Goal: Task Accomplishment & Management: Manage account settings

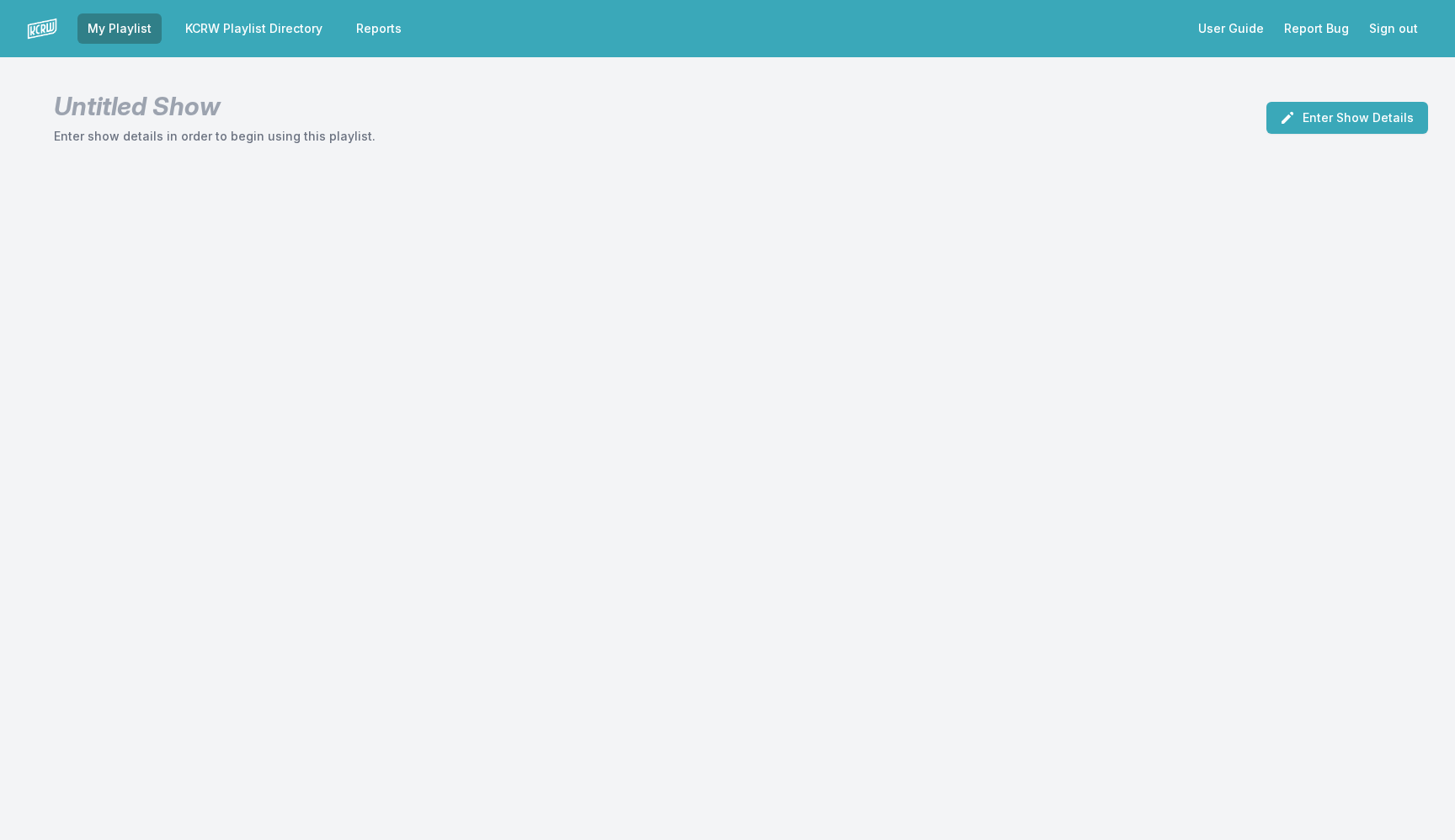
click at [246, 21] on link "KCRW Playlist Directory" at bounding box center [254, 29] width 158 height 31
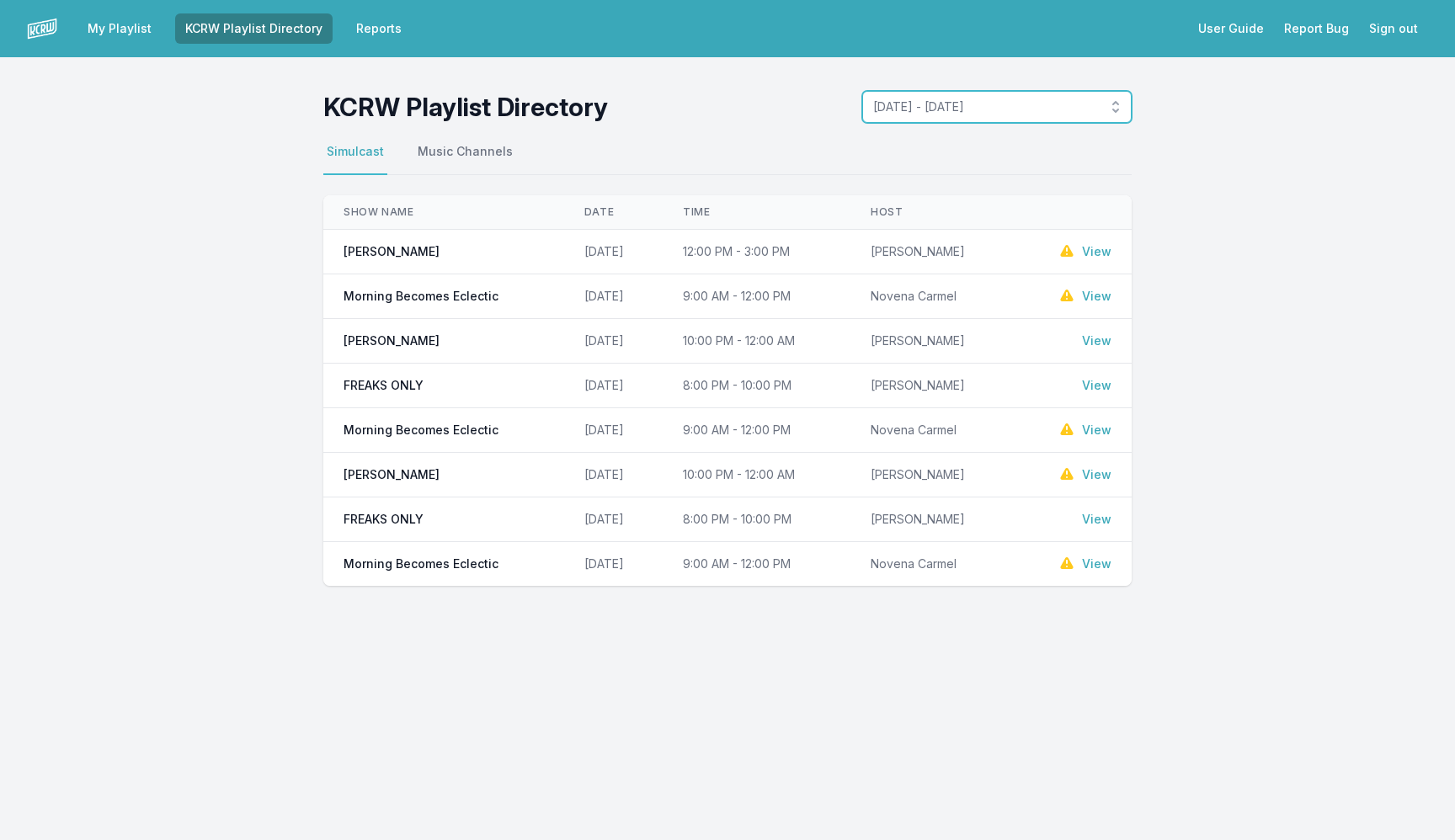
click at [1085, 109] on span "[DATE] - [DATE]" at bounding box center [985, 106] width 224 height 17
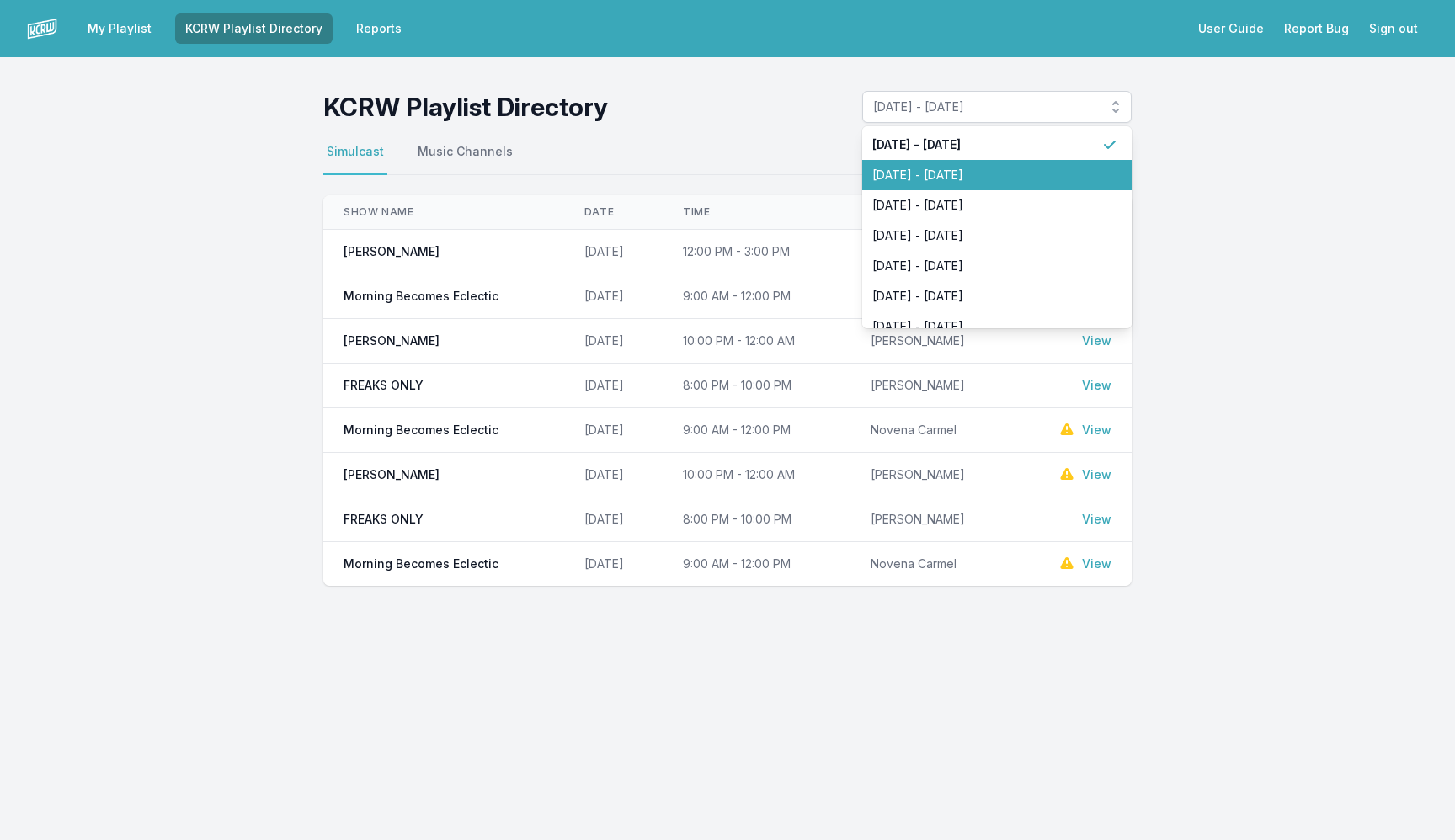
click at [1025, 175] on span "[DATE] - [DATE]" at bounding box center [987, 175] width 229 height 17
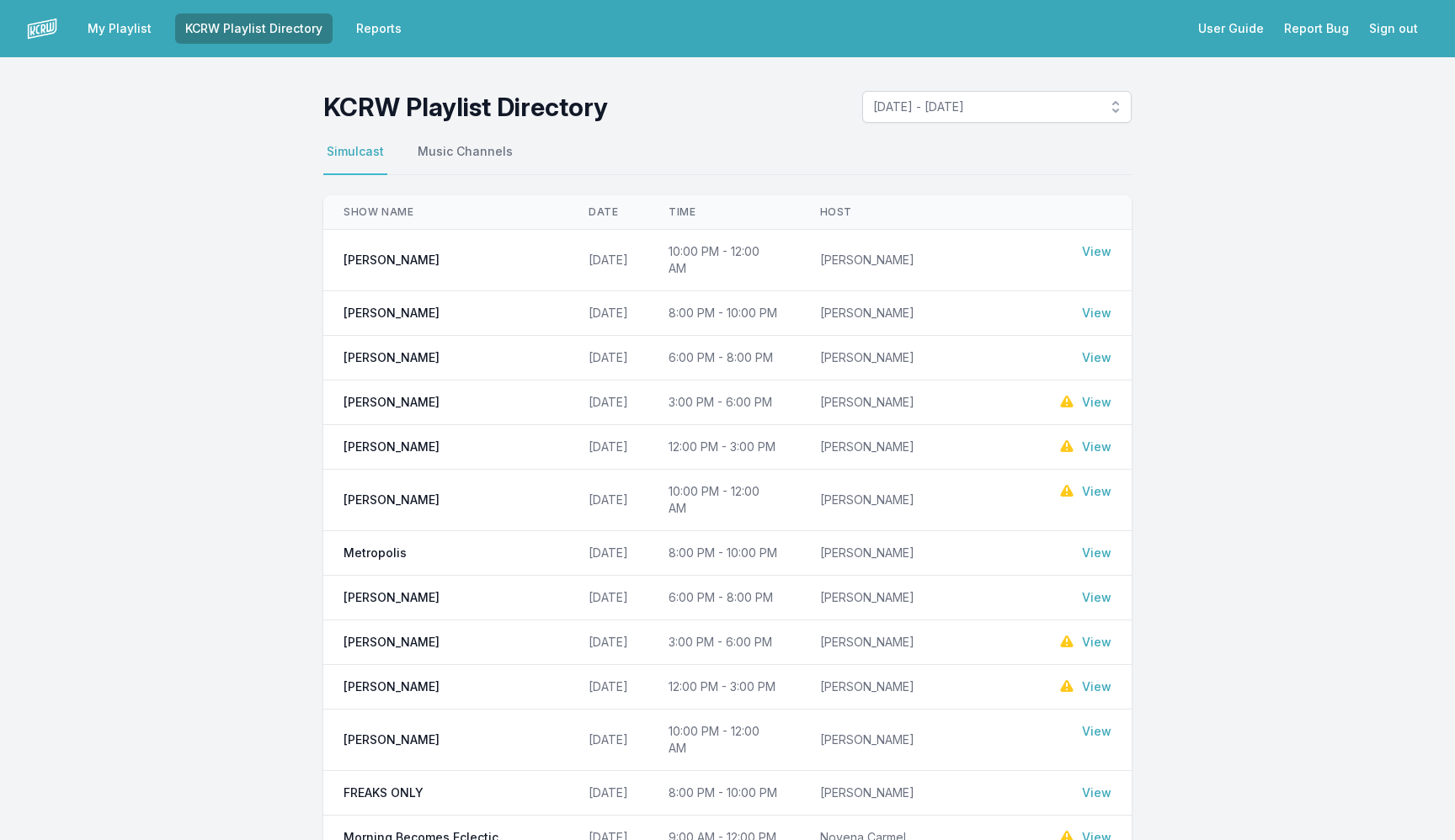
click at [1097, 349] on link "View" at bounding box center [1097, 357] width 30 height 17
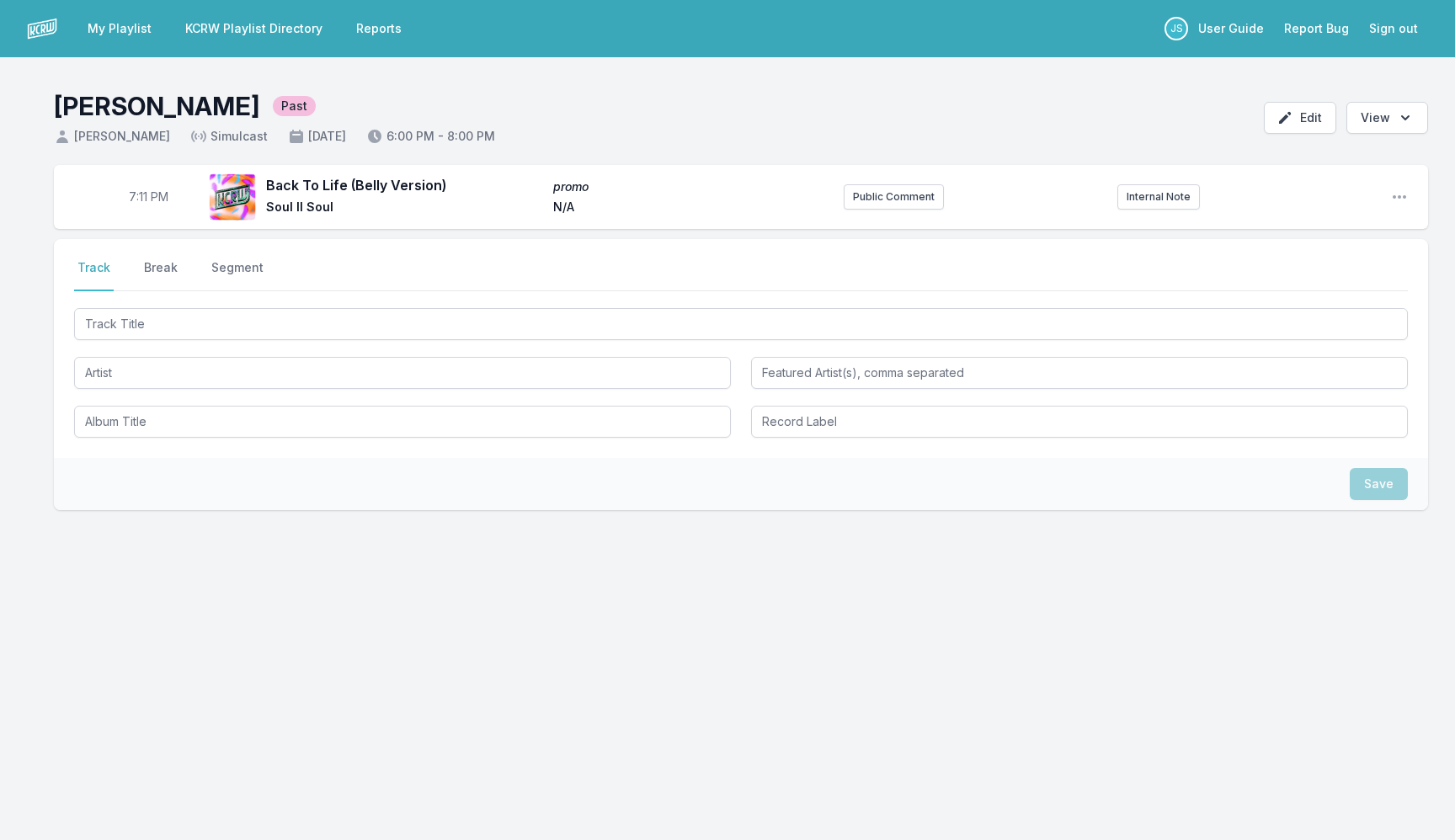
click at [137, 208] on aside "7:11 PM" at bounding box center [148, 197] width 94 height 54
click at [131, 204] on span "7:11 PM" at bounding box center [149, 196] width 40 height 17
type input "18:00"
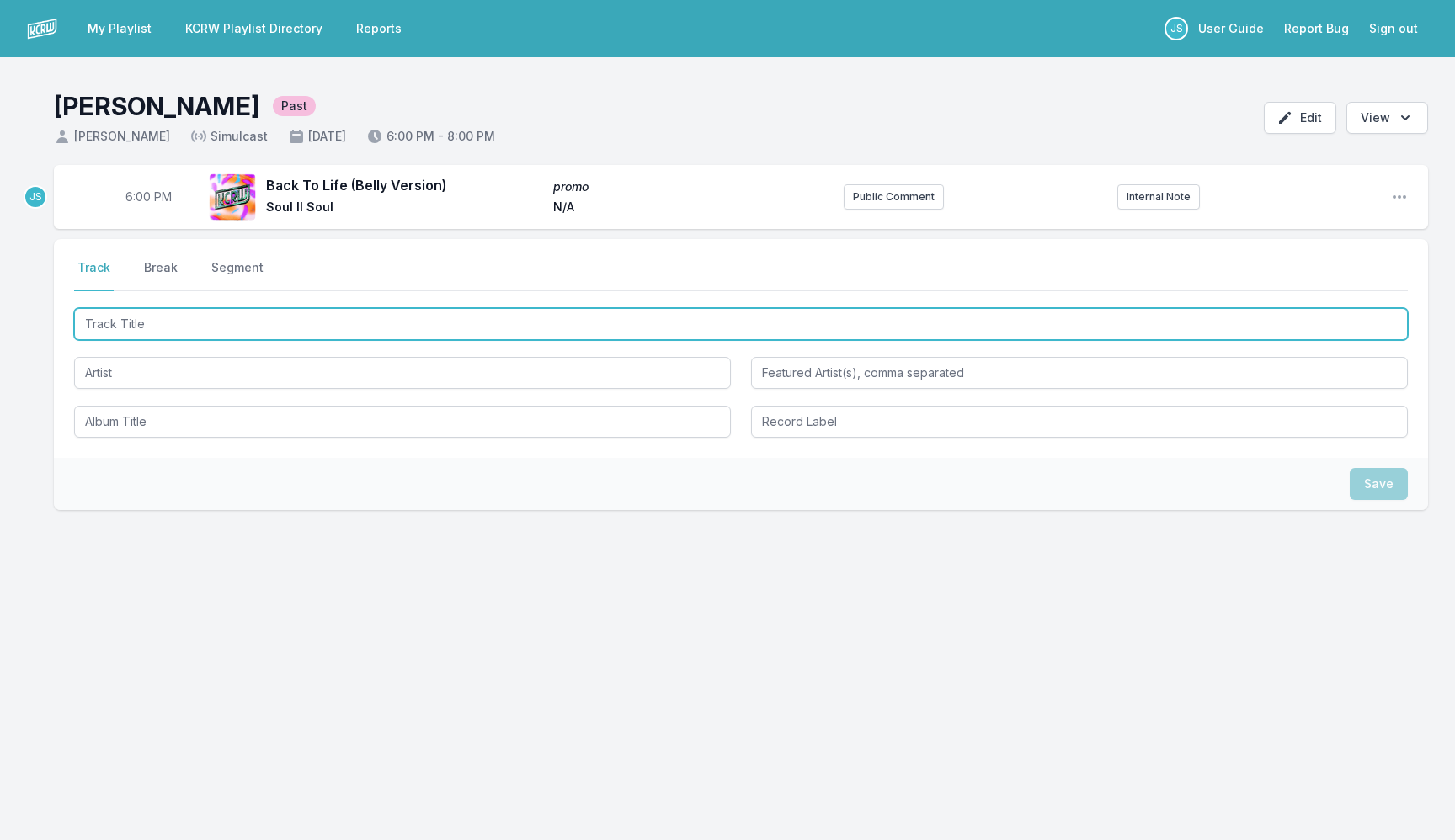
click at [304, 325] on input "Track Title" at bounding box center [741, 324] width 1334 height 32
type input "Django"
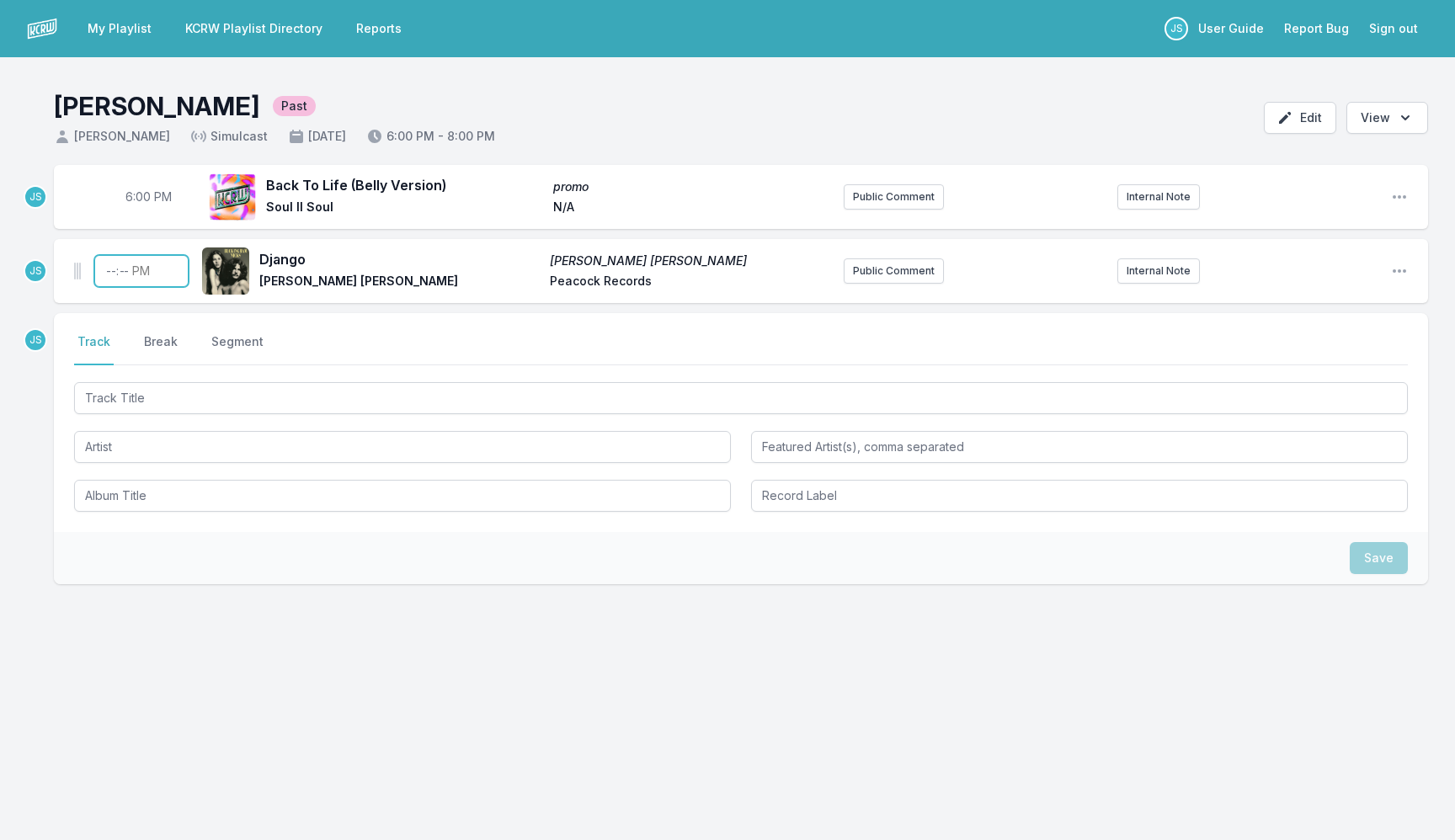
click at [105, 274] on input "Timestamp" at bounding box center [141, 271] width 94 height 32
type input "18:03"
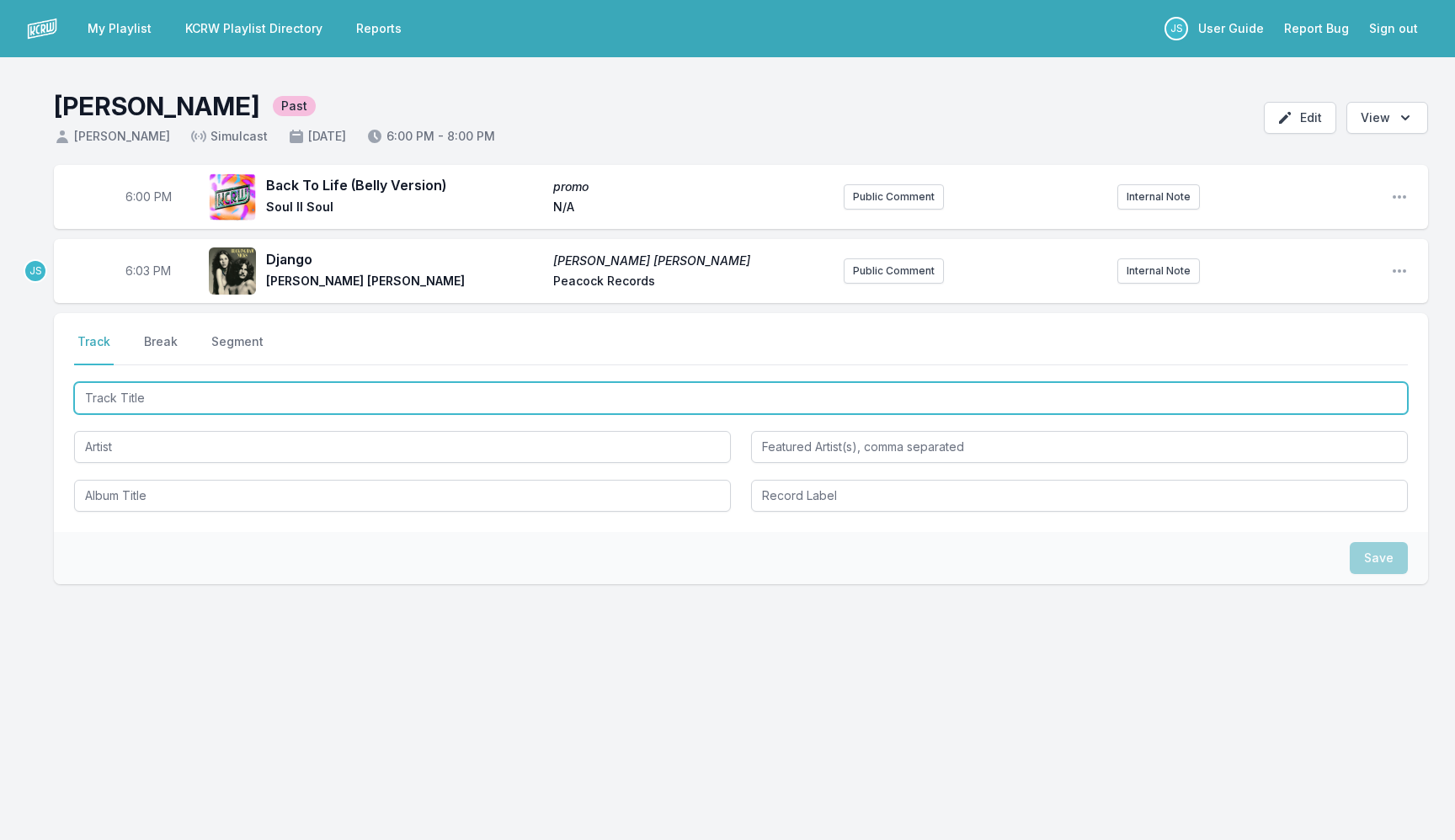
click at [294, 389] on input "Track Title" at bounding box center [741, 398] width 1334 height 32
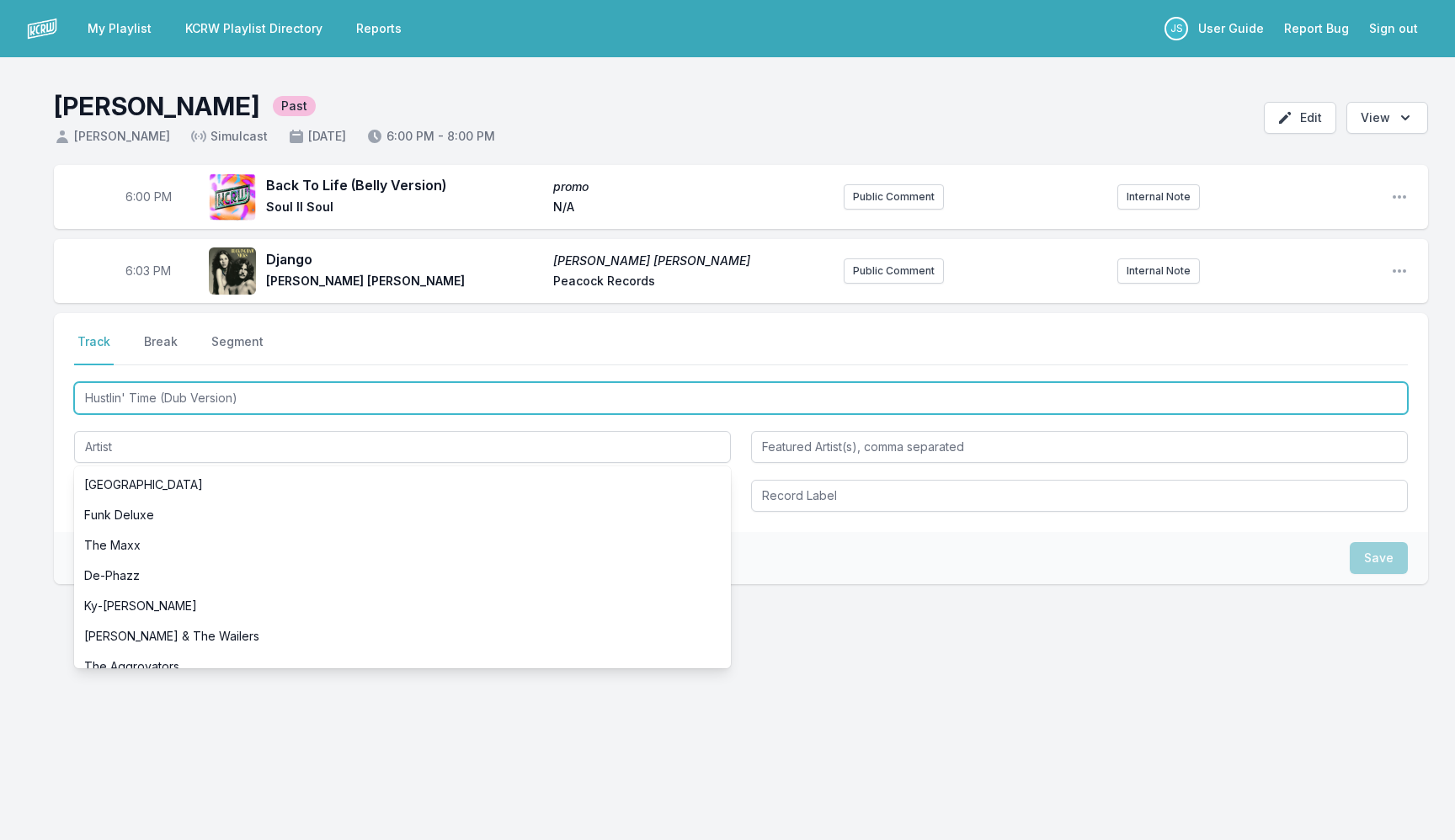
click at [222, 405] on input "Hustlin' Time (Dub Version)" at bounding box center [741, 398] width 1334 height 32
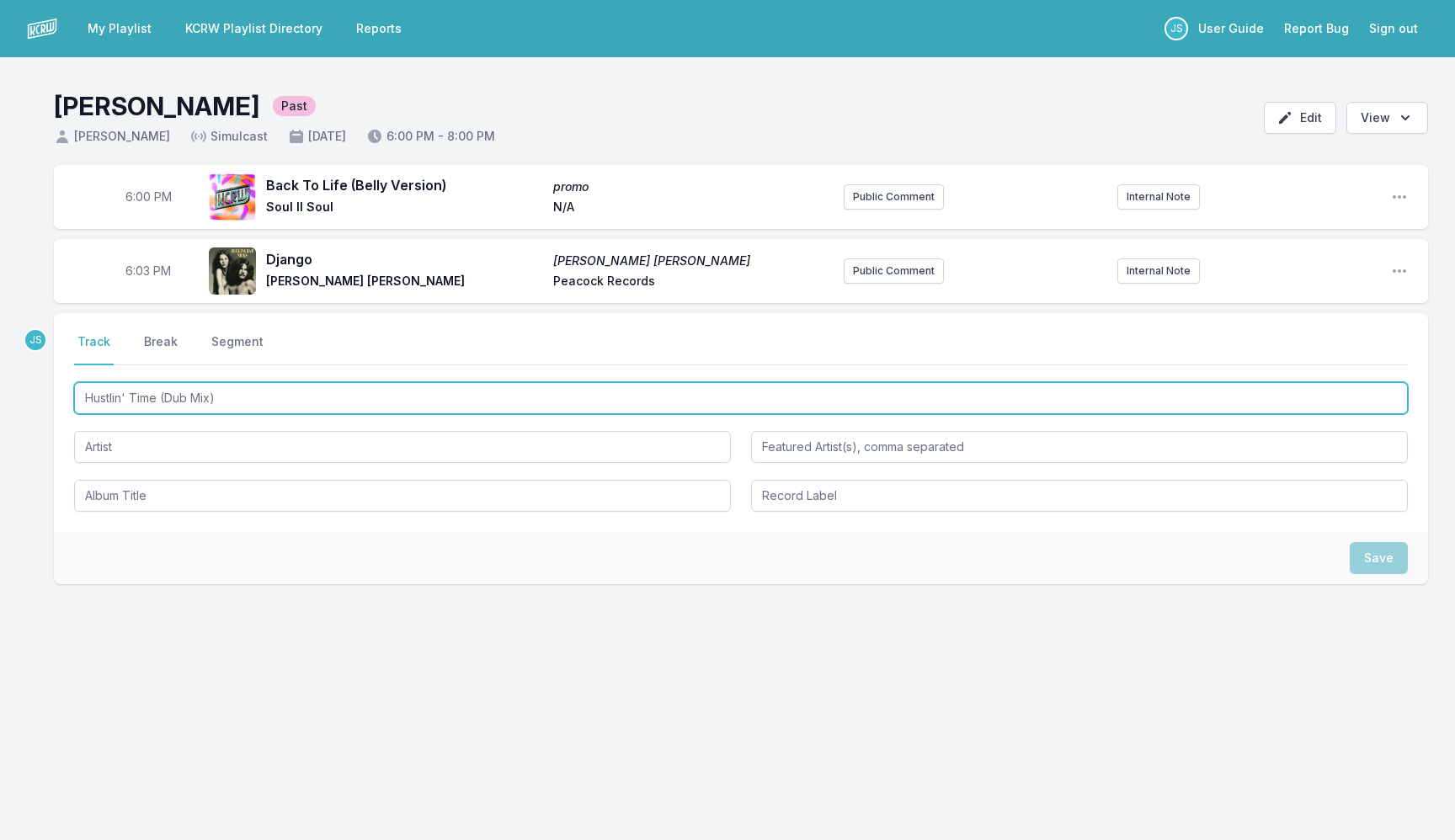
type input "Hustlin' Time (Dub Mix)"
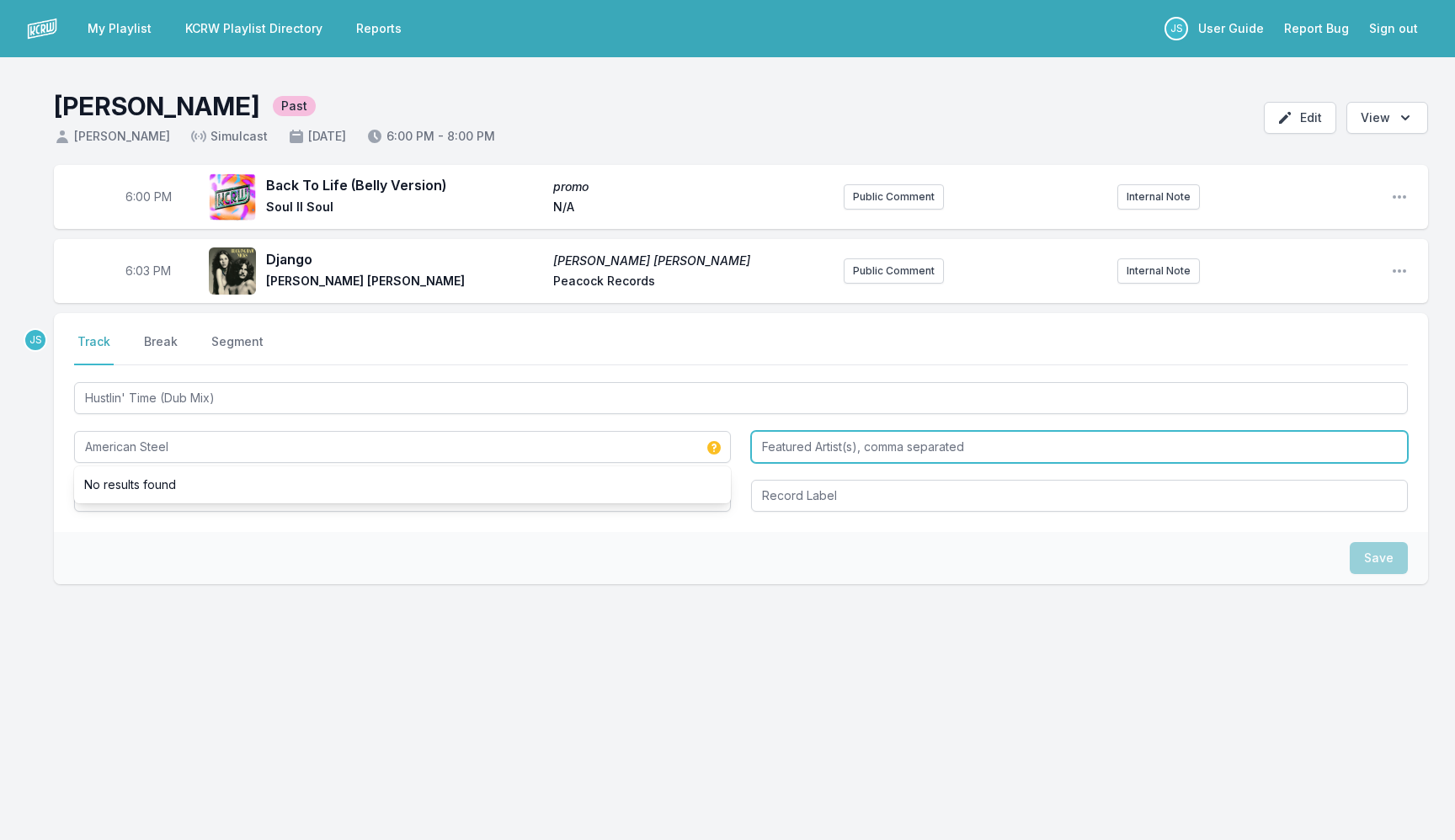
type input "American Steel"
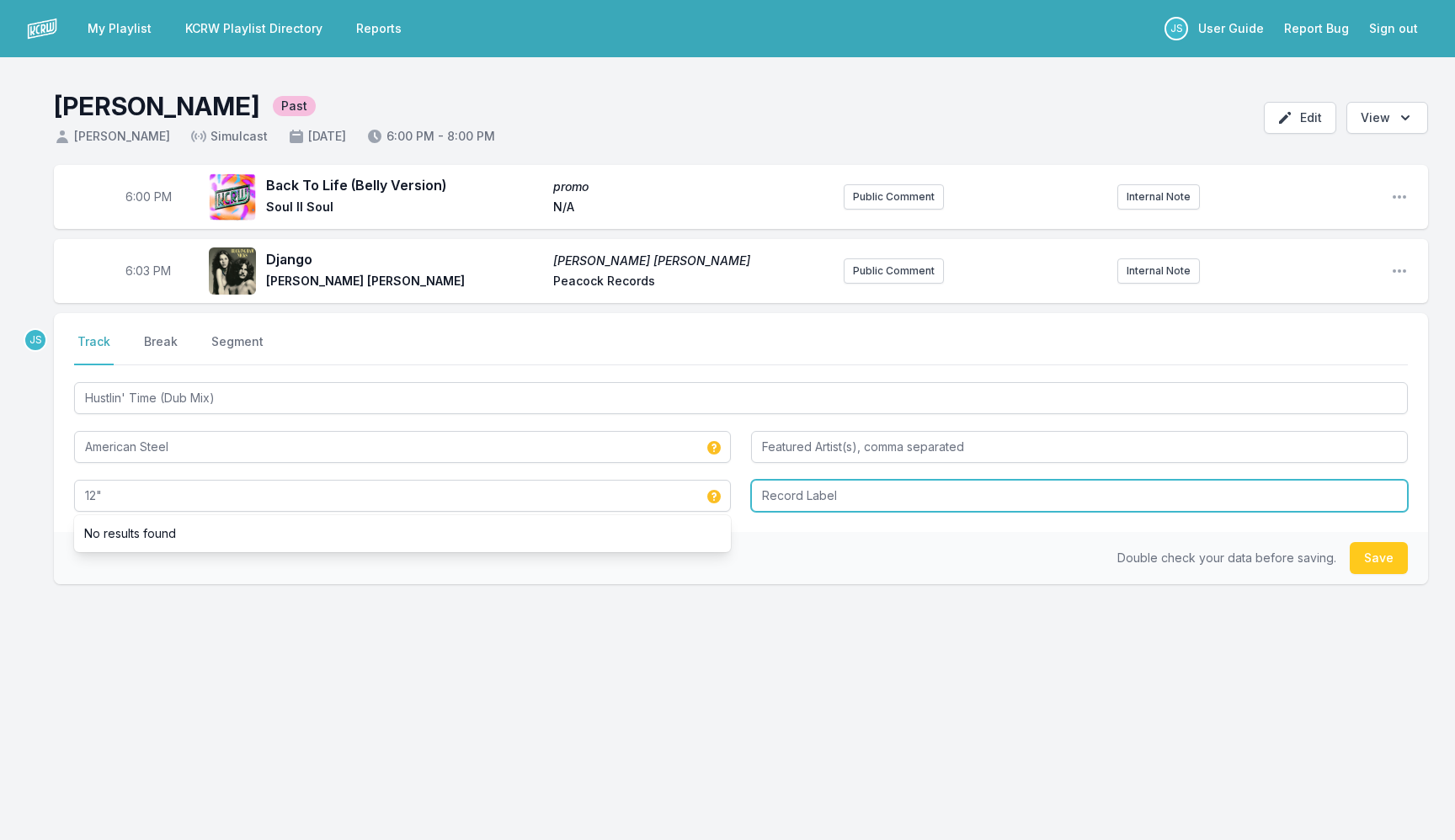
type input "12""
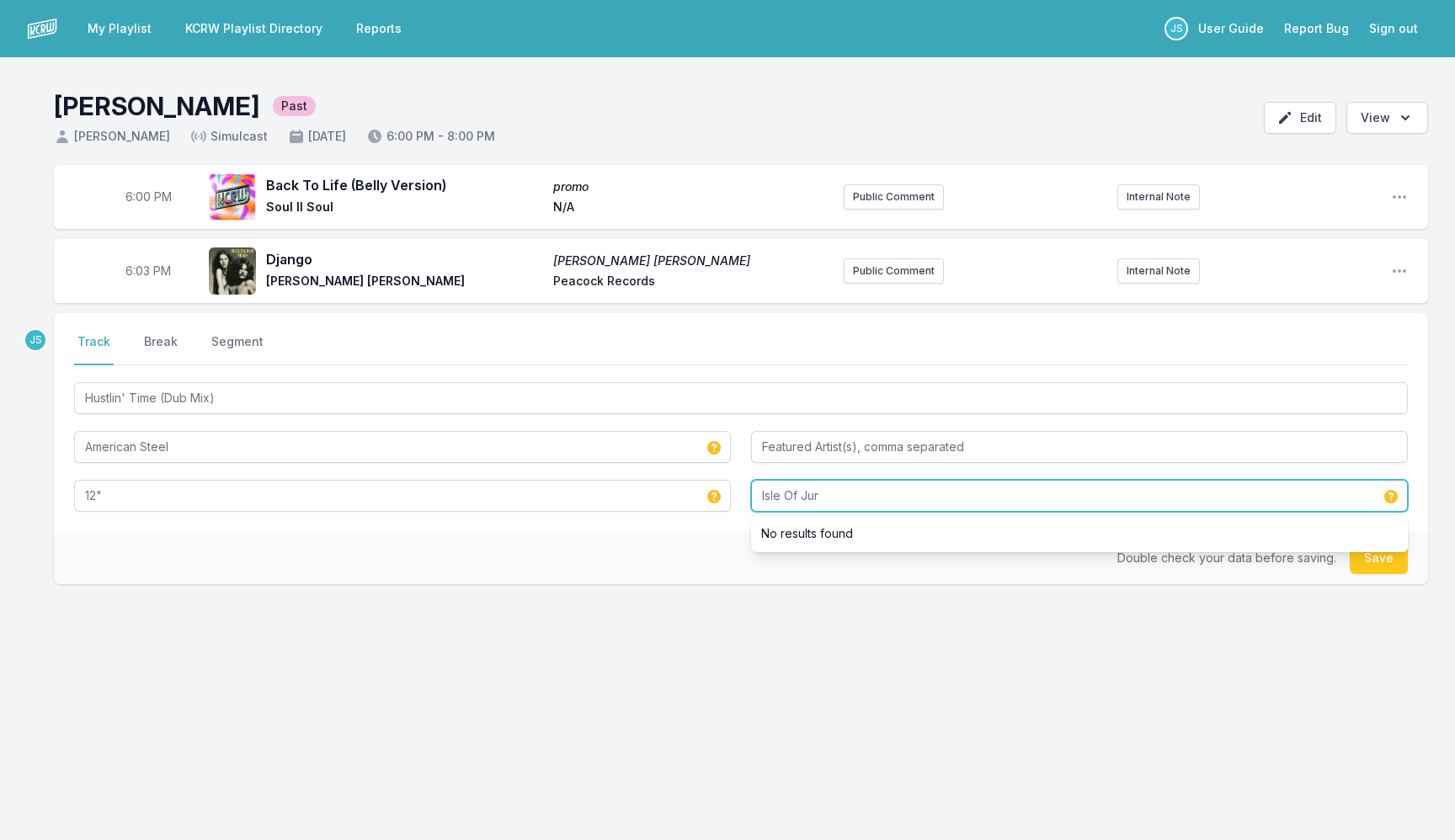
type input "[GEOGRAPHIC_DATA]"
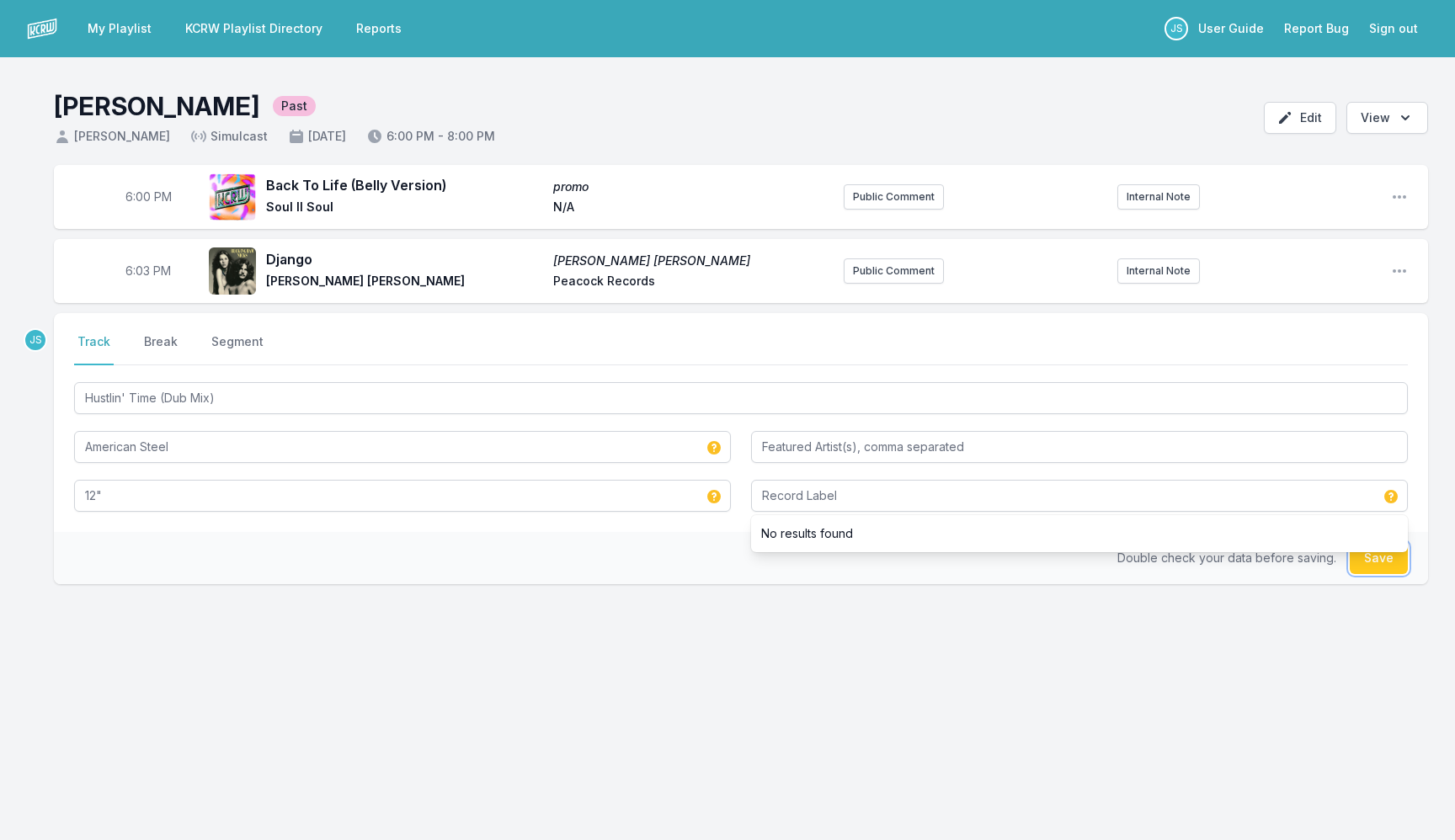
type input "[GEOGRAPHIC_DATA]"
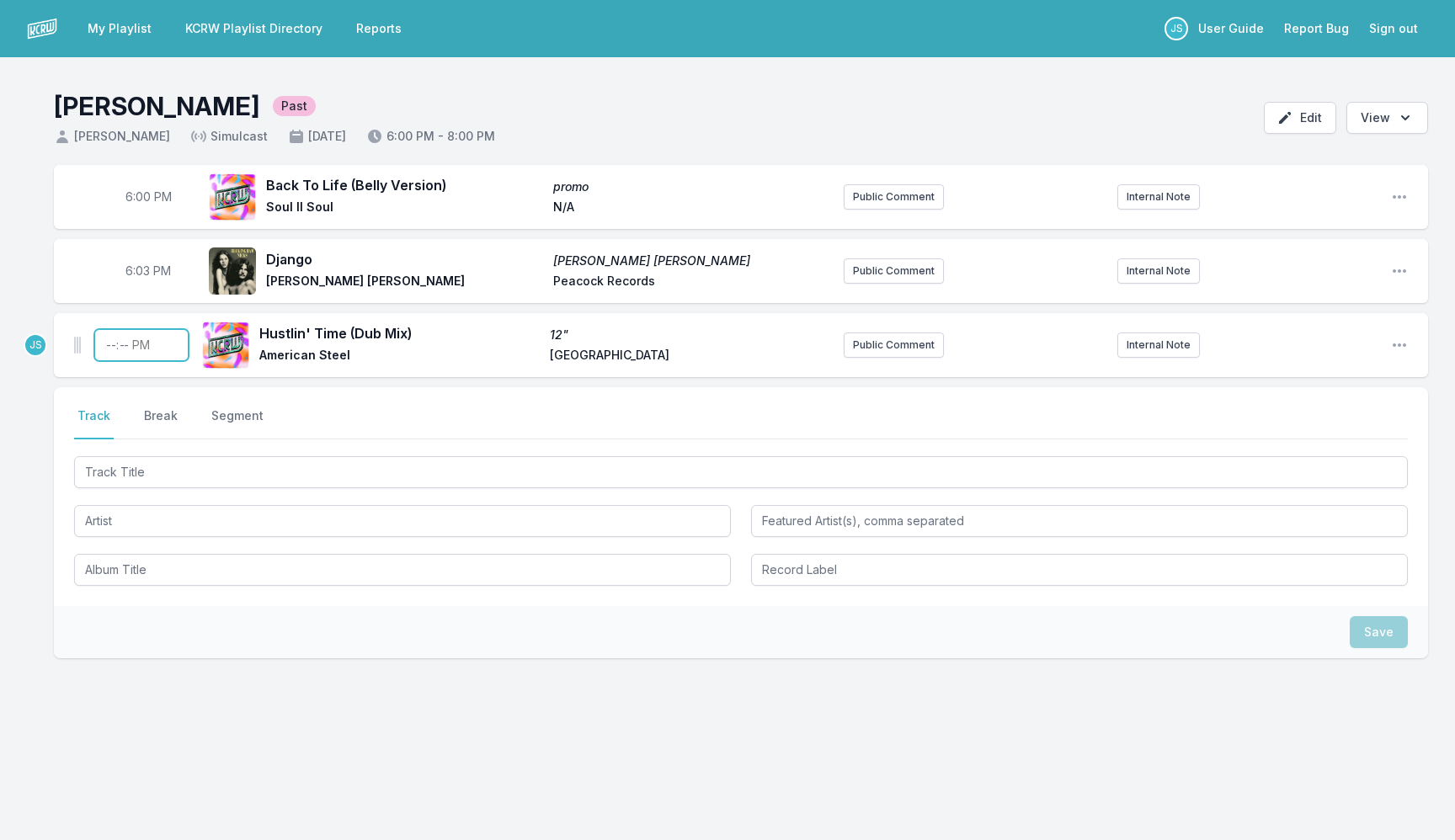
click at [113, 351] on input "Timestamp" at bounding box center [141, 345] width 94 height 32
type input "18:05"
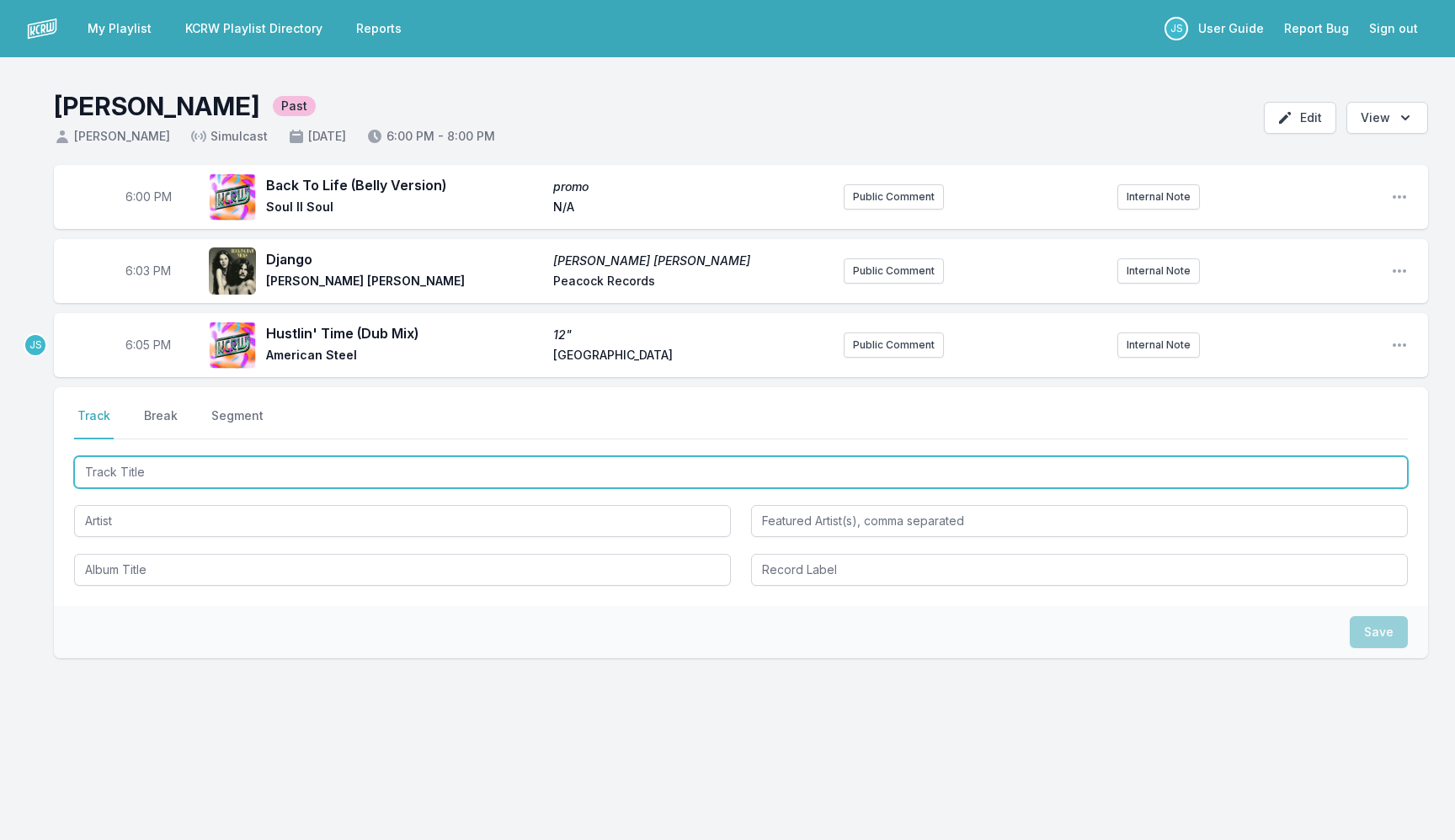
click at [332, 470] on input "Track Title" at bounding box center [741, 472] width 1334 height 32
type input "To Be Rich"
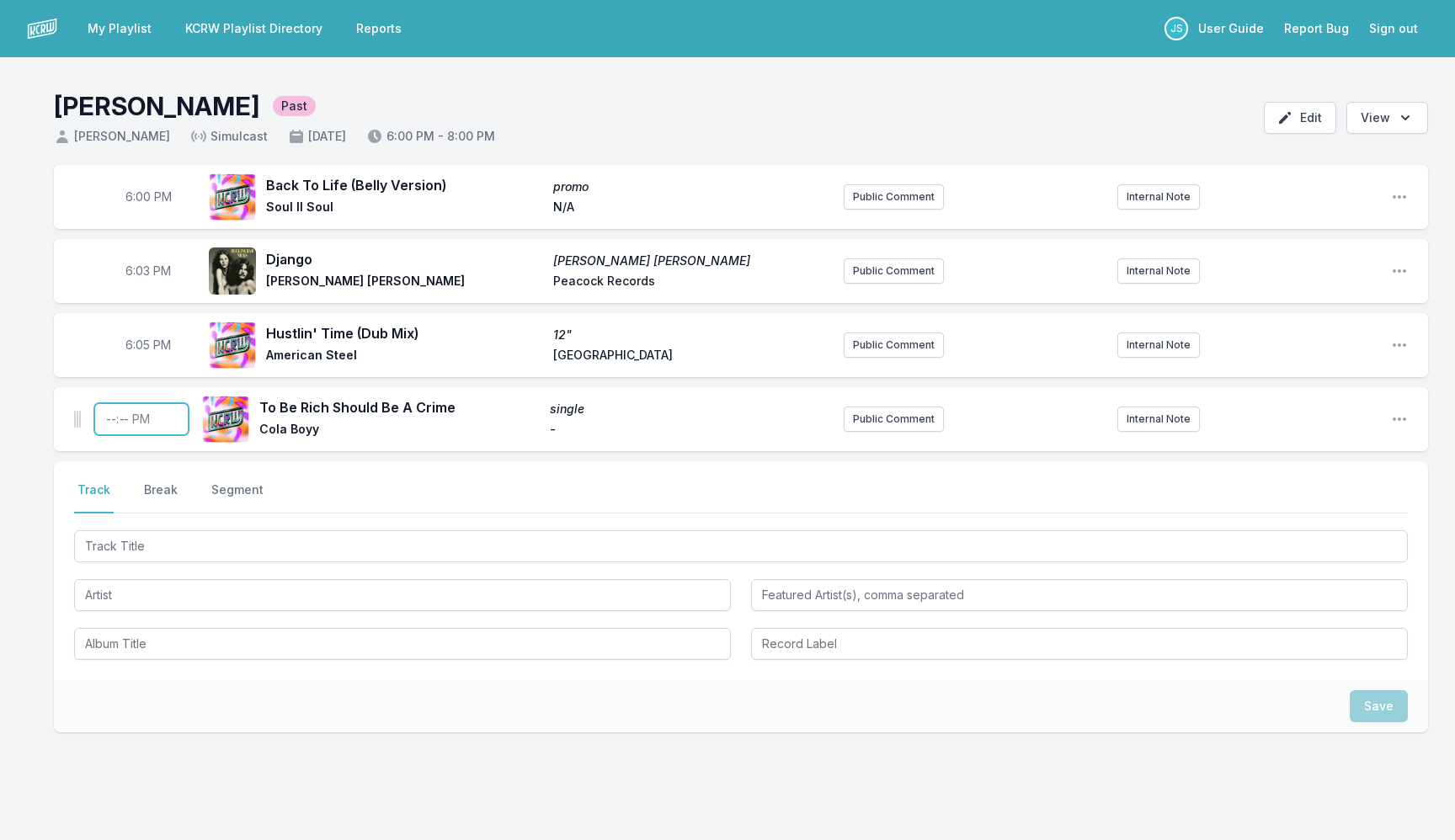
click at [104, 424] on input "Timestamp" at bounding box center [141, 420] width 94 height 32
type input "18:09"
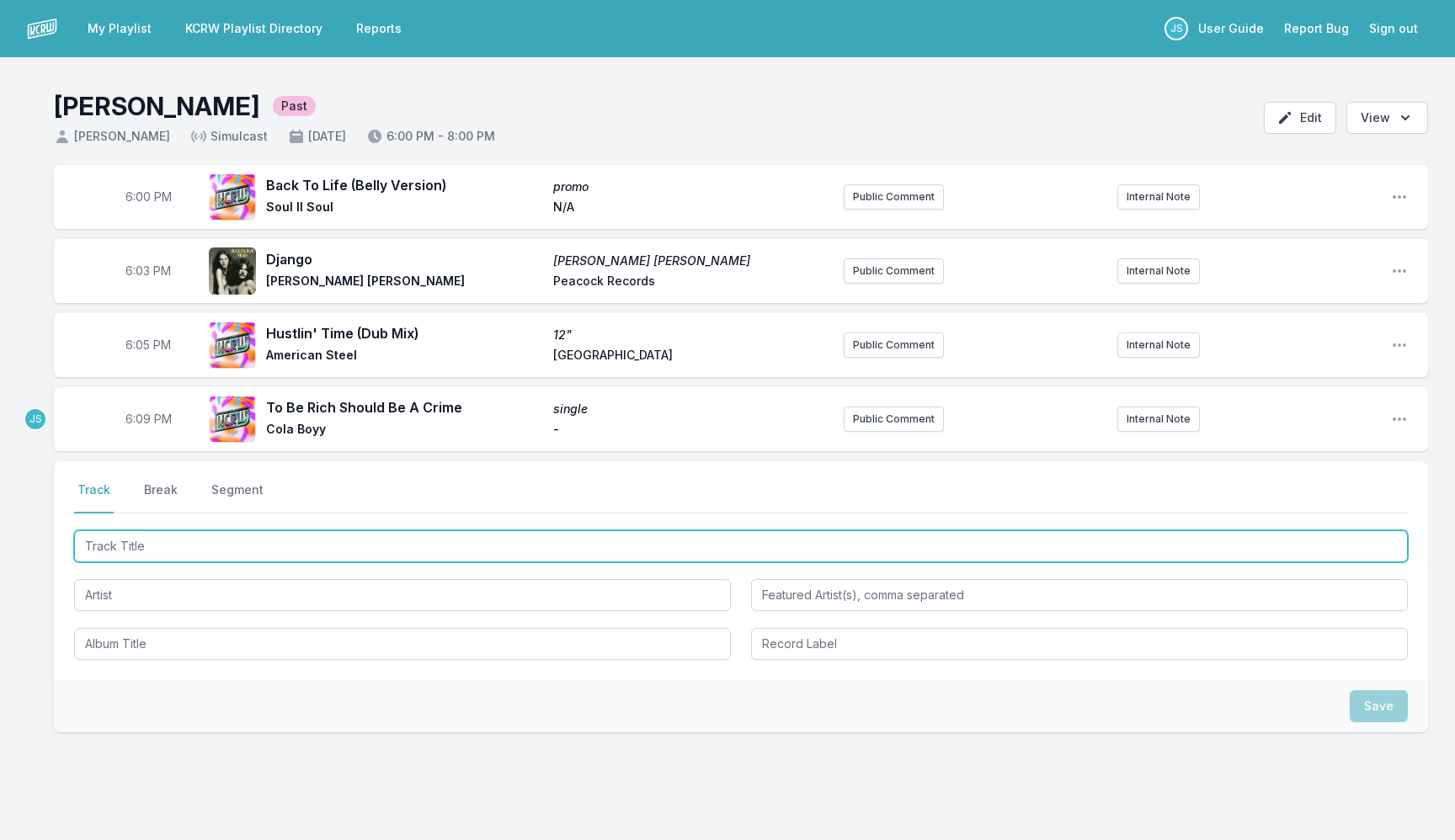
click at [310, 540] on input "Track Title" at bounding box center [741, 546] width 1334 height 32
click at [131, 531] on input "Melo do Cuica" at bounding box center [741, 546] width 1334 height 32
paste input "ô da"
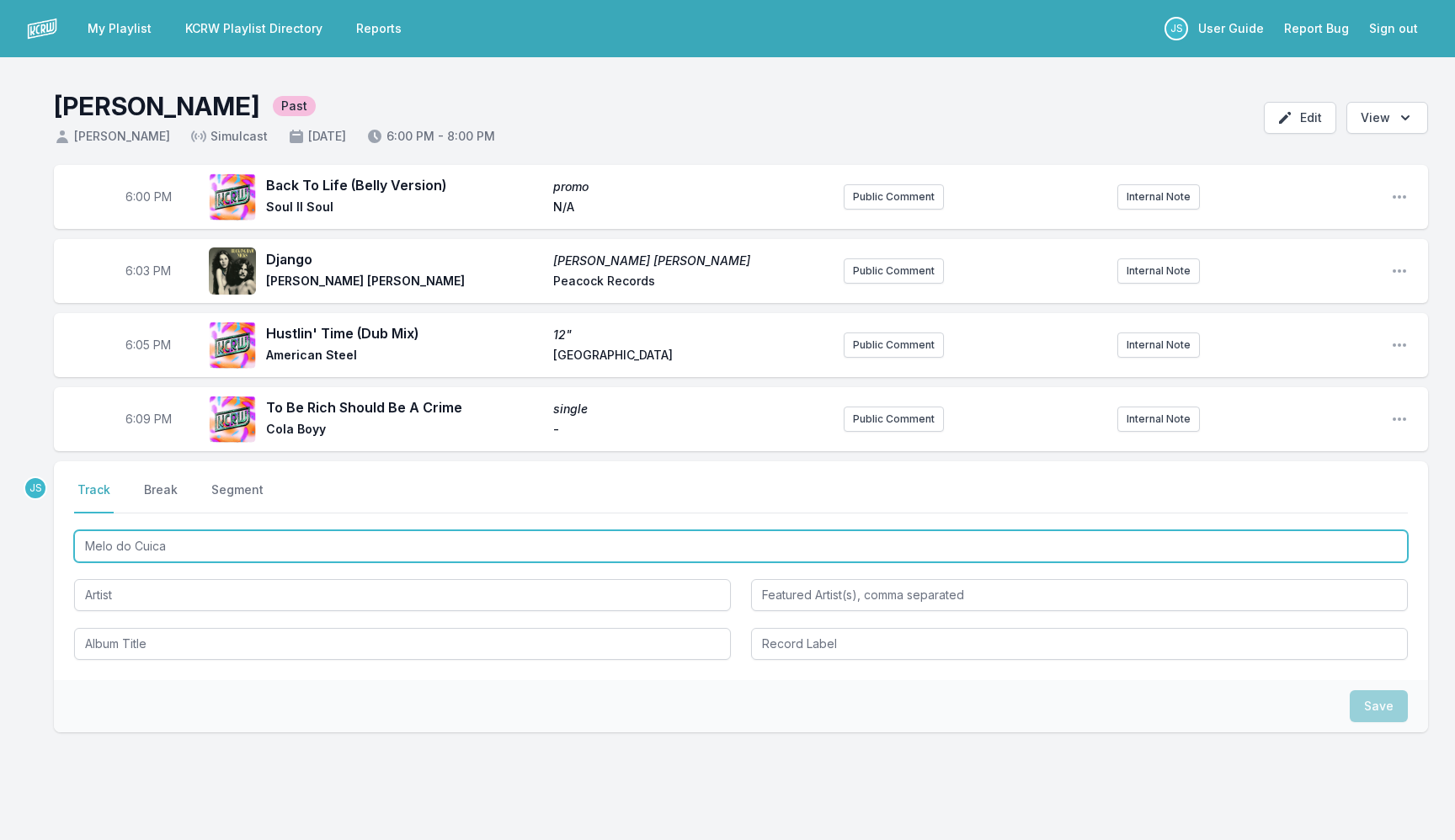
type input "Melô da Cuica"
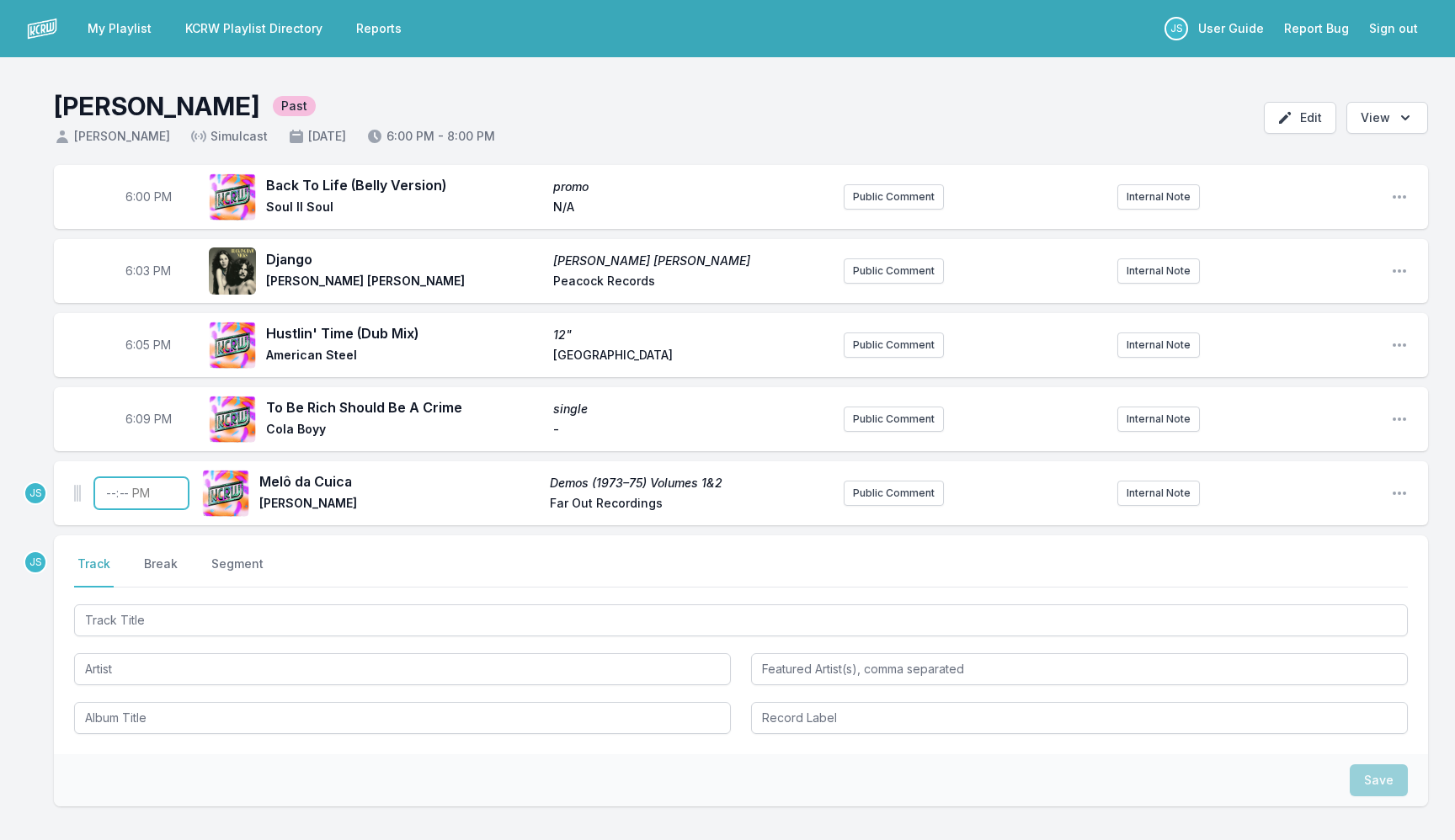
click at [98, 498] on input "Timestamp" at bounding box center [141, 493] width 94 height 32
click at [1386, 477] on div "Melô da Cuica Demos (1973–75) Volumes 1&2 [PERSON_NAME] Far Out Recordings Publ…" at bounding box center [741, 493] width 1375 height 64
click at [1397, 494] on icon "Open playlist item options" at bounding box center [1399, 493] width 14 height 3
click at [1308, 583] on button "Delete Entry" at bounding box center [1313, 587] width 188 height 31
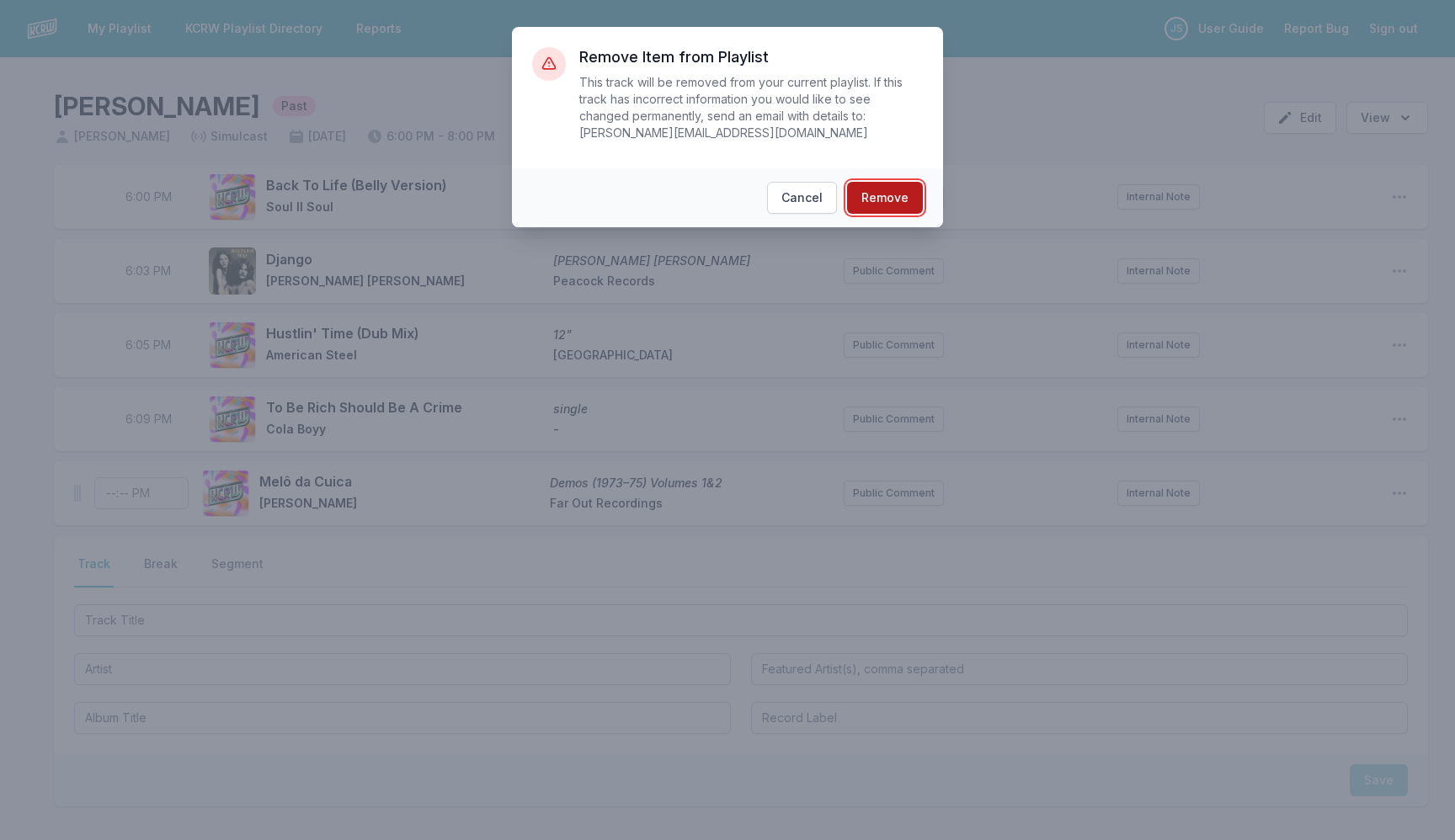
click at [890, 193] on button "Remove" at bounding box center [885, 197] width 75 height 32
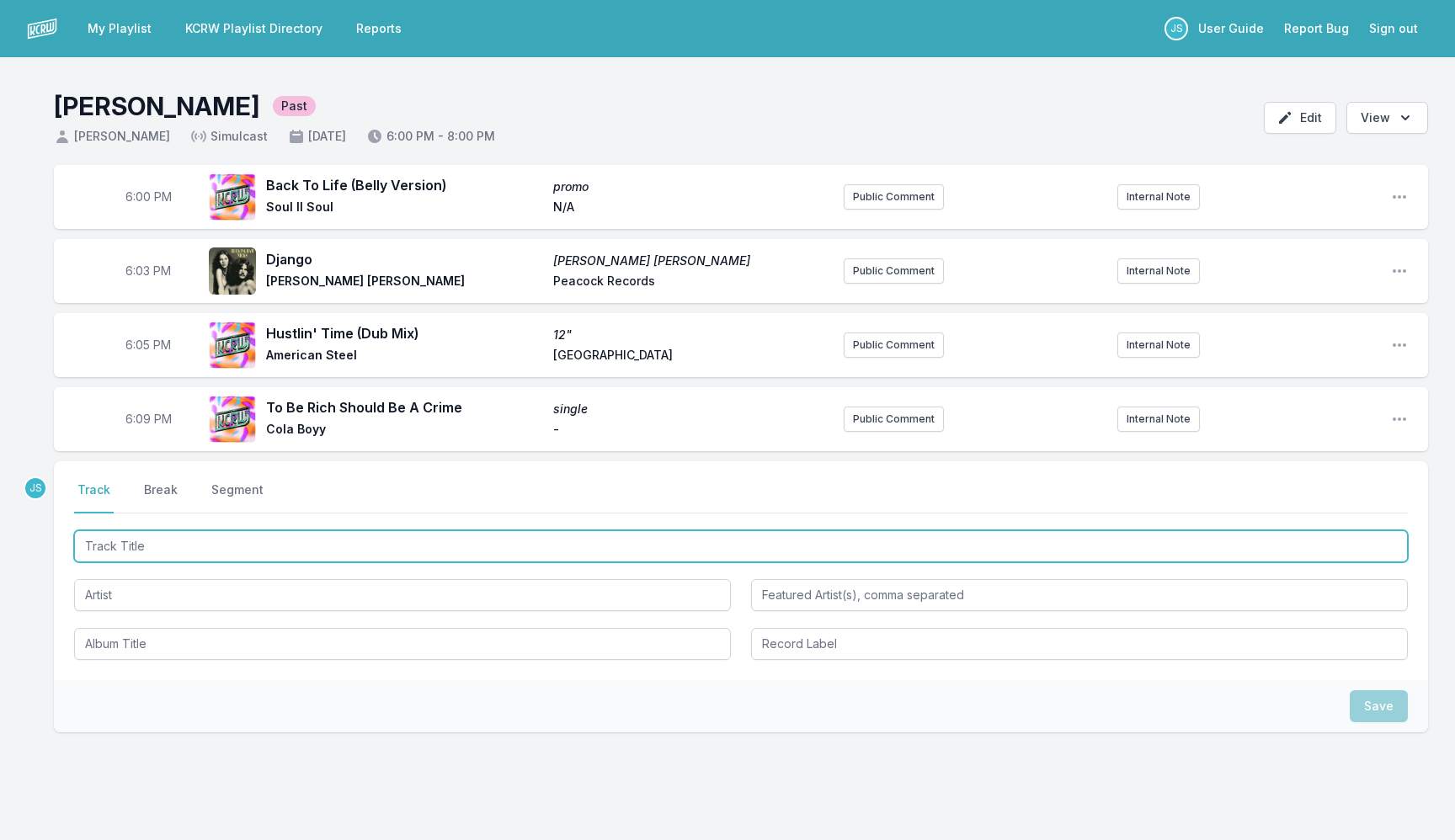
paste input "Track Title"
click at [258, 546] on input "Track Title" at bounding box center [741, 546] width 1334 height 32
paste input "Track Title"
click at [258, 546] on input "Track Title" at bounding box center [741, 546] width 1334 height 32
paste input "Track Title"
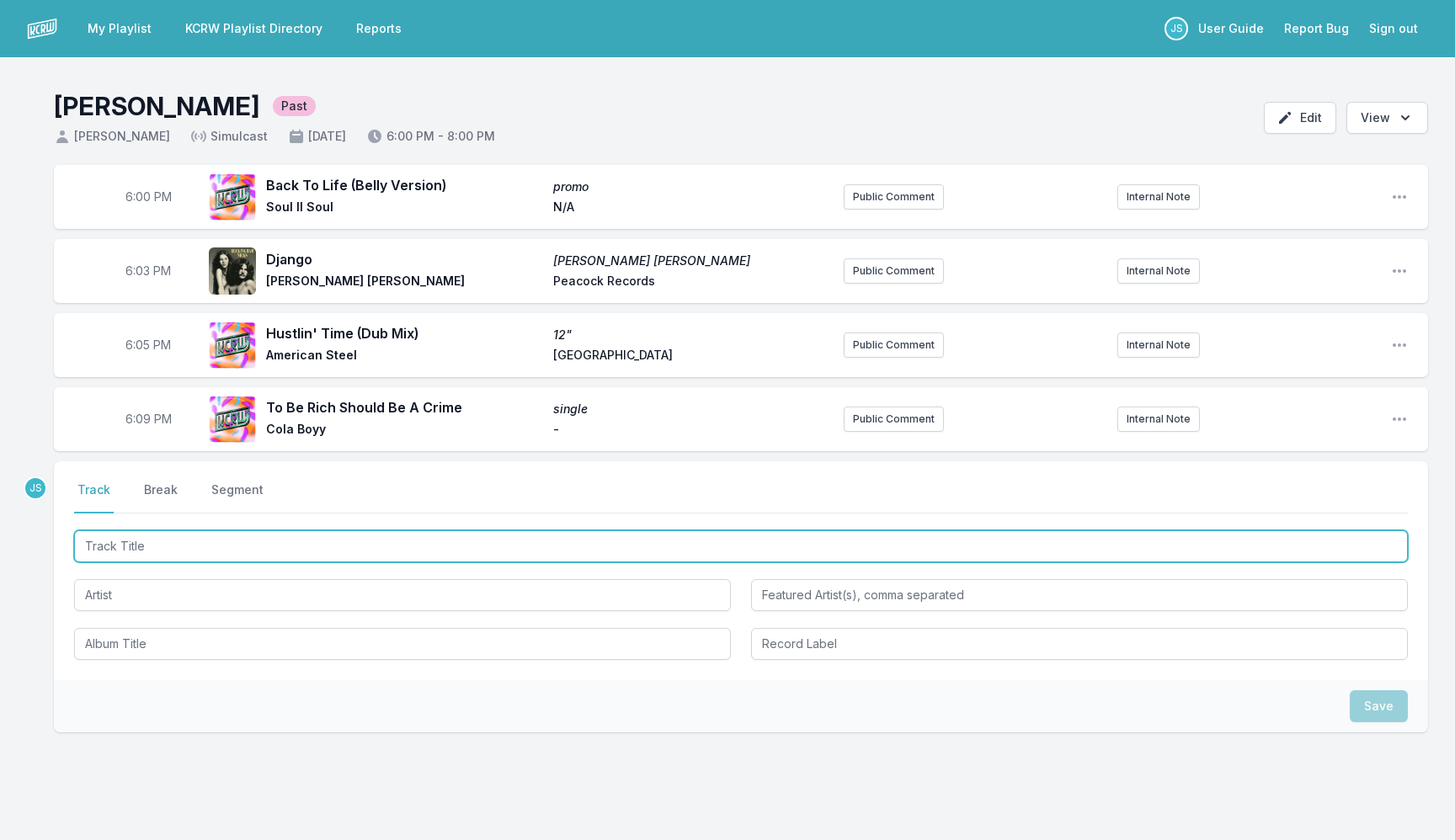
click at [179, 549] on input "Track Title" at bounding box center [741, 546] width 1334 height 32
paste input "Track Title"
click at [229, 544] on input "Track Title" at bounding box center [741, 546] width 1334 height 32
paste input "Melô da Cuica"
type input "Melô da Cuica"
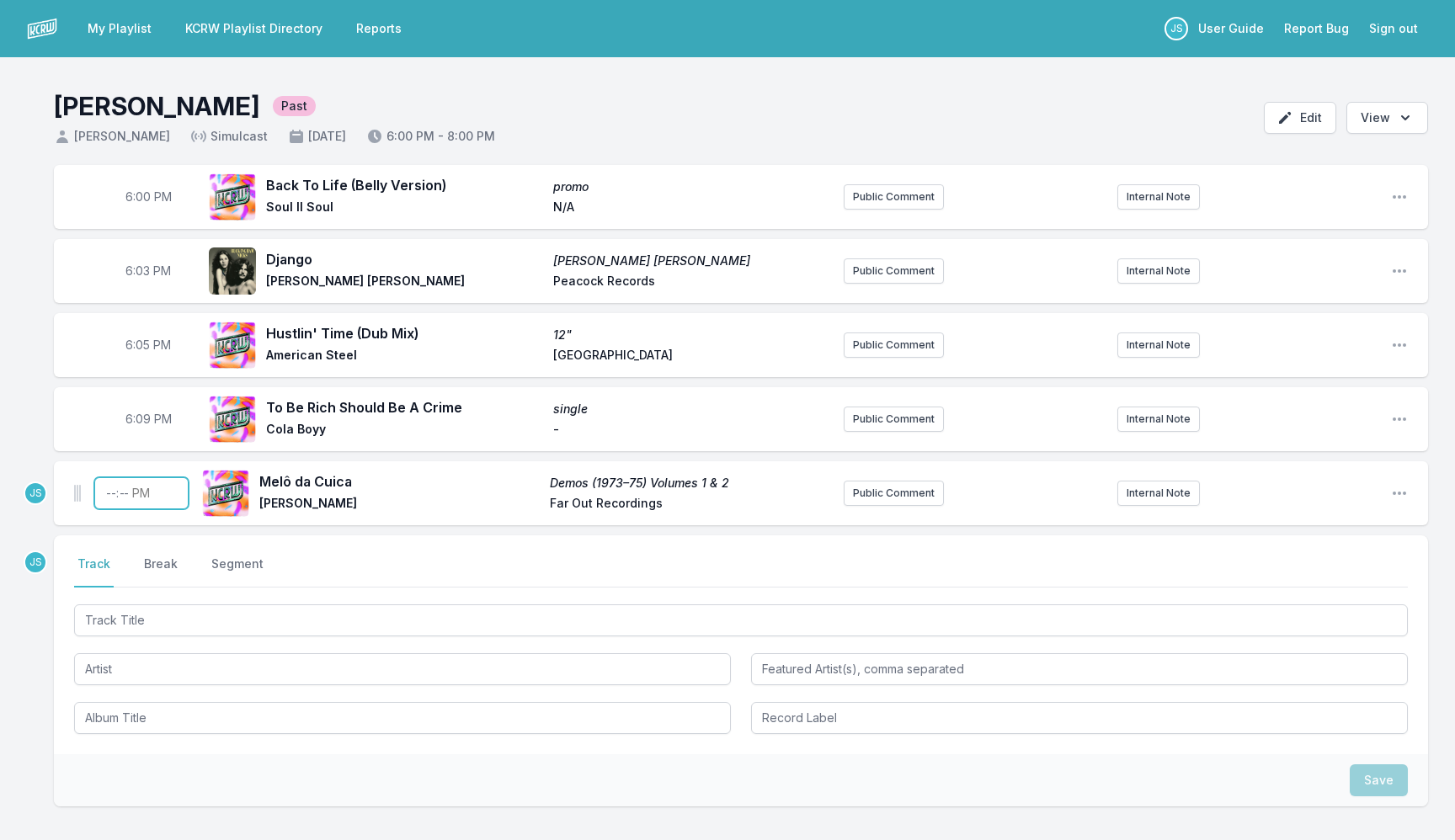
click at [99, 499] on input "Timestamp" at bounding box center [141, 493] width 94 height 32
type input "18:14"
click at [153, 576] on button "Break" at bounding box center [161, 571] width 41 height 32
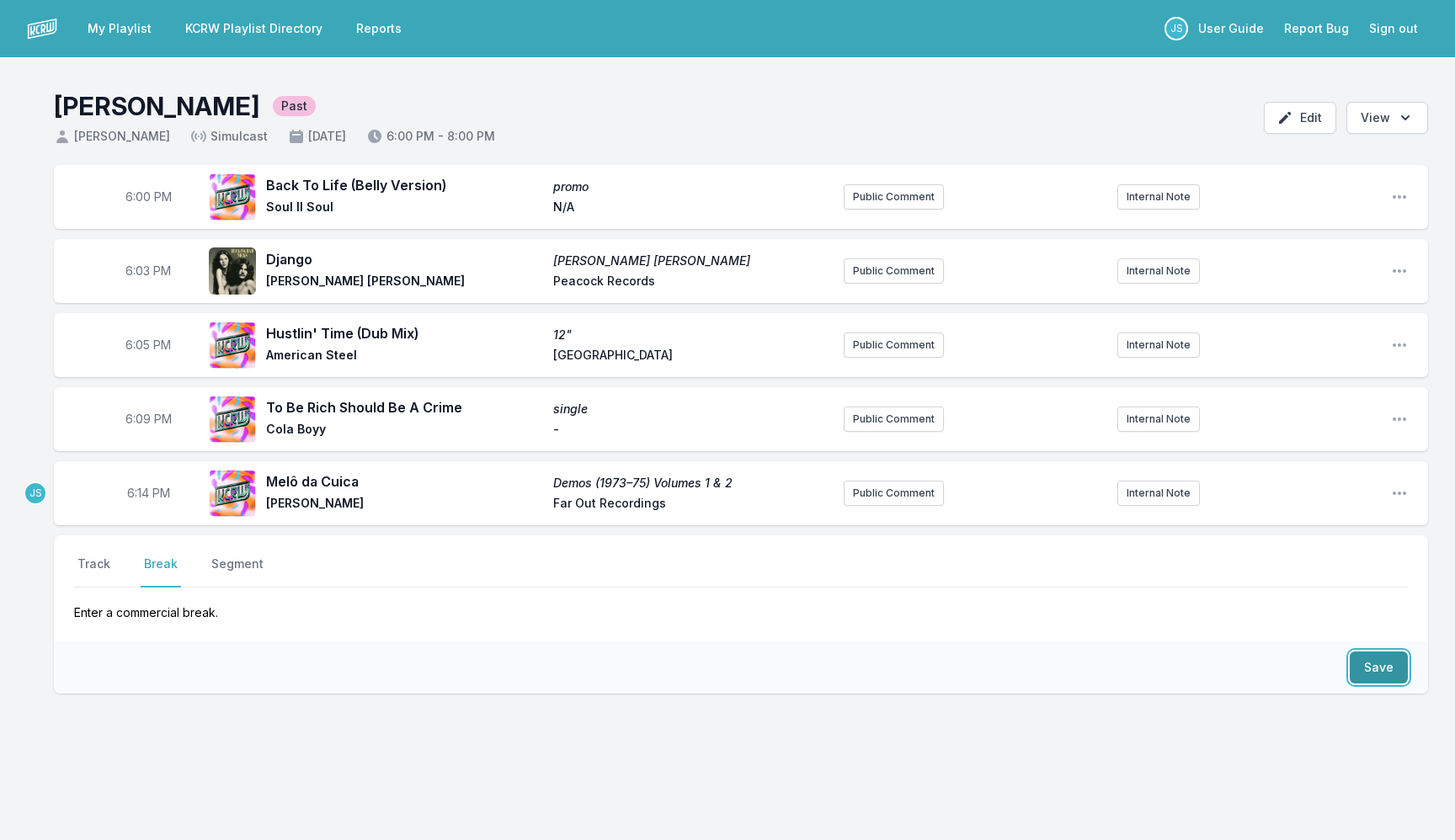
click at [1355, 661] on button "Save" at bounding box center [1379, 667] width 59 height 32
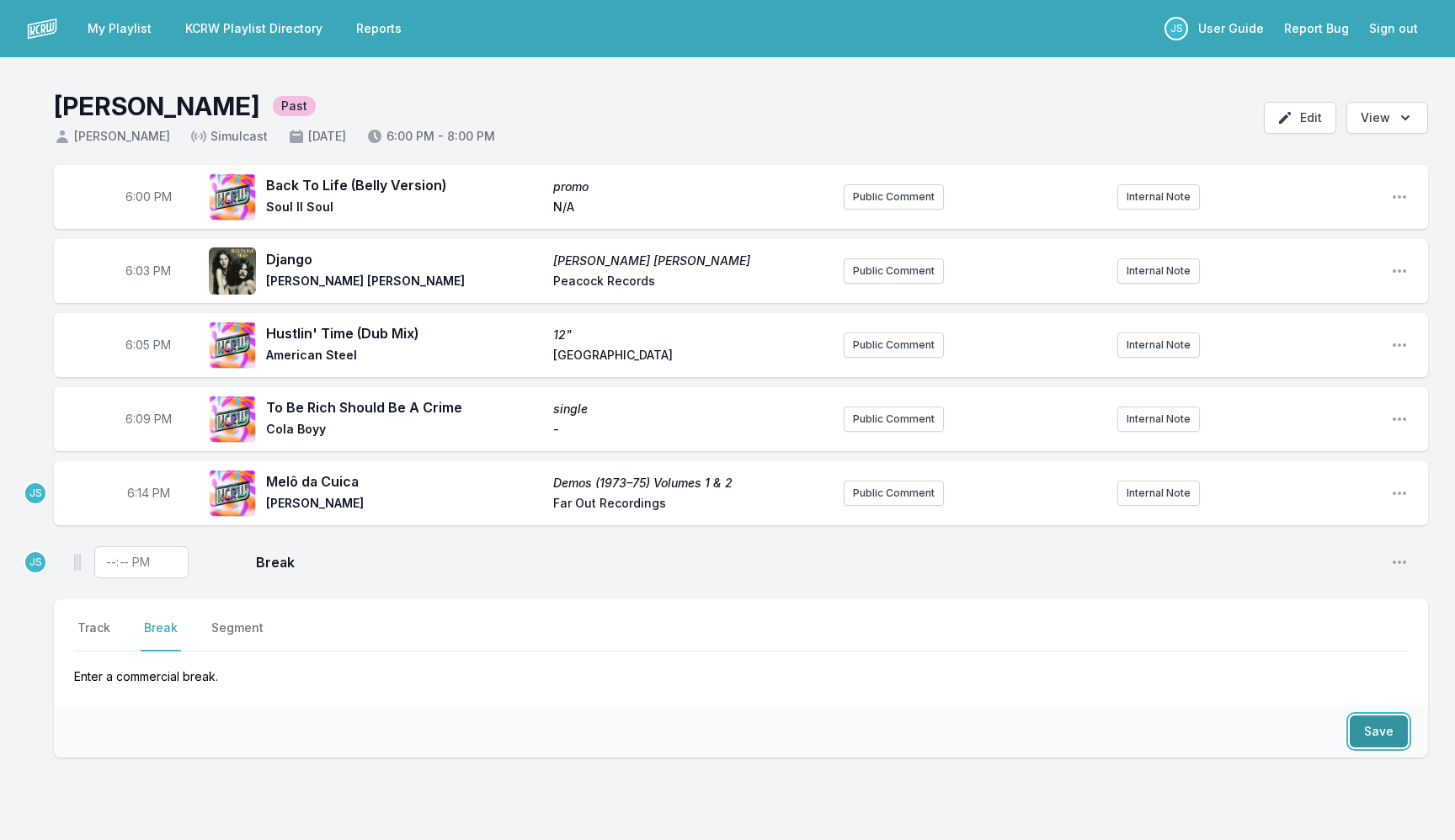
click at [1375, 718] on button "Save" at bounding box center [1379, 732] width 59 height 32
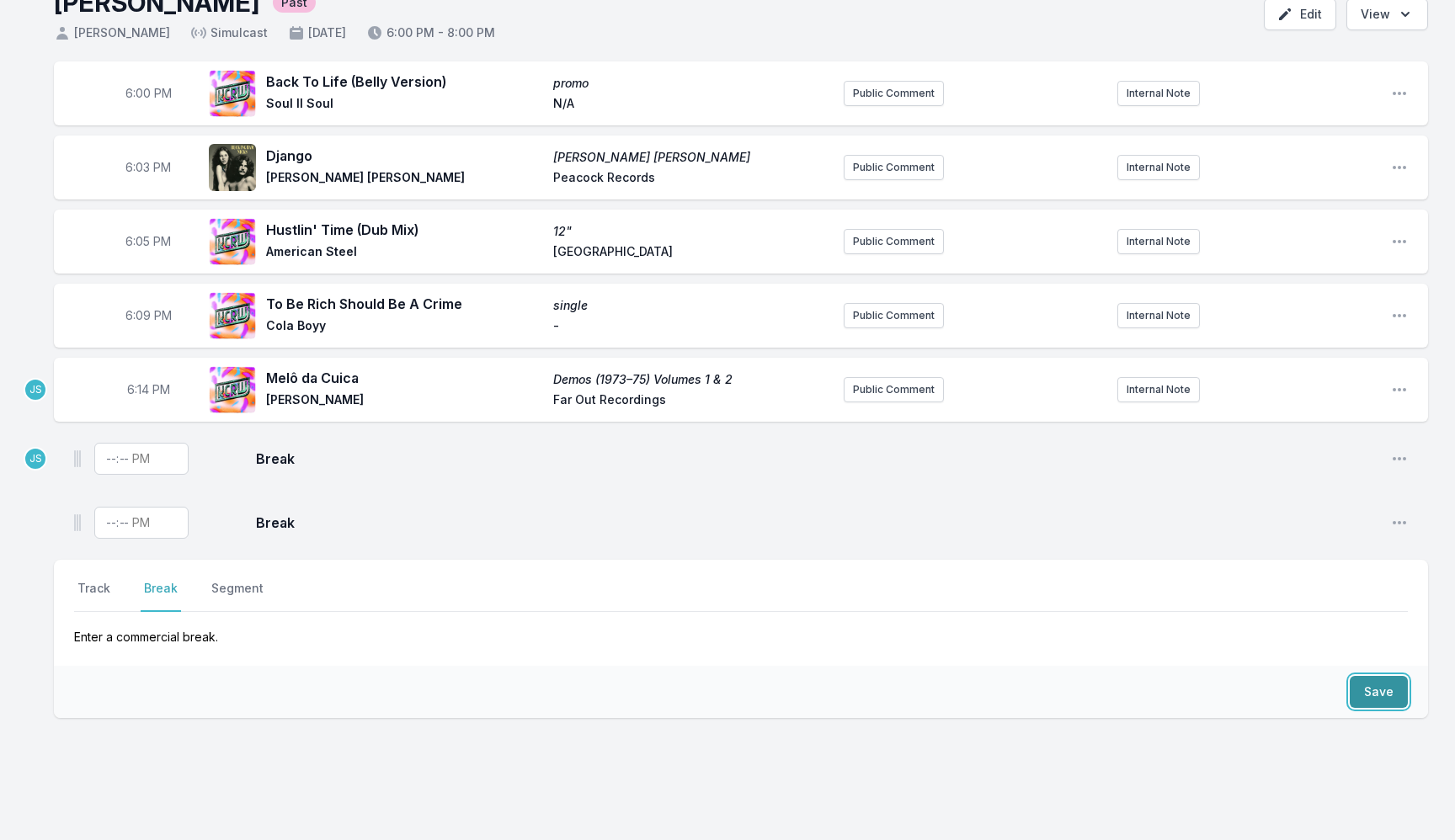
scroll to position [123, 0]
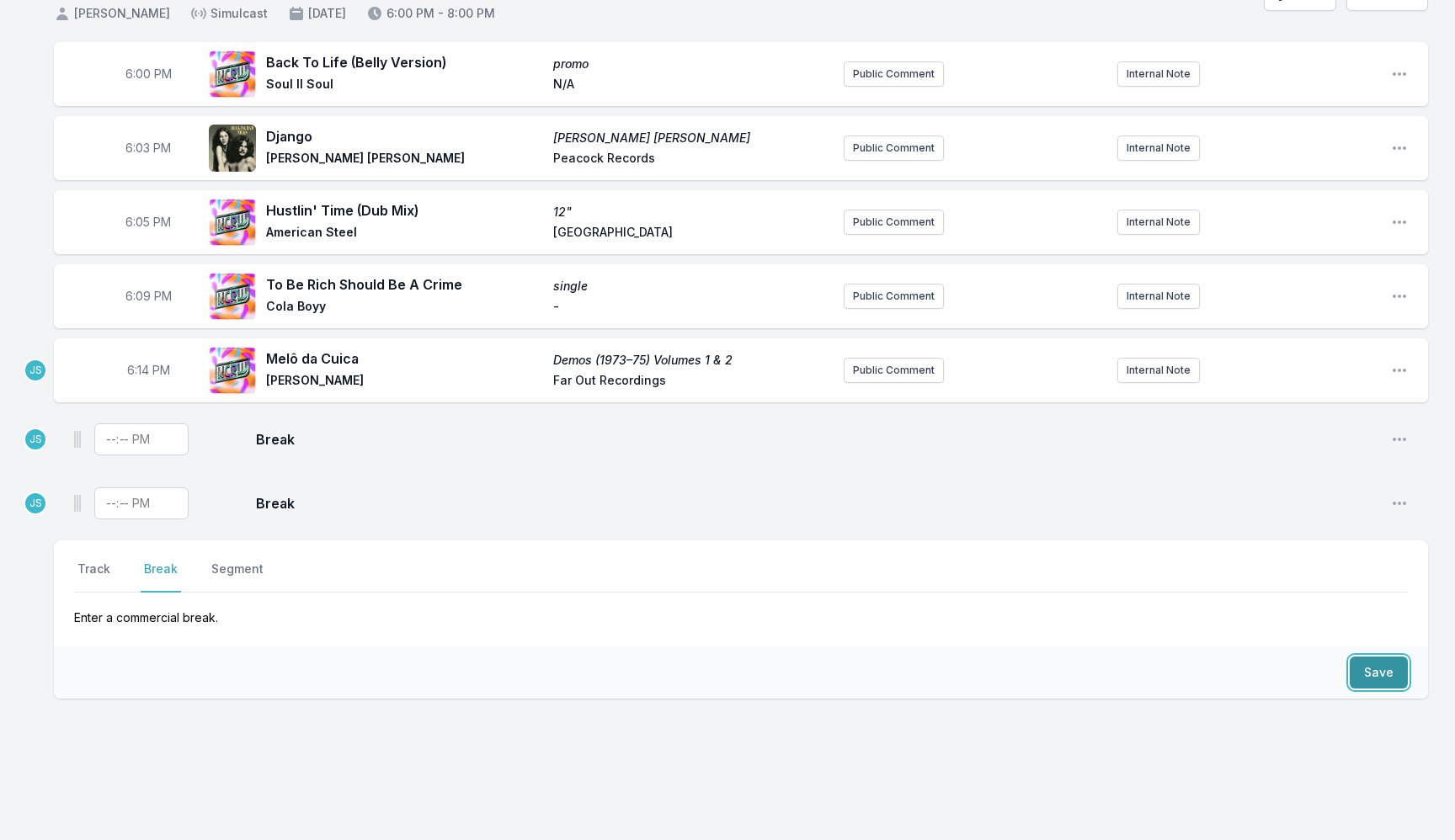
click at [1376, 677] on button "Save" at bounding box center [1379, 672] width 59 height 32
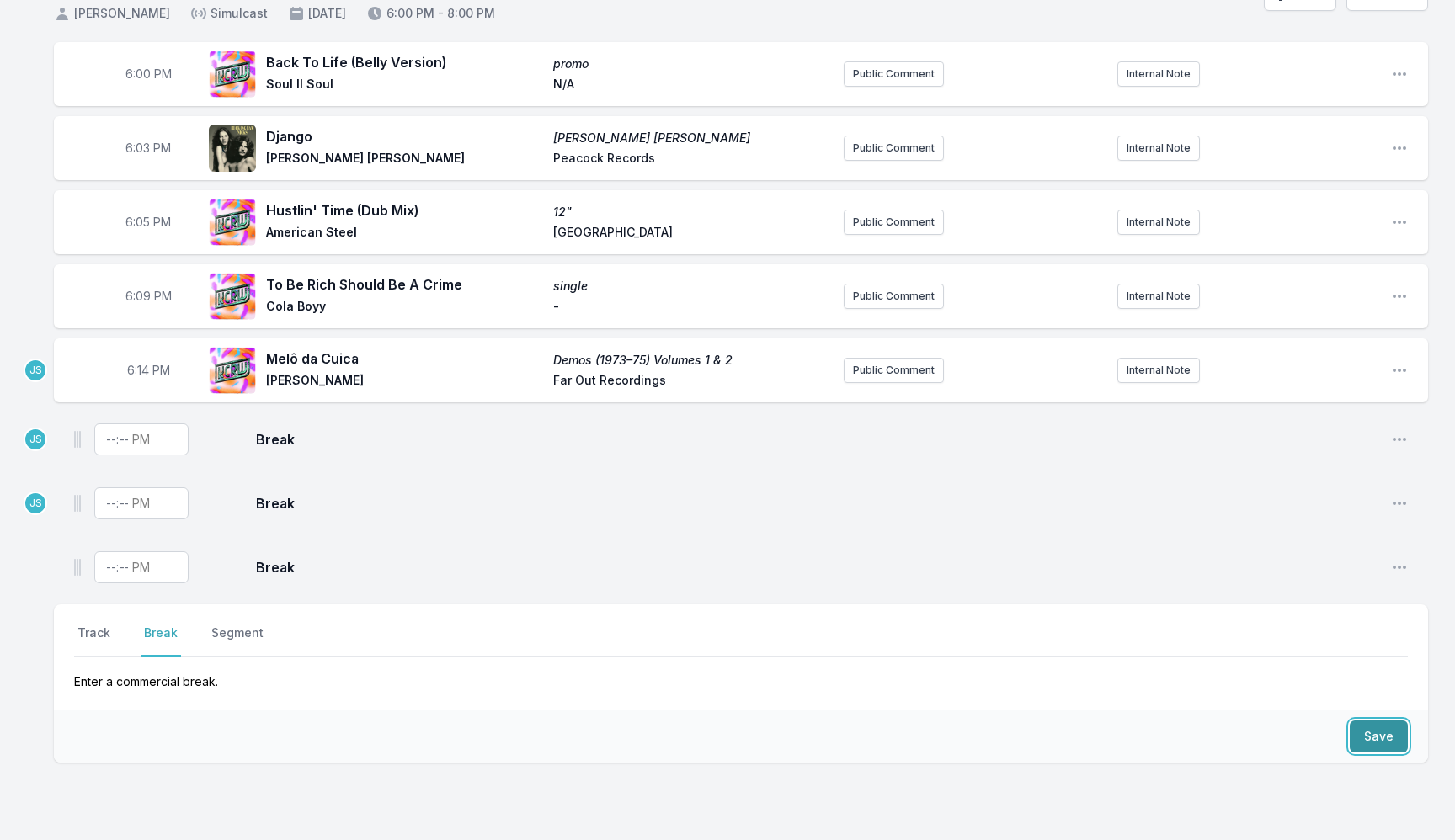
click at [1377, 747] on button "Save" at bounding box center [1379, 737] width 59 height 32
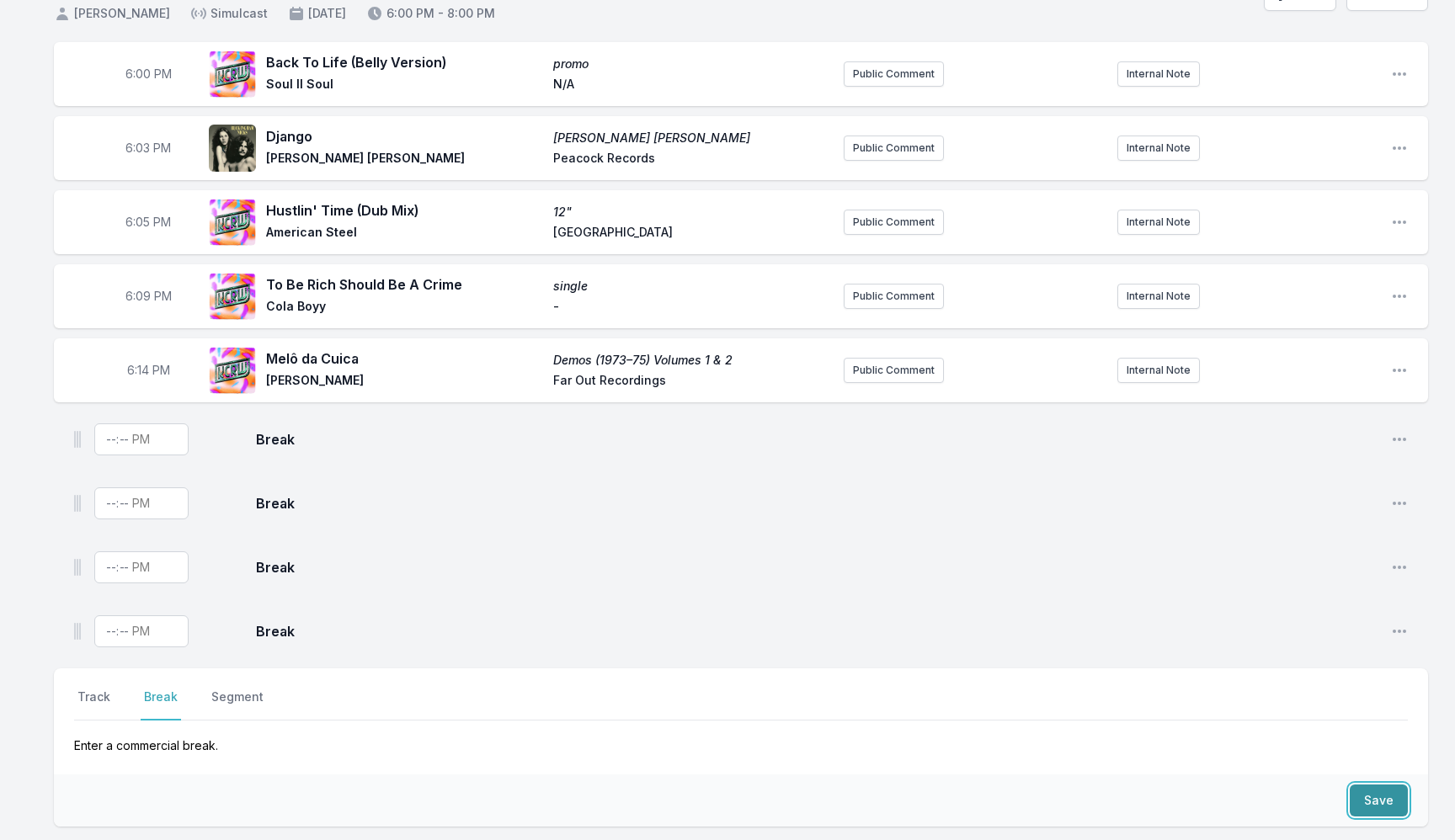
click at [1378, 808] on button "Save" at bounding box center [1379, 800] width 59 height 32
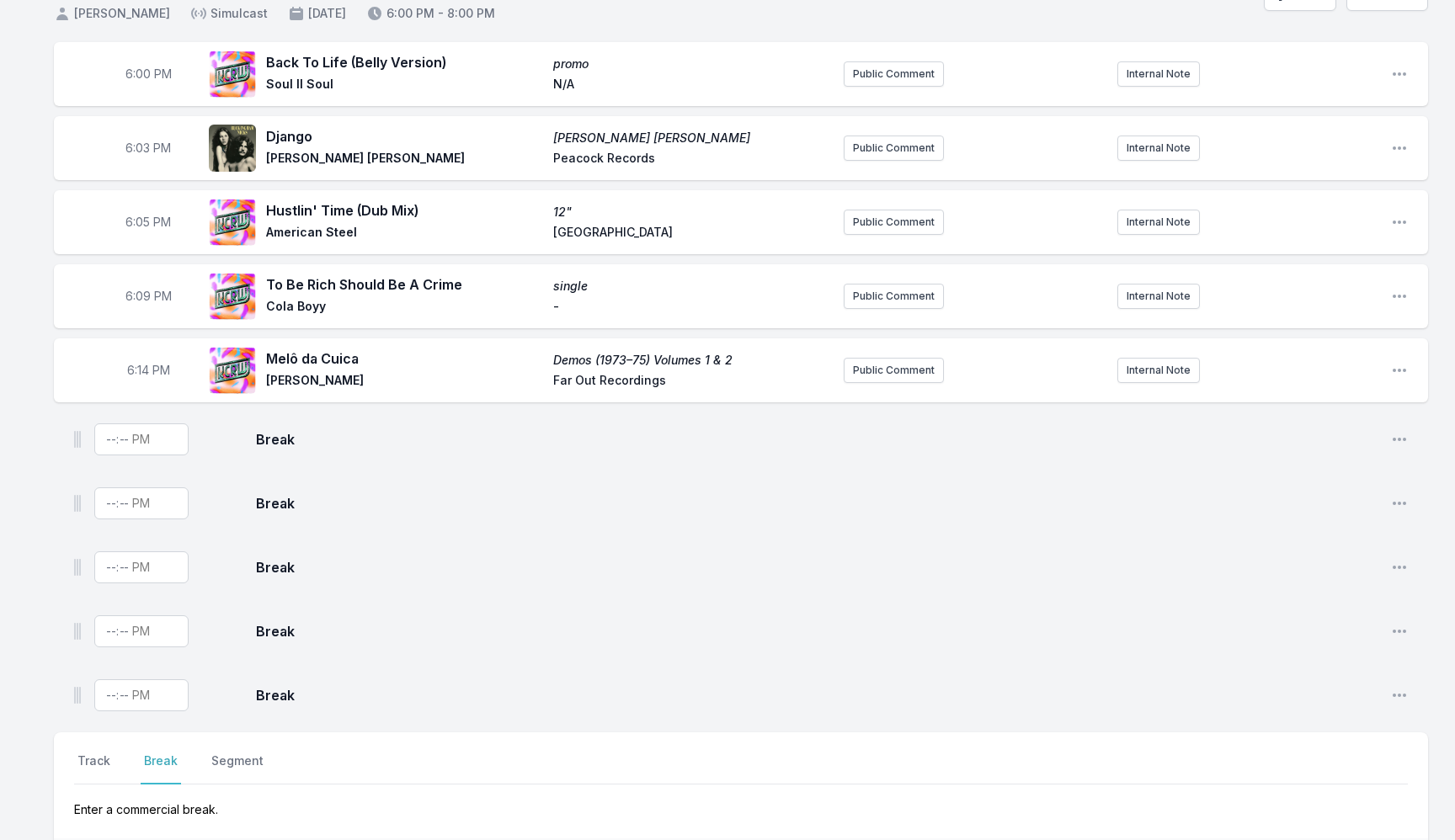
scroll to position [132, 0]
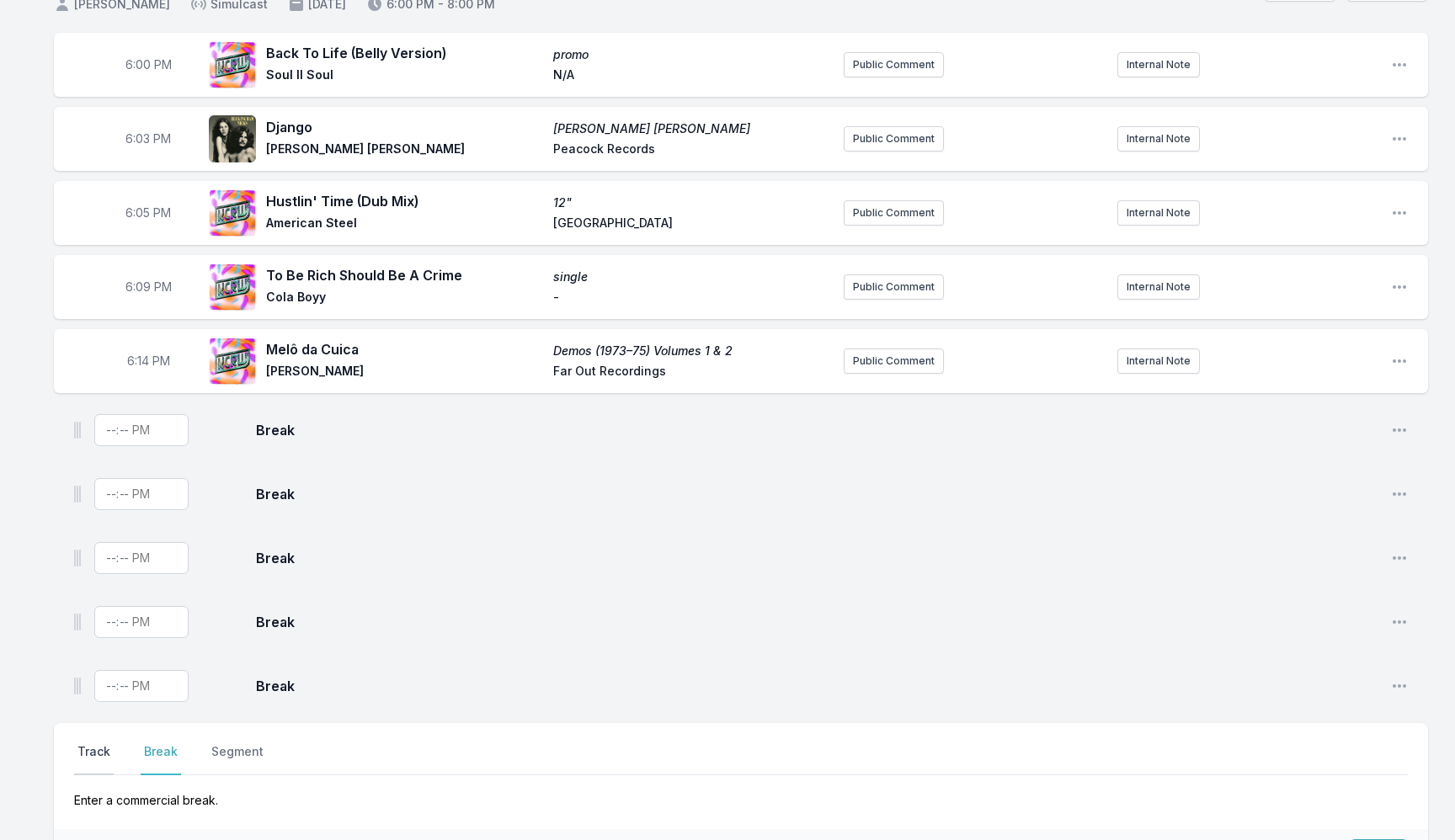
click at [88, 757] on button "Track" at bounding box center [94, 760] width 40 height 32
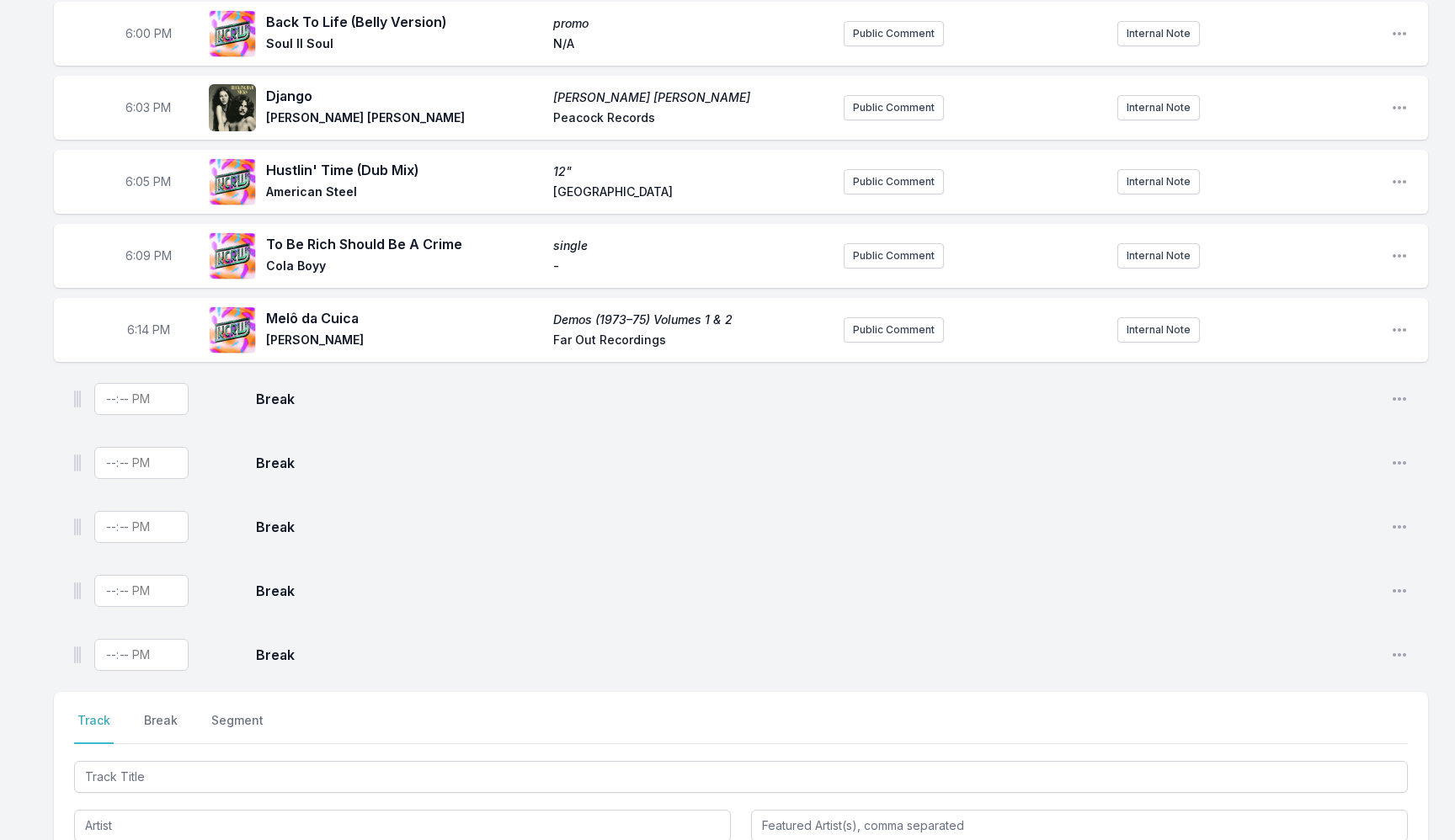
scroll to position [182, 0]
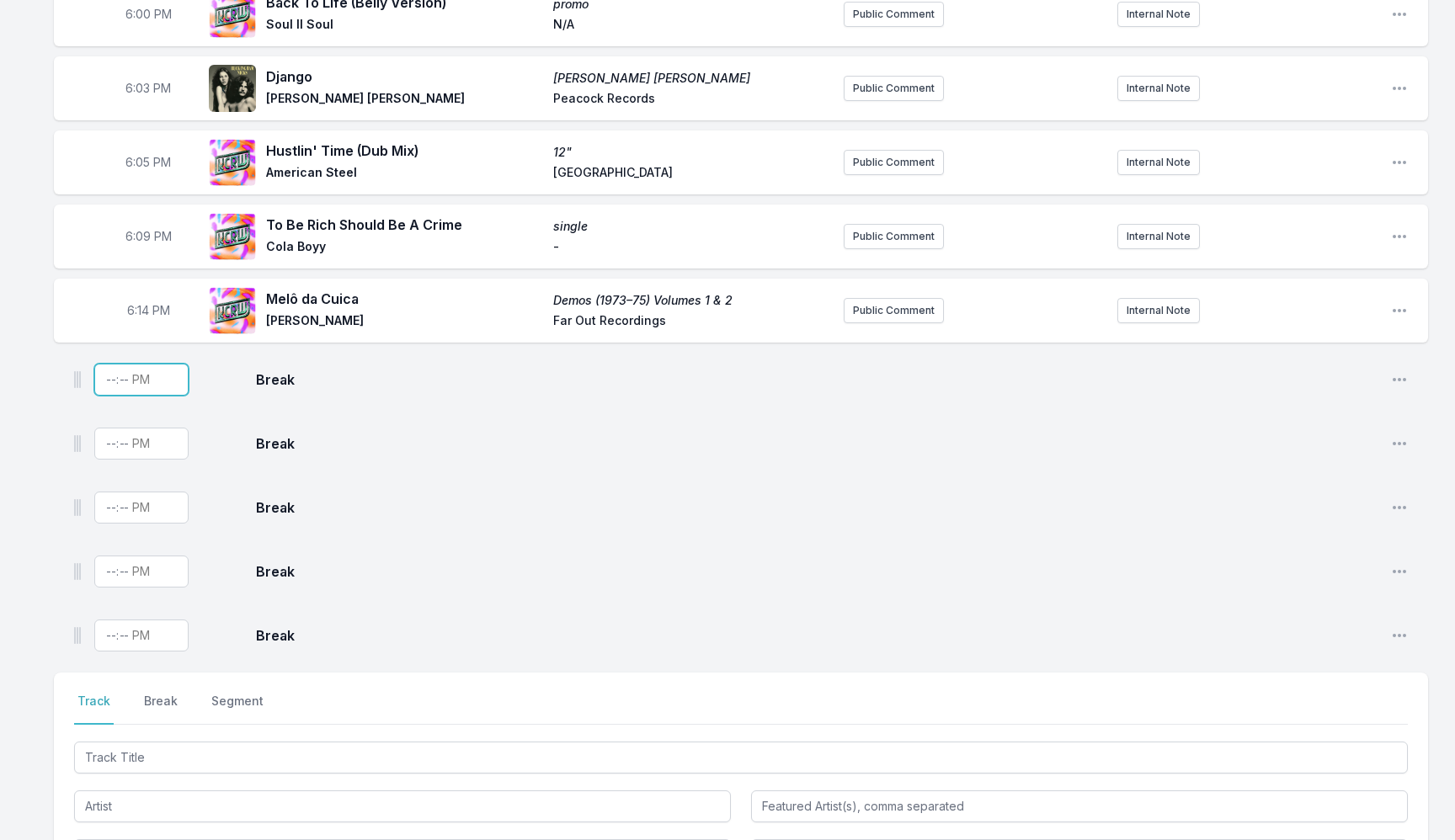
click at [111, 383] on input "Timestamp" at bounding box center [141, 380] width 94 height 32
type input "18:16"
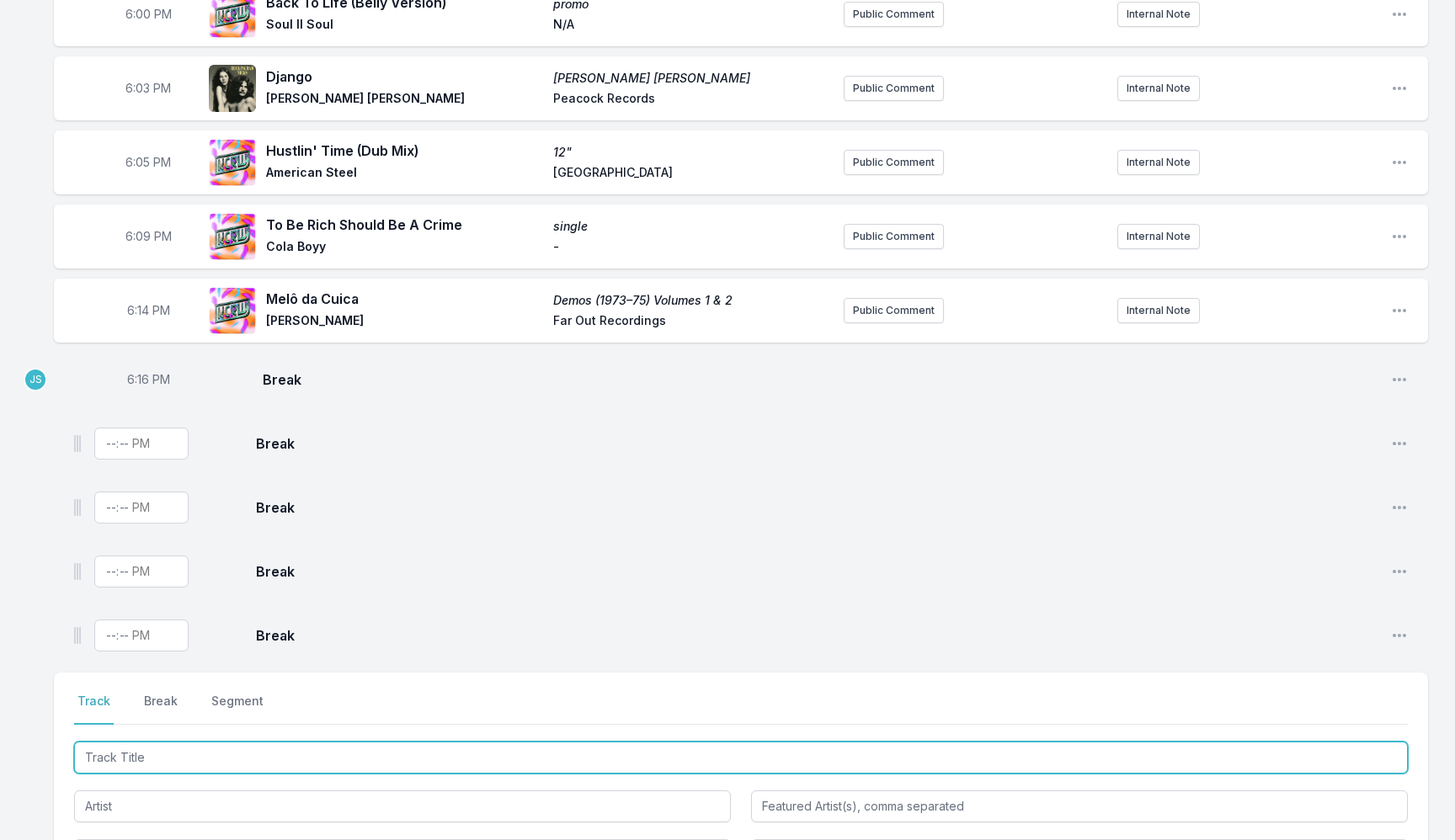
click at [193, 755] on input "Track Title" at bounding box center [741, 758] width 1334 height 32
type input "Treat Her Like A Lady"
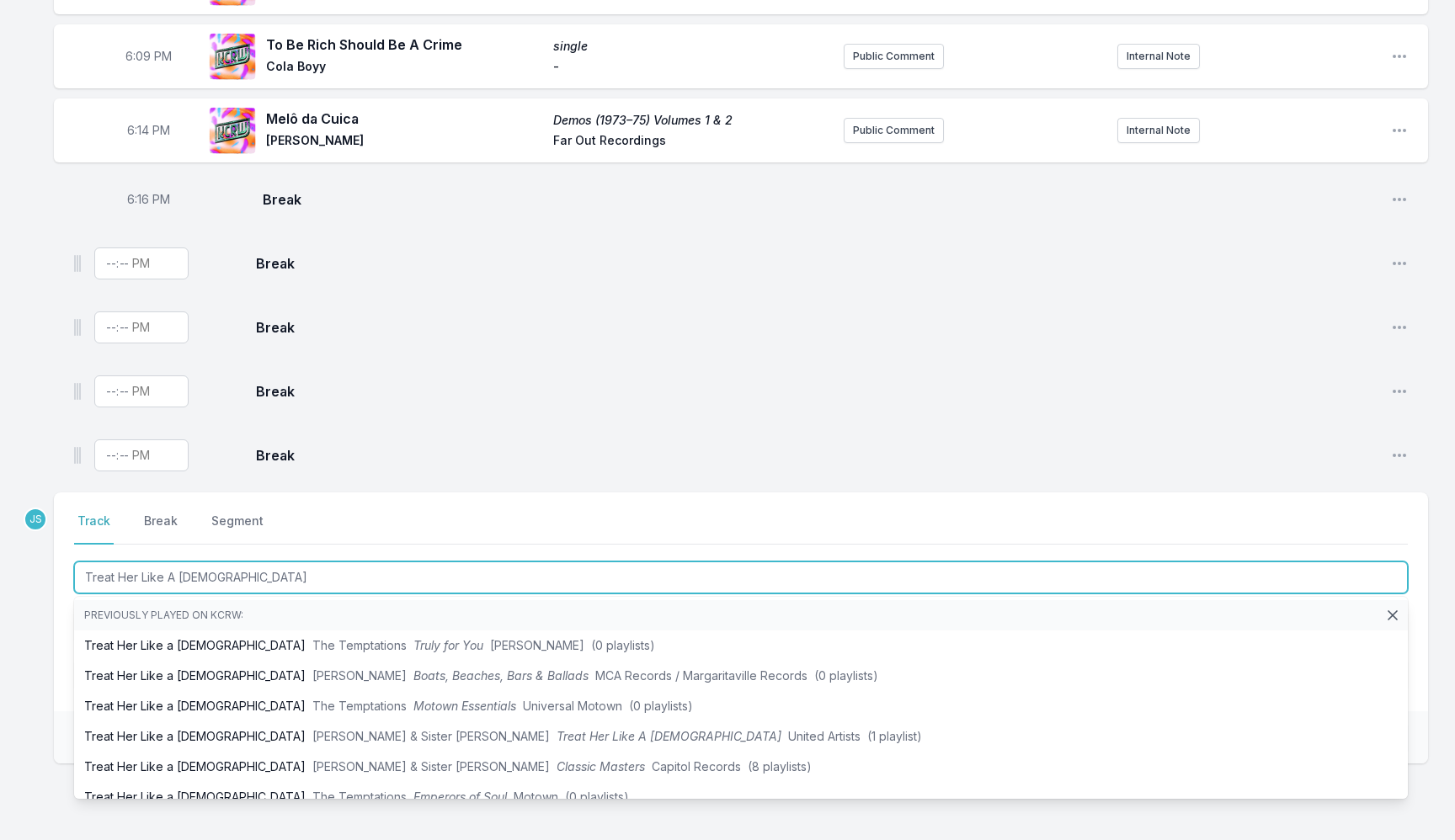
scroll to position [396, 0]
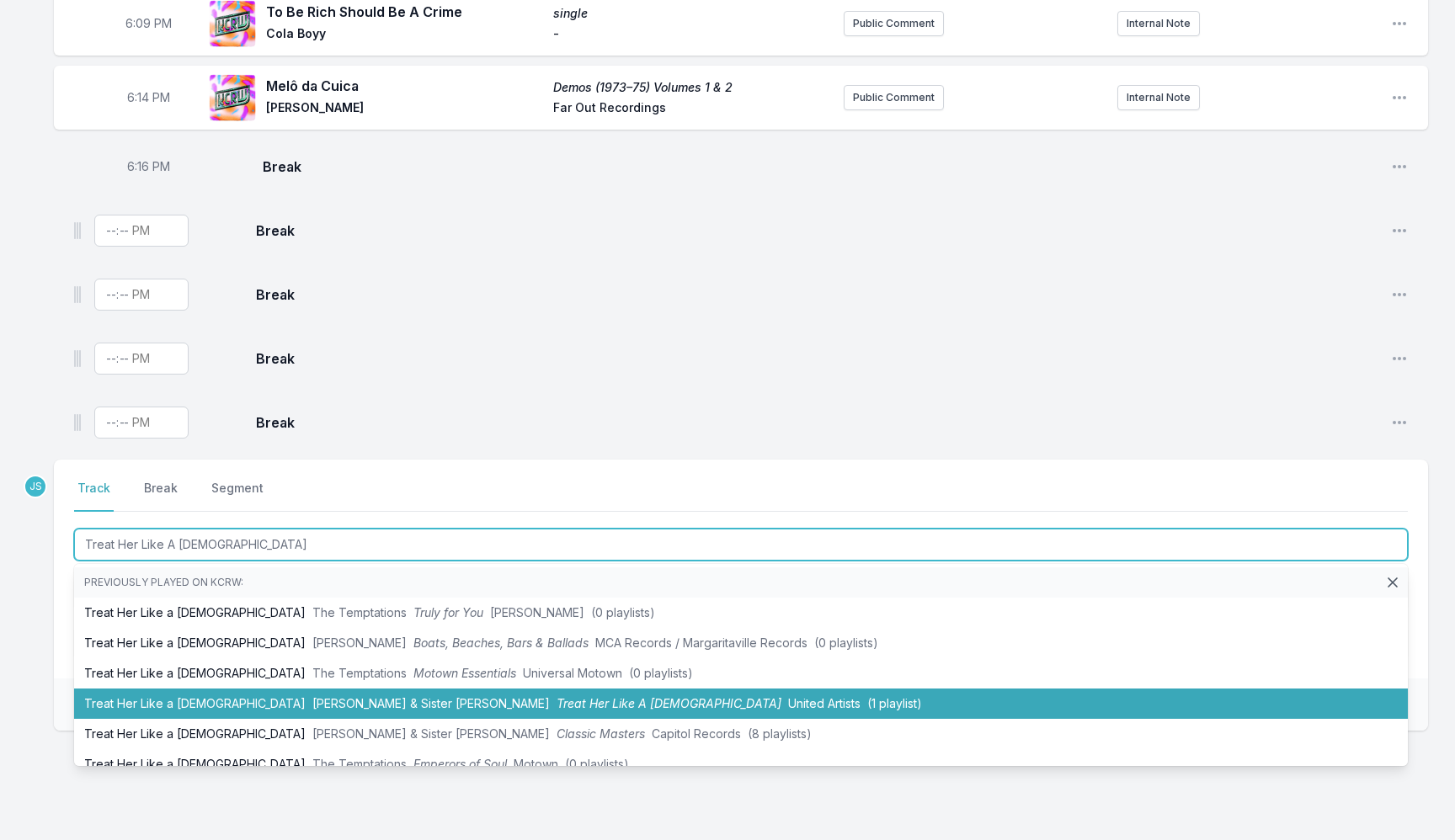
click at [556, 702] on span "Treat Her Like A Lady" at bounding box center [668, 703] width 225 height 14
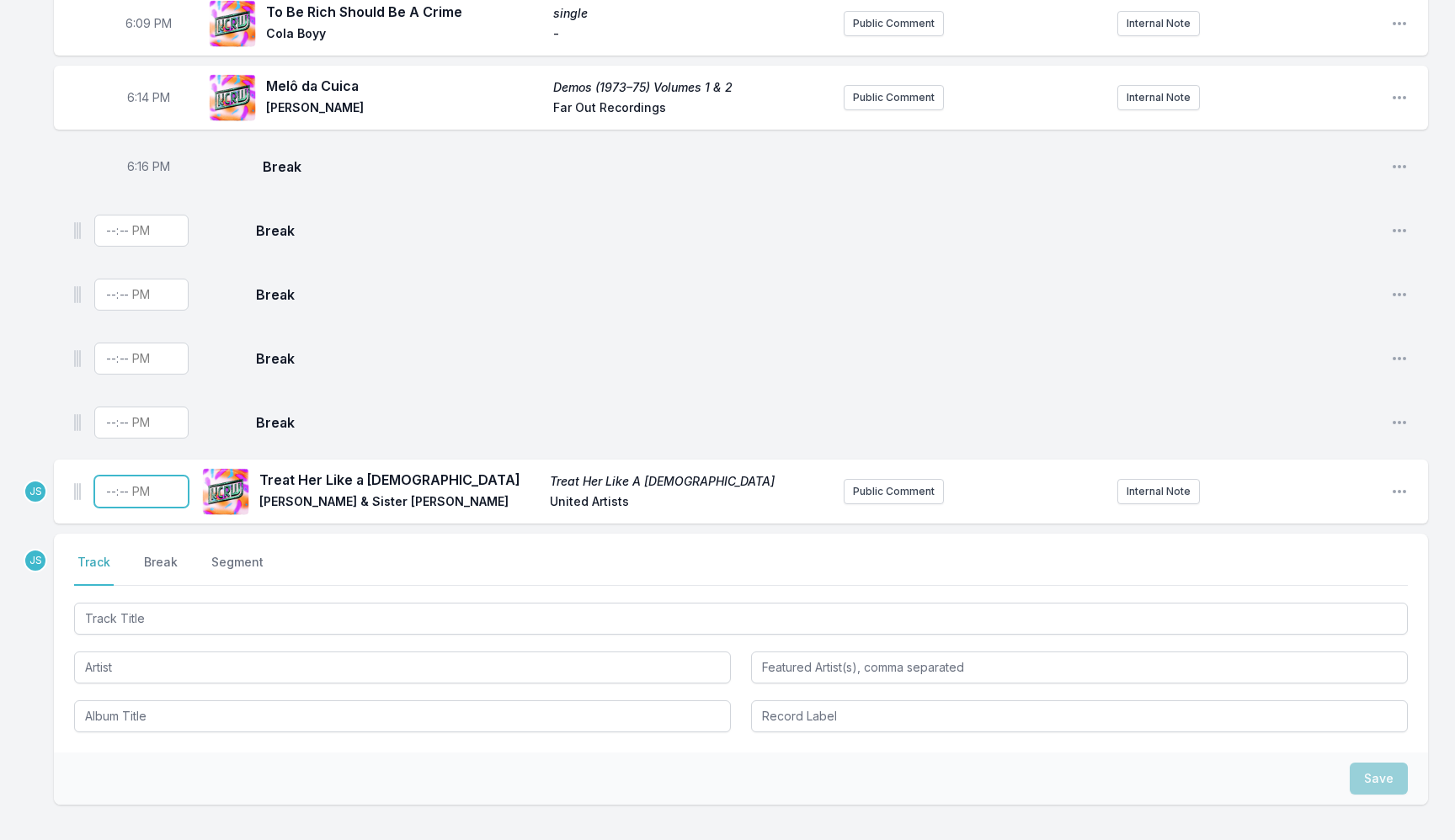
click at [107, 493] on input "Timestamp" at bounding box center [141, 492] width 94 height 32
type input "21:06"
click at [112, 492] on input "21:06" at bounding box center [141, 492] width 94 height 32
type input "18:19"
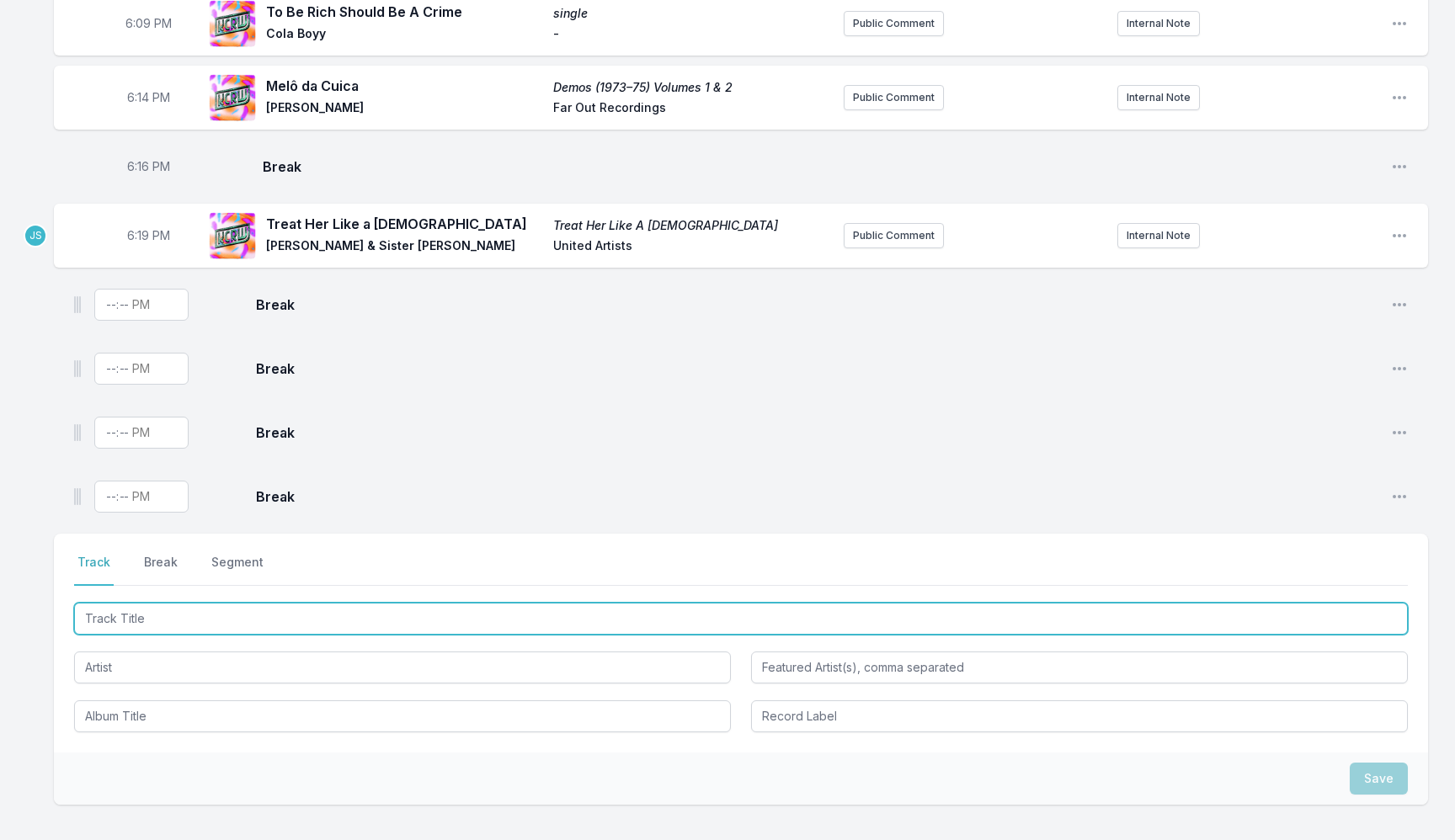
click at [158, 617] on input "Track Title" at bounding box center [741, 619] width 1334 height 32
type input "Help!"
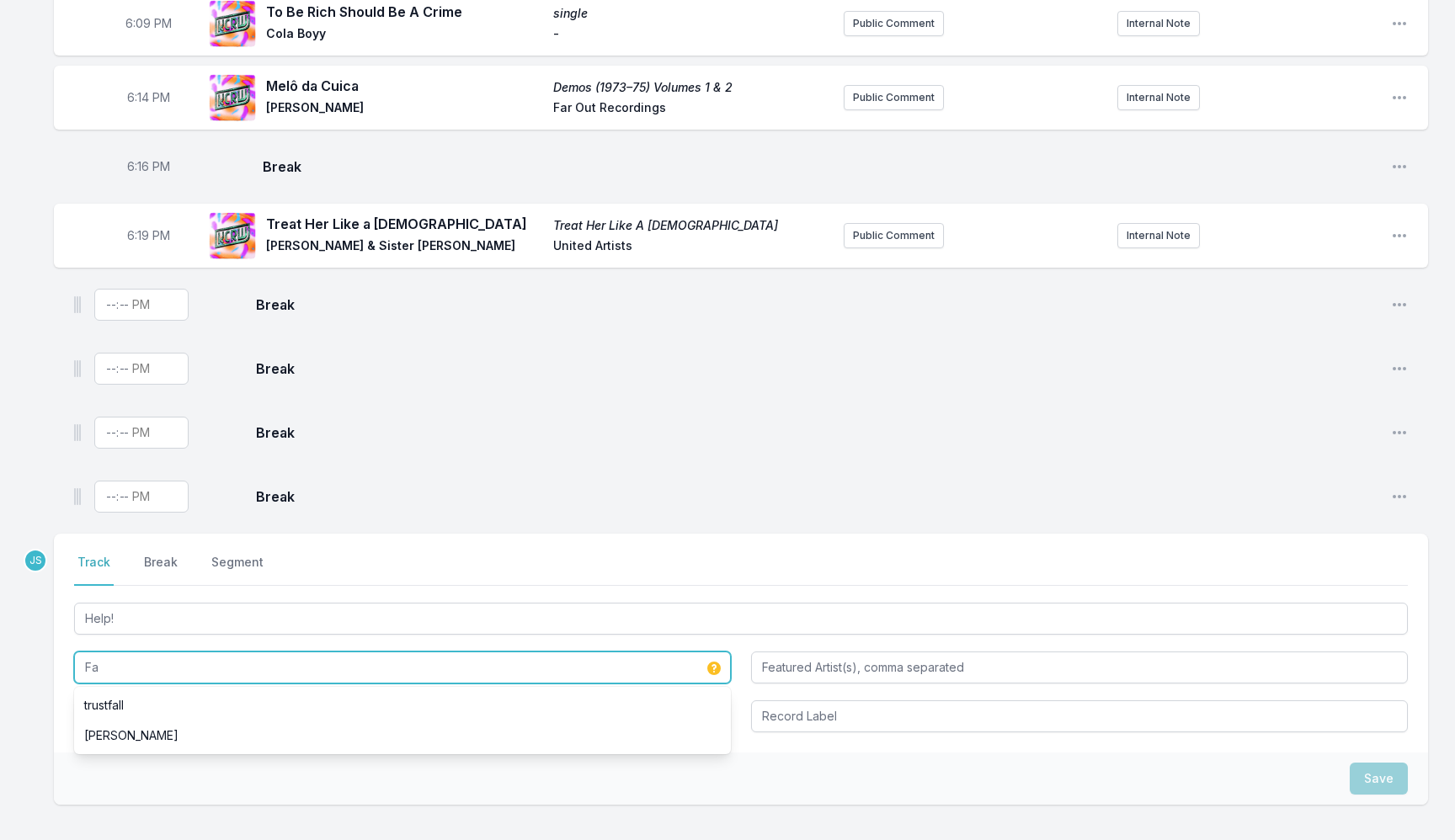
type input "F"
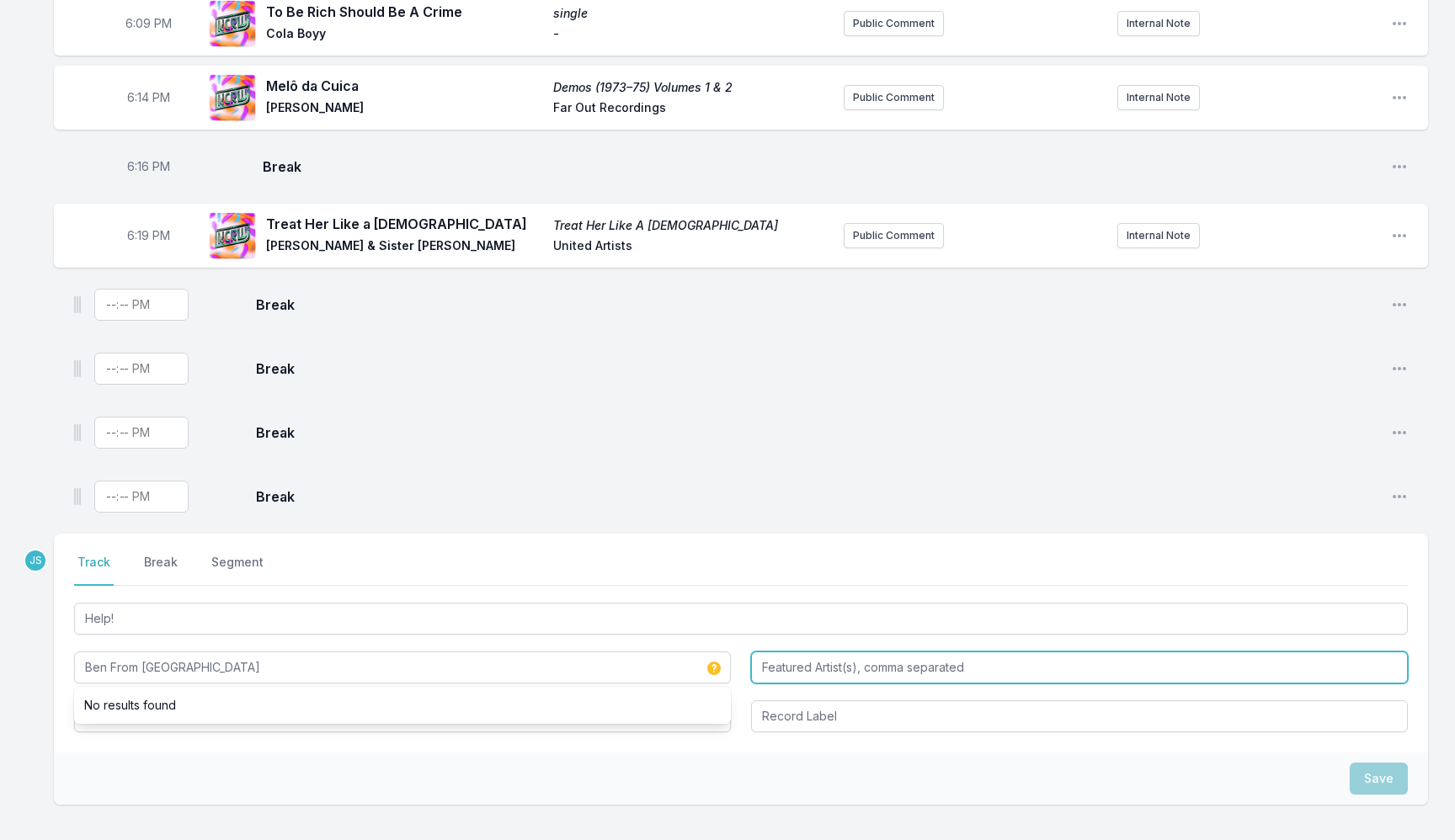
type input "Ben From Corduroy"
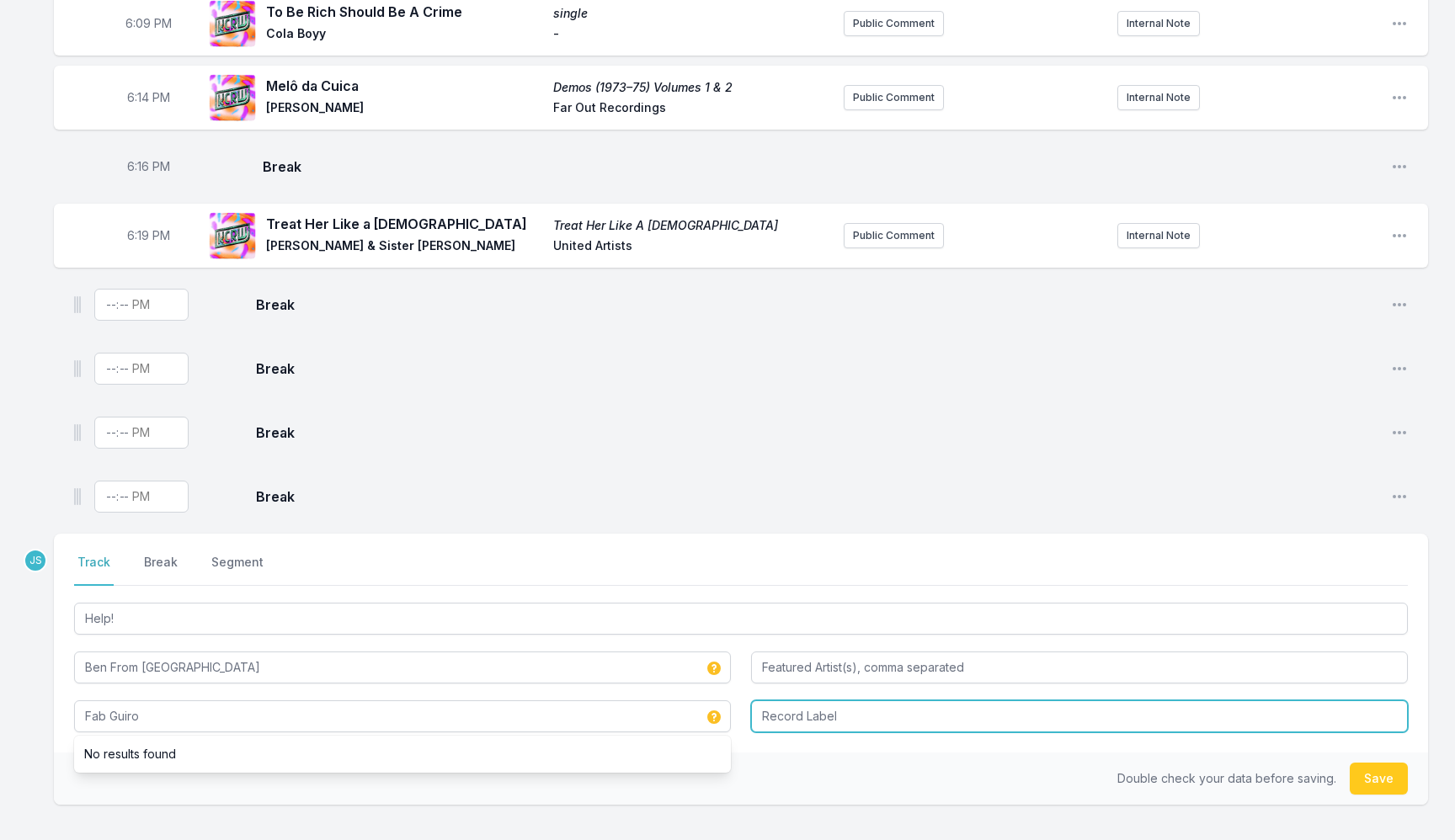
type input "Fab Guiro"
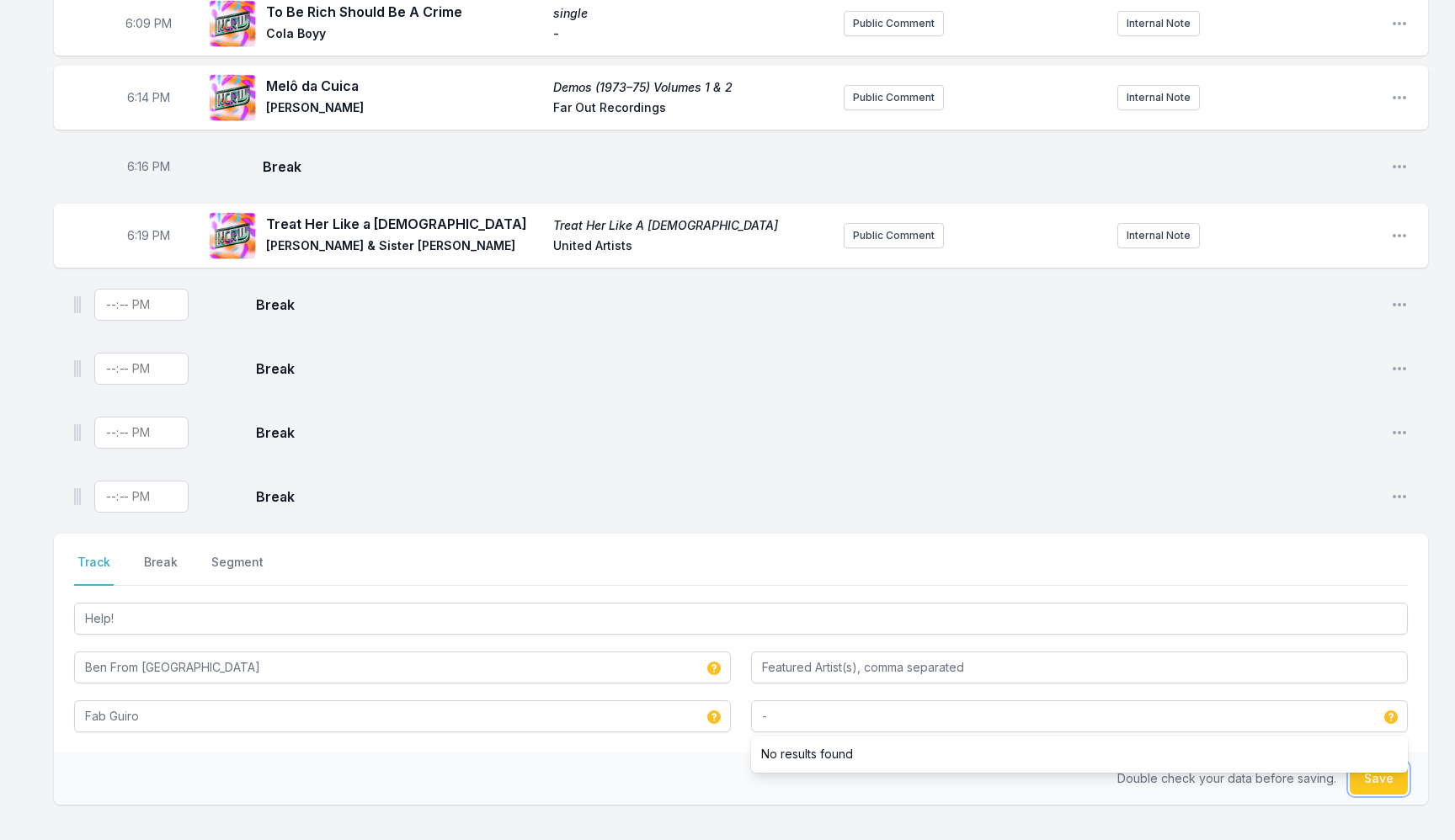
type input "-"
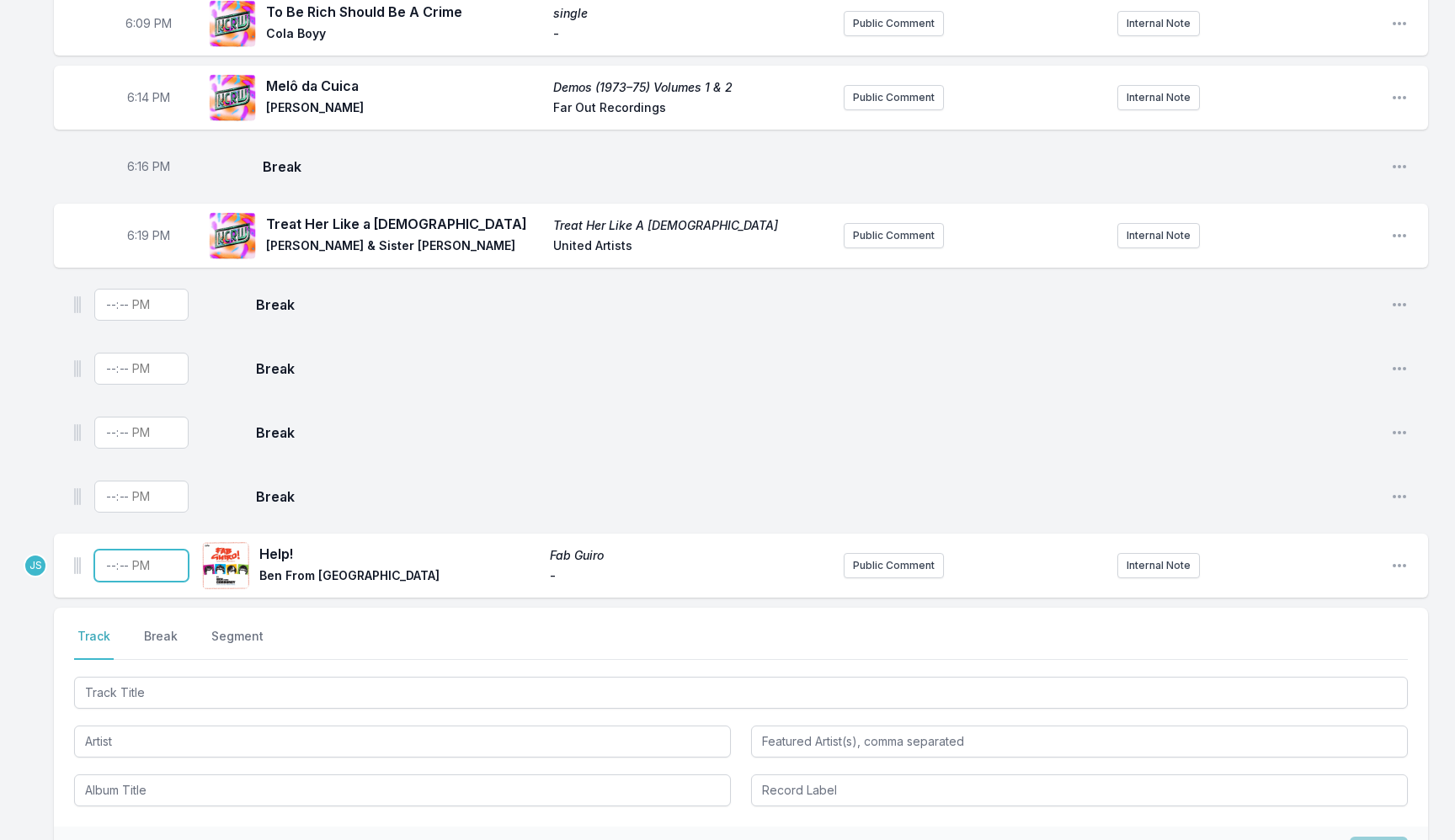
click at [103, 569] on input "Timestamp" at bounding box center [141, 565] width 94 height 32
type input "18:22"
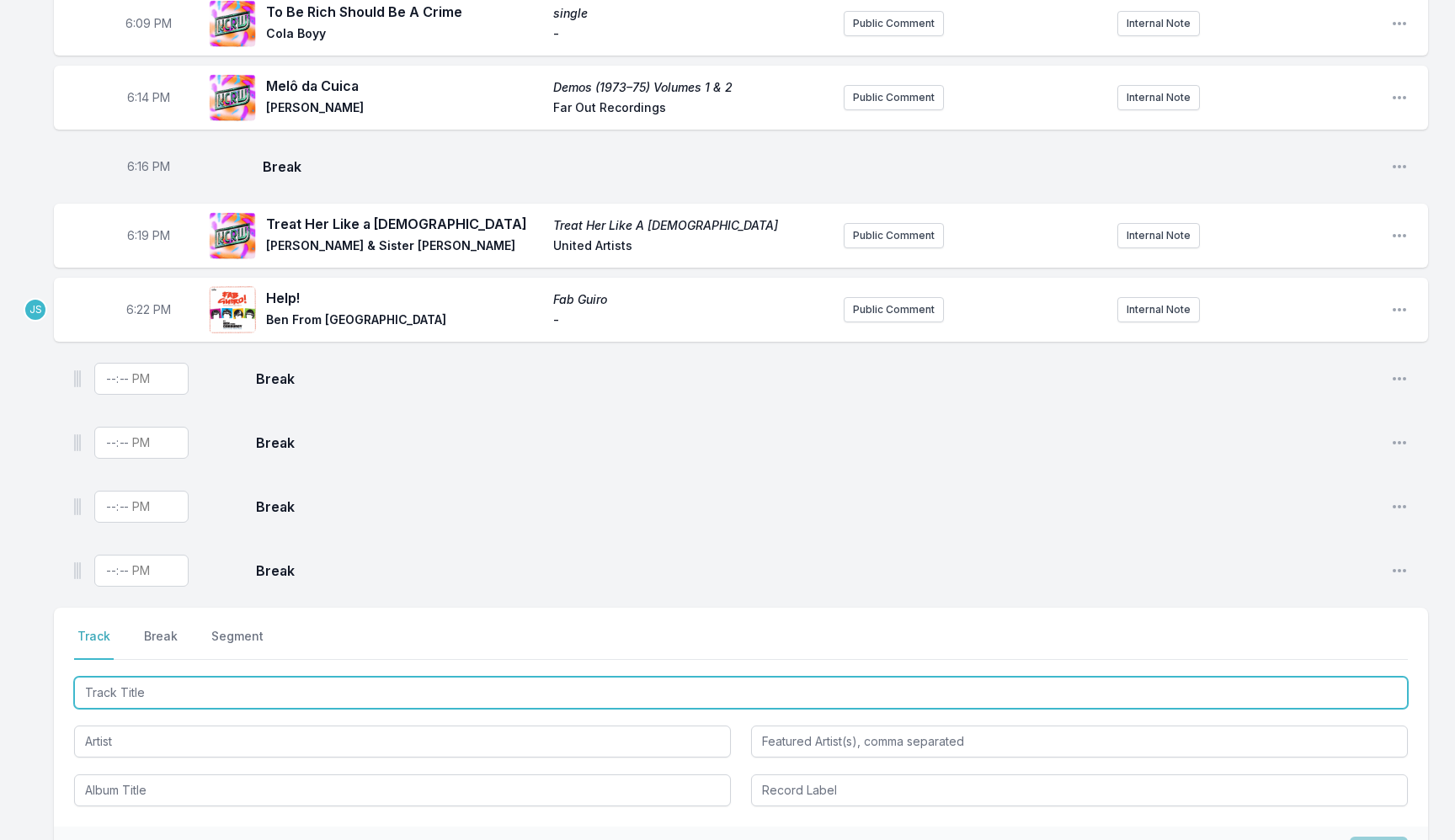
click at [222, 679] on input "Track Title" at bounding box center [741, 693] width 1334 height 32
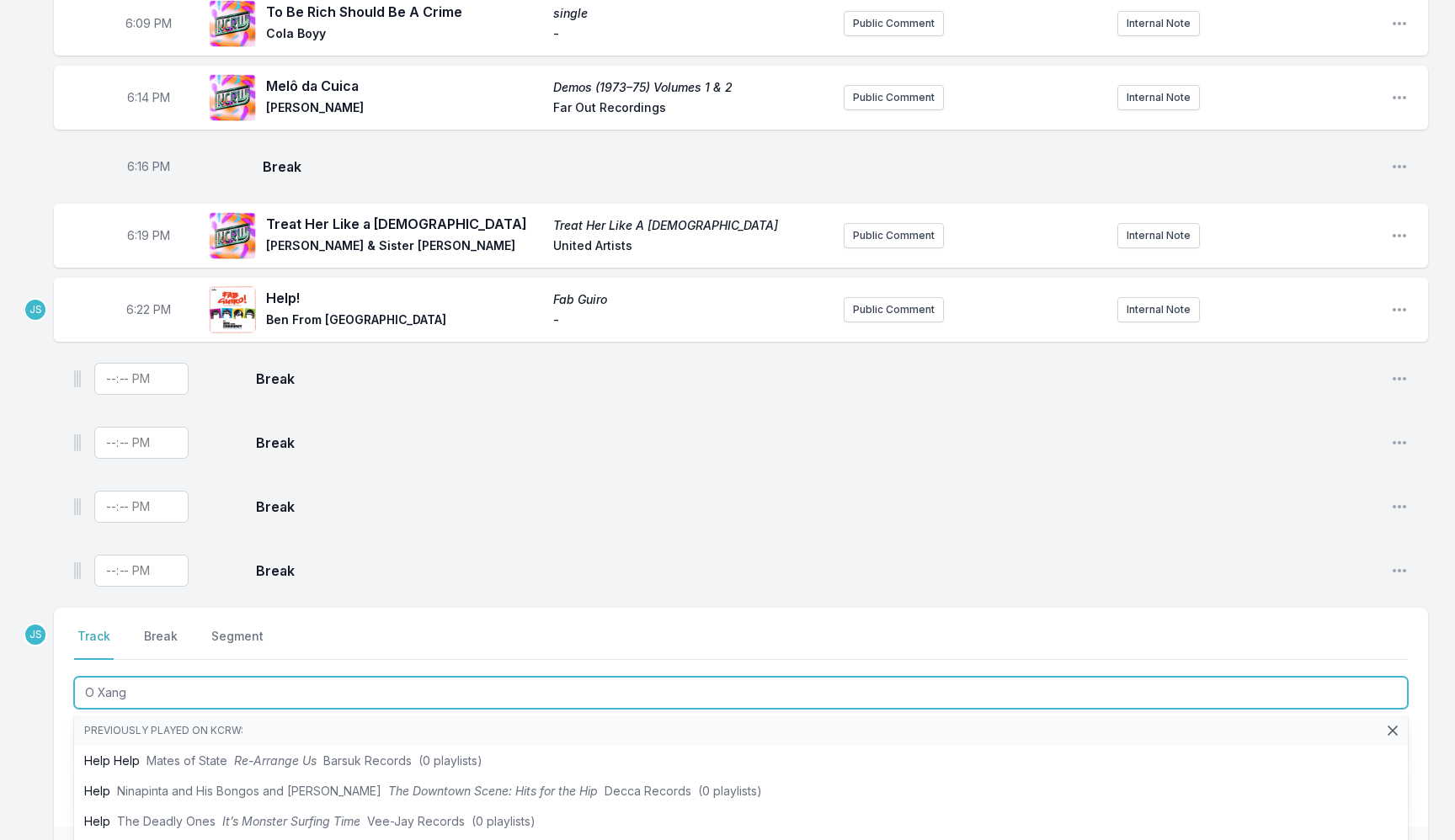
type input "O Xango"
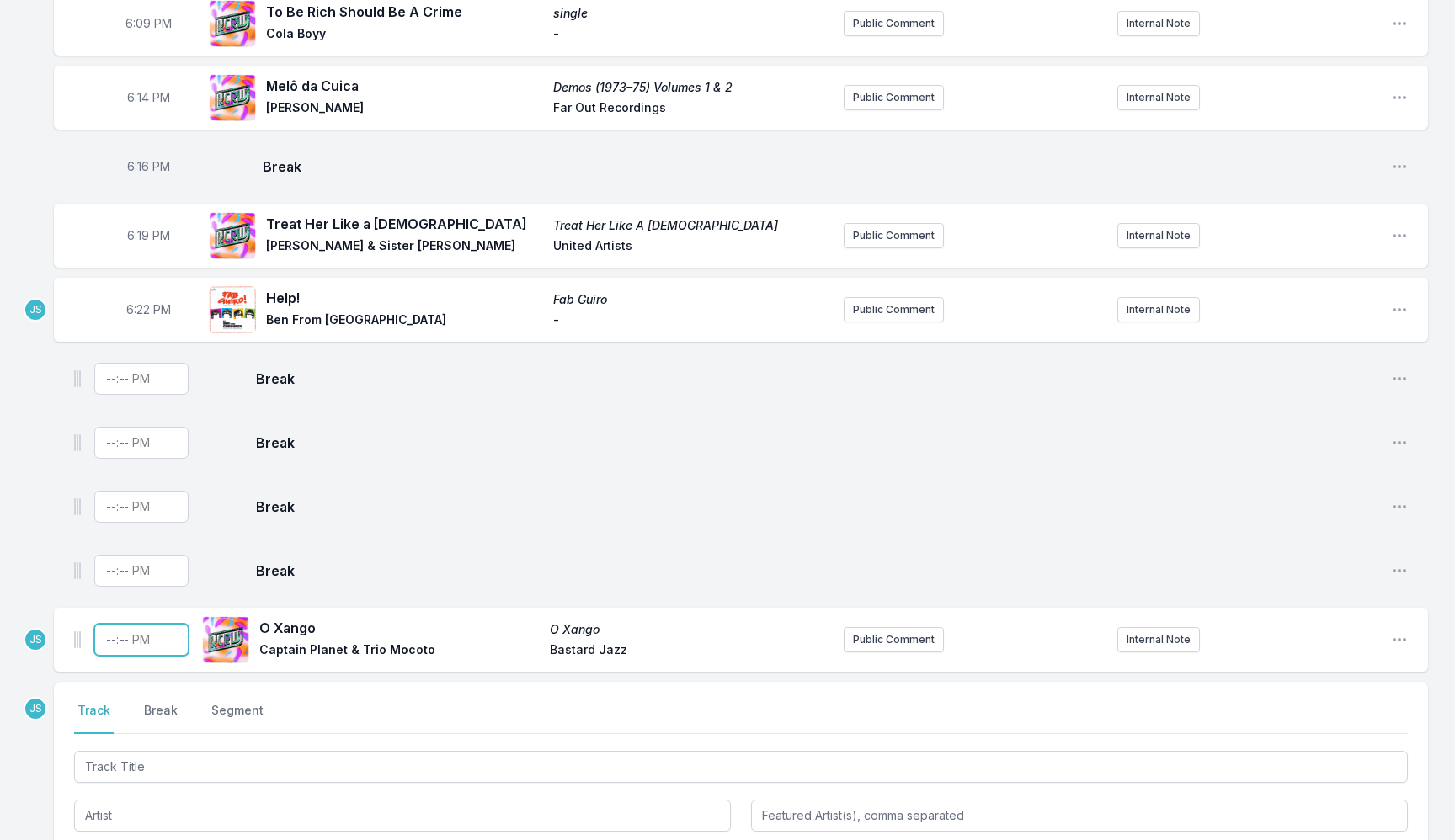
click at [114, 638] on input "Timestamp" at bounding box center [141, 640] width 94 height 32
type input "18:24"
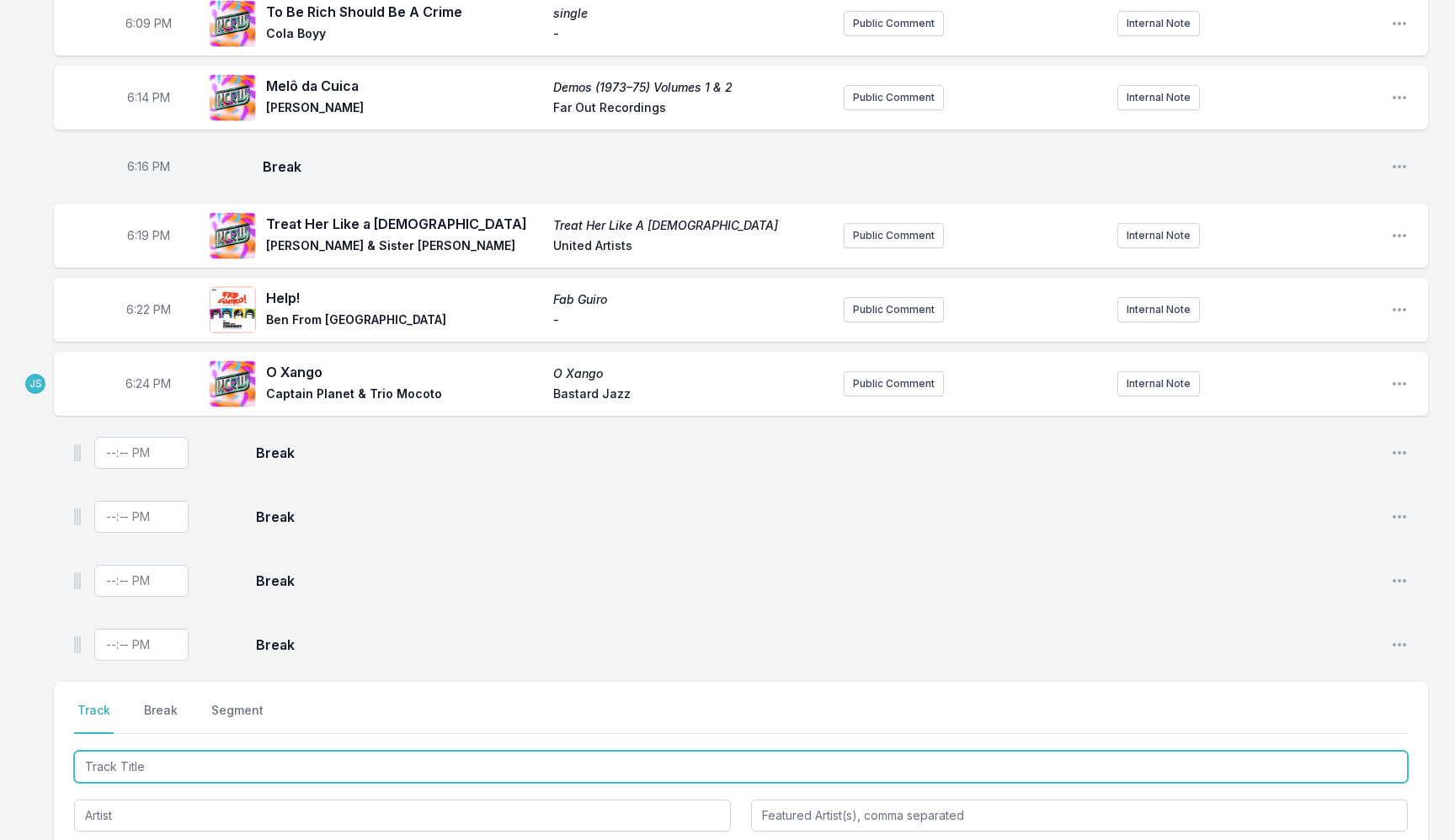
click at [208, 763] on input "Track Title" at bounding box center [741, 767] width 1334 height 32
type input "Cold War"
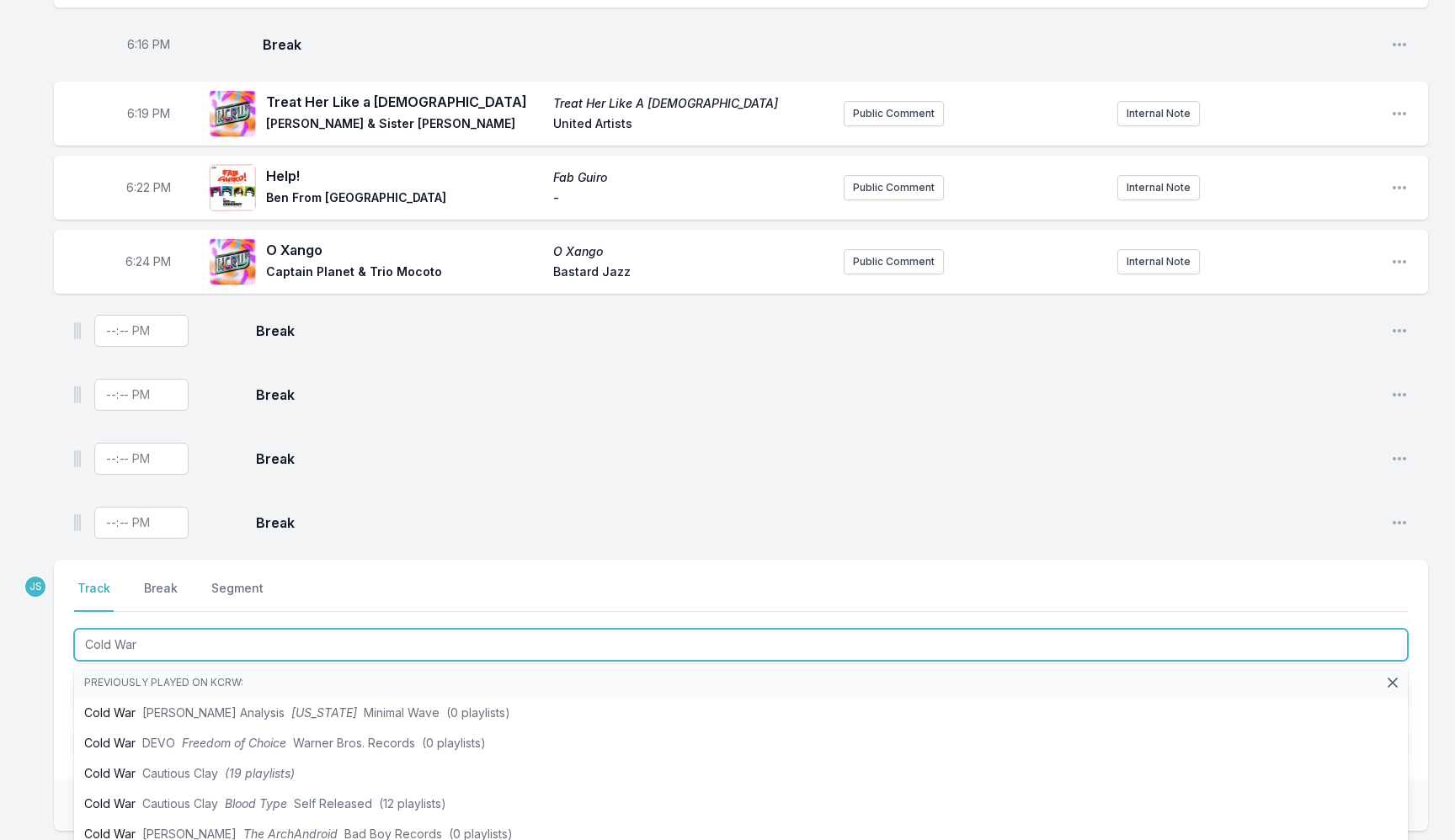
scroll to position [522, 0]
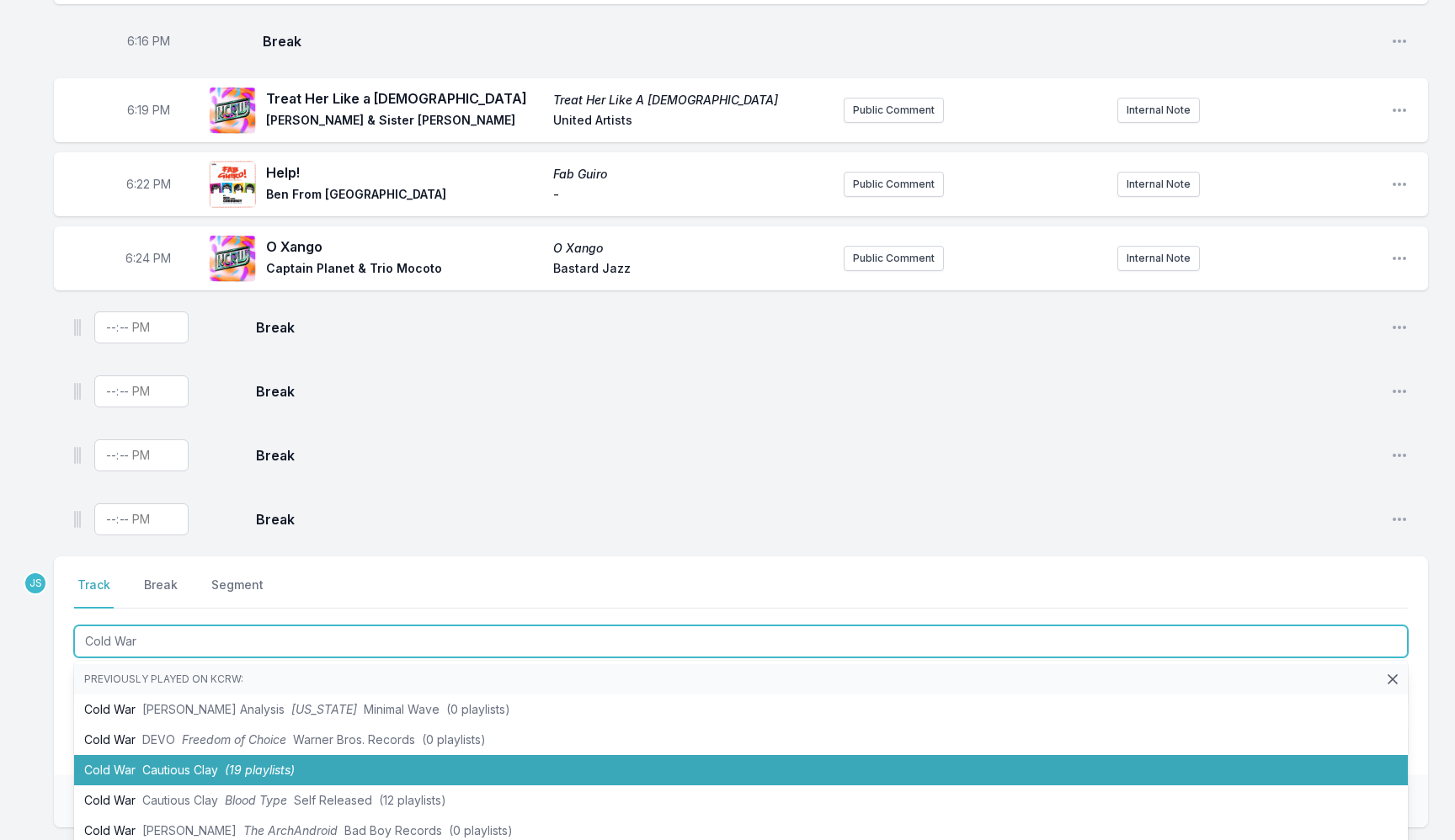
click at [379, 756] on li "Cold War Cautious Clay (19 playlists)" at bounding box center [741, 771] width 1334 height 31
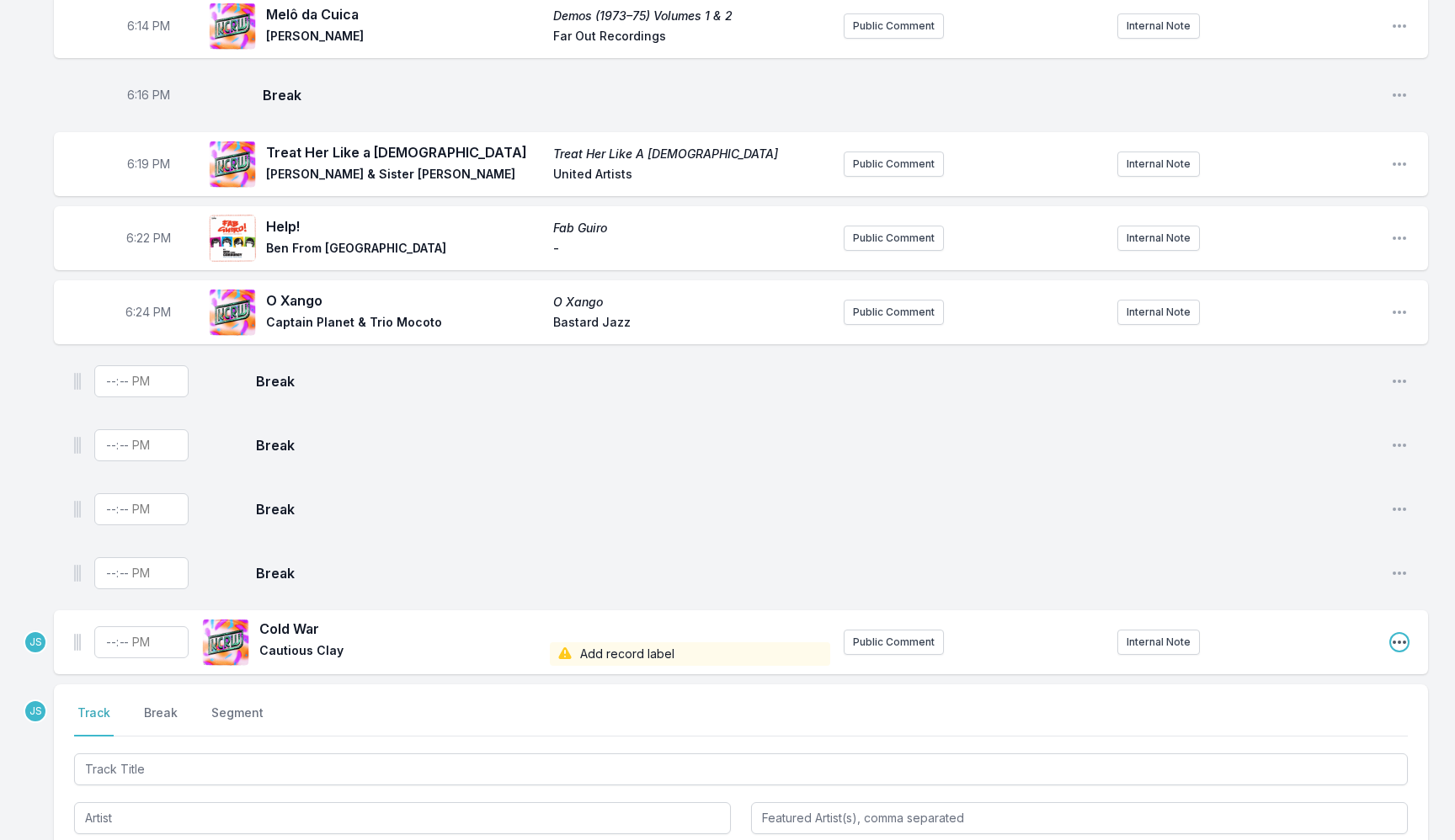
click at [1402, 646] on icon "Open playlist item options" at bounding box center [1399, 642] width 17 height 17
click at [1314, 729] on button "Delete Entry" at bounding box center [1313, 737] width 188 height 31
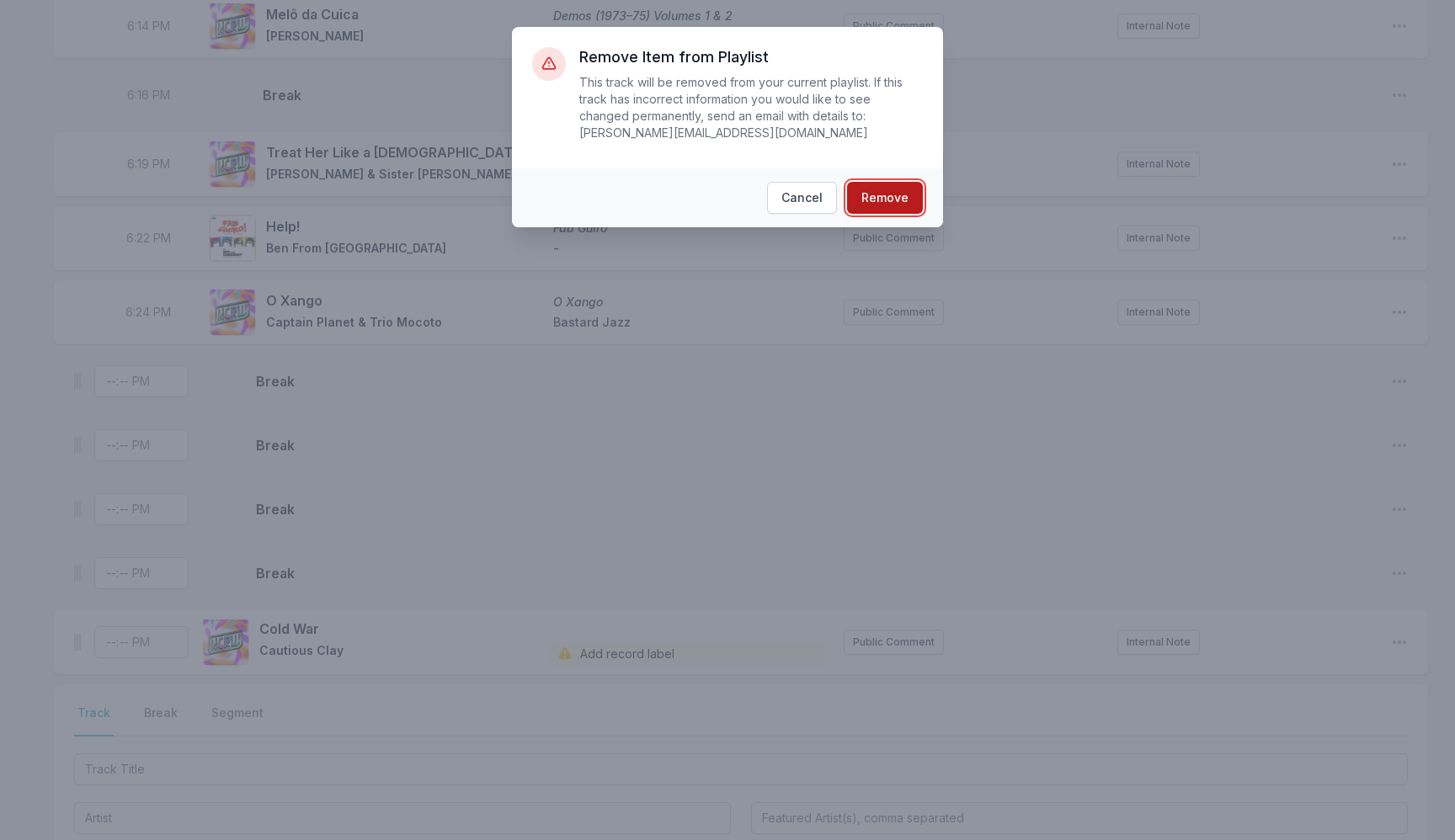
click at [871, 194] on button "Remove" at bounding box center [885, 197] width 75 height 32
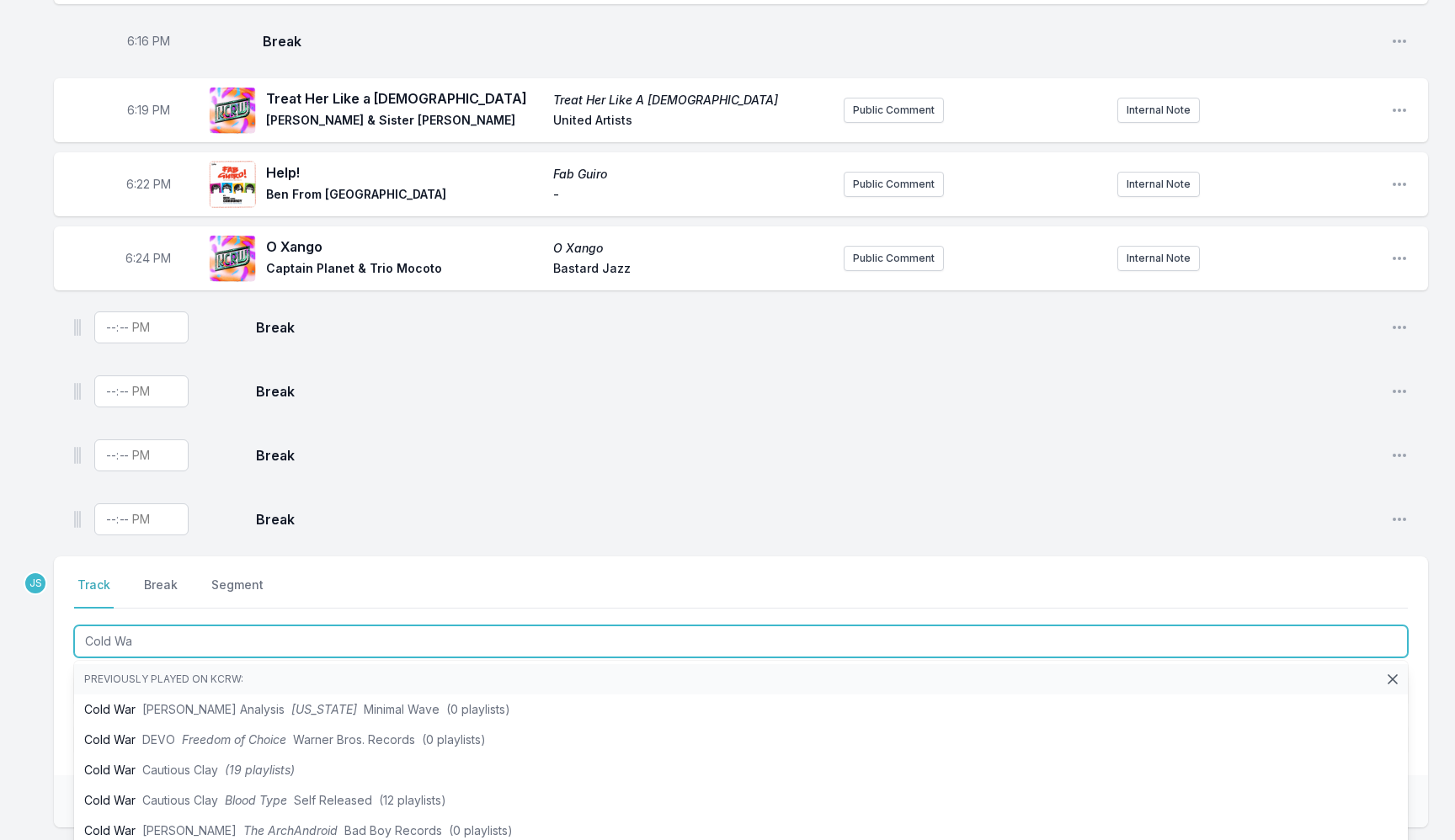
type input "Cold Wa"
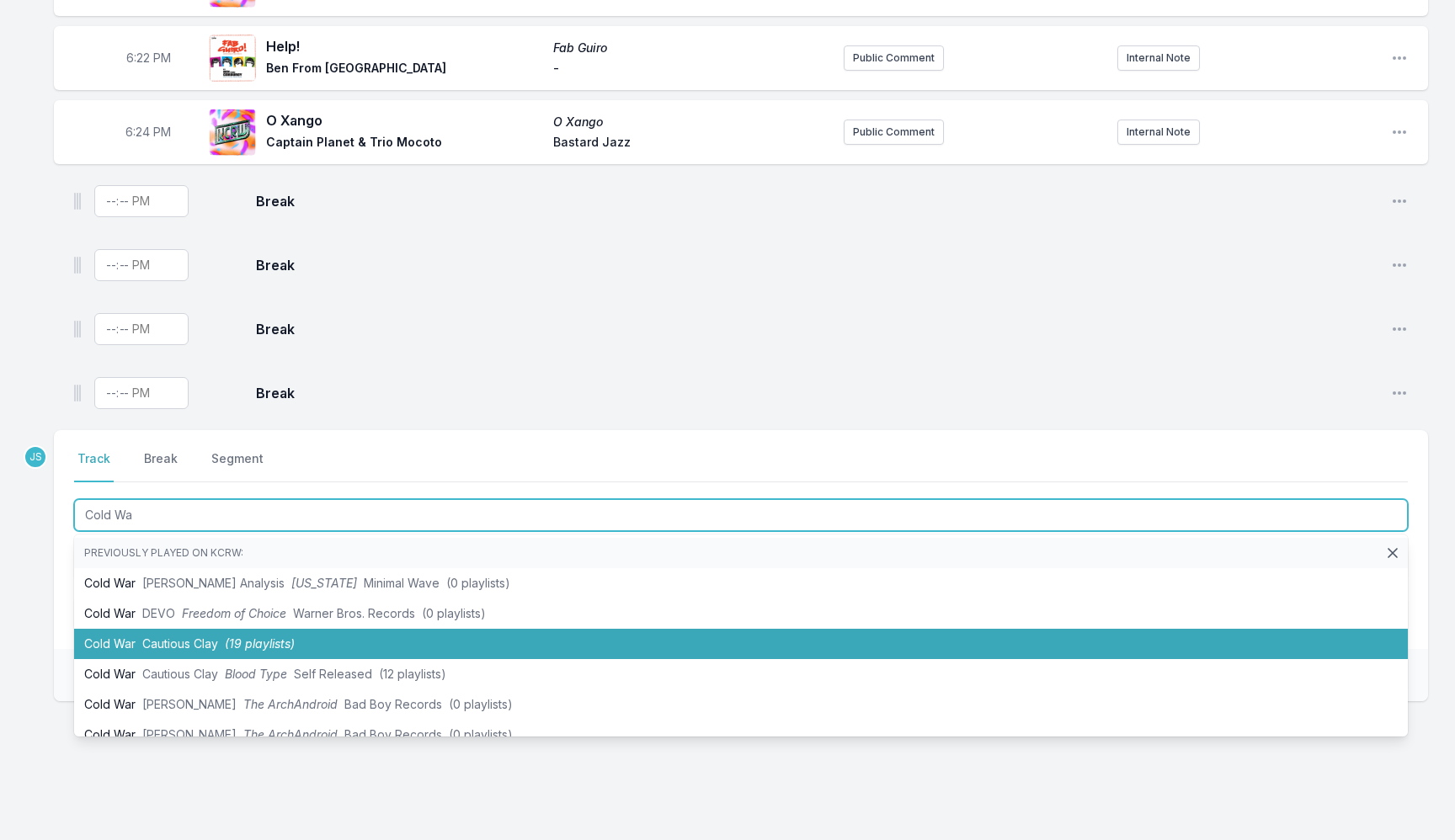
scroll to position [670, 0]
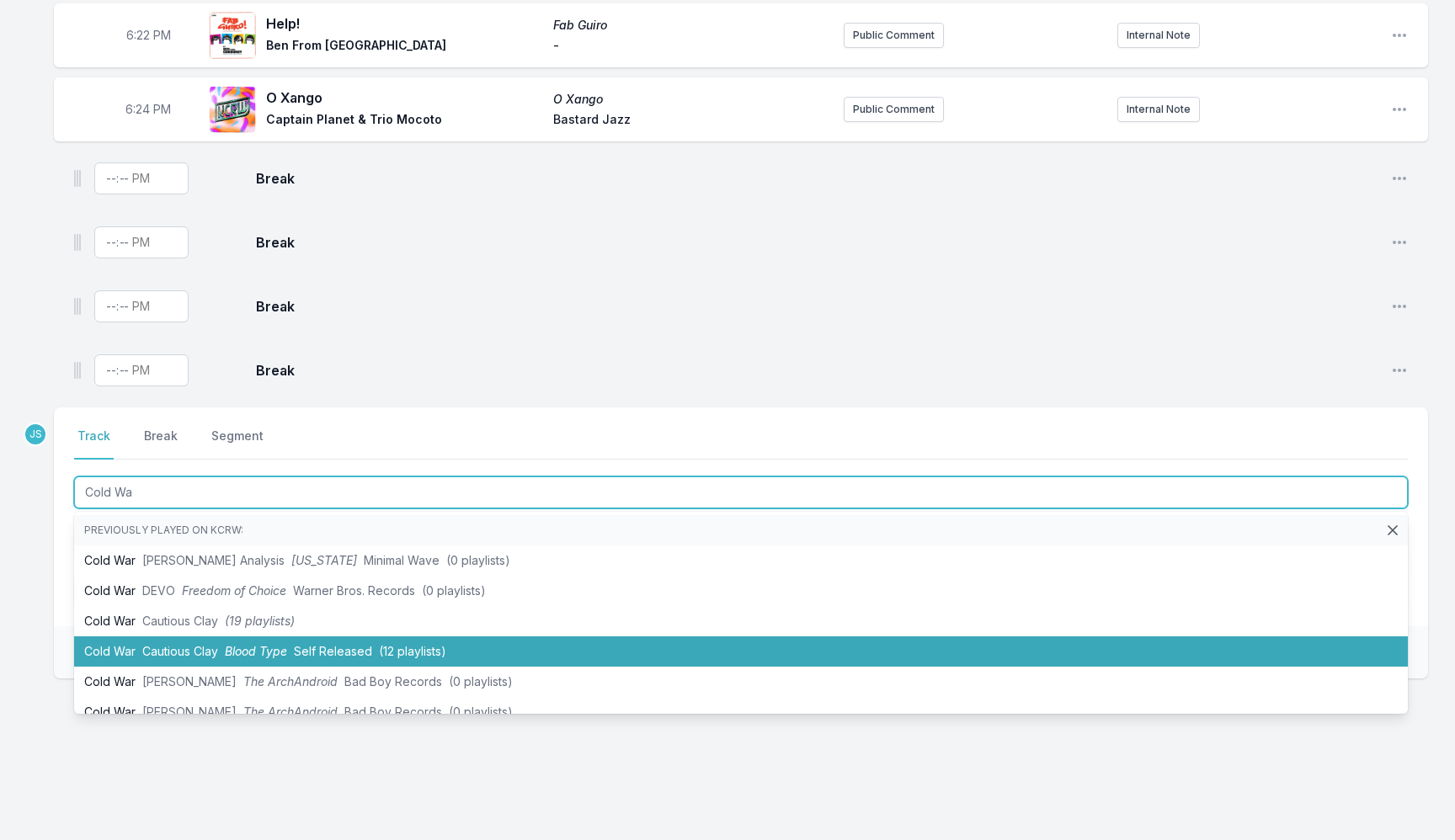
click at [401, 650] on span "(12 playlists)" at bounding box center [413, 651] width 67 height 14
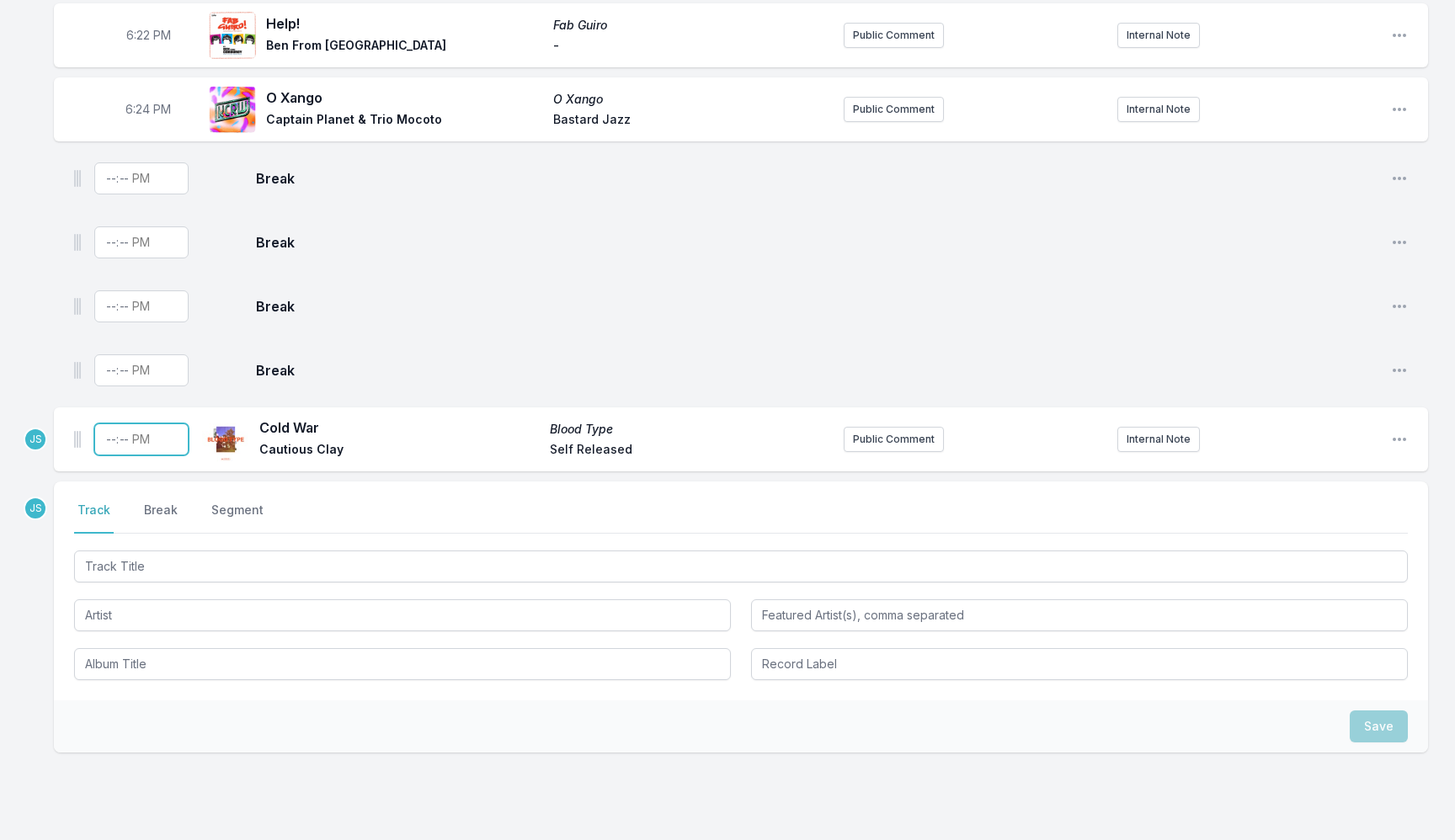
click at [114, 438] on input "Timestamp" at bounding box center [141, 439] width 94 height 32
type input "18:28"
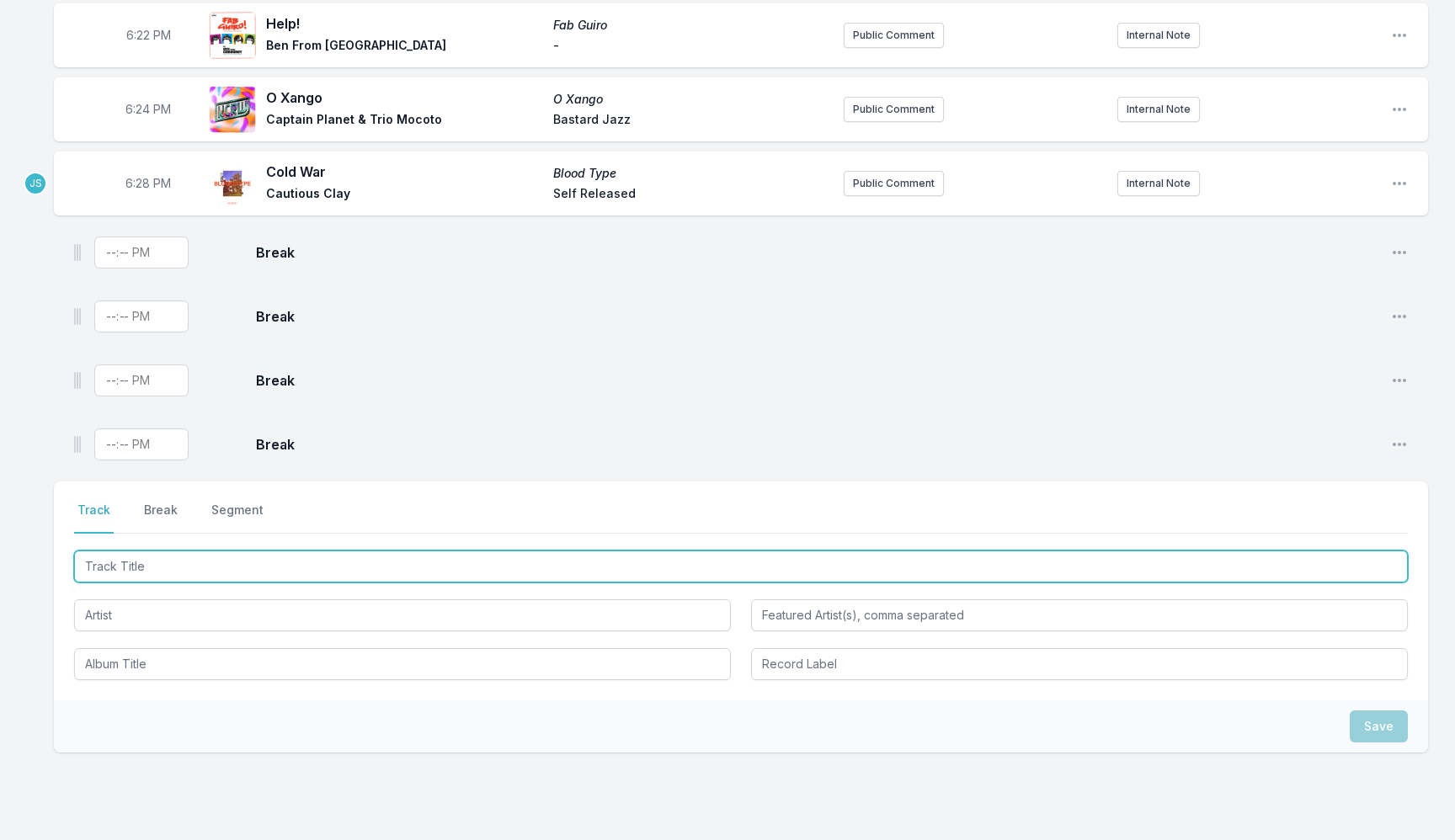
click at [361, 556] on input "Track Title" at bounding box center [741, 566] width 1334 height 32
type input "Just A Thought"
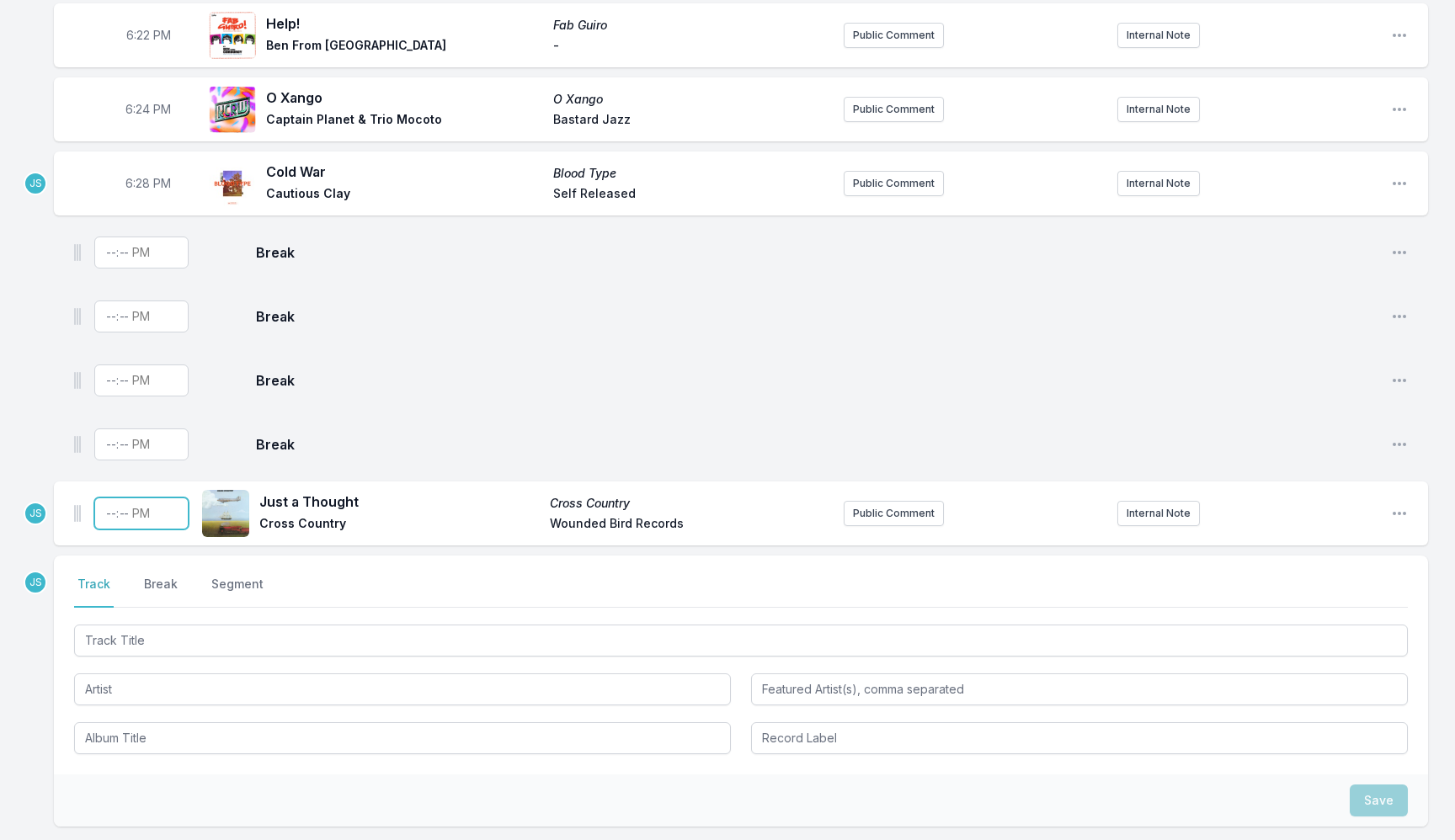
click at [106, 522] on input "Timestamp" at bounding box center [141, 514] width 94 height 32
type input "18:31"
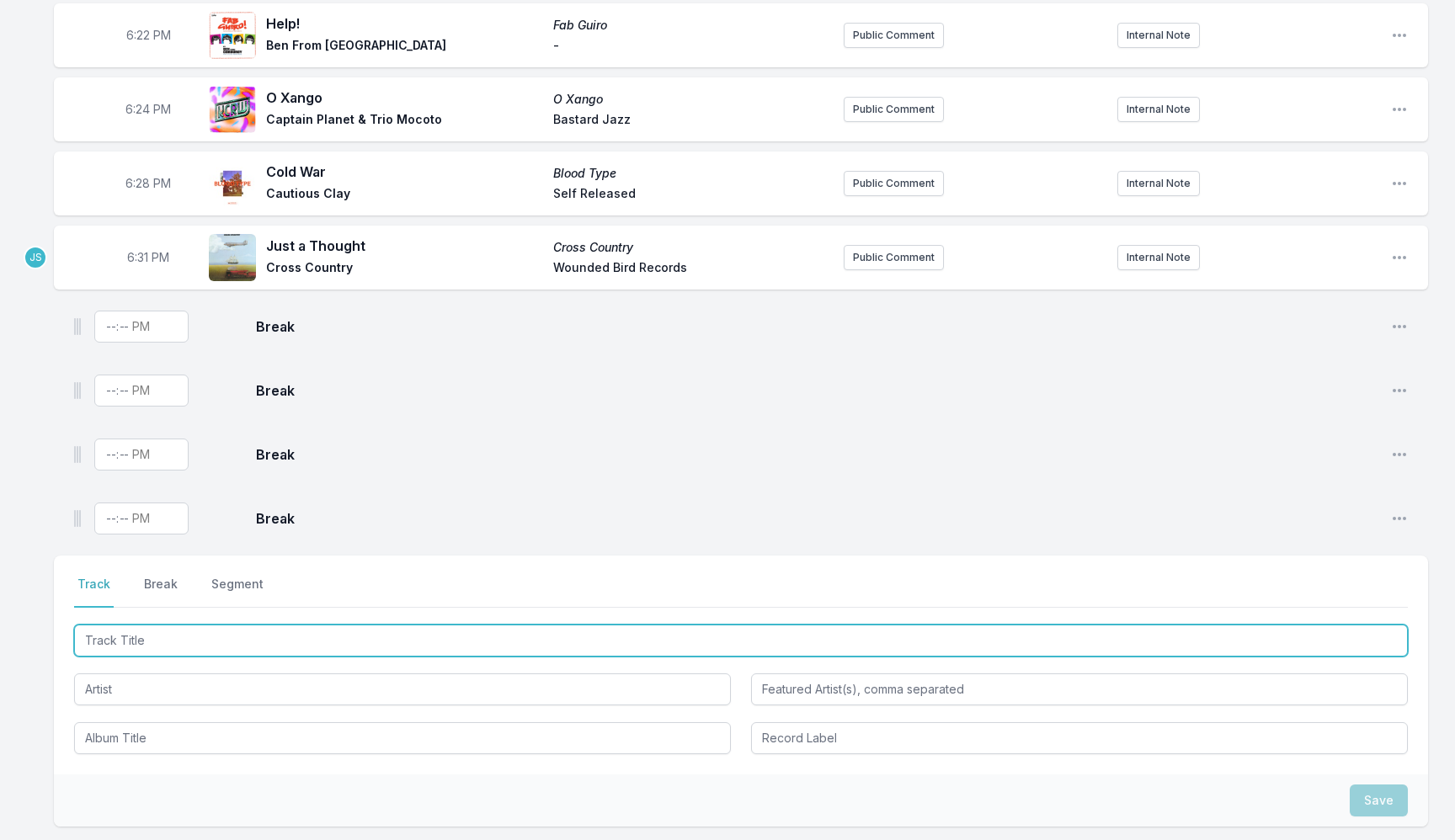
click at [260, 654] on input "Track Title" at bounding box center [741, 641] width 1334 height 32
type input "Eucal"
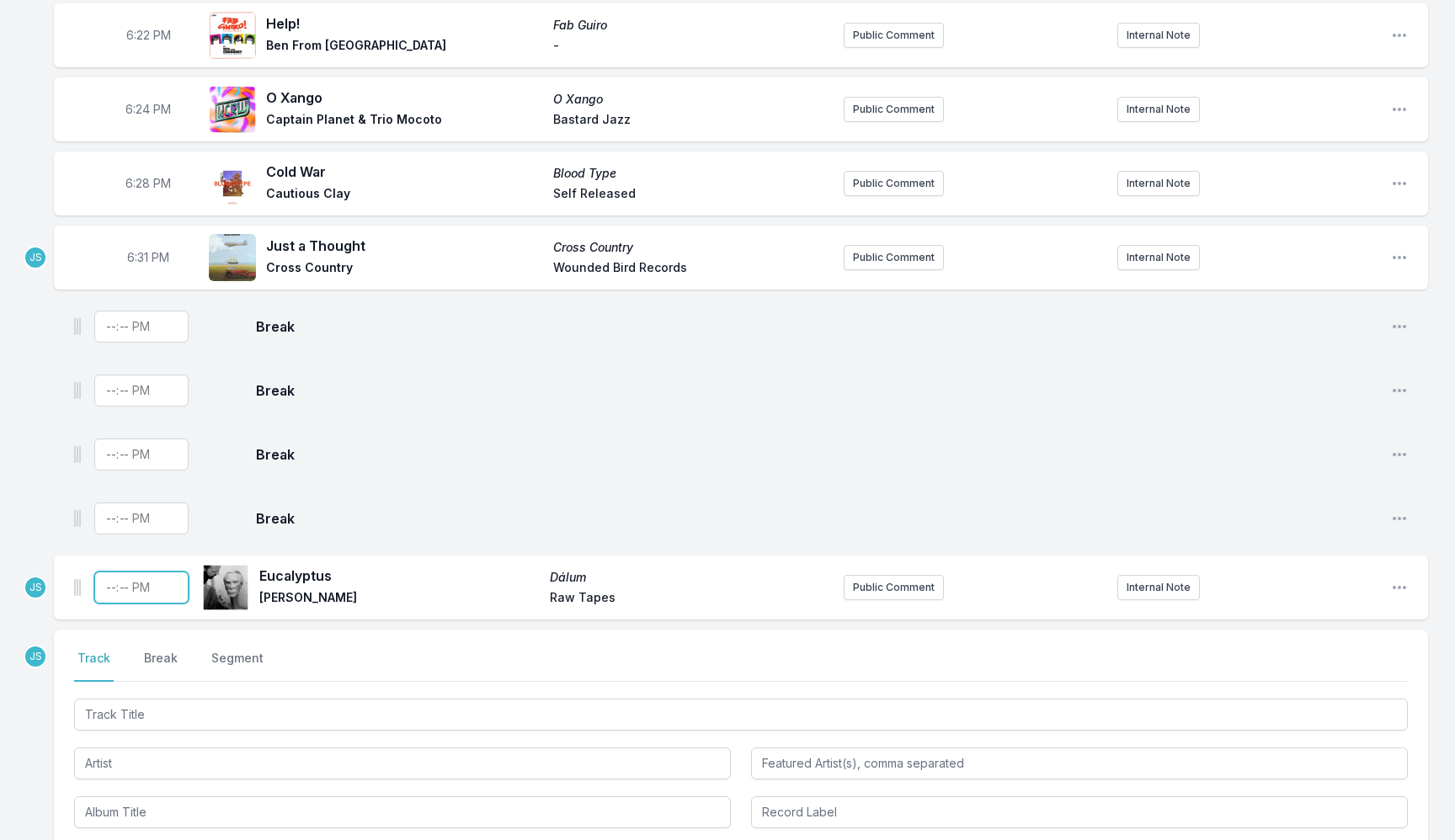
click at [103, 585] on input "Timestamp" at bounding box center [141, 587] width 94 height 32
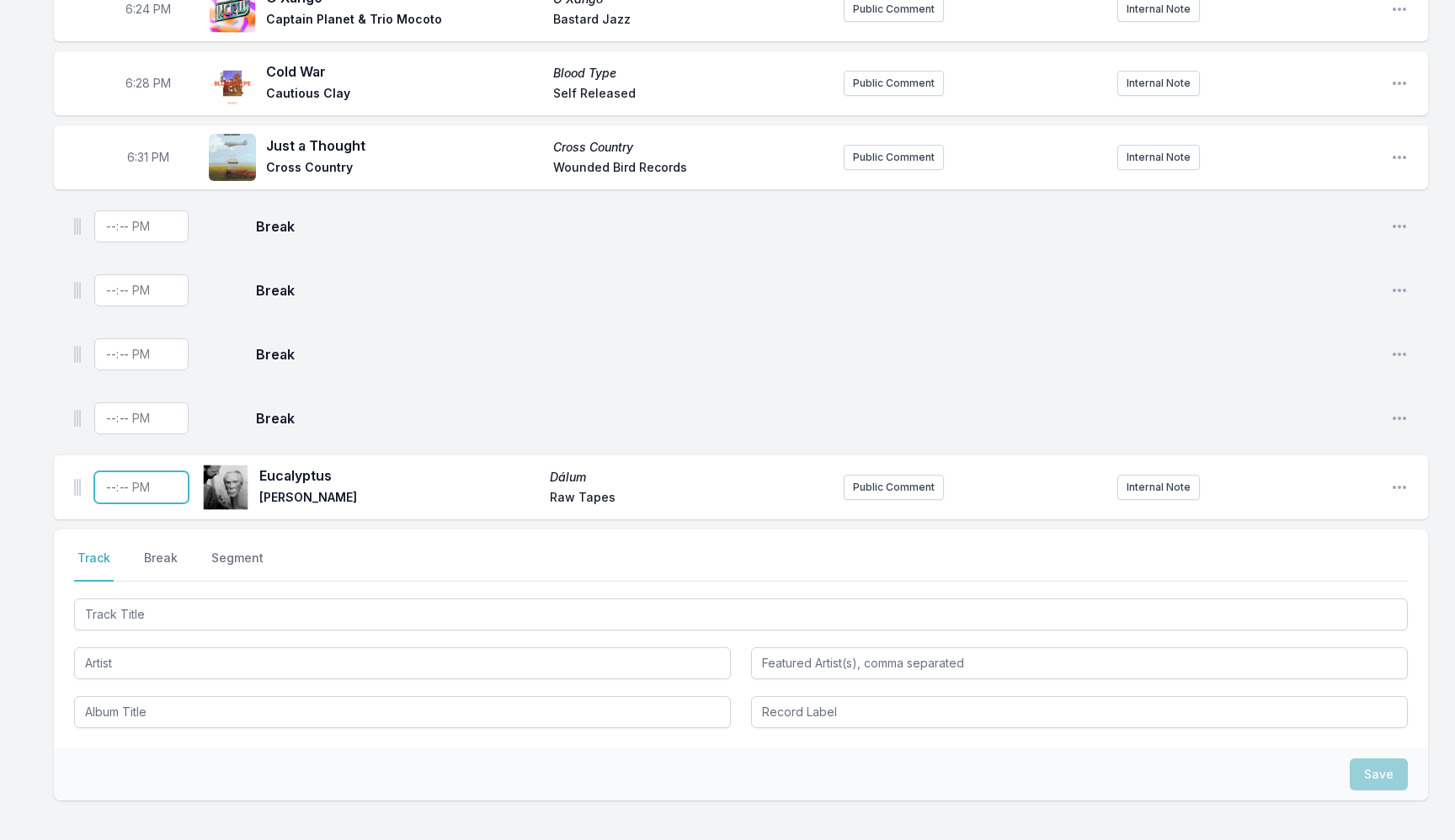
scroll to position [779, 0]
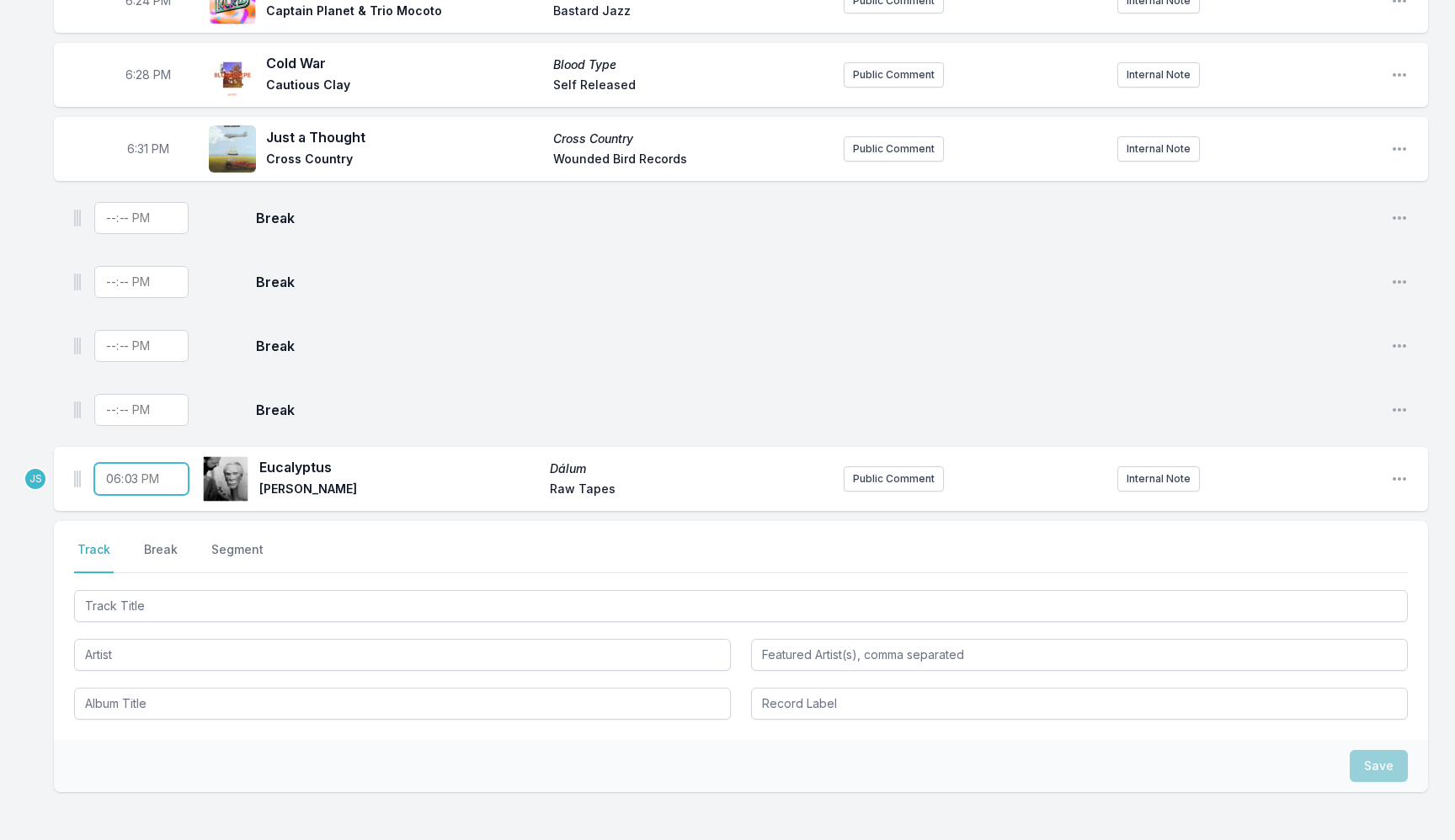
type input "18:35"
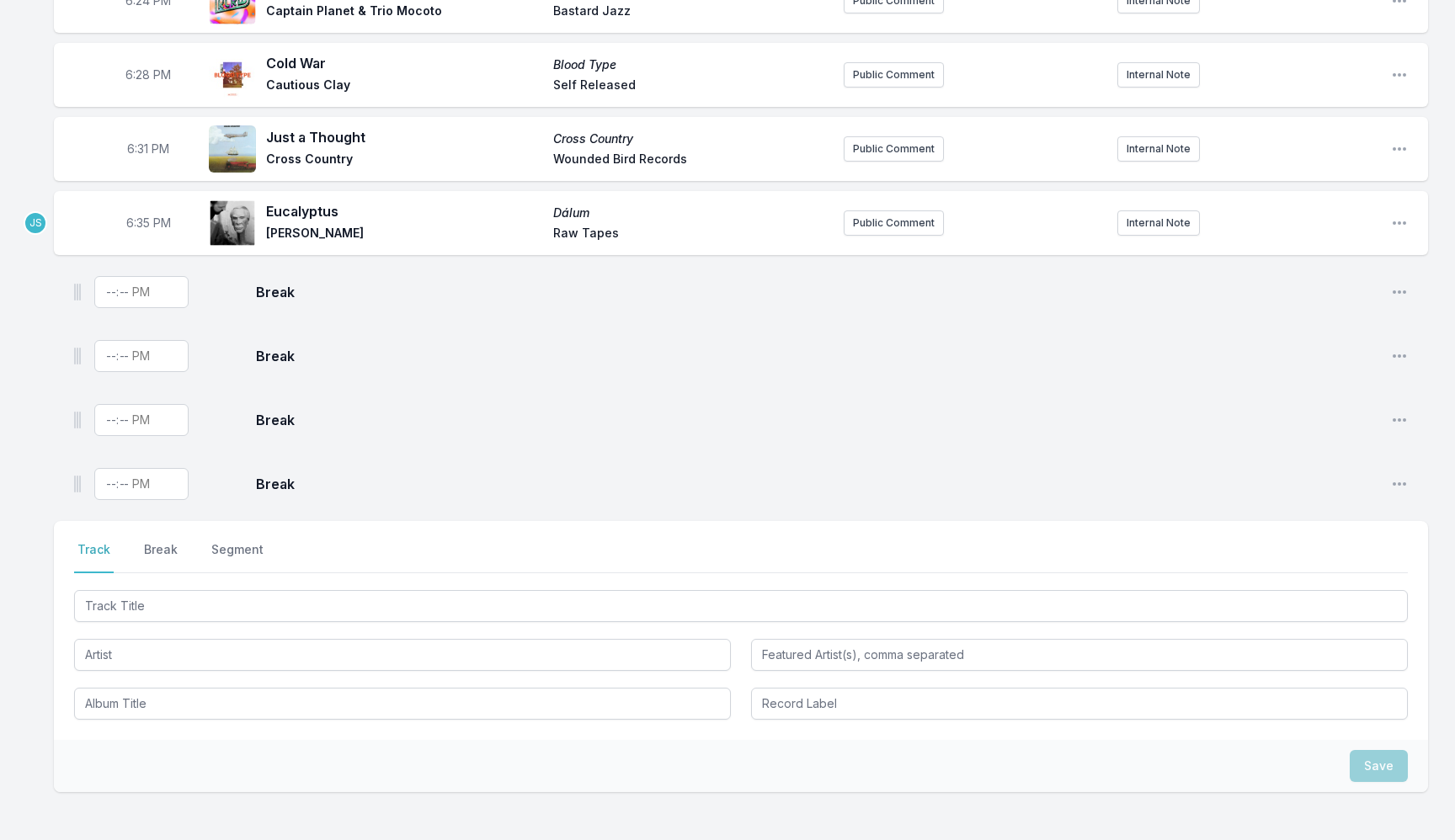
click at [109, 310] on aside at bounding box center [141, 292] width 94 height 54
click at [108, 285] on input "Timestamp" at bounding box center [141, 292] width 94 height 32
type input "18:37"
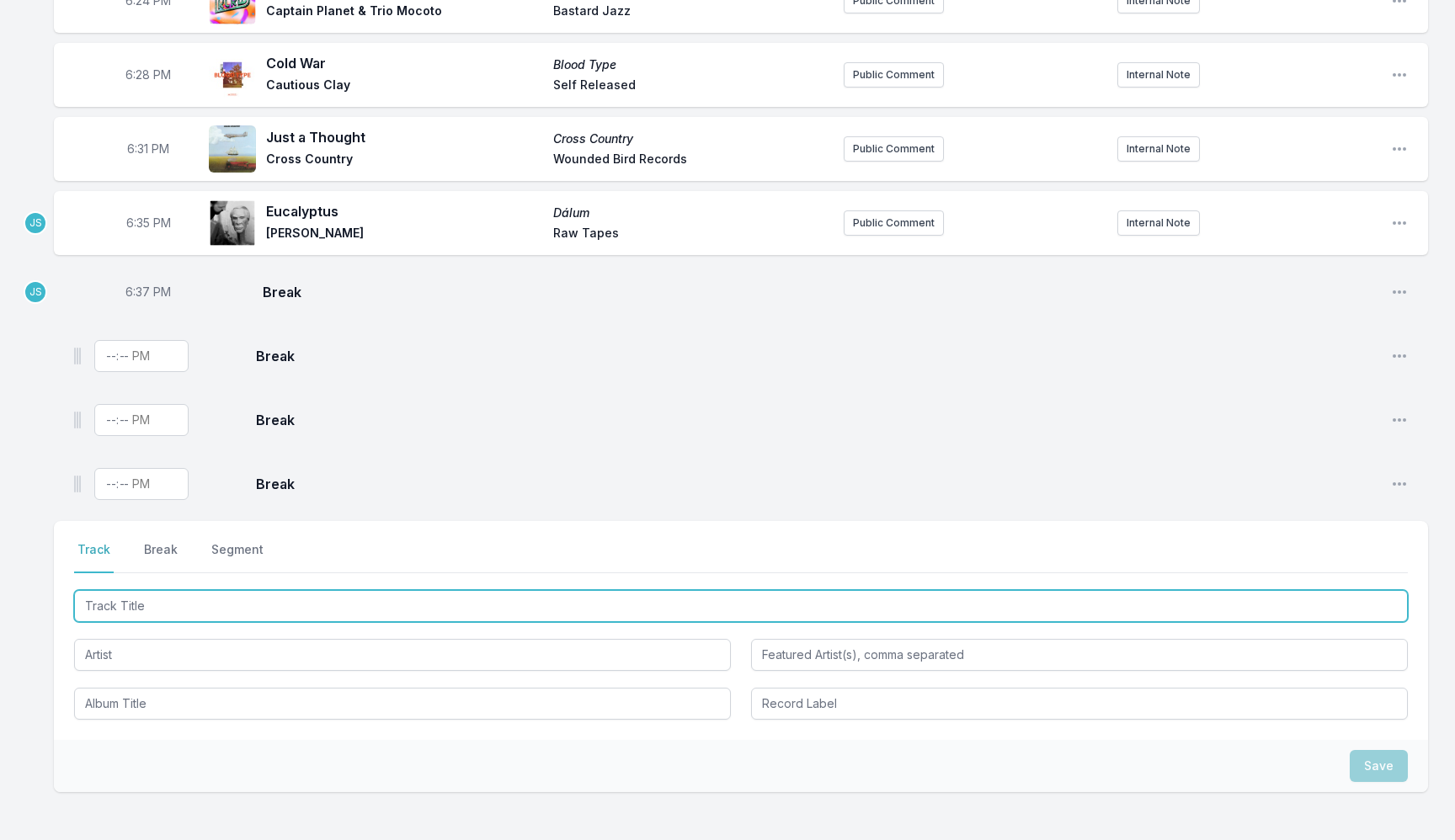
click at [134, 615] on input "Track Title" at bounding box center [741, 606] width 1334 height 32
type input "For All The Generations"
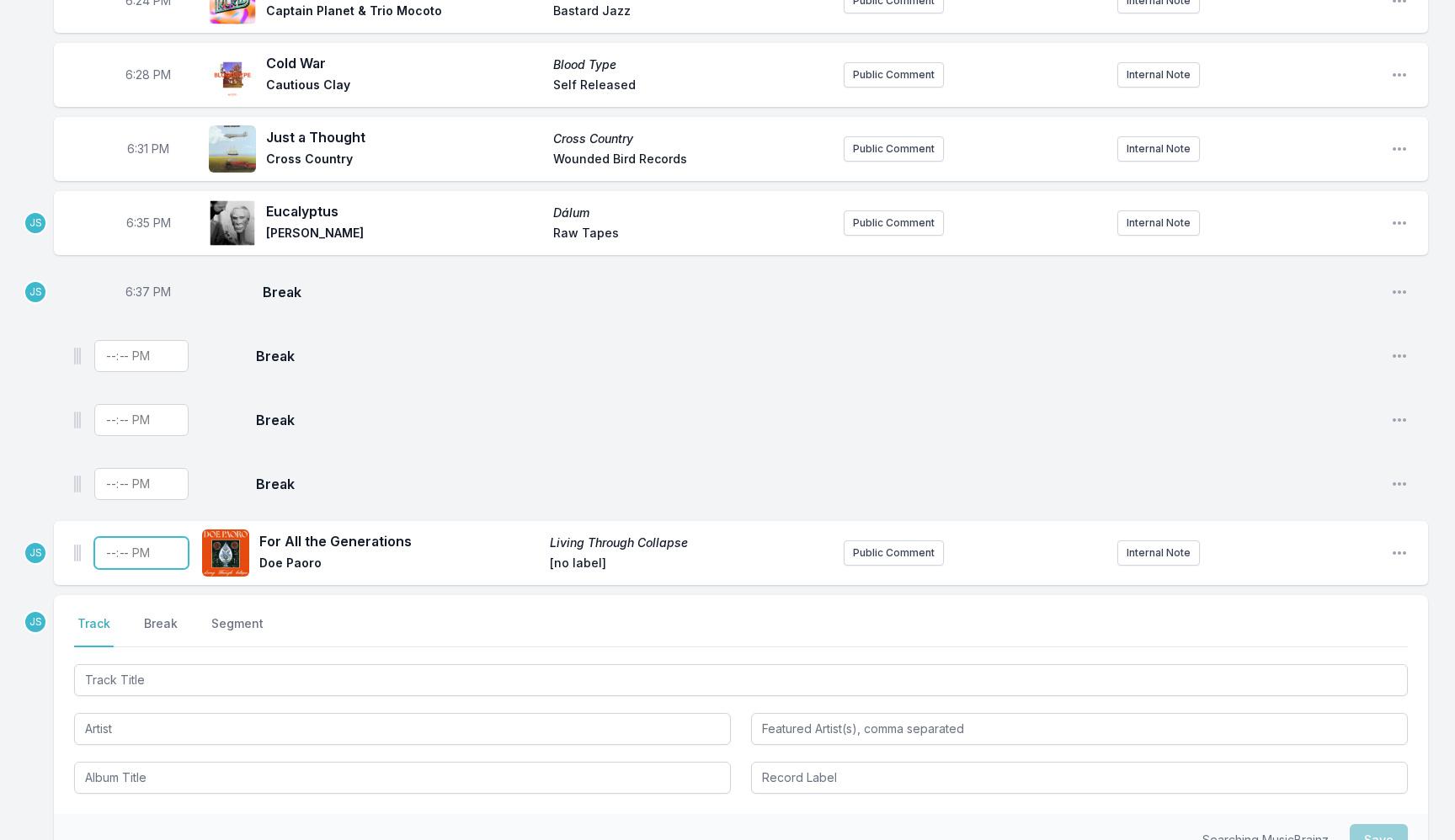
click at [119, 560] on input "Timestamp" at bounding box center [141, 553] width 94 height 32
type input "18:39"
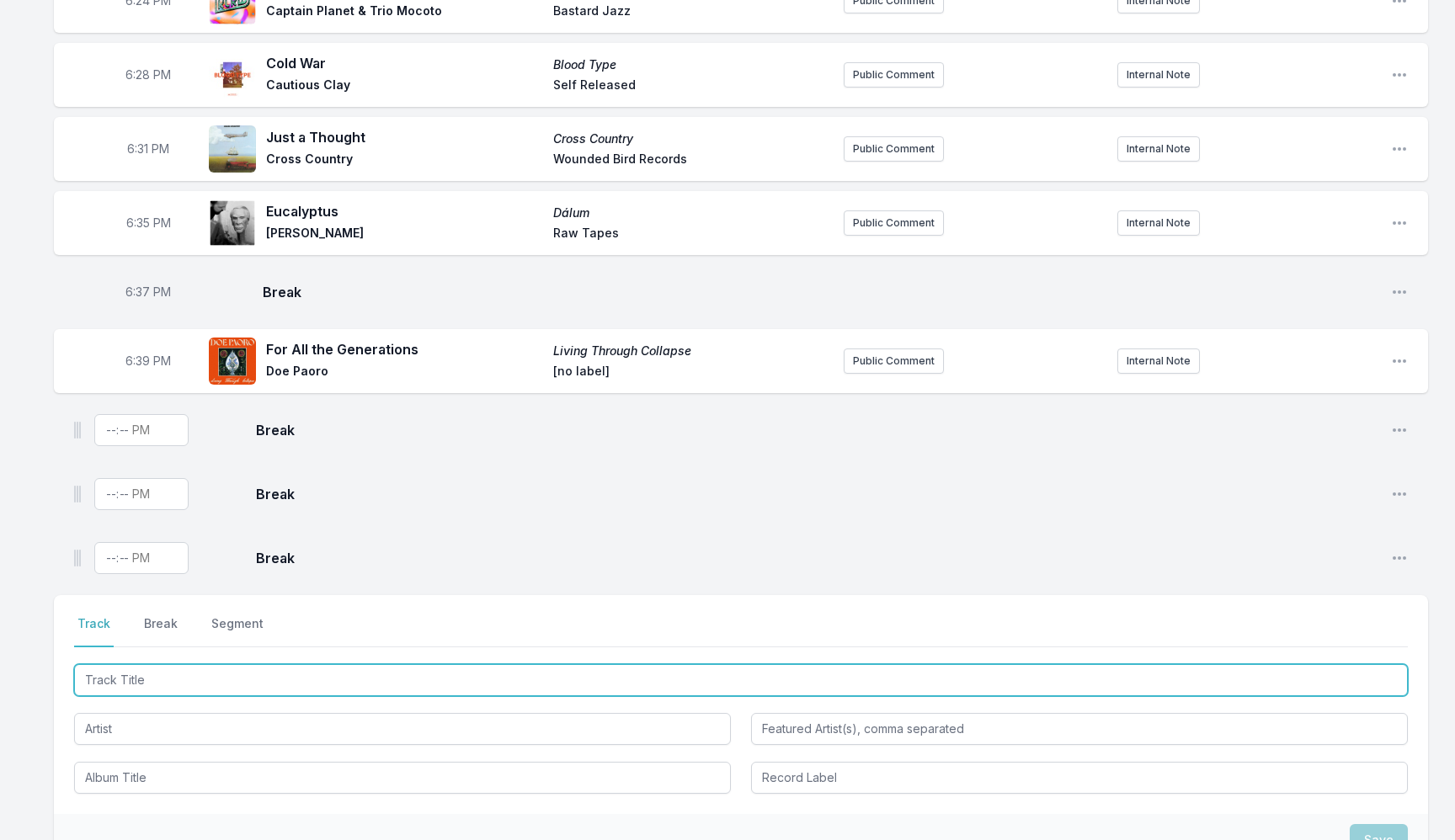
click at [432, 670] on input "Track Title" at bounding box center [741, 680] width 1334 height 32
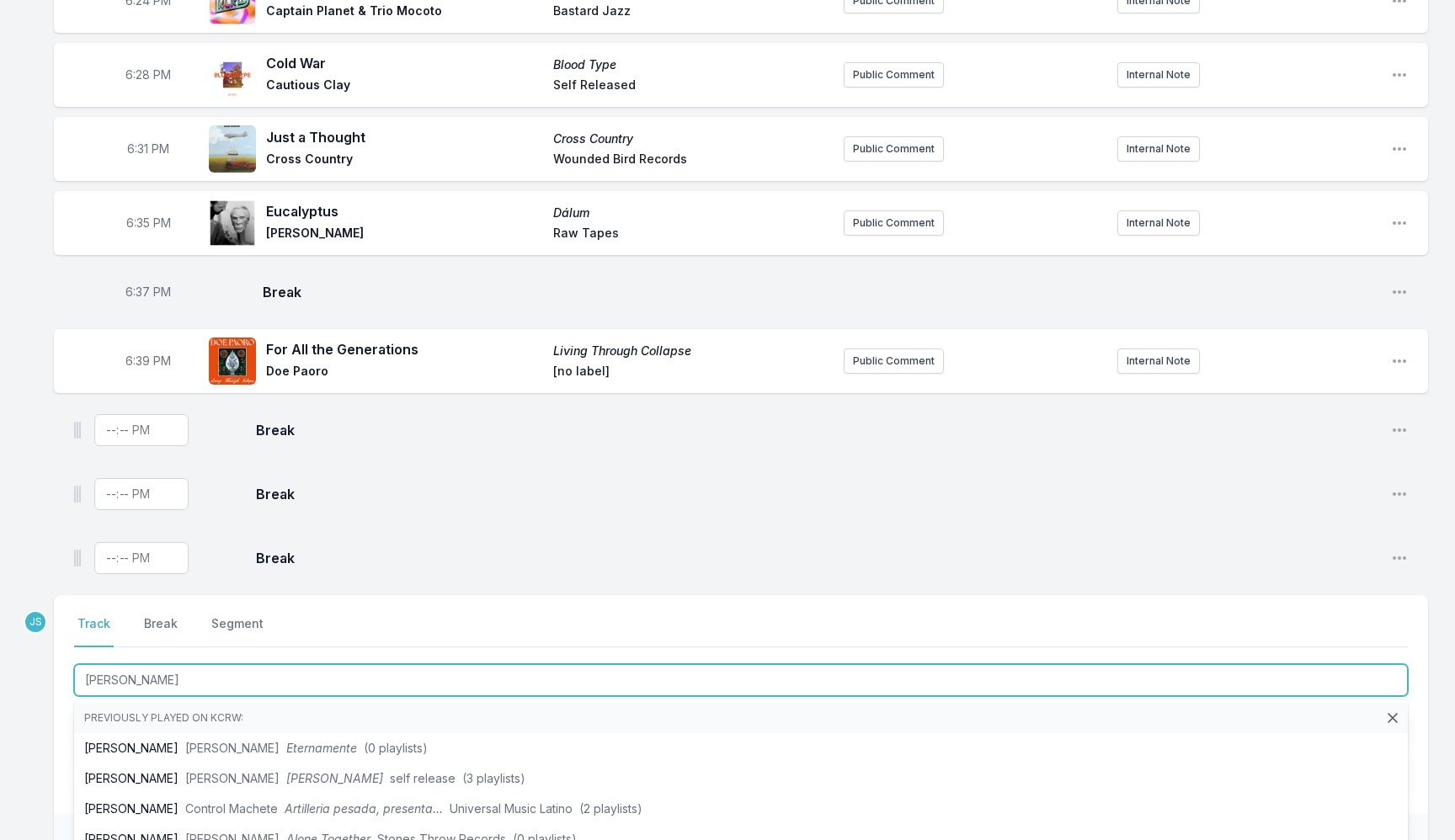
type input "Esperanza"
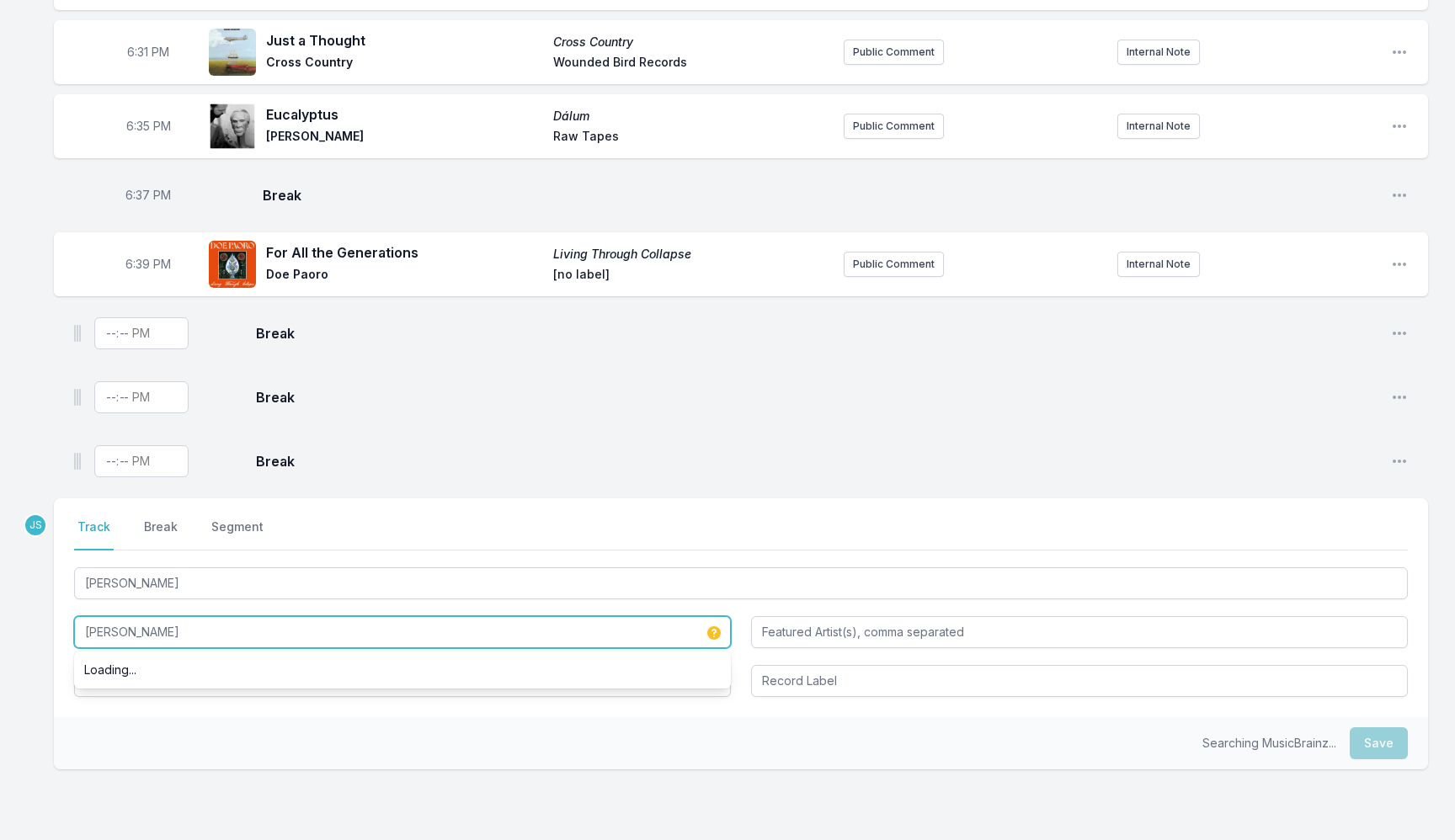
scroll to position [900, 0]
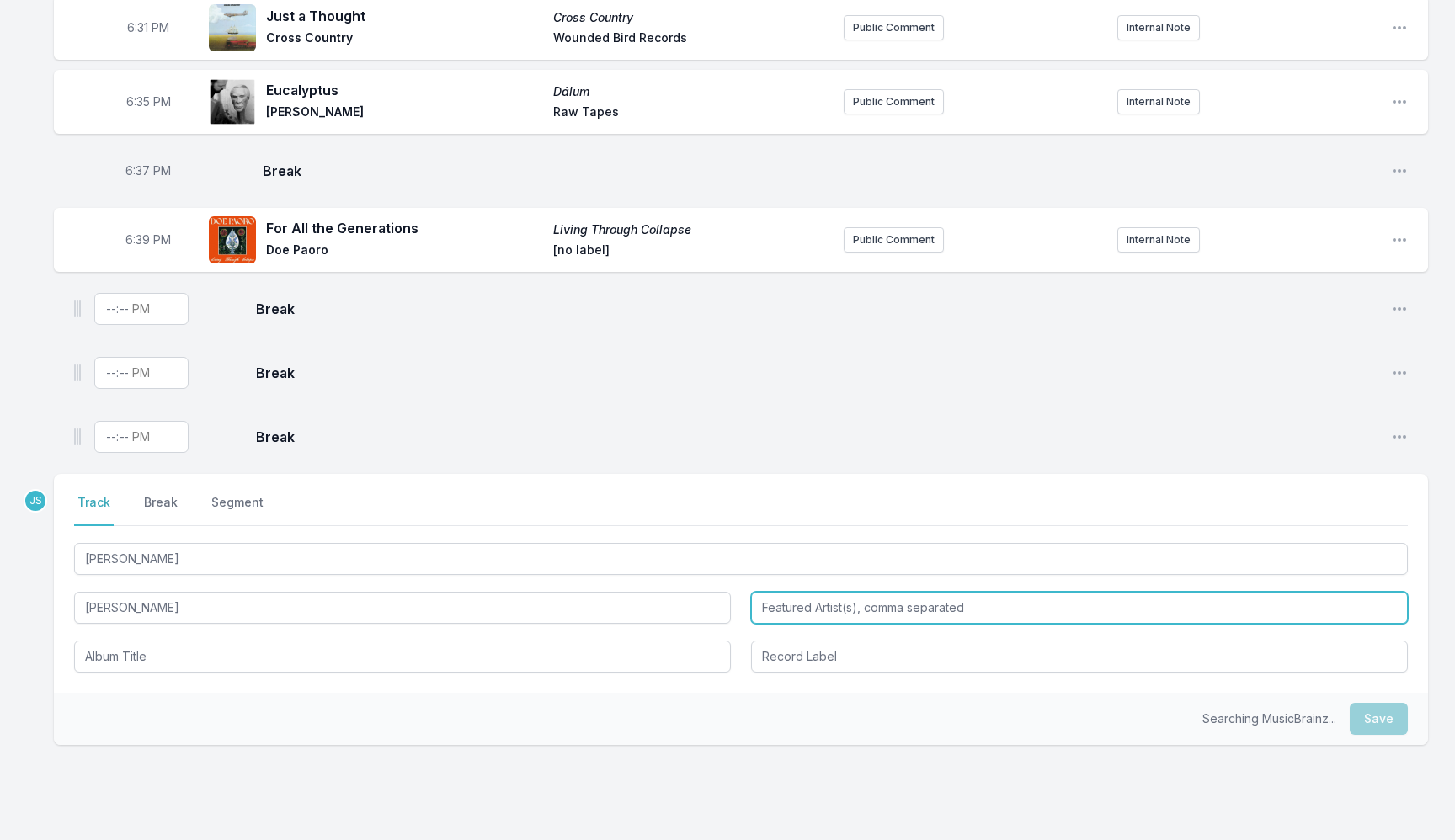
type input "Jon Lucien"
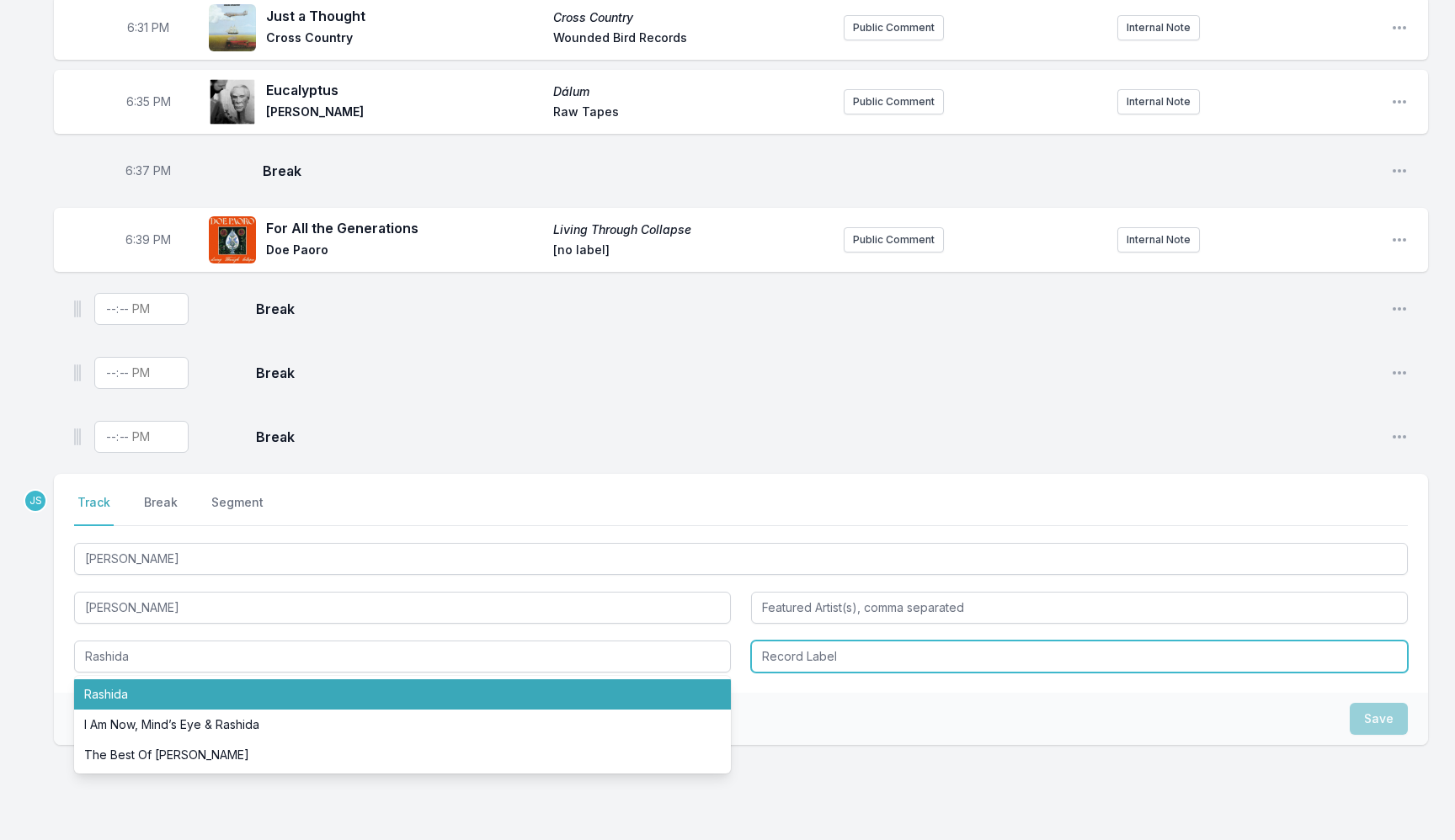
type input "Rashida"
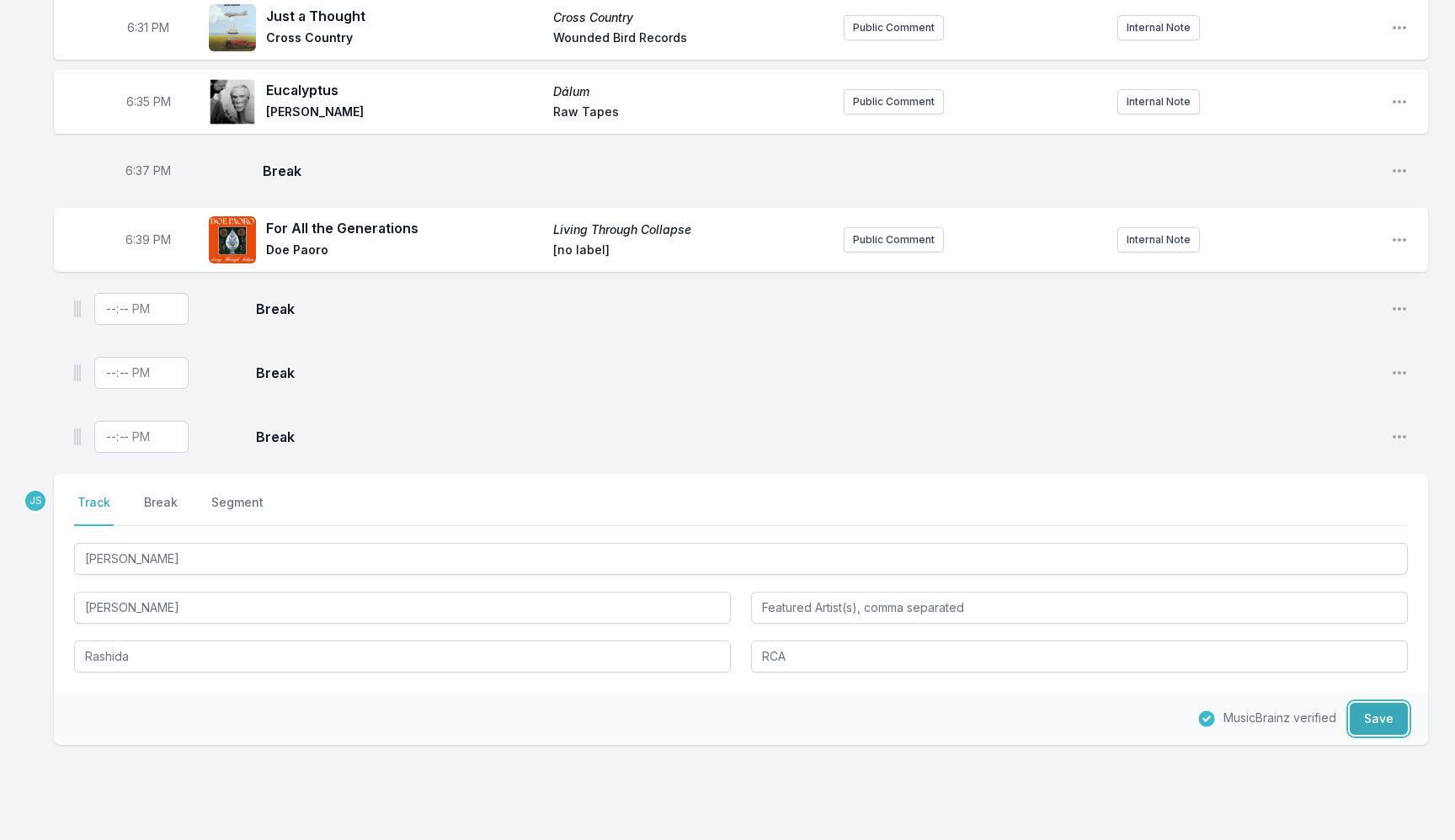
type input "RCA"
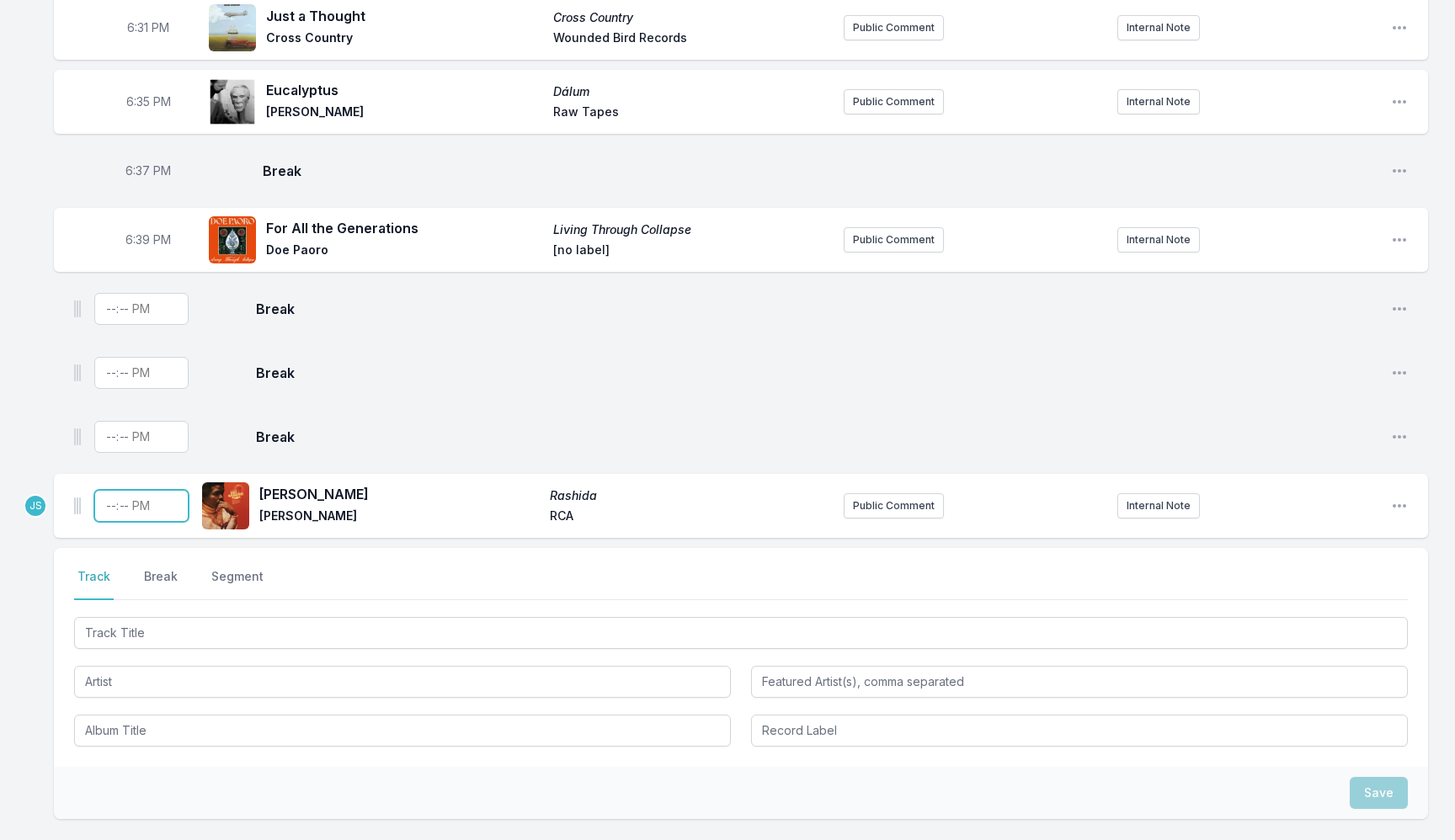
click at [107, 508] on input "Timestamp" at bounding box center [141, 506] width 94 height 32
type input "18:43"
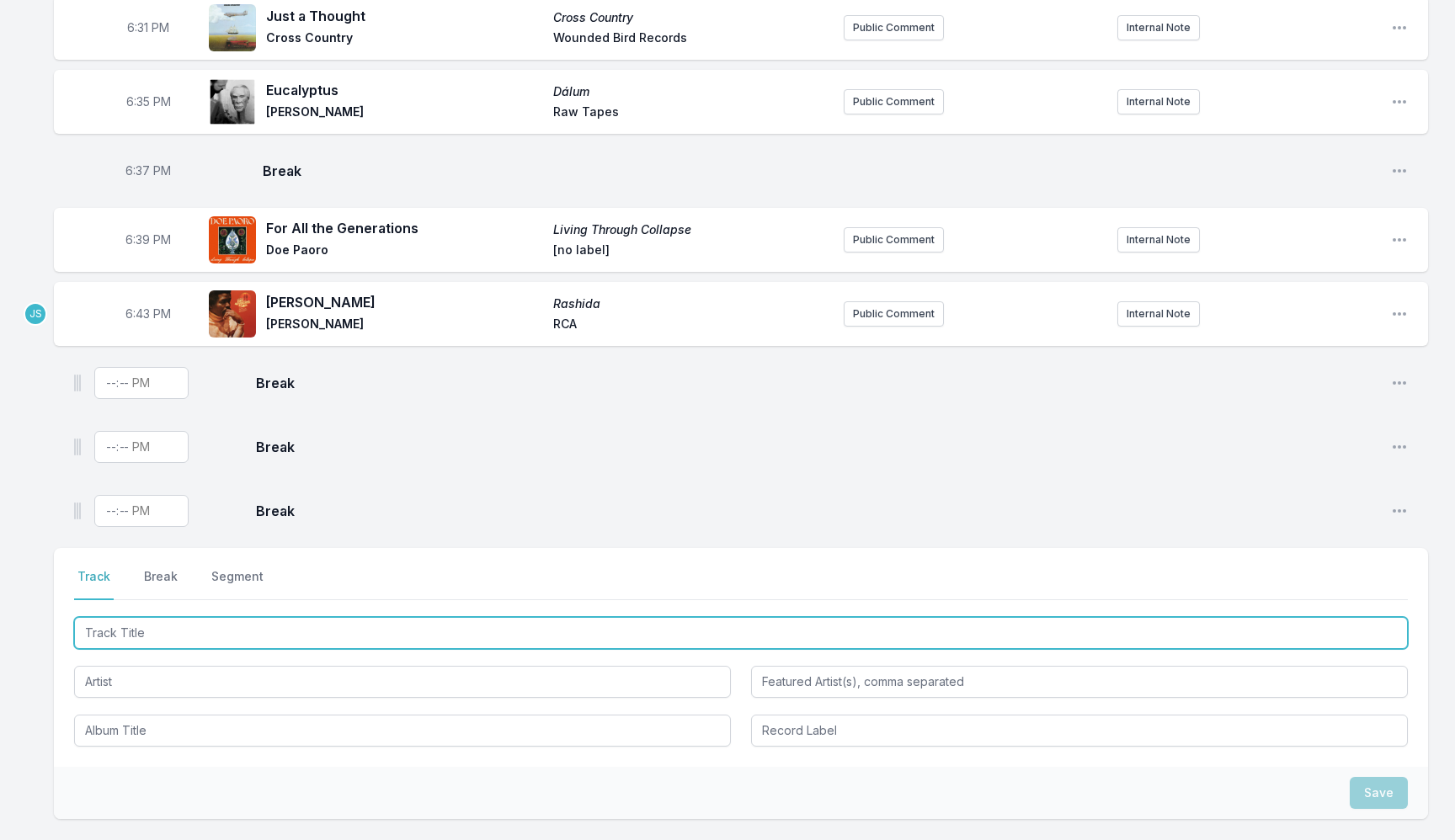
click at [142, 641] on input "Track Title" at bounding box center [741, 633] width 1334 height 32
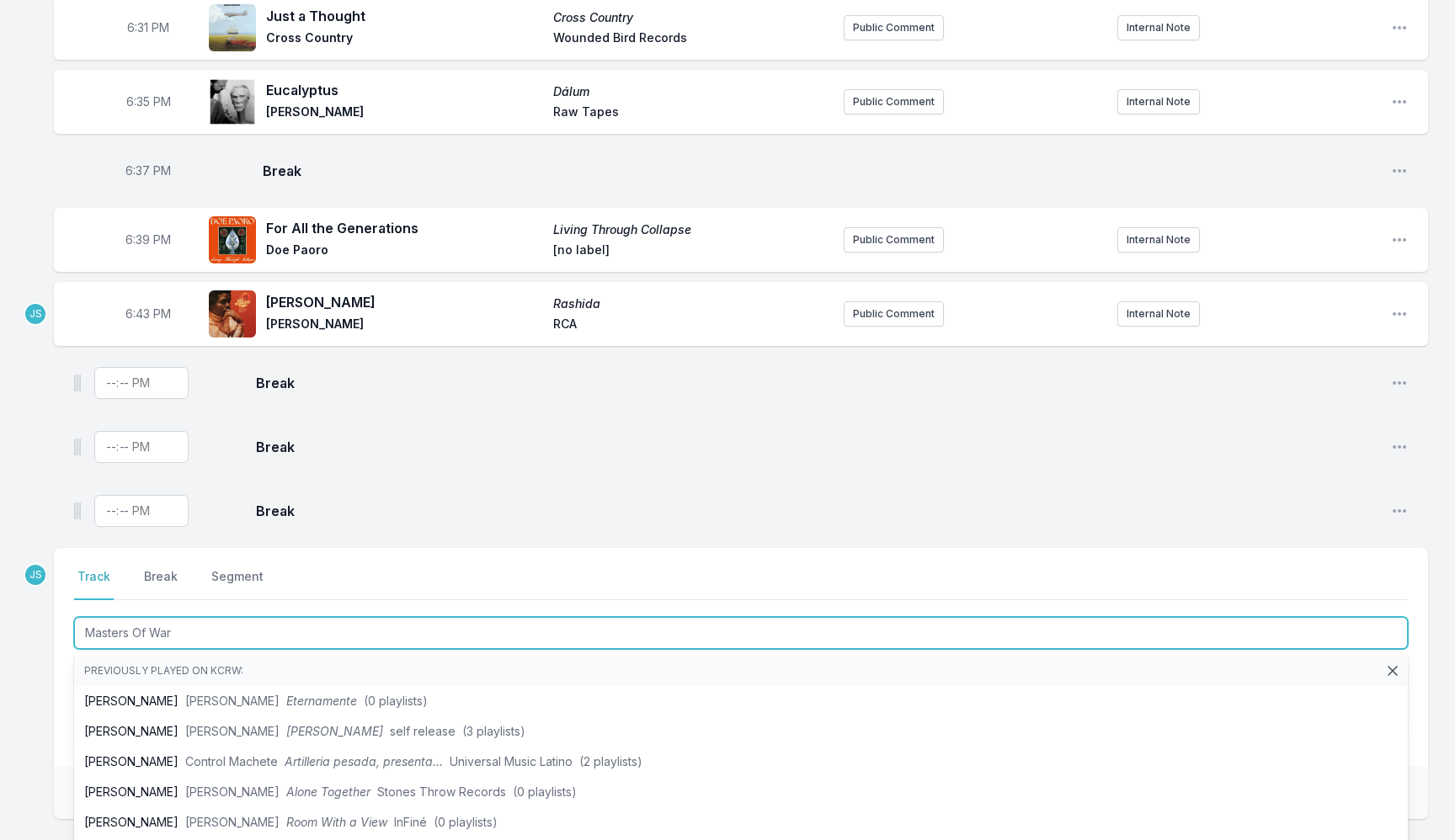
type input "Masters Of War"
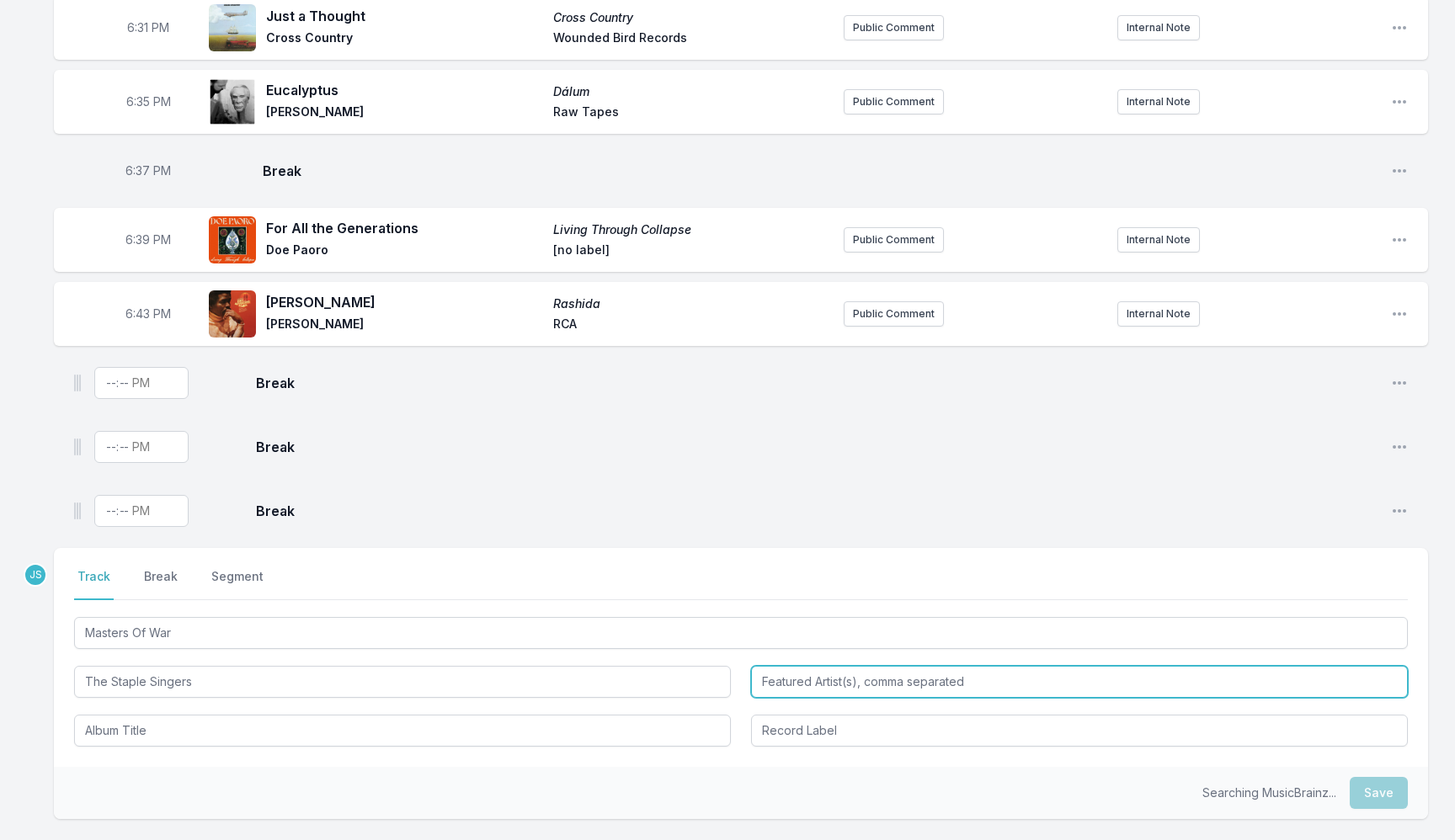
type input "The Staple Singers"
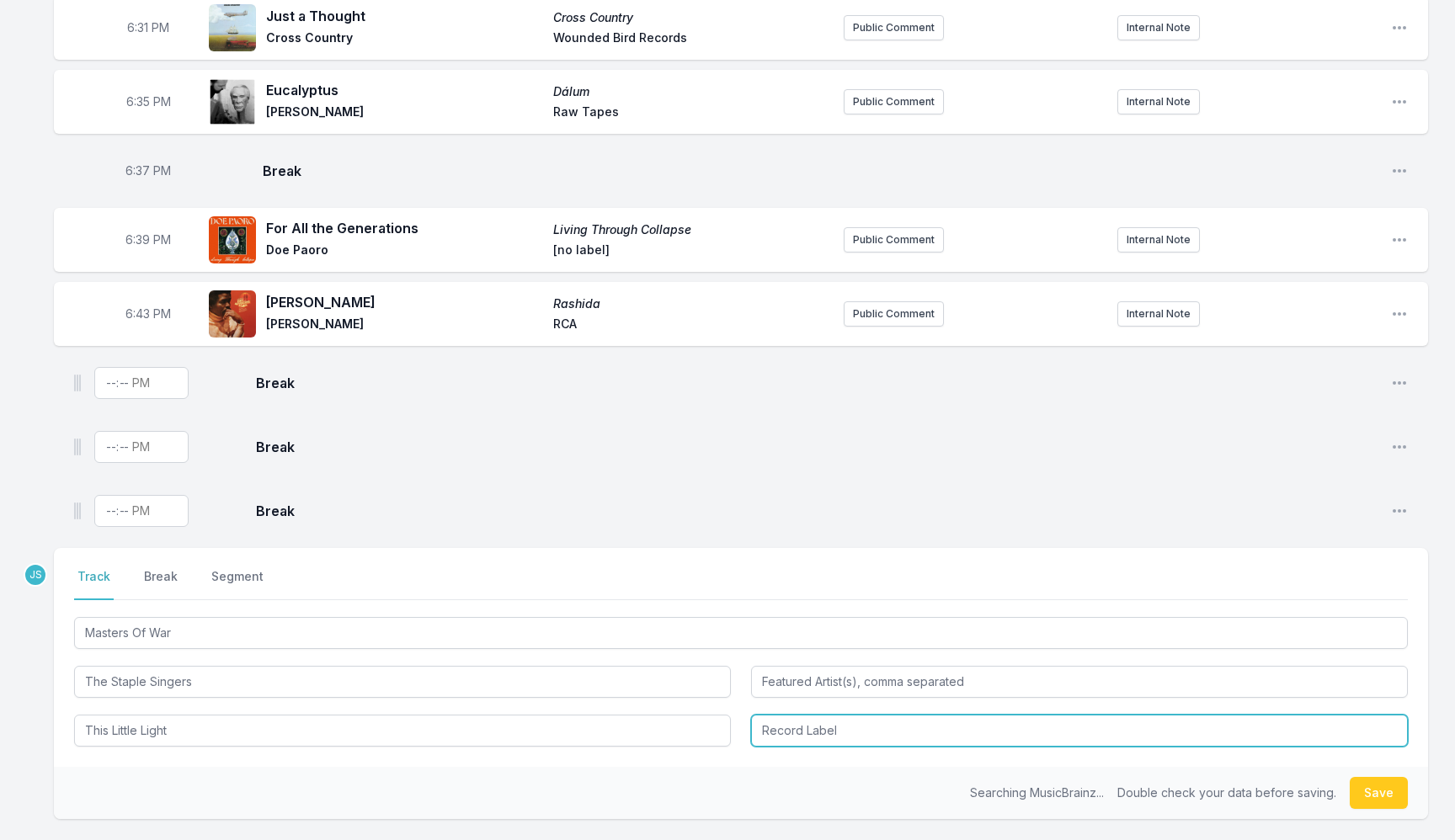
type input "This Little Light"
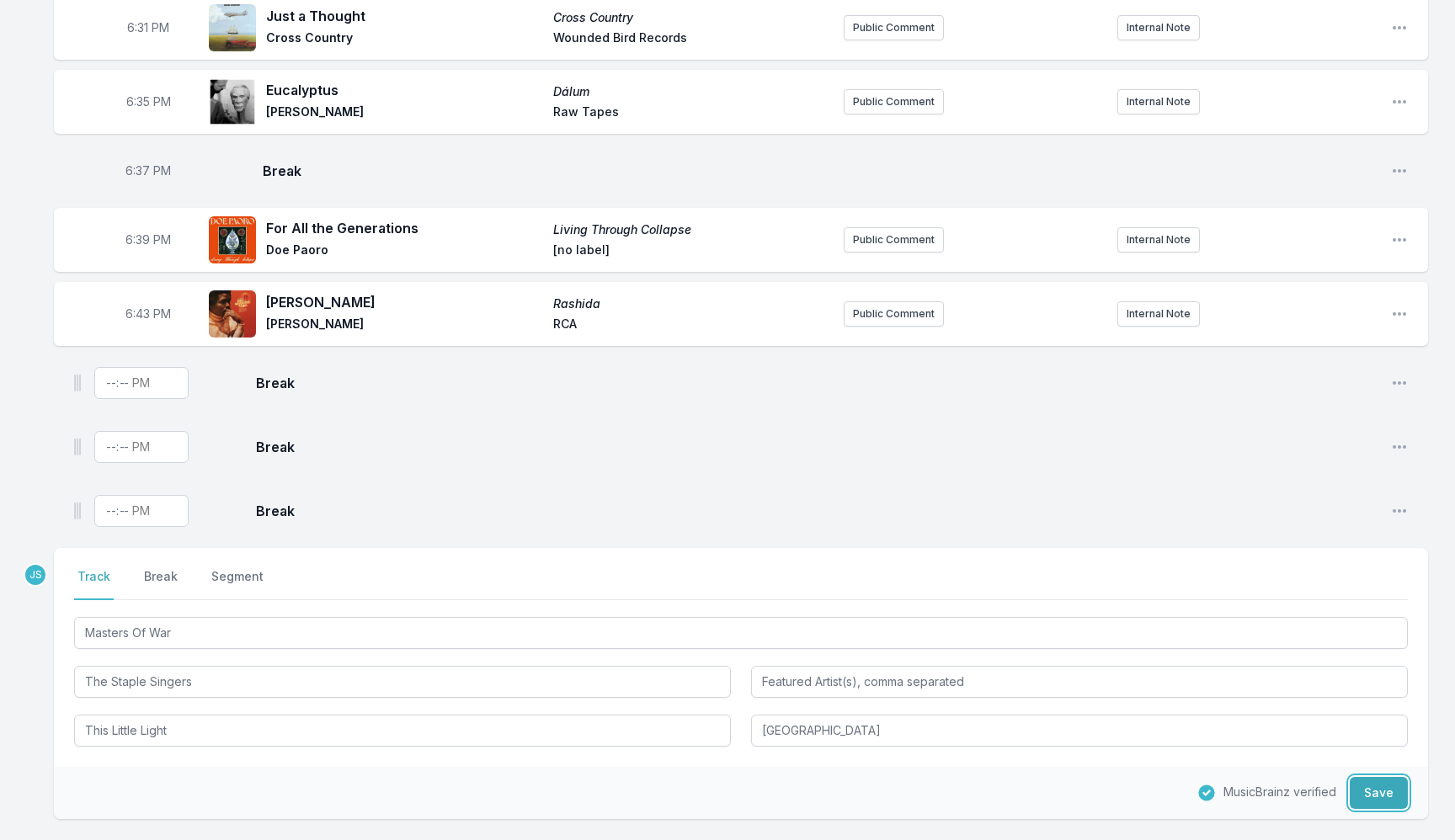
type input "Riverside"
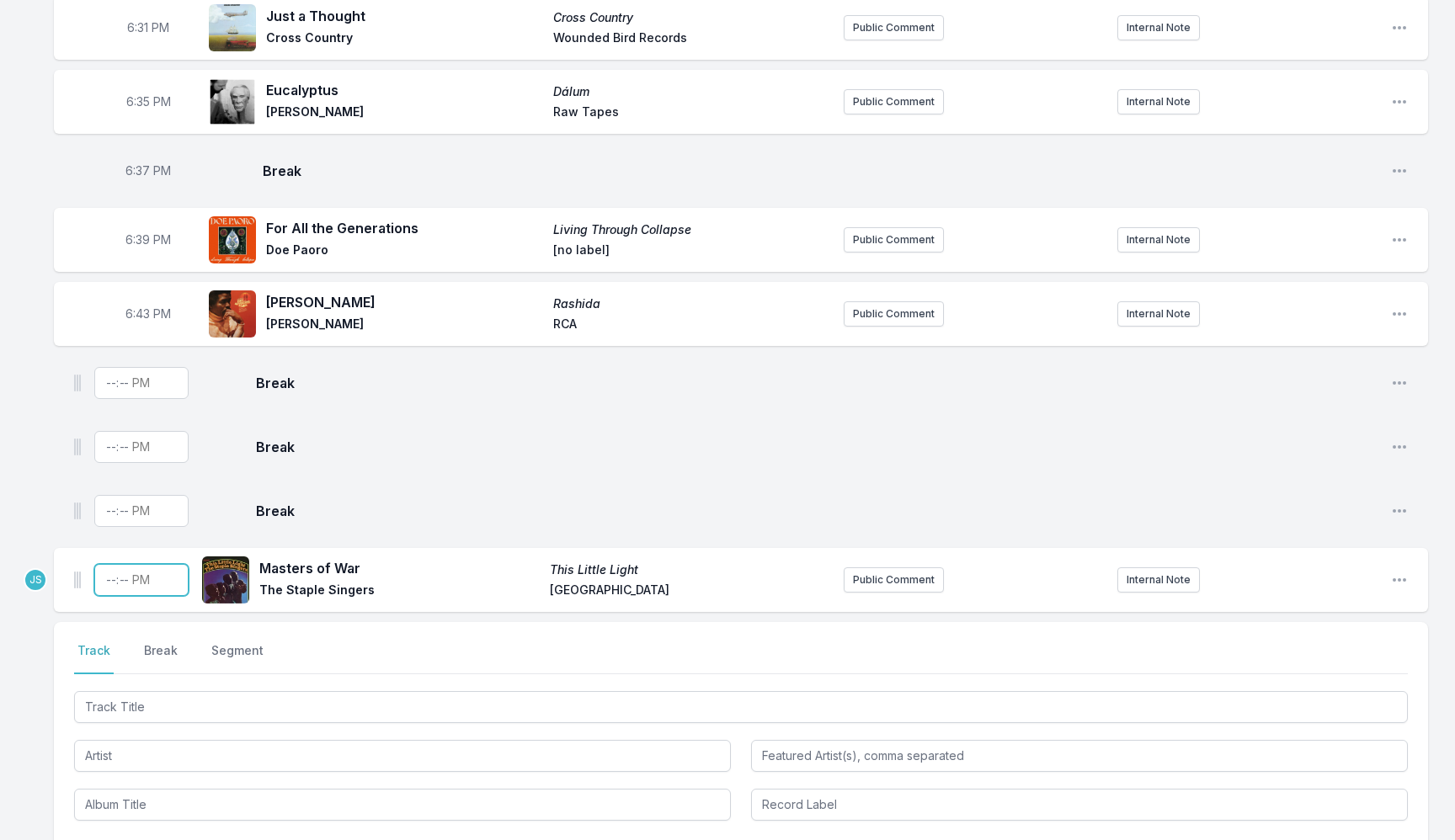
drag, startPoint x: 105, startPoint y: 582, endPoint x: 119, endPoint y: 579, distance: 14.3
click at [119, 579] on input "Timestamp" at bounding box center [141, 580] width 94 height 32
click at [101, 586] on input "Timestamp" at bounding box center [141, 580] width 94 height 32
type input "18:46"
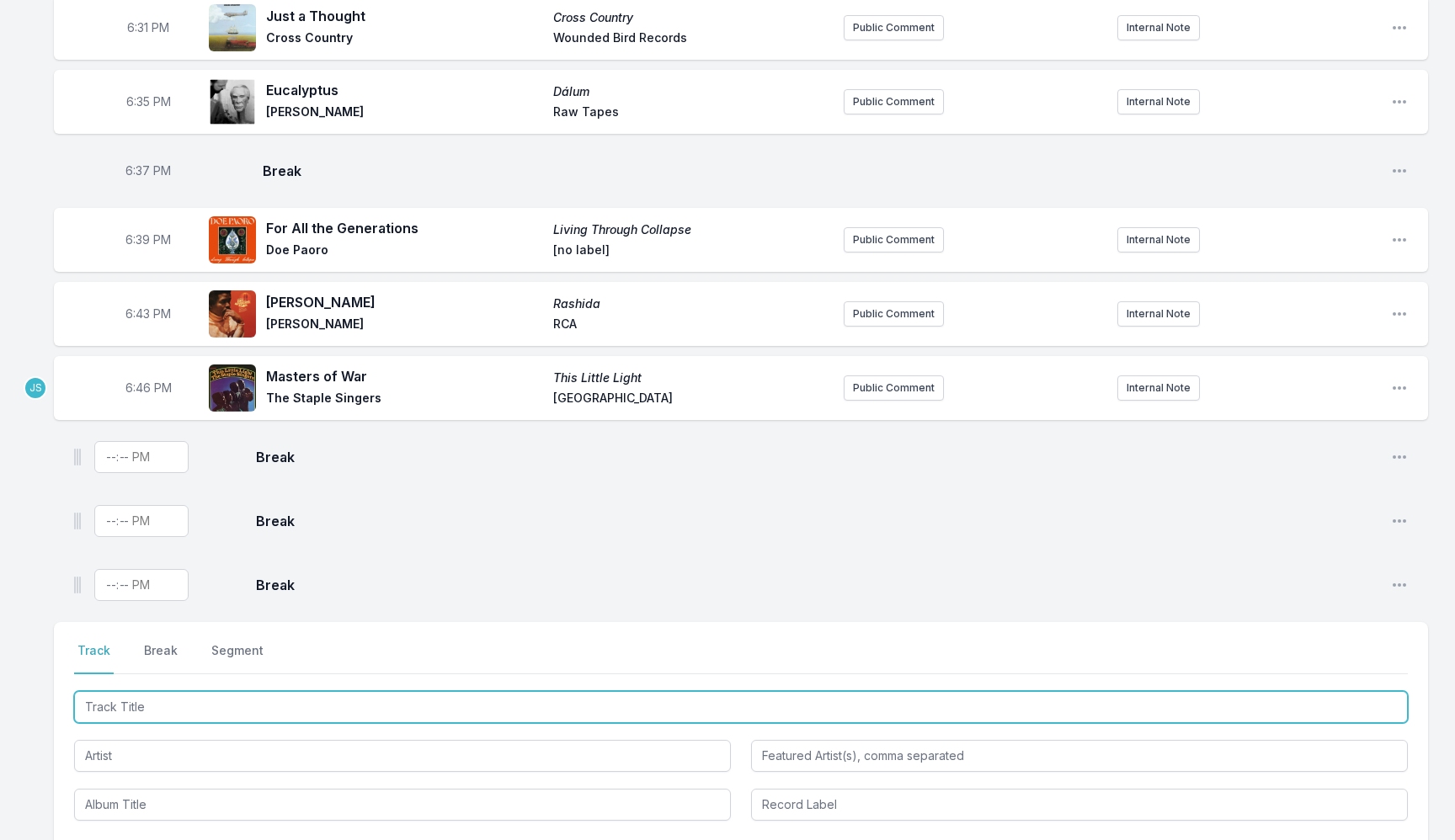
click at [169, 707] on input "Track Title" at bounding box center [741, 707] width 1334 height 32
paste input "The Road (Dub Version)"
type input "The Road (Dub Version)"
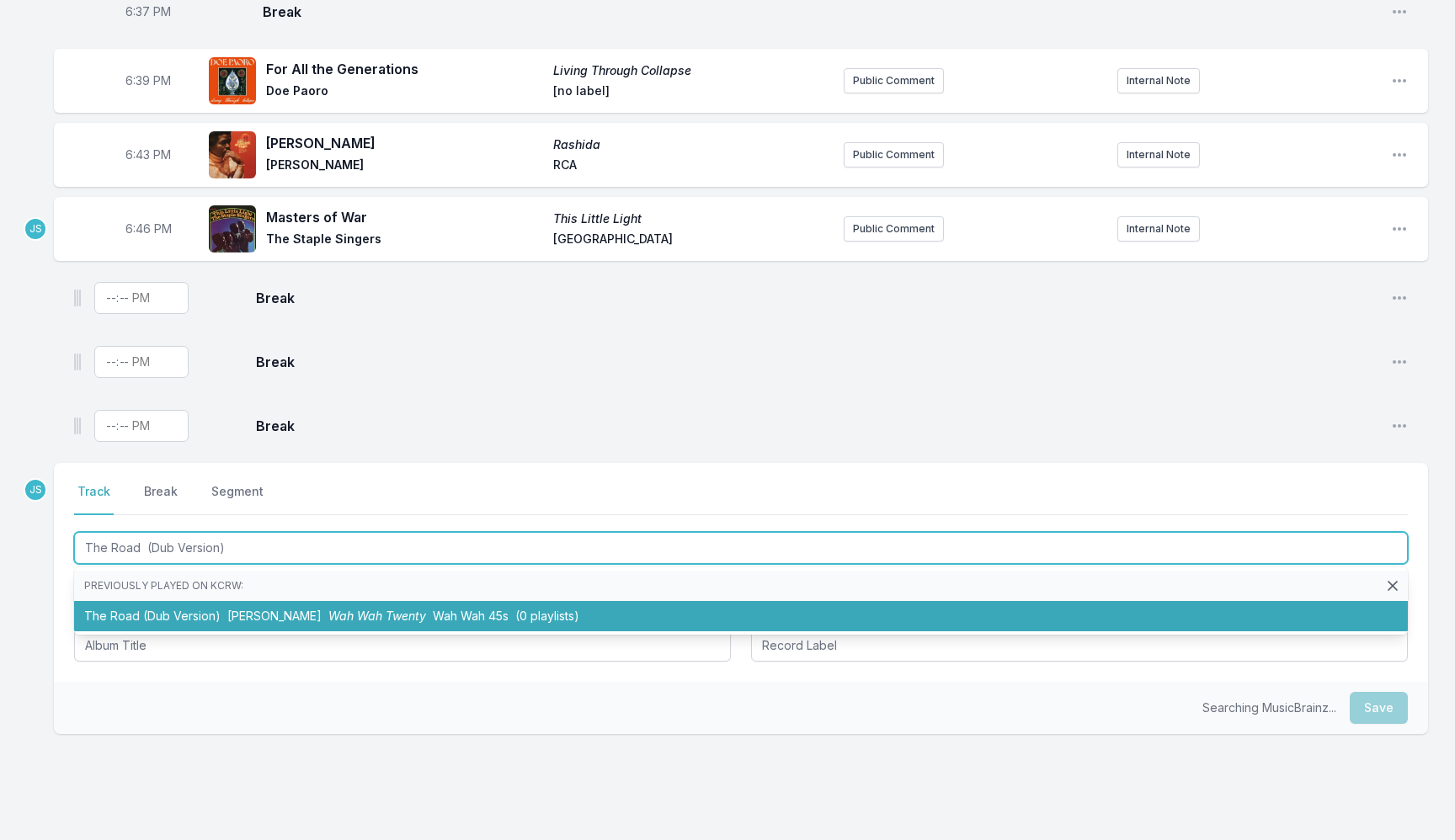
scroll to position [1062, 0]
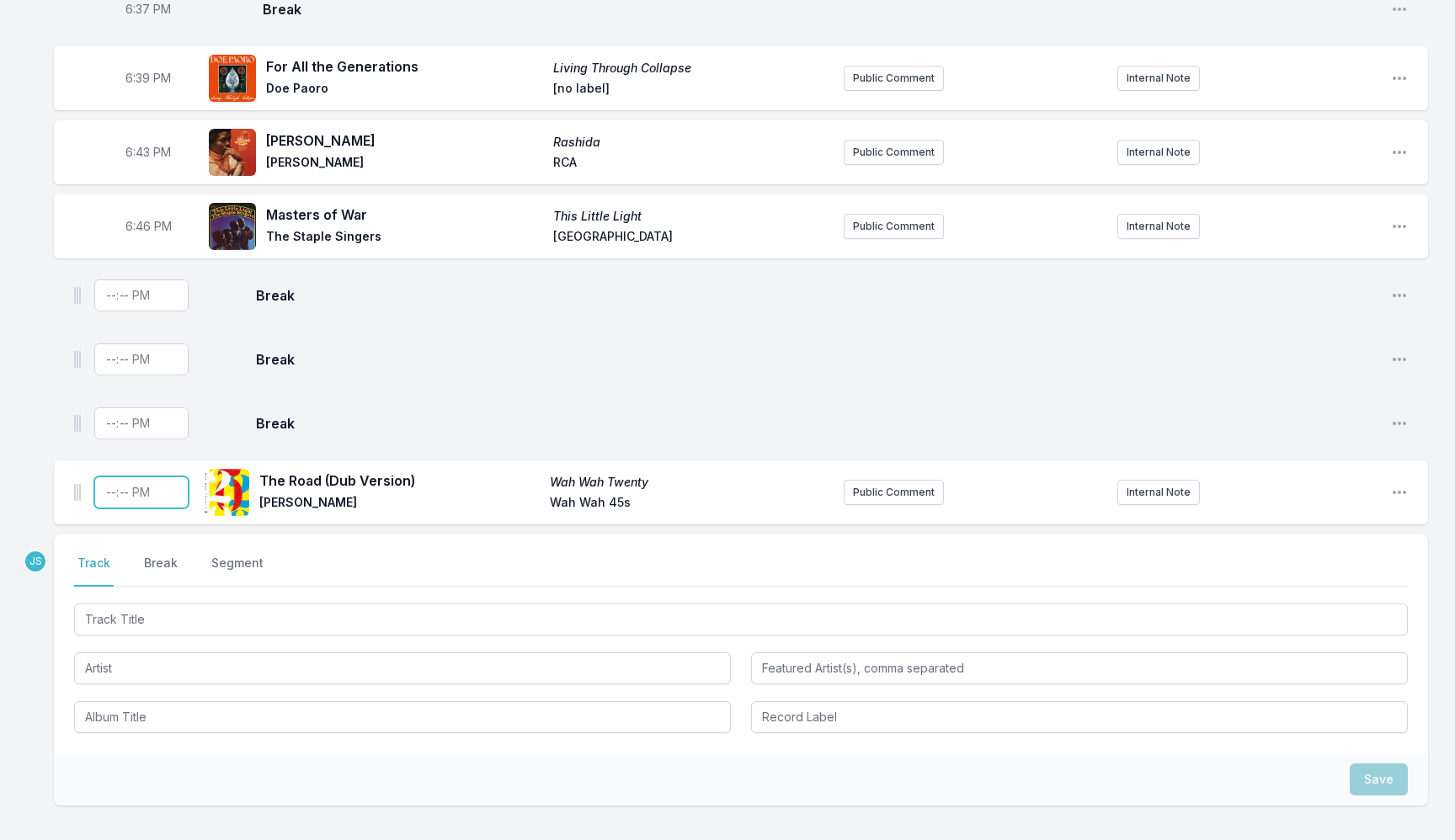
click at [106, 499] on input "Timestamp" at bounding box center [141, 493] width 94 height 32
type input "18:51"
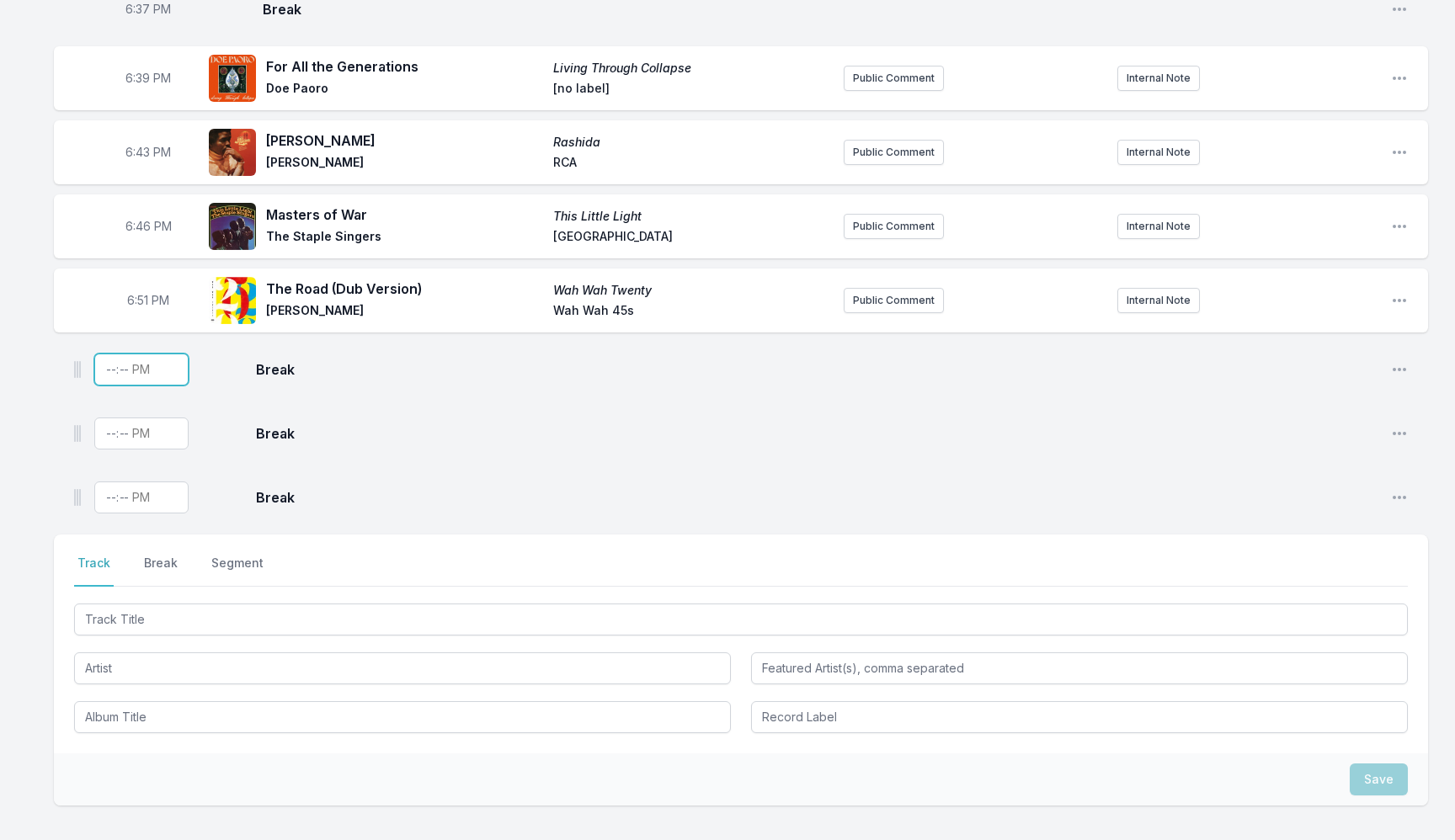
click at [114, 379] on input "Timestamp" at bounding box center [141, 370] width 94 height 32
type input "21:54"
click at [114, 379] on input "21:54" at bounding box center [141, 370] width 94 height 32
click at [110, 374] on input "21:54" at bounding box center [141, 370] width 94 height 32
type input "18:54"
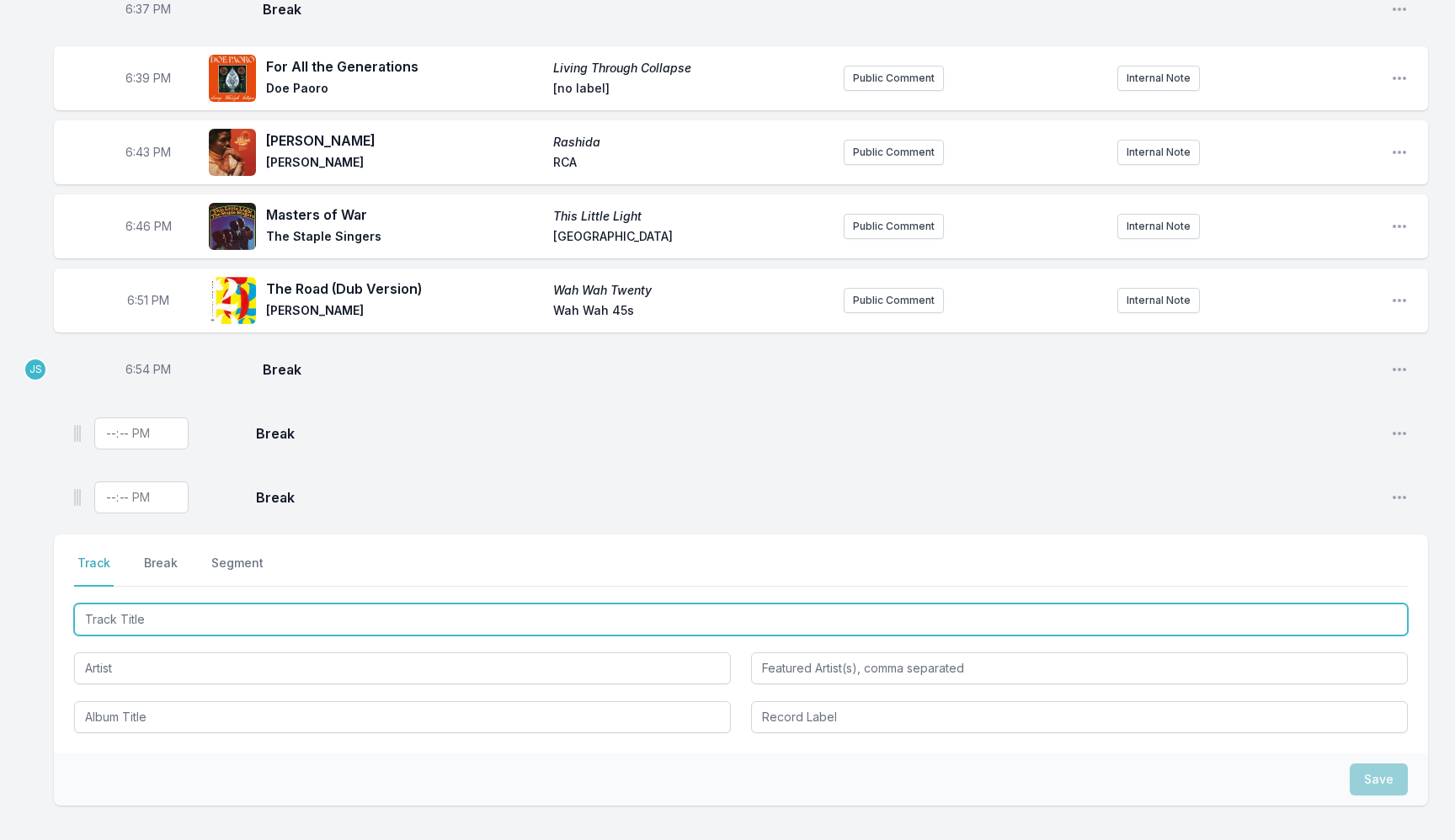
click at [227, 626] on input "Track Title" at bounding box center [741, 620] width 1334 height 32
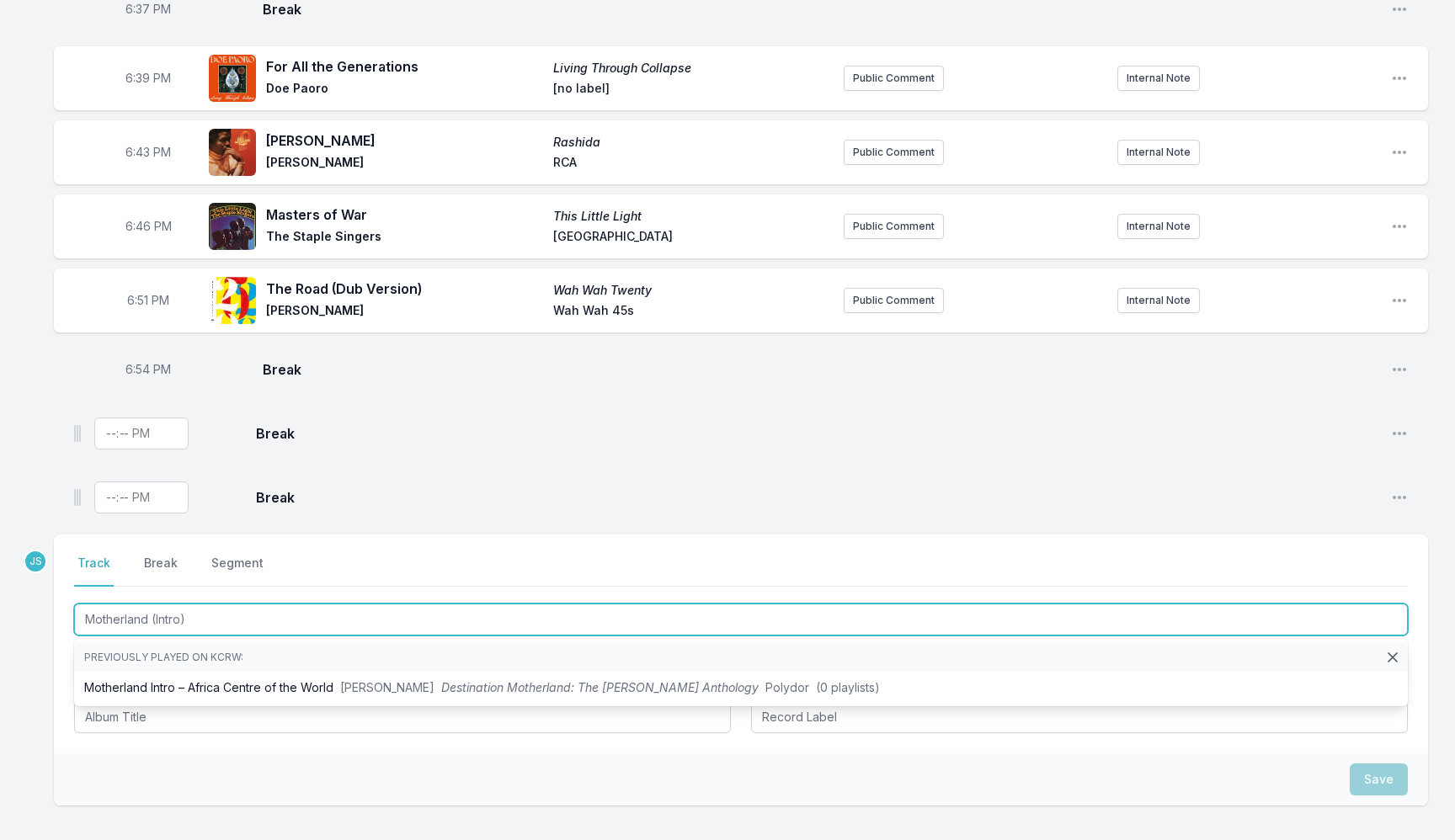
type input "Motherland (Intro)"
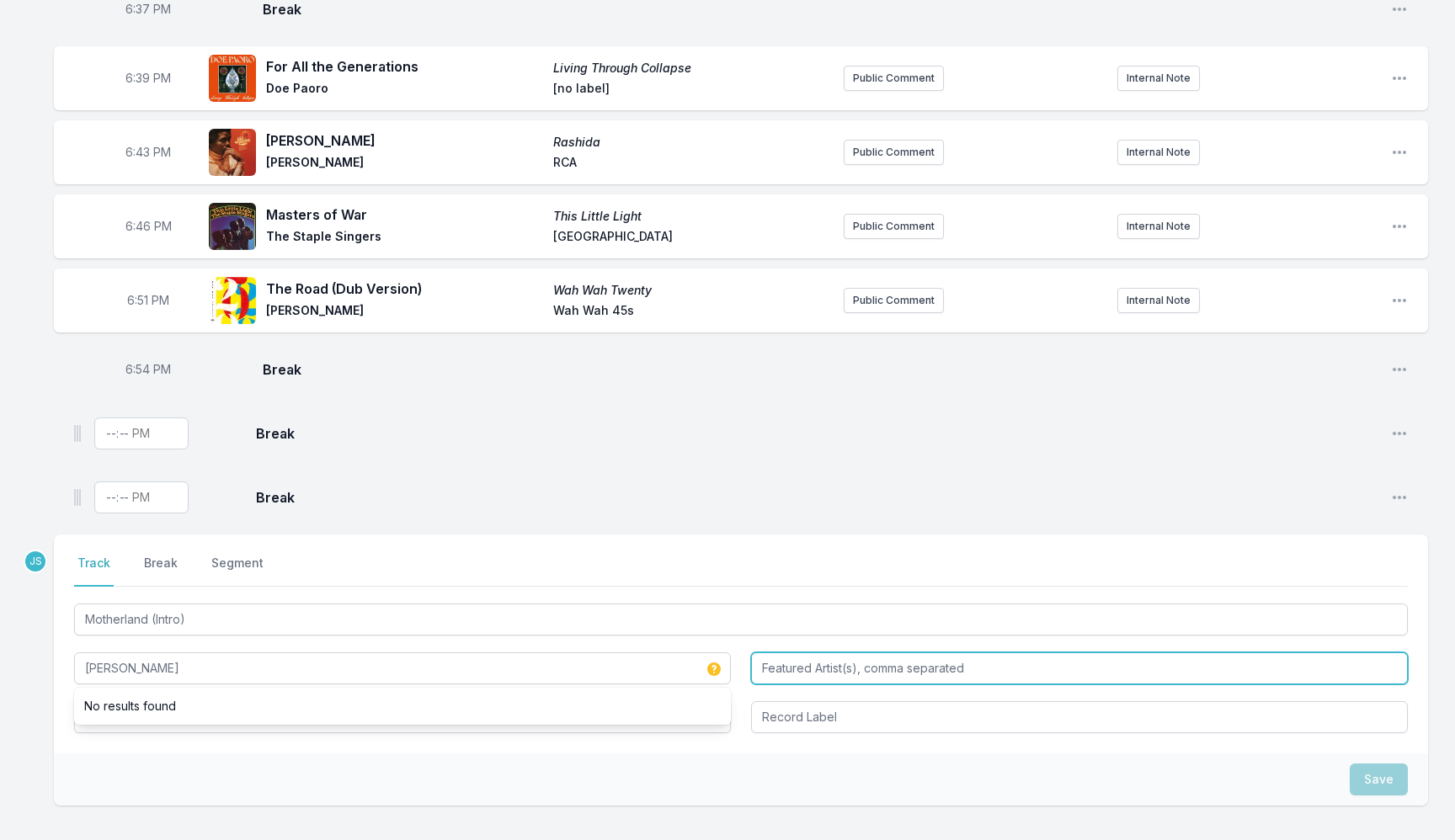
type input "Mulatu Astatke"
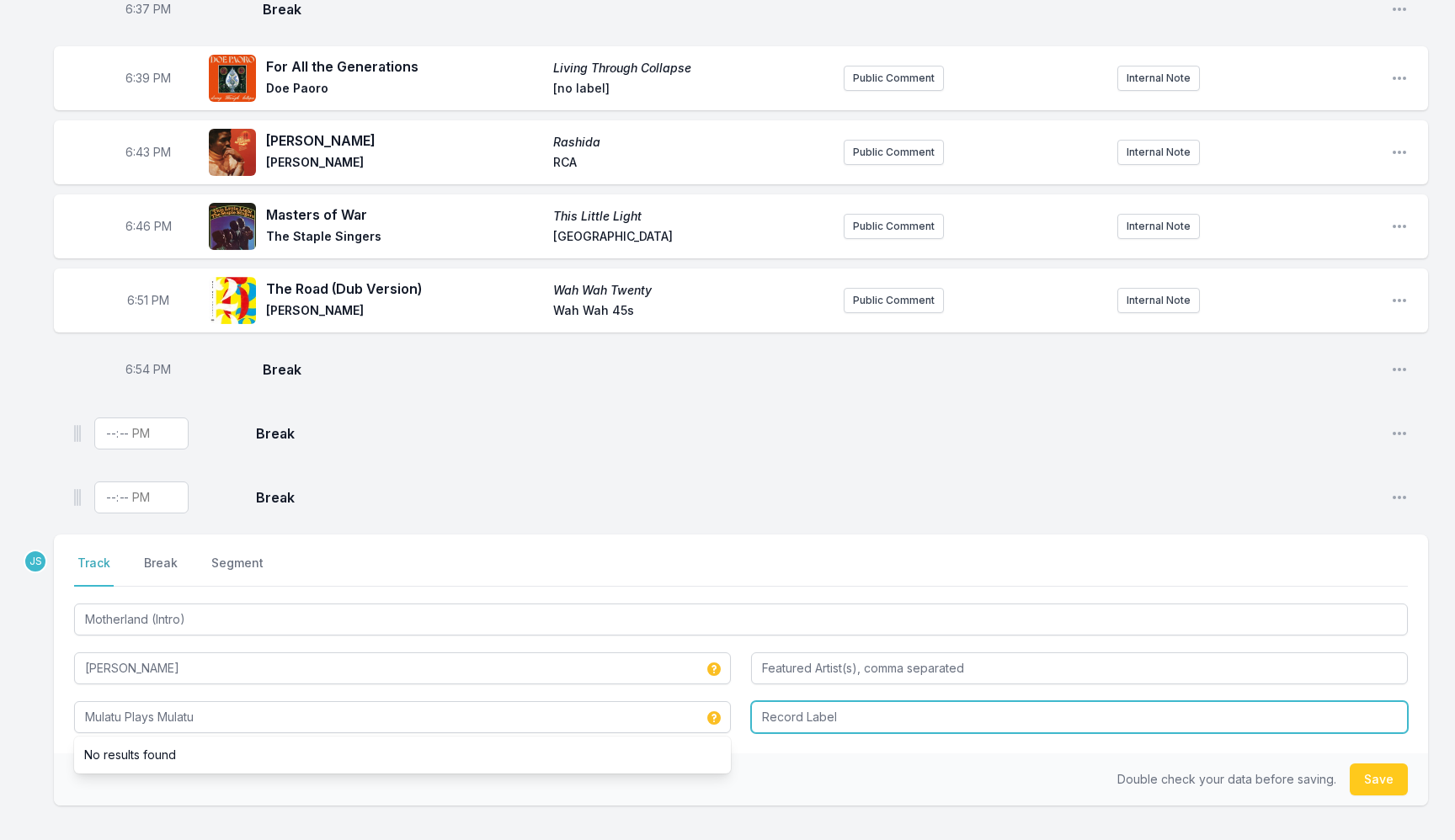
type input "Mulatu Plays Mulatu"
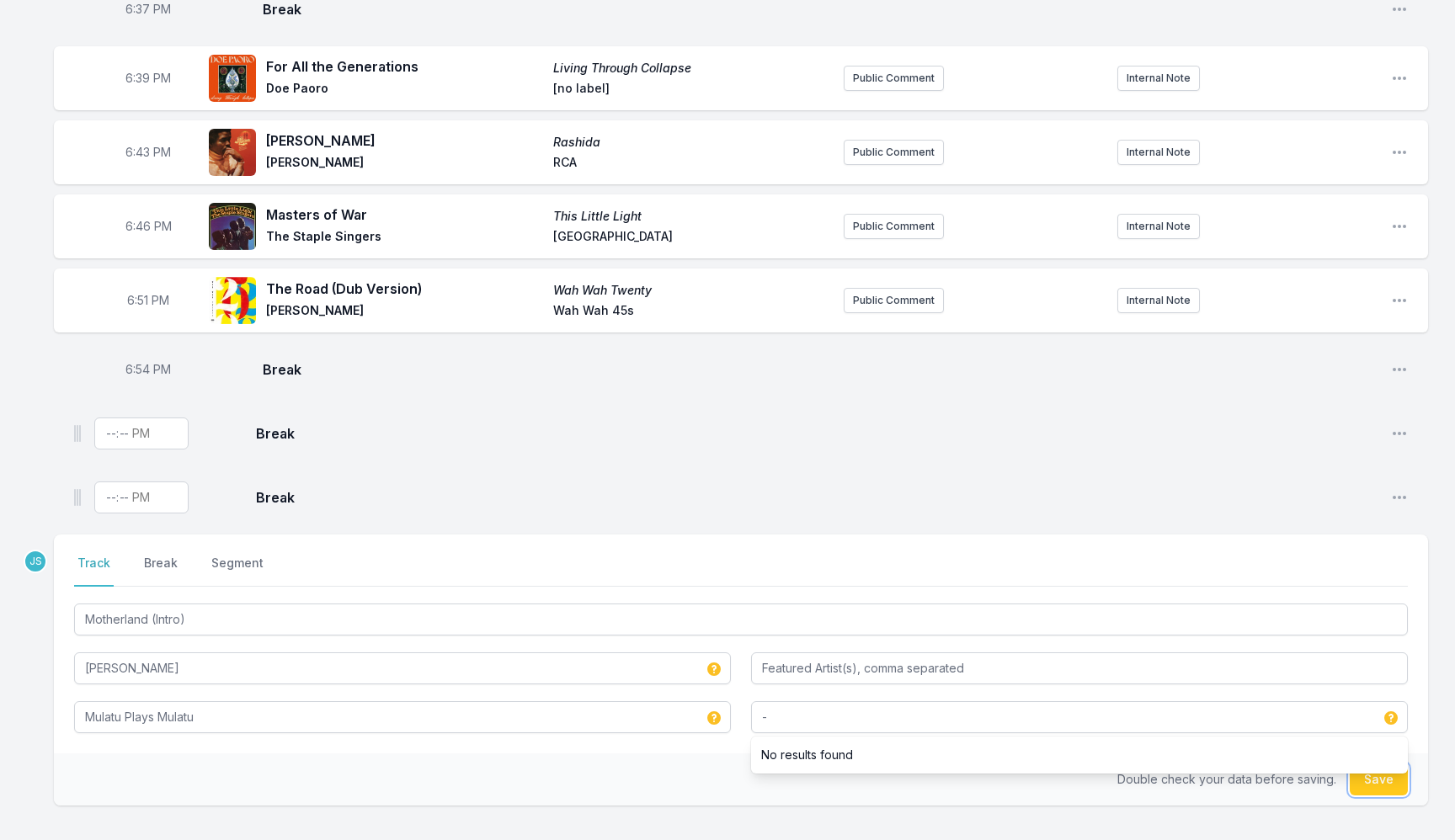
type input "-"
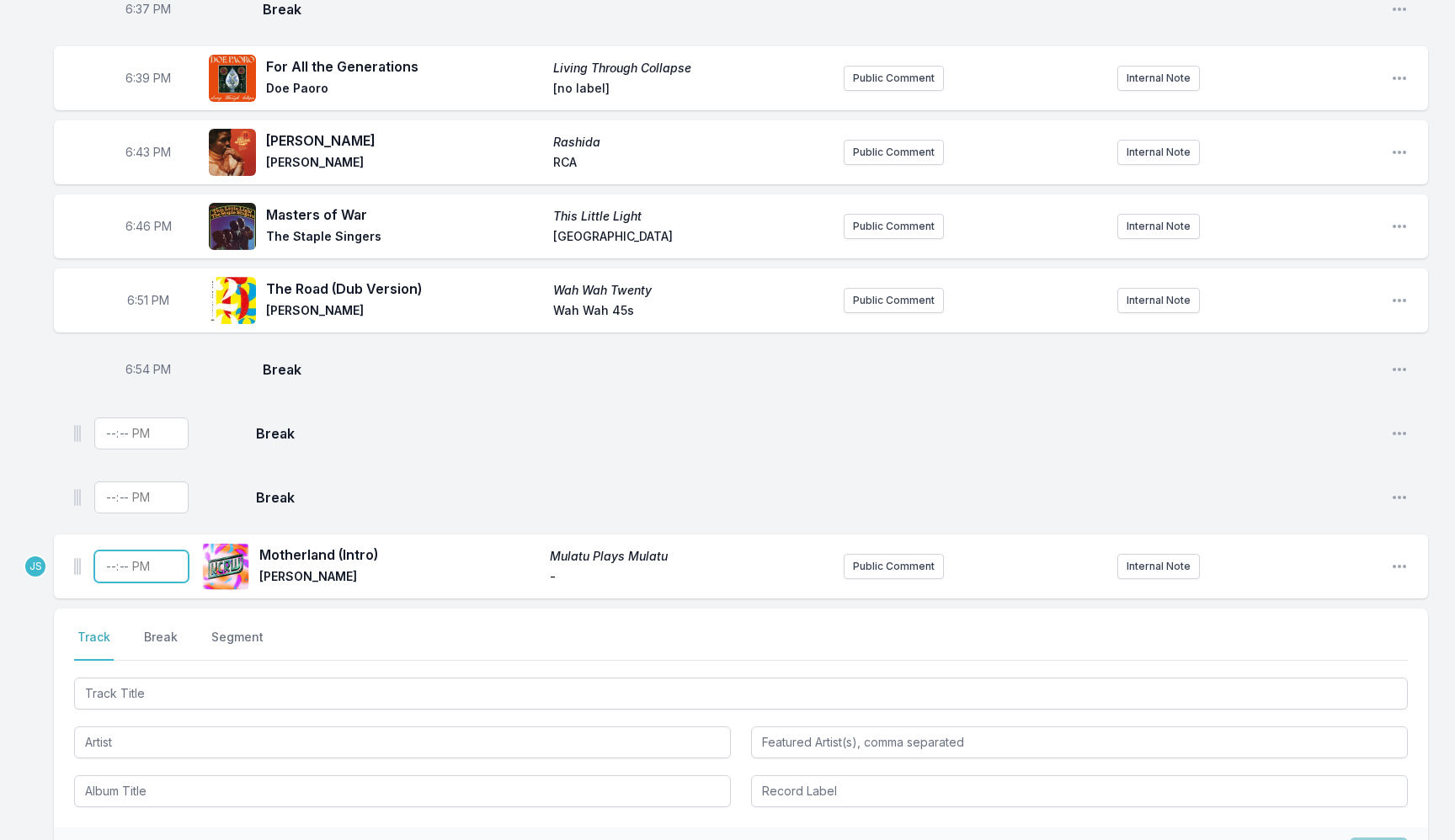
click at [117, 569] on input "Timestamp" at bounding box center [141, 566] width 94 height 32
type input "18:56"
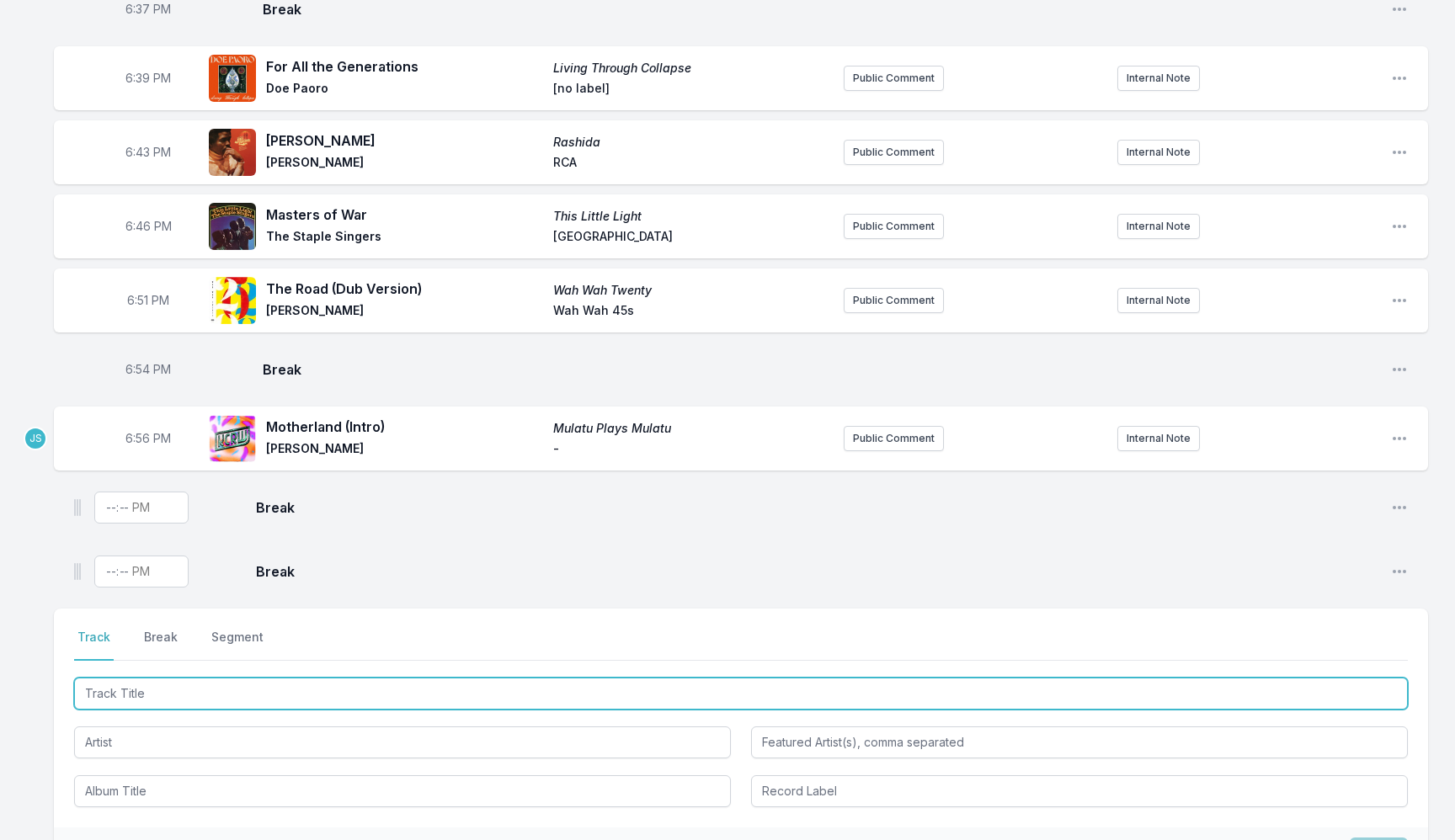
click at [155, 688] on input "Track Title" at bounding box center [741, 693] width 1334 height 32
paste input "Have You Ever Been (To Electric Ladyland)"
type input "Have You Ever Been (To Electric Ladyland)"
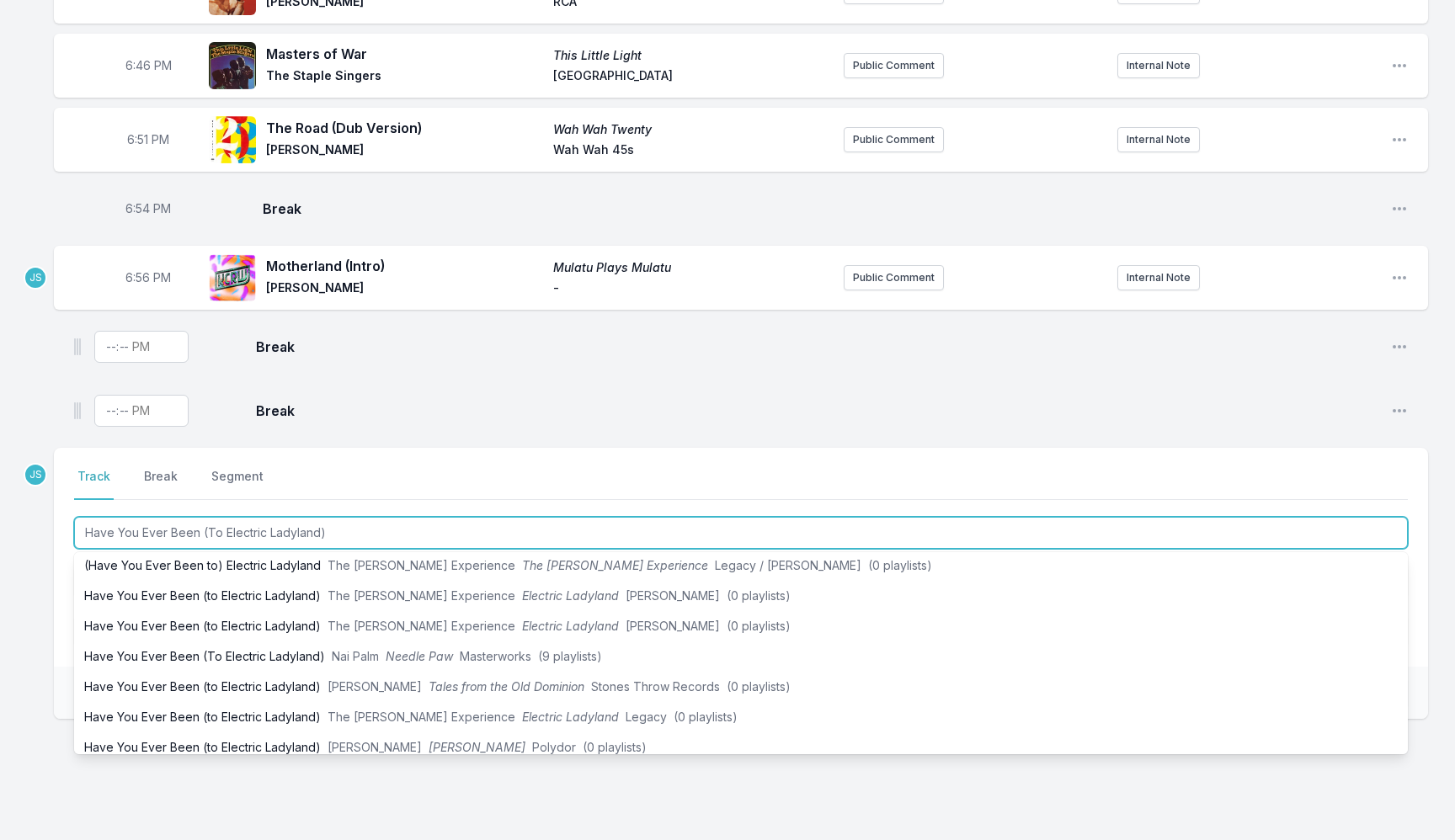
scroll to position [48, 0]
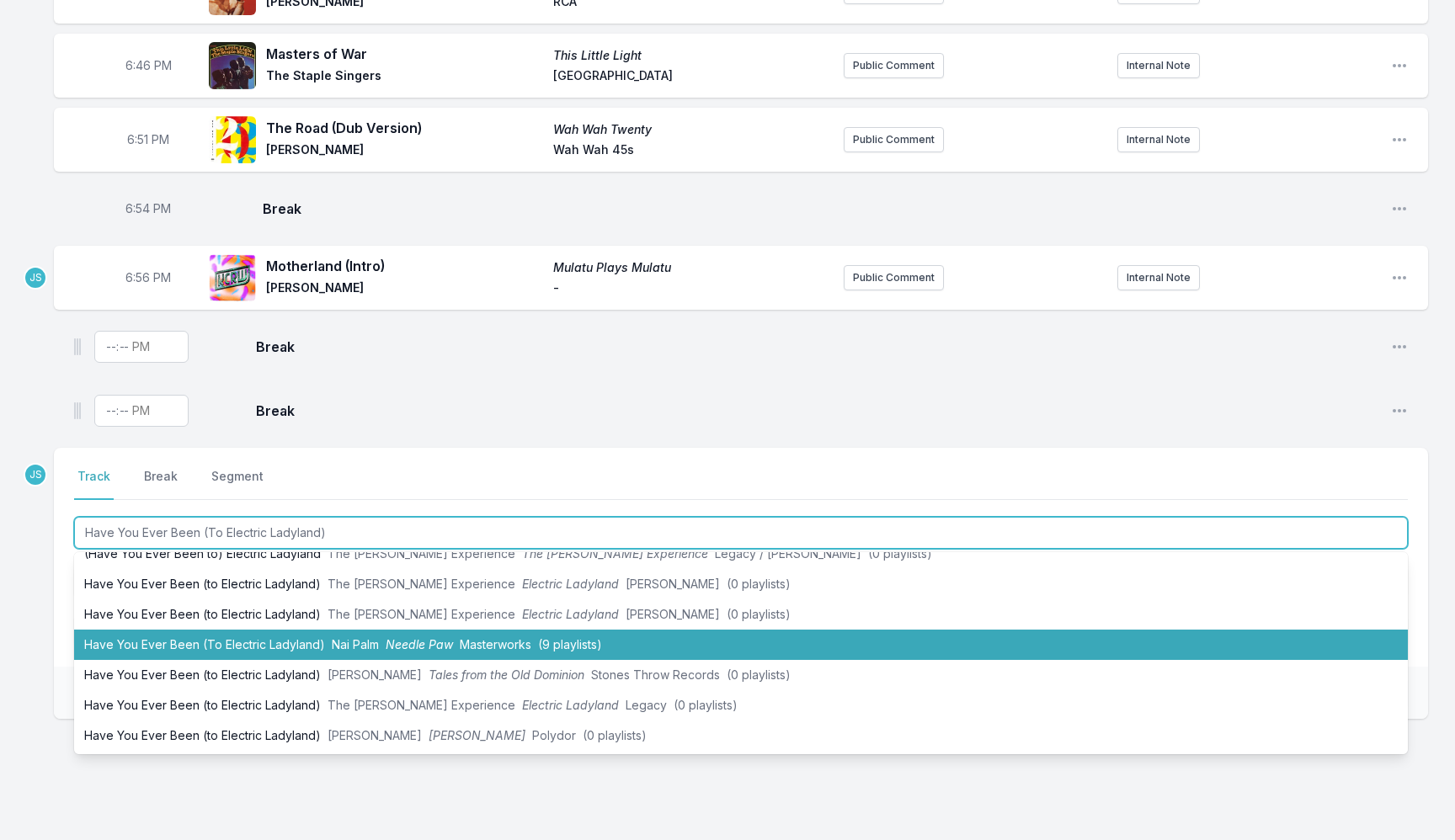
click at [440, 647] on span "Needle Paw" at bounding box center [420, 645] width 67 height 14
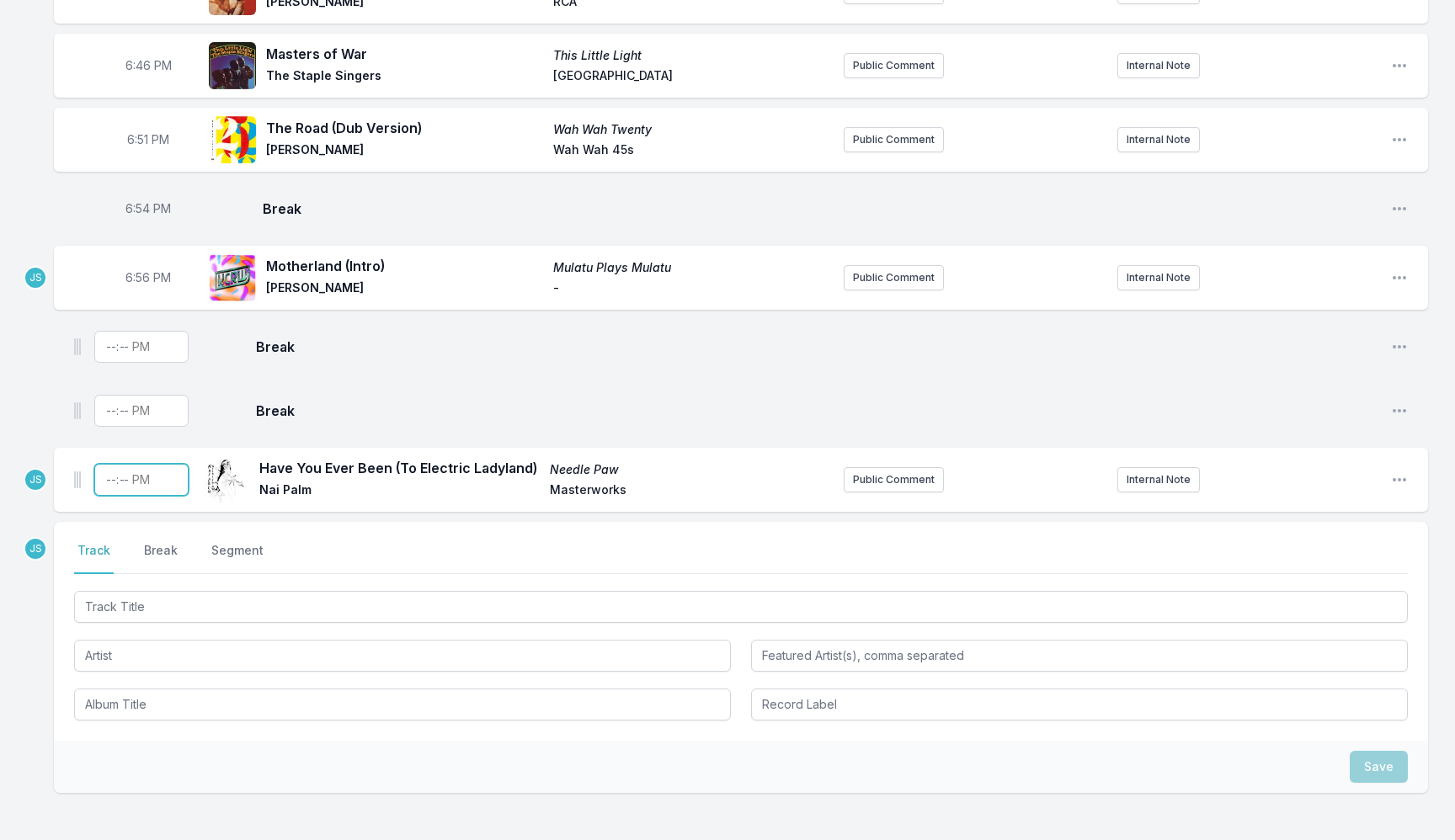
click at [107, 480] on input "Timestamp" at bounding box center [141, 480] width 94 height 32
type input "18:58"
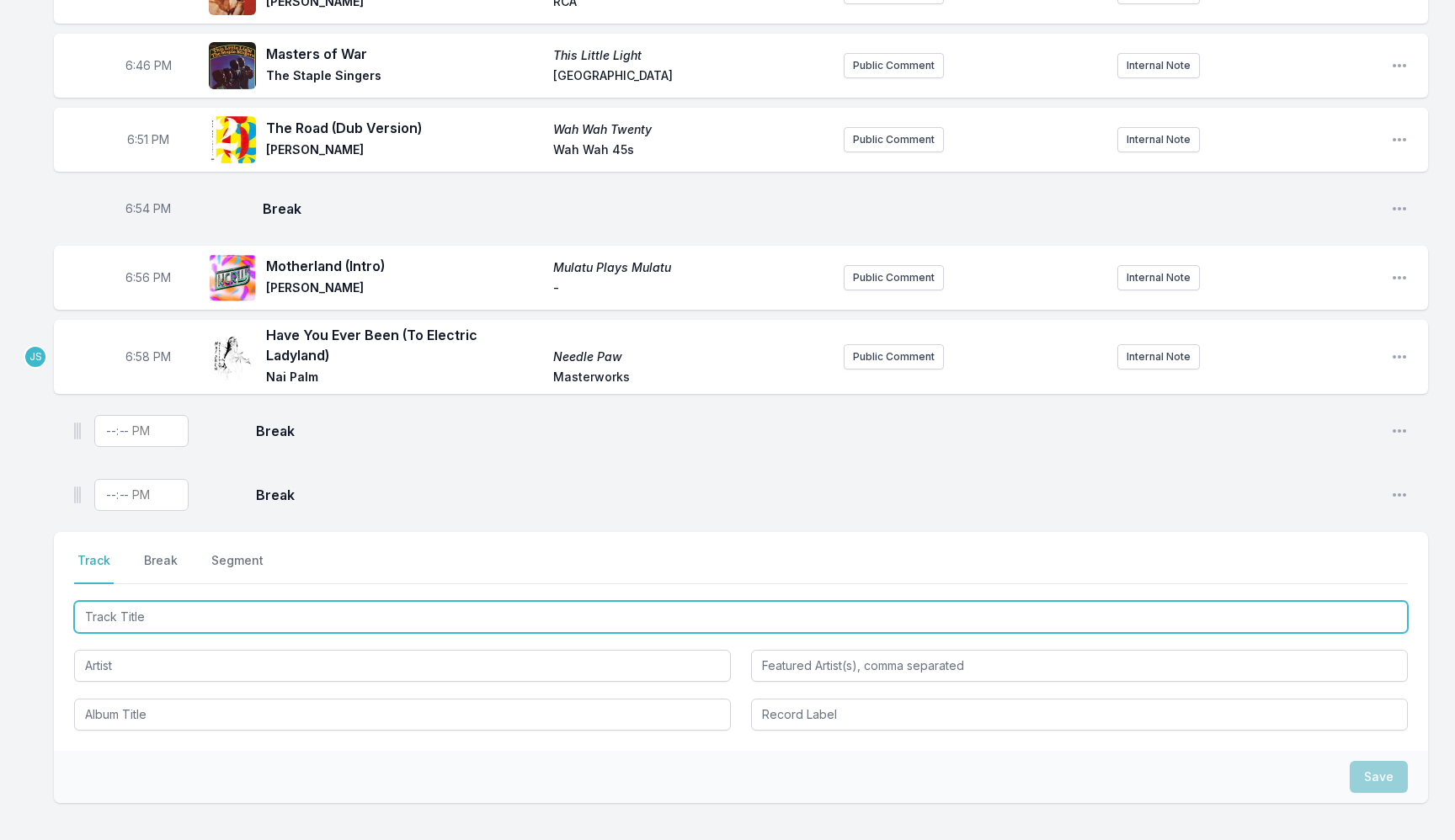
click at [203, 606] on input "Track Title" at bounding box center [741, 617] width 1334 height 32
type input "Forever In My Life"
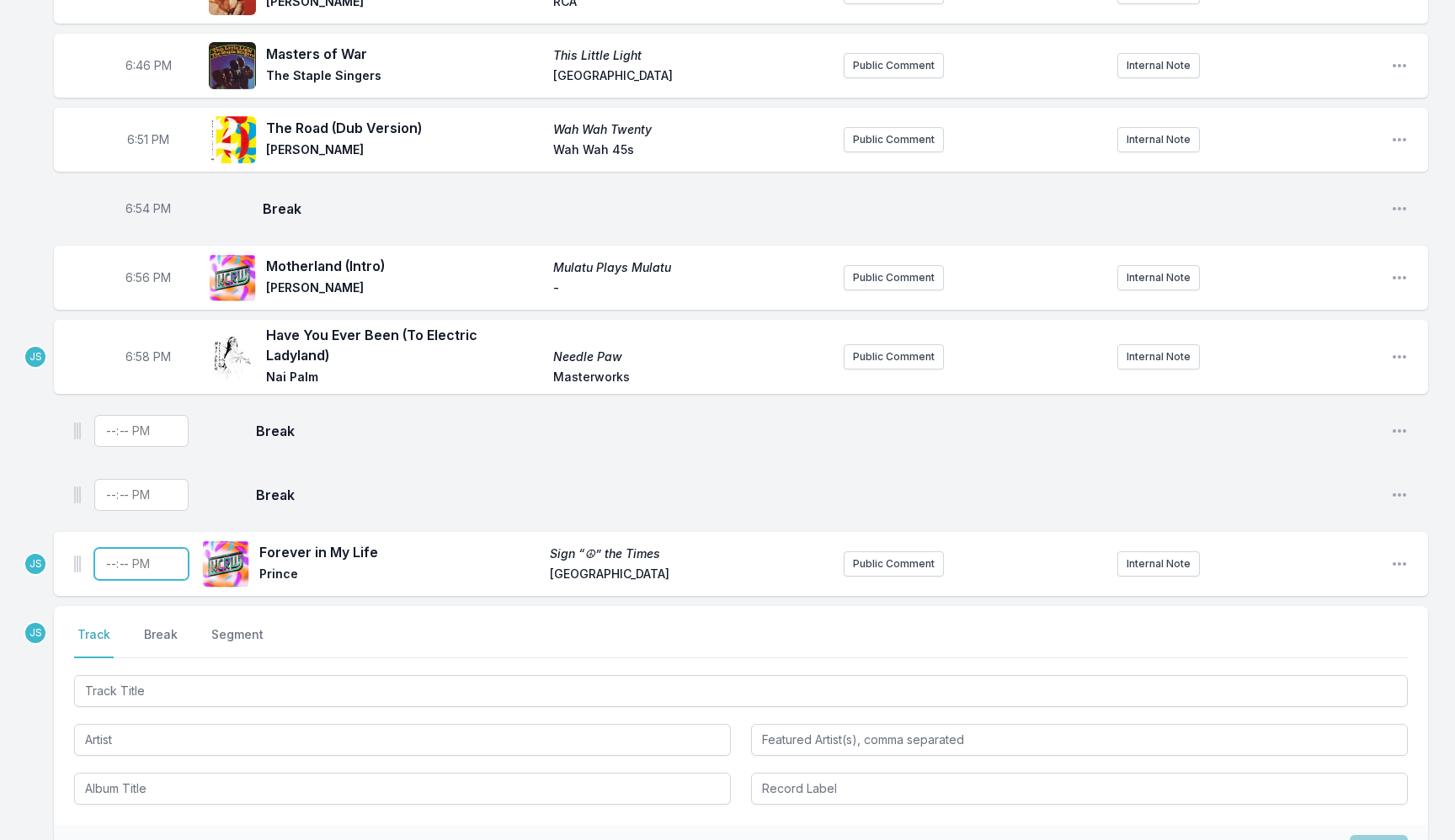
click at [101, 550] on input "Timestamp" at bounding box center [141, 564] width 94 height 32
type input "19:02"
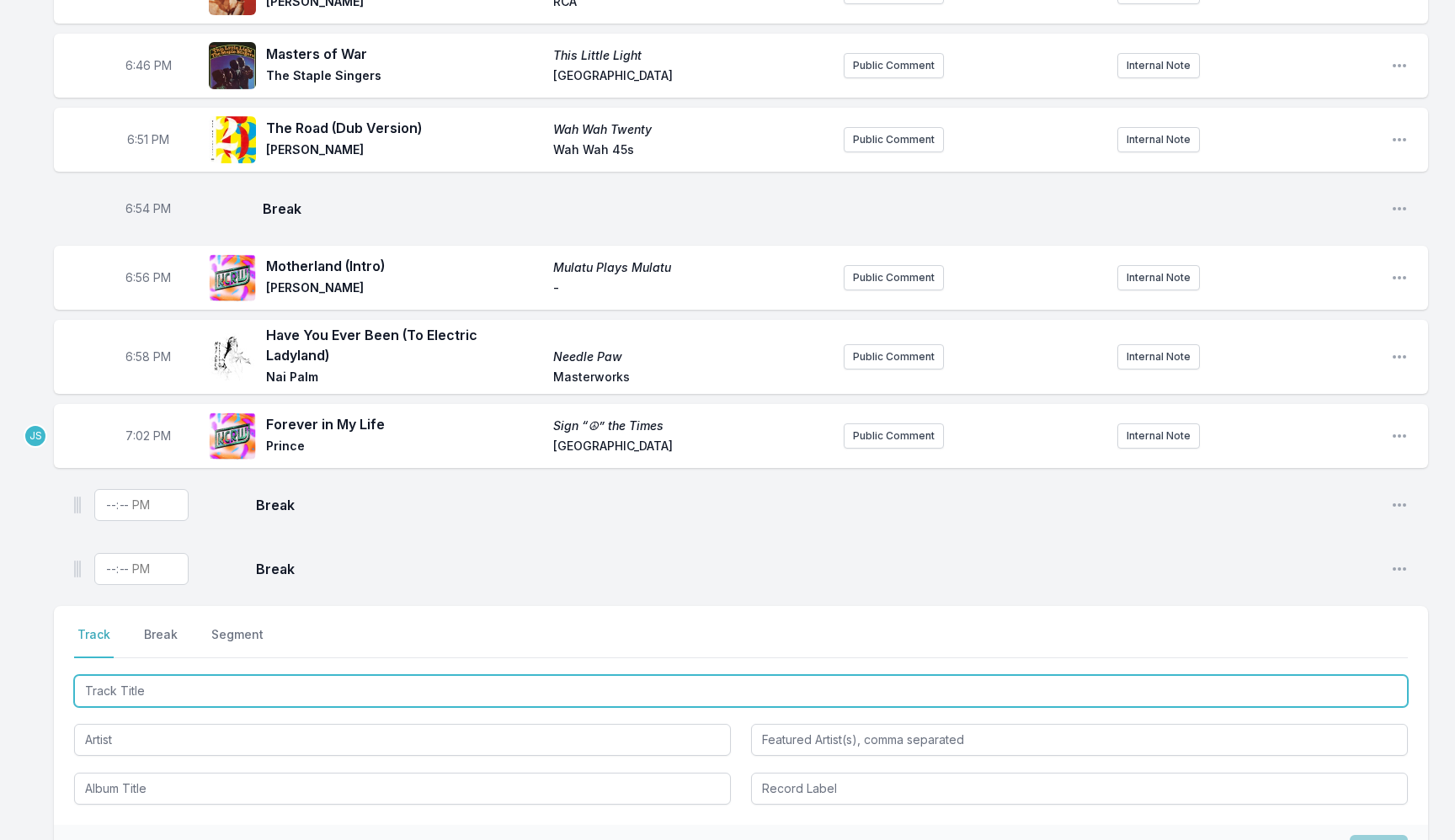
click at [191, 688] on input "Track Title" at bounding box center [741, 691] width 1334 height 32
paste input "TIRE O CALUNDU (Remix)"
type input "TIRE O CALUNDU (Remix)"
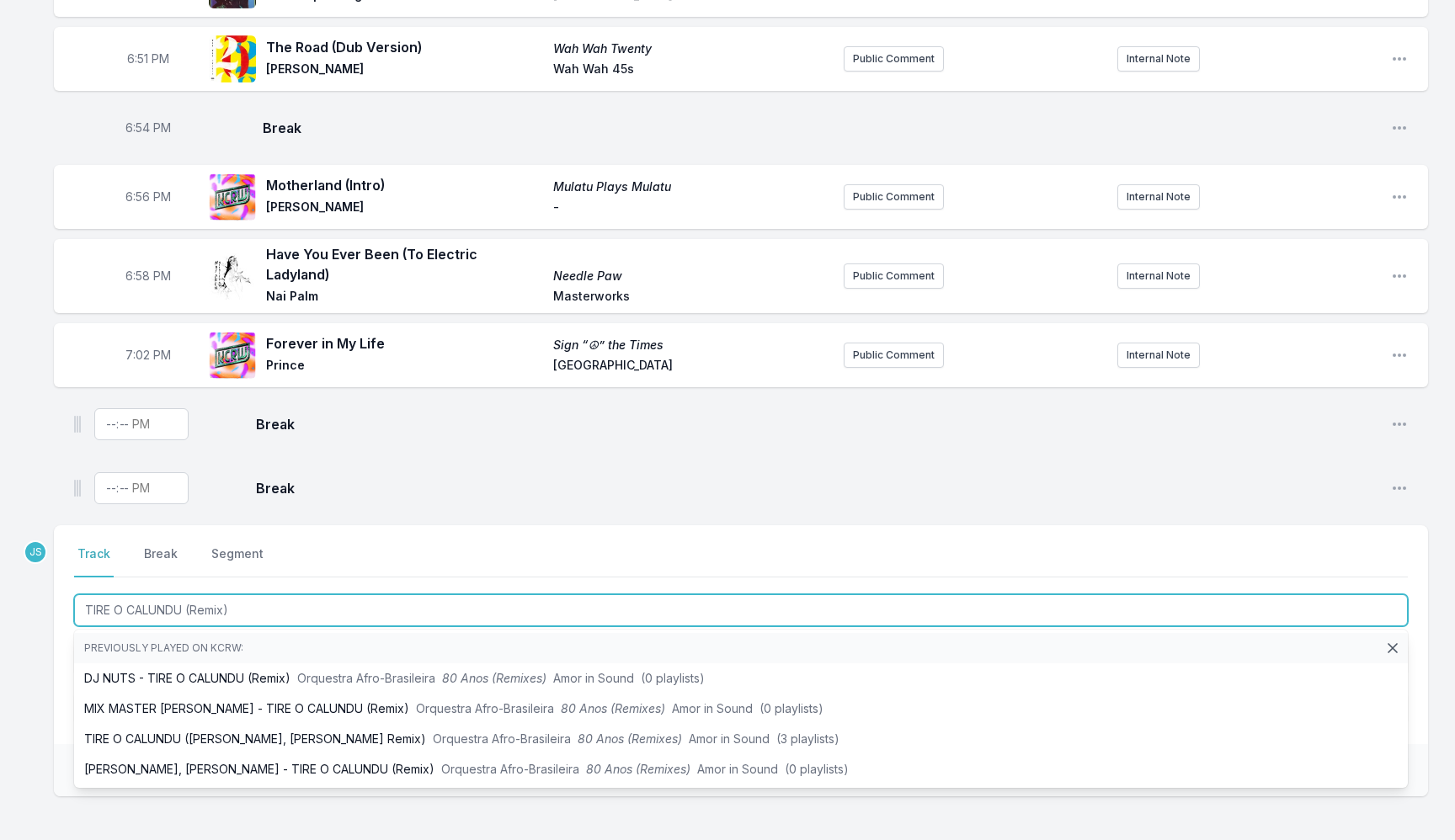
scroll to position [1311, 0]
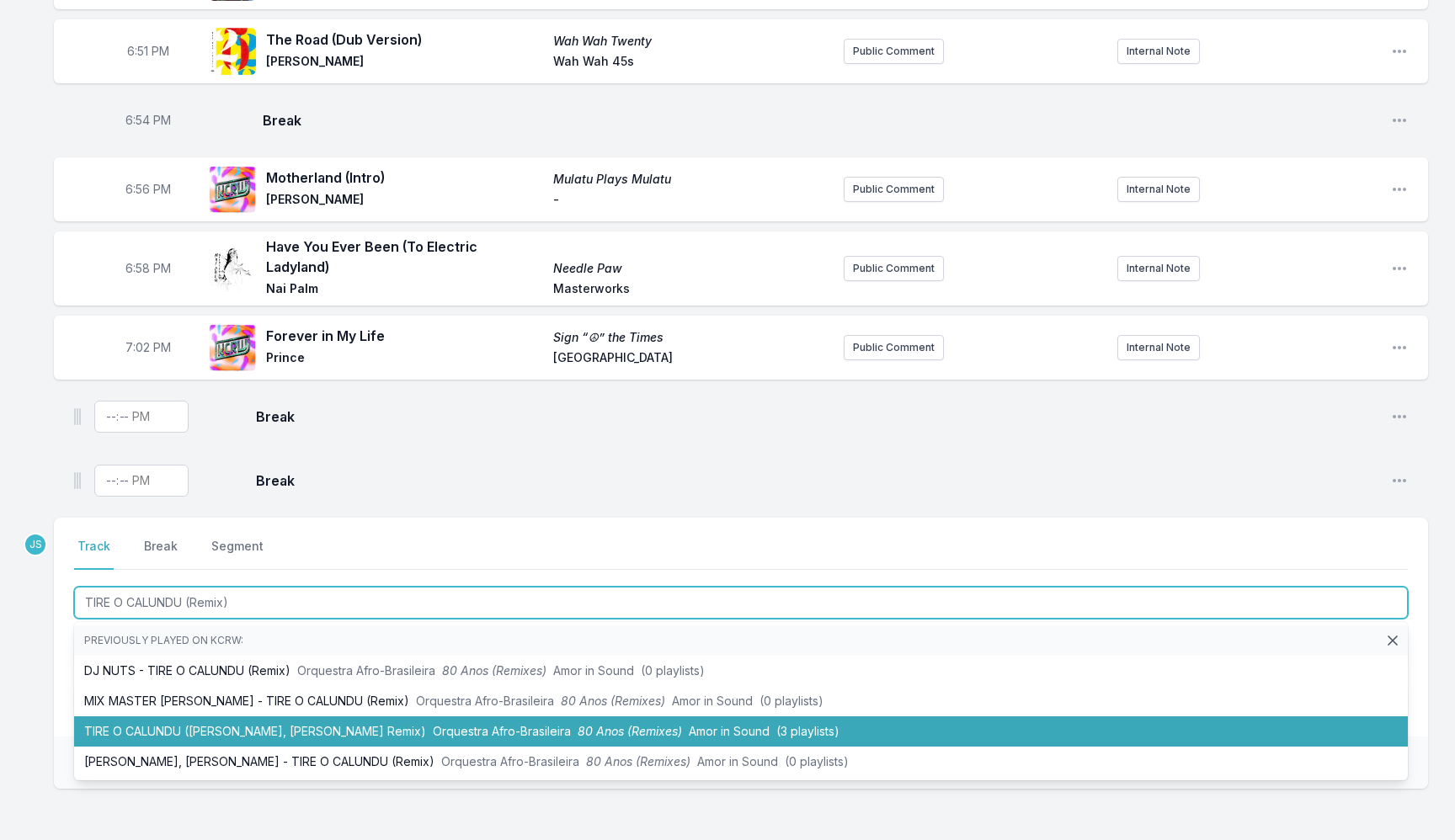
click at [432, 724] on span "Orquestra Afro-Brasileira" at bounding box center [501, 731] width 138 height 14
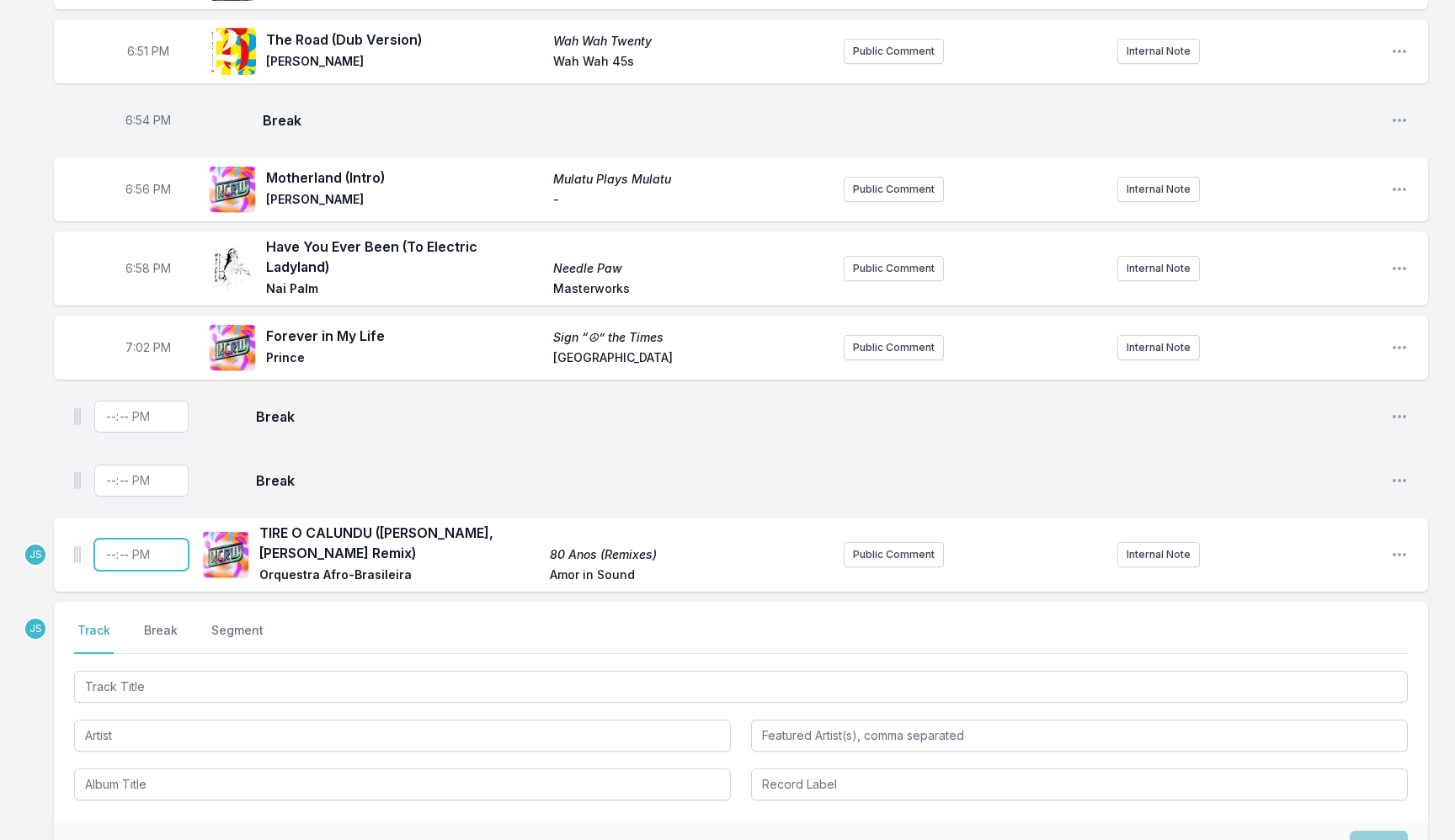
click at [109, 541] on input "Timestamp" at bounding box center [141, 554] width 94 height 32
type input "19:05"
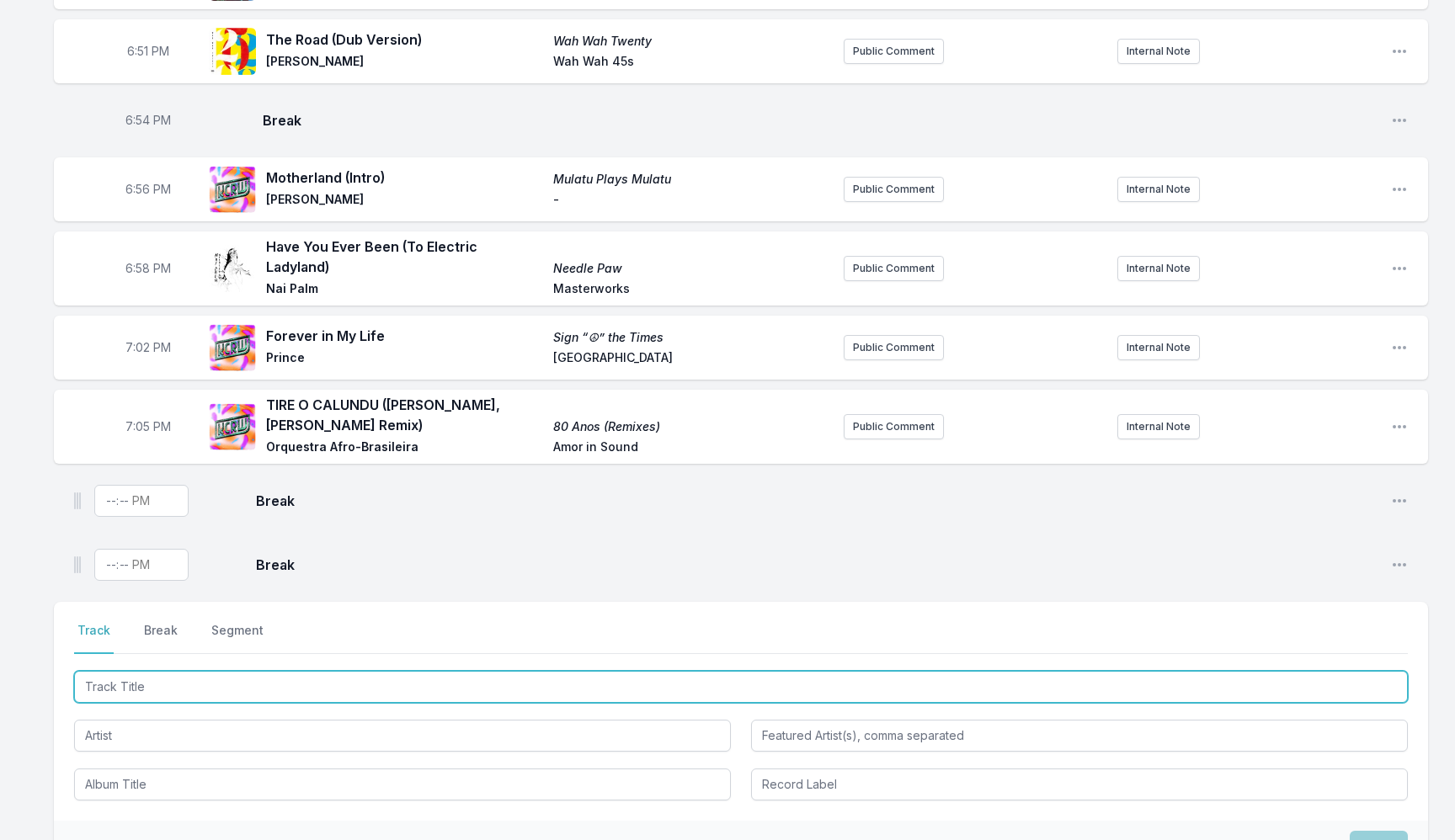
click at [186, 677] on input "Track Title" at bounding box center [741, 687] width 1334 height 32
type input "Chance Ben"
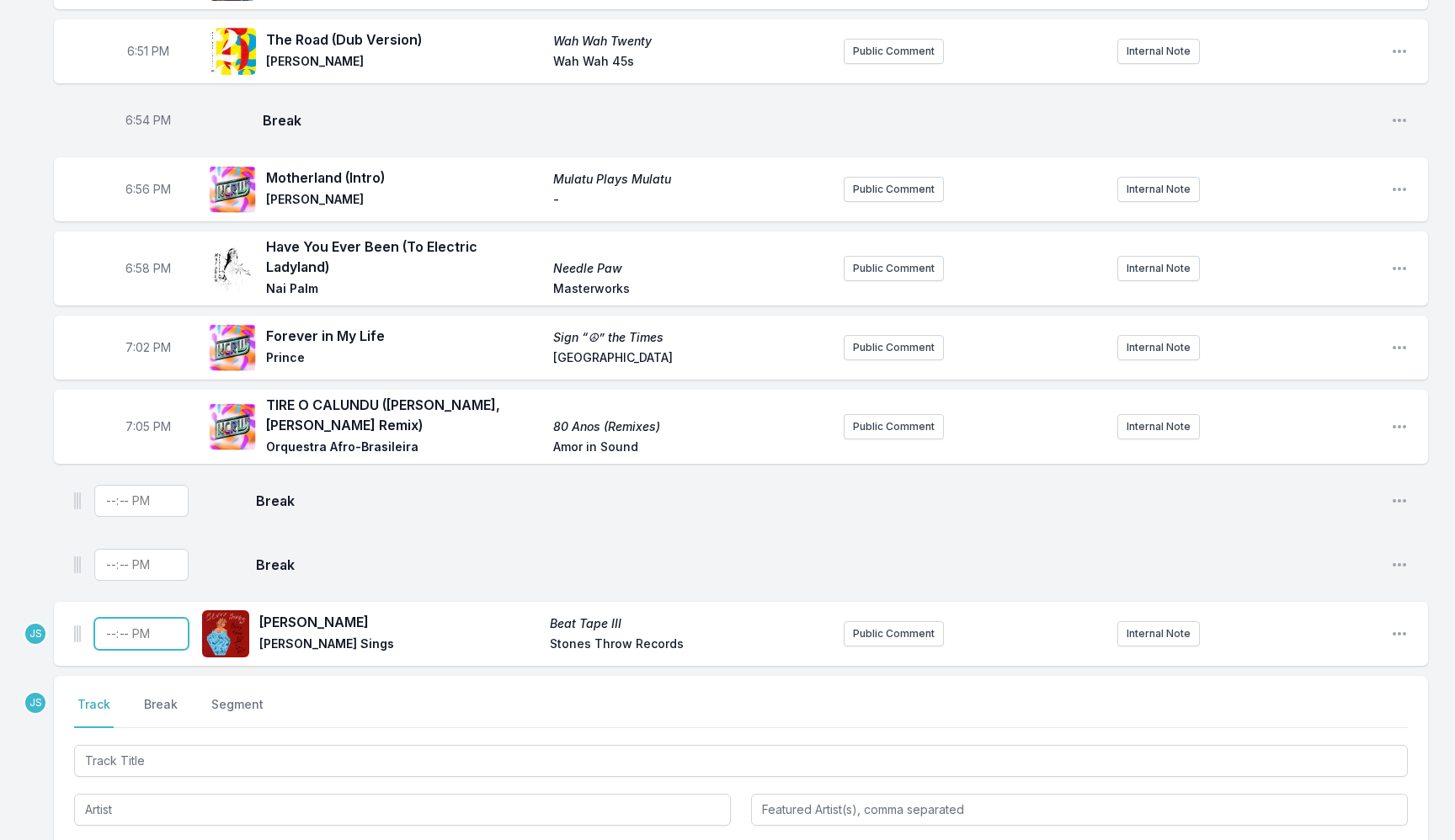
click at [105, 629] on input "Timestamp" at bounding box center [141, 634] width 94 height 32
type input "19:08"
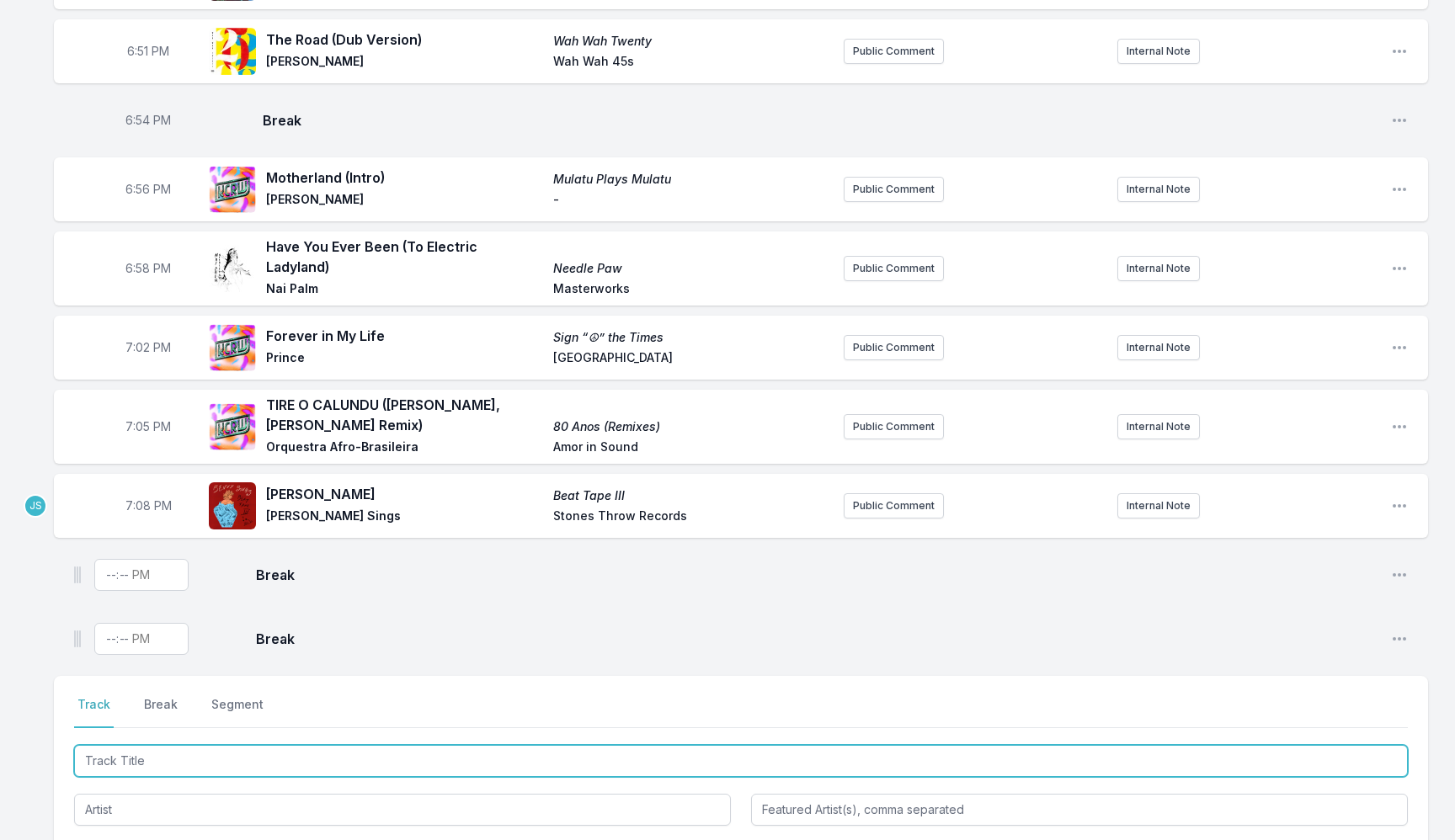
click at [357, 745] on input "Track Title" at bounding box center [741, 761] width 1334 height 32
type input "your Song"
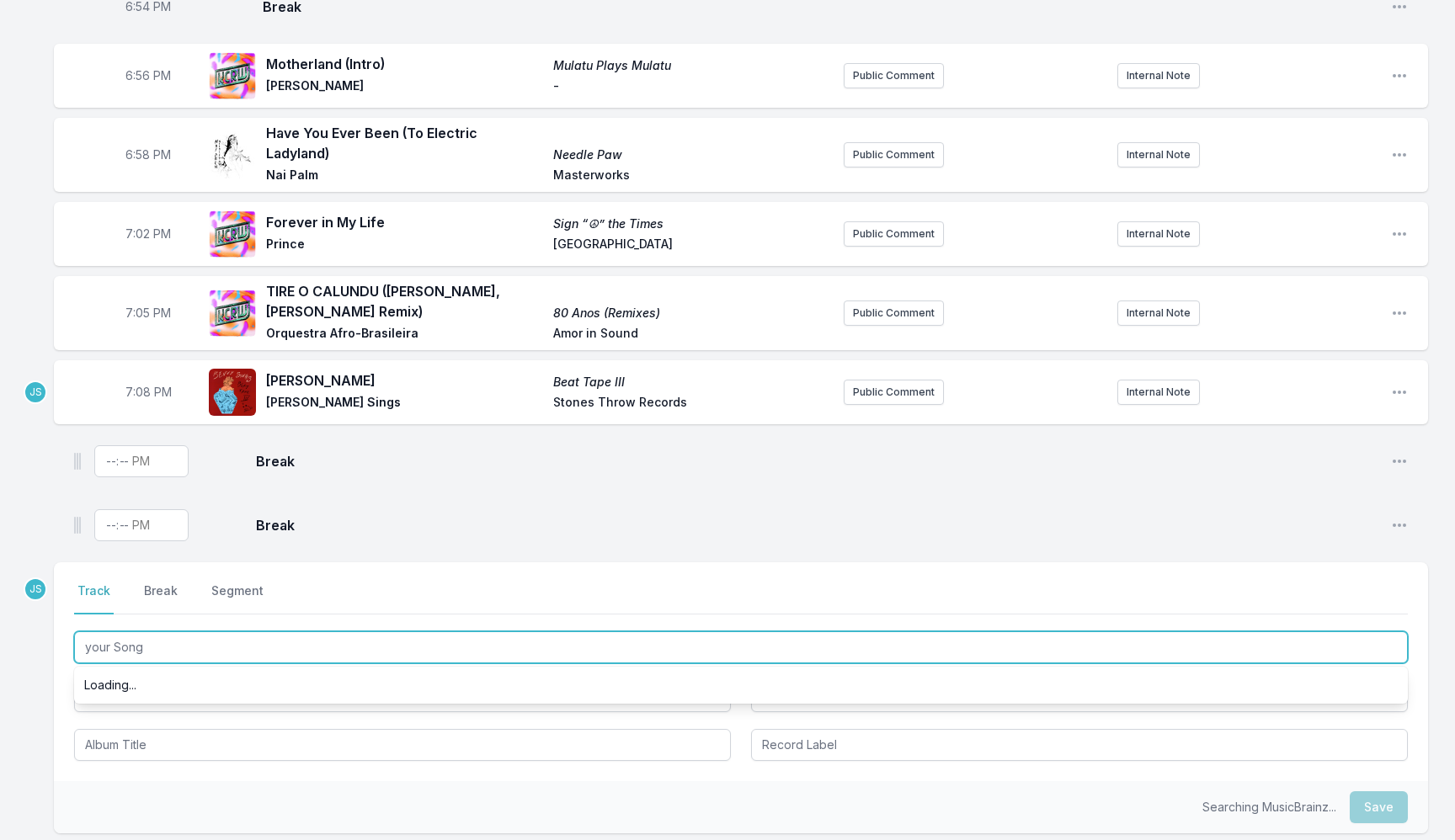
scroll to position [1434, 0]
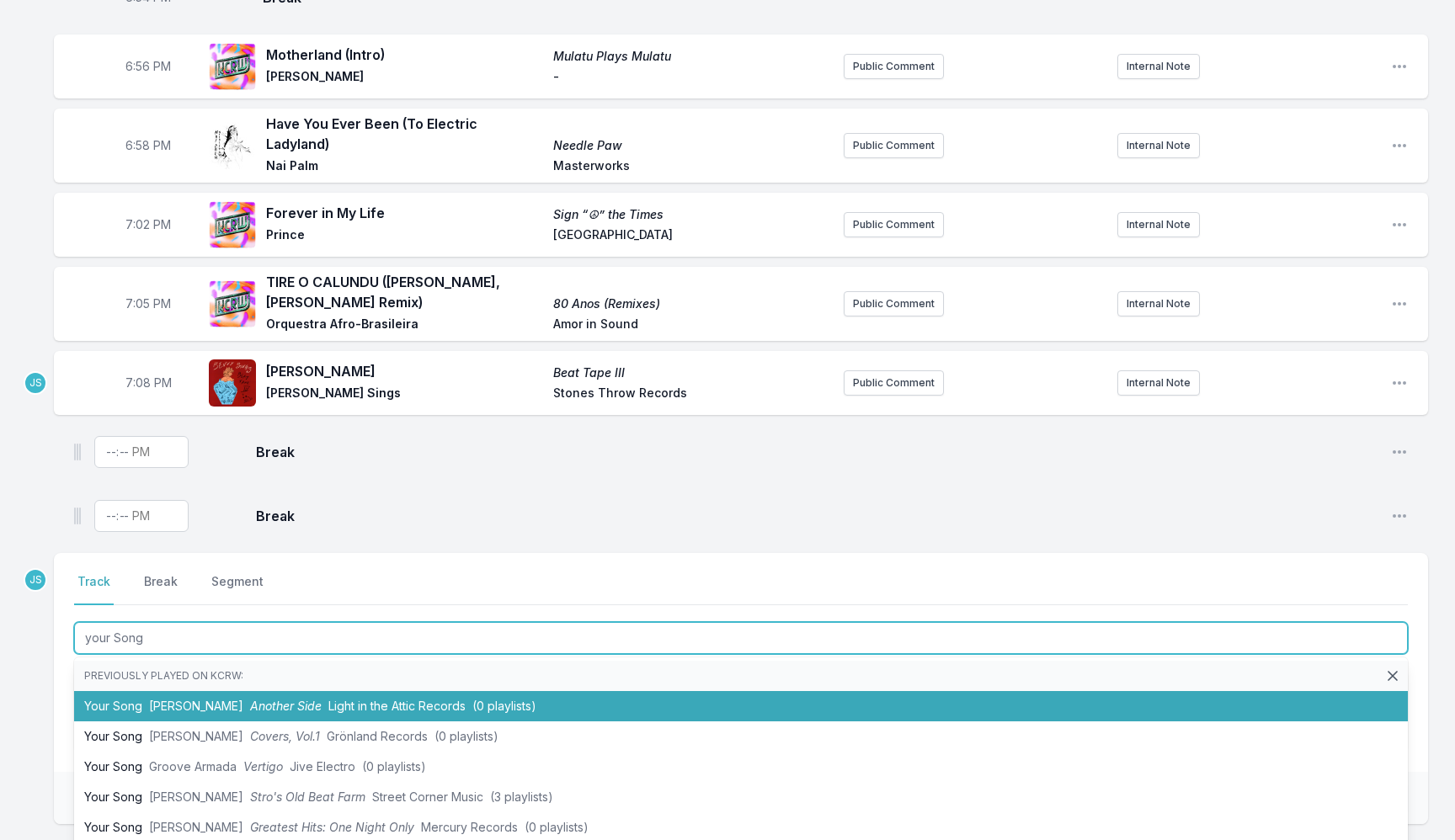
click at [451, 691] on li "Your Song Leo Nocentelli Another Side Light in the Attic Records (0 playlists)" at bounding box center [741, 706] width 1334 height 31
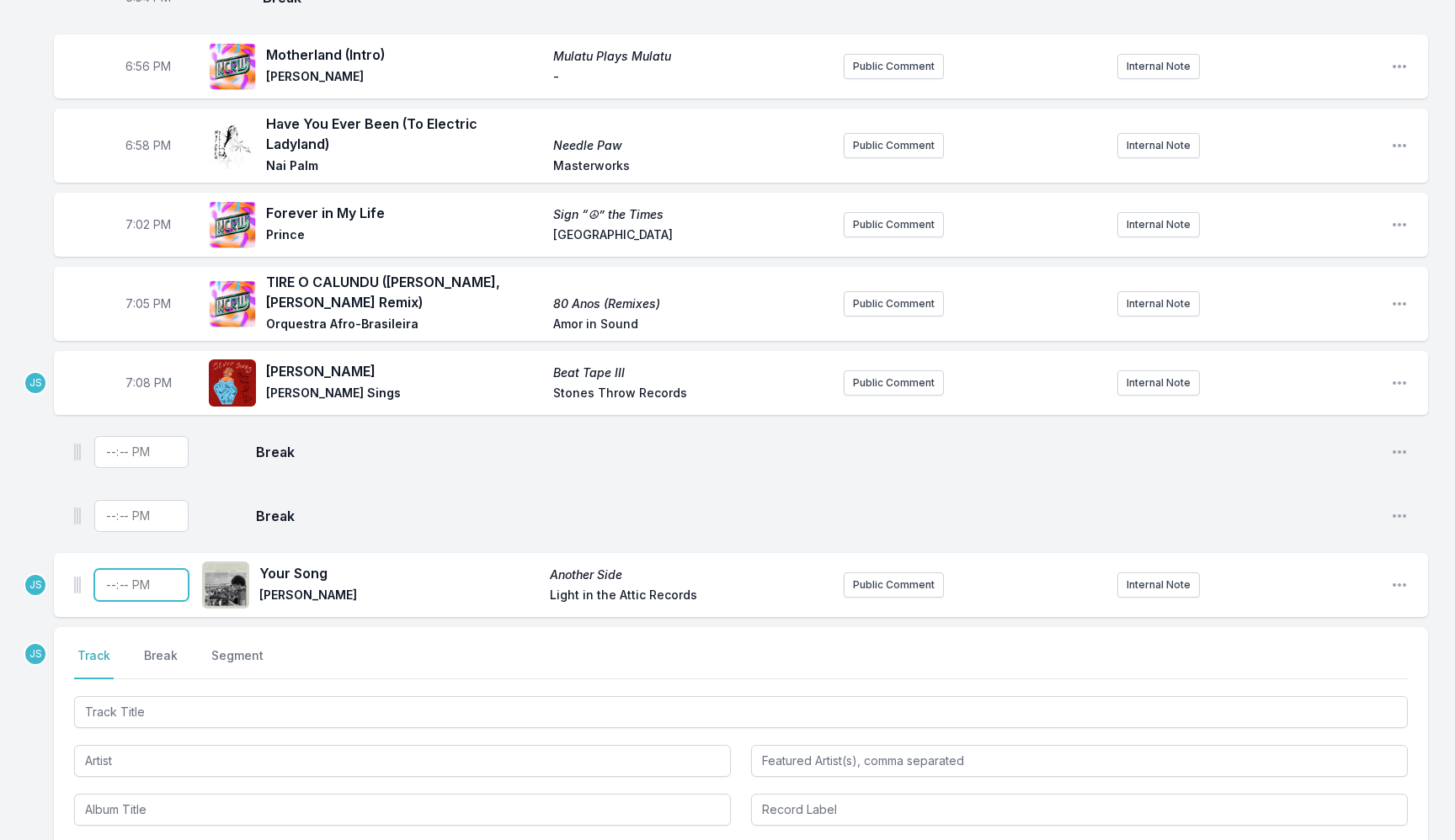
click at [111, 579] on input "Timestamp" at bounding box center [141, 585] width 94 height 32
type input "19:10"
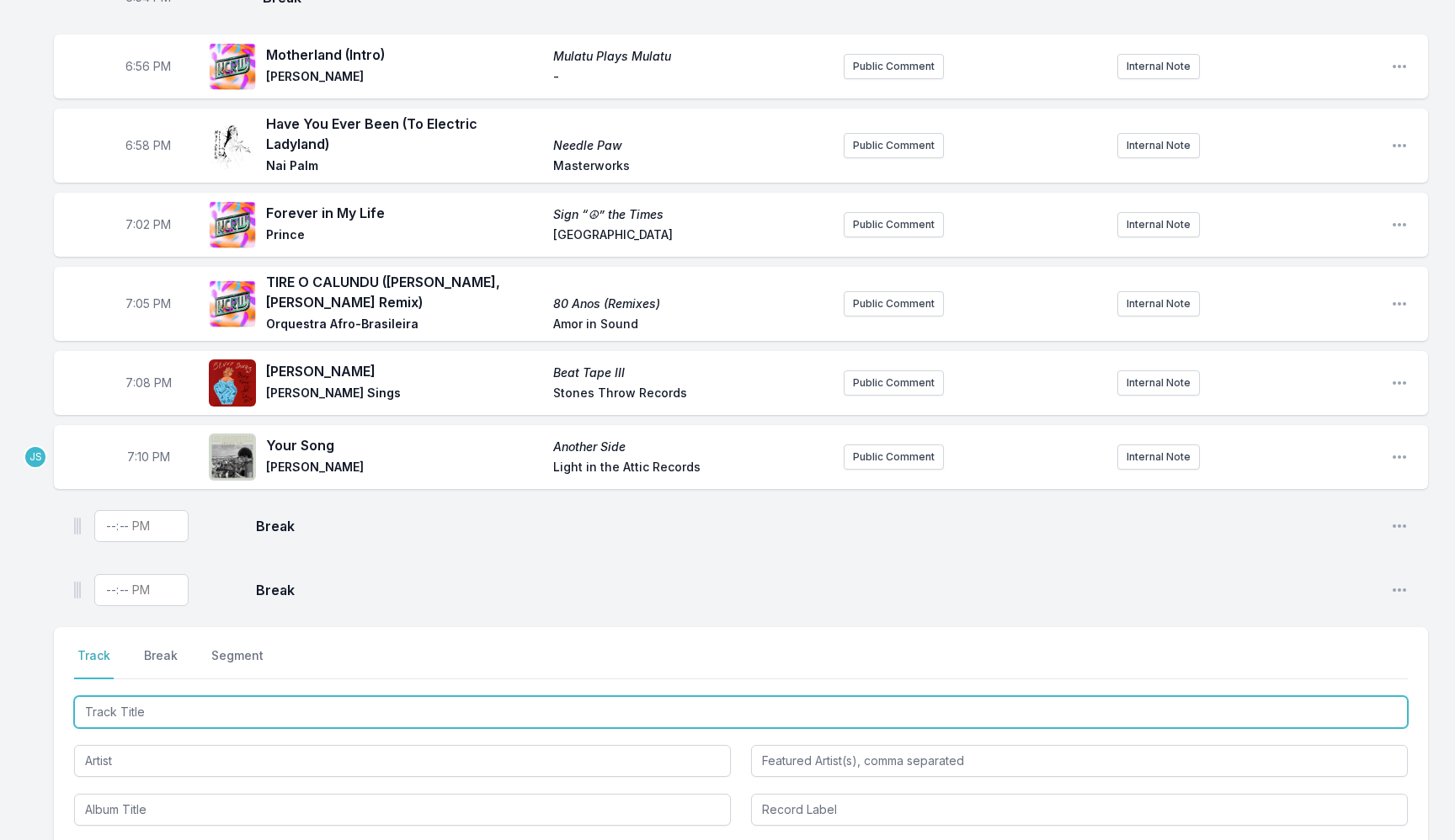
click at [164, 696] on input "Track Title" at bounding box center [741, 712] width 1334 height 32
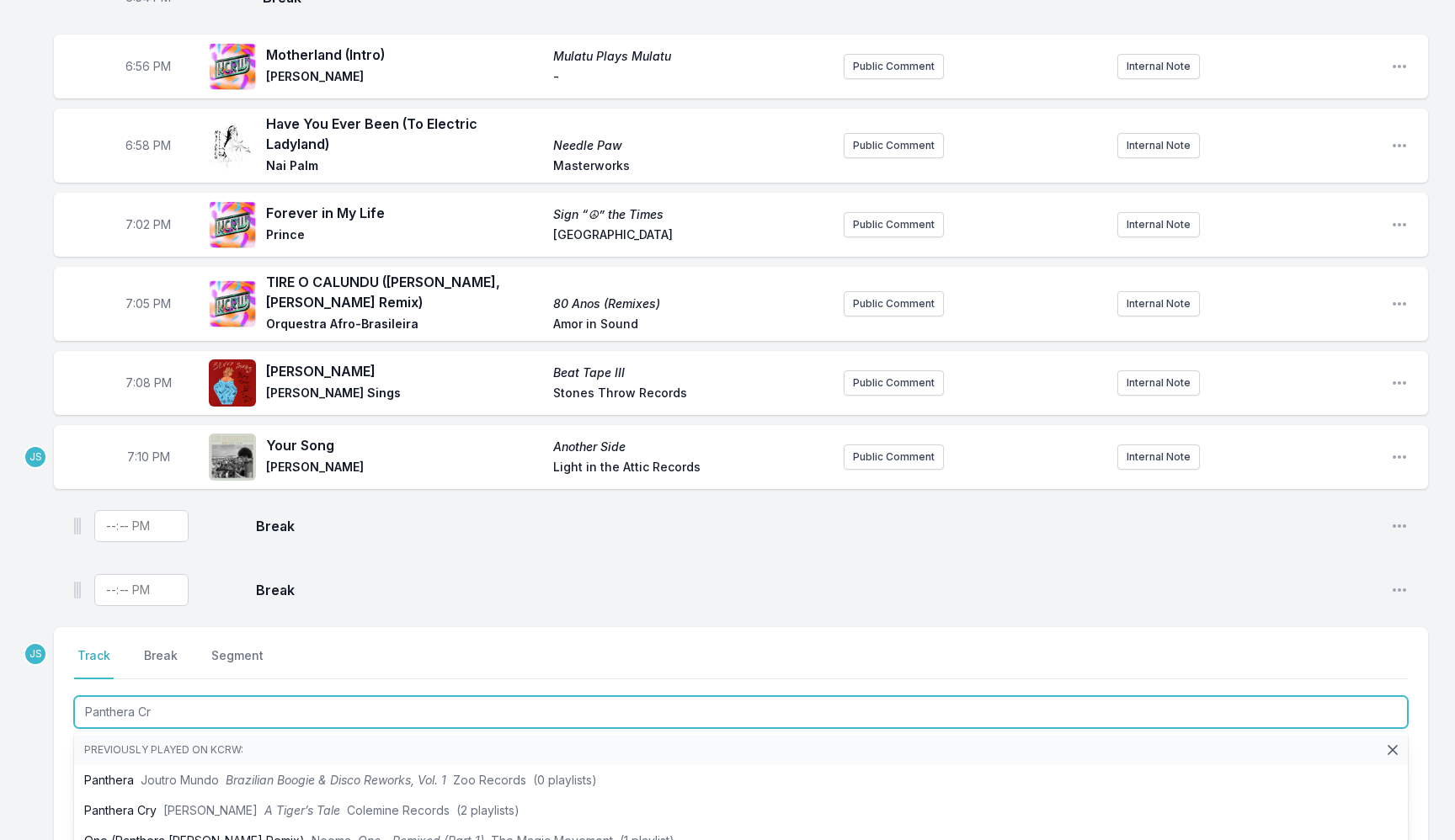
type input "Panthera Cry"
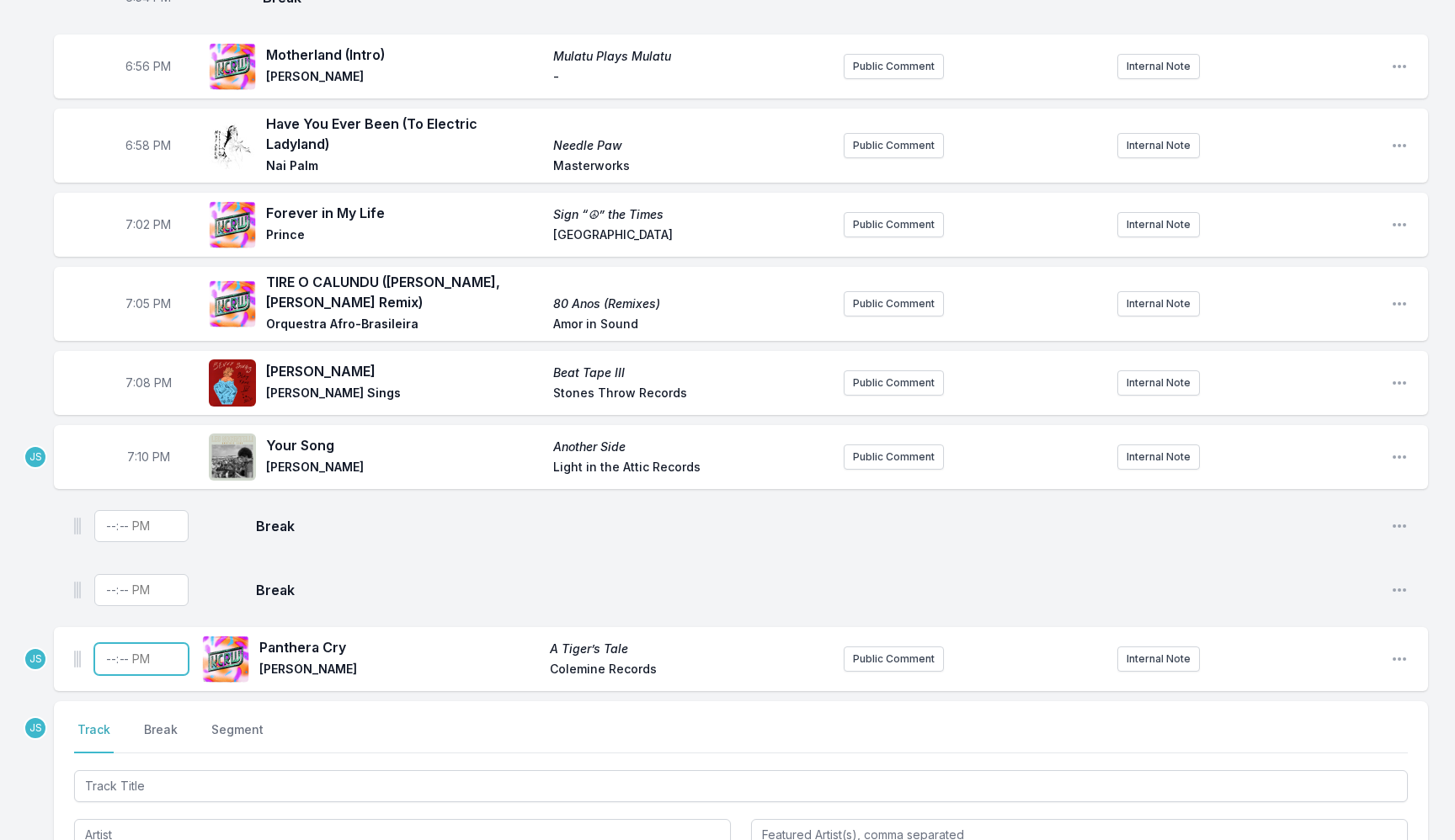
click at [115, 651] on input "Timestamp" at bounding box center [141, 660] width 94 height 32
type input "19:14"
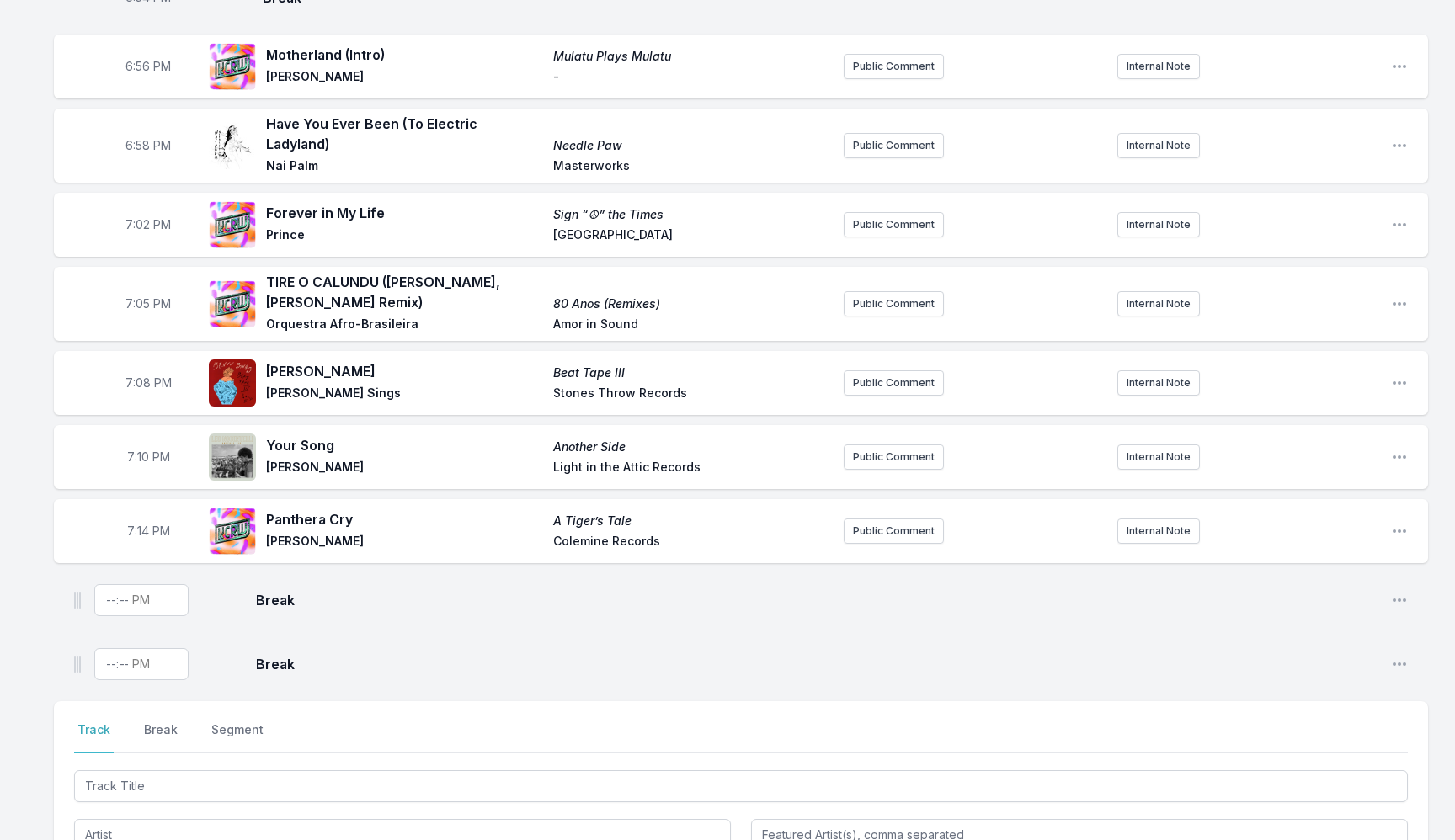
click at [114, 609] on aside at bounding box center [141, 600] width 94 height 54
click at [109, 598] on input "Timestamp" at bounding box center [141, 600] width 94 height 32
type input "19:16"
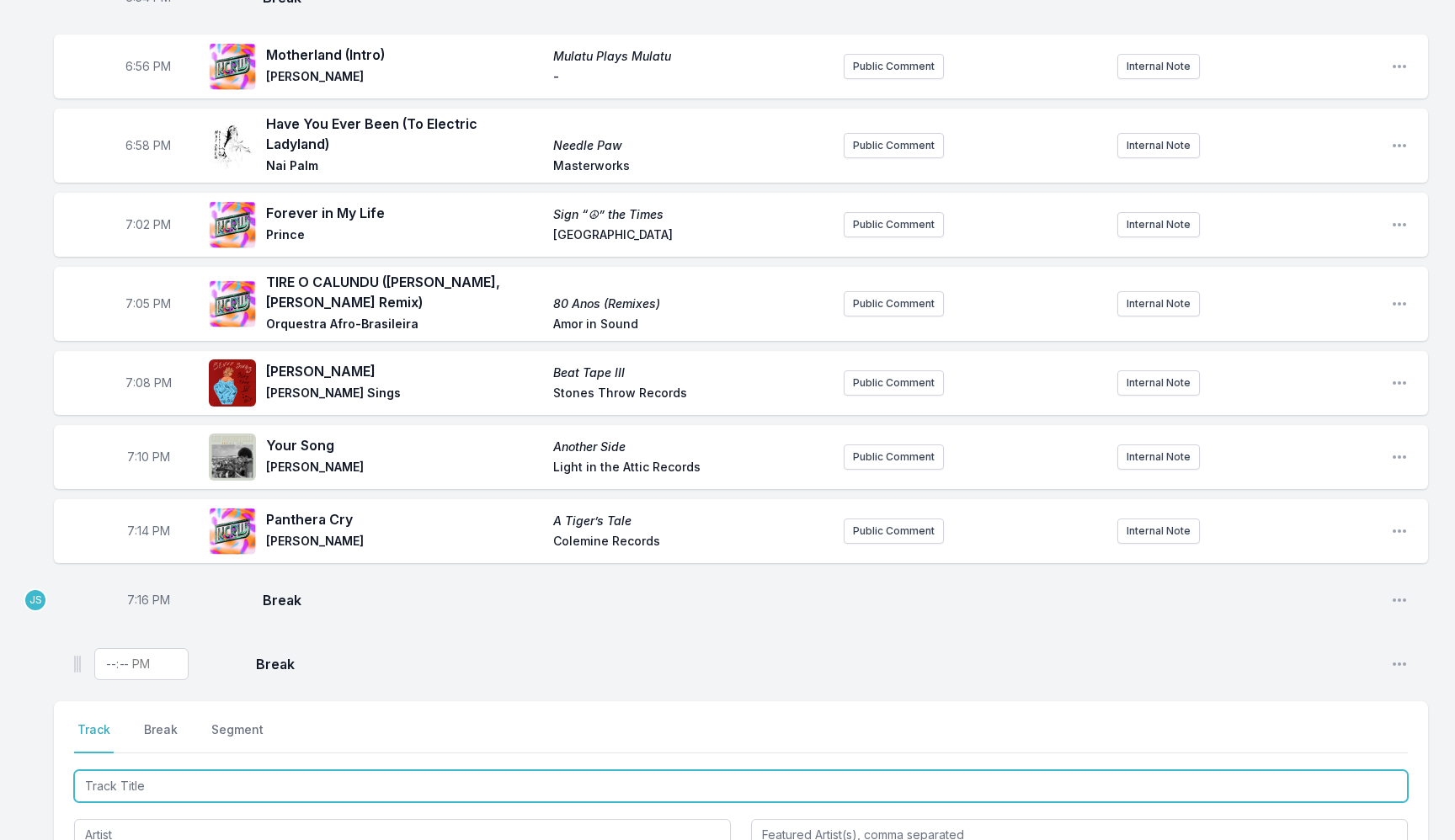
click at [188, 772] on input "Track Title" at bounding box center [741, 786] width 1334 height 32
type input "Go Nowhere"
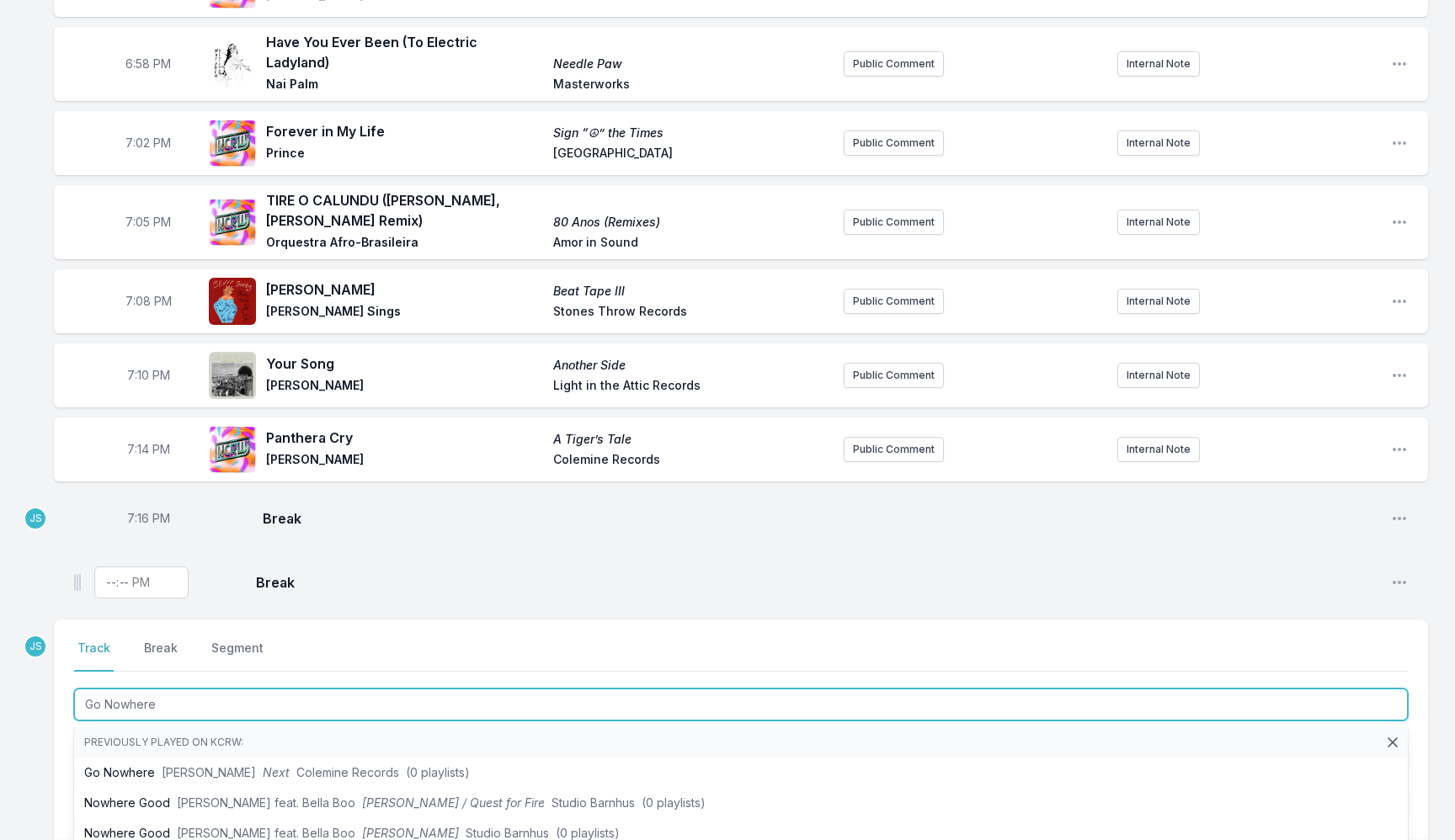
scroll to position [1555, 0]
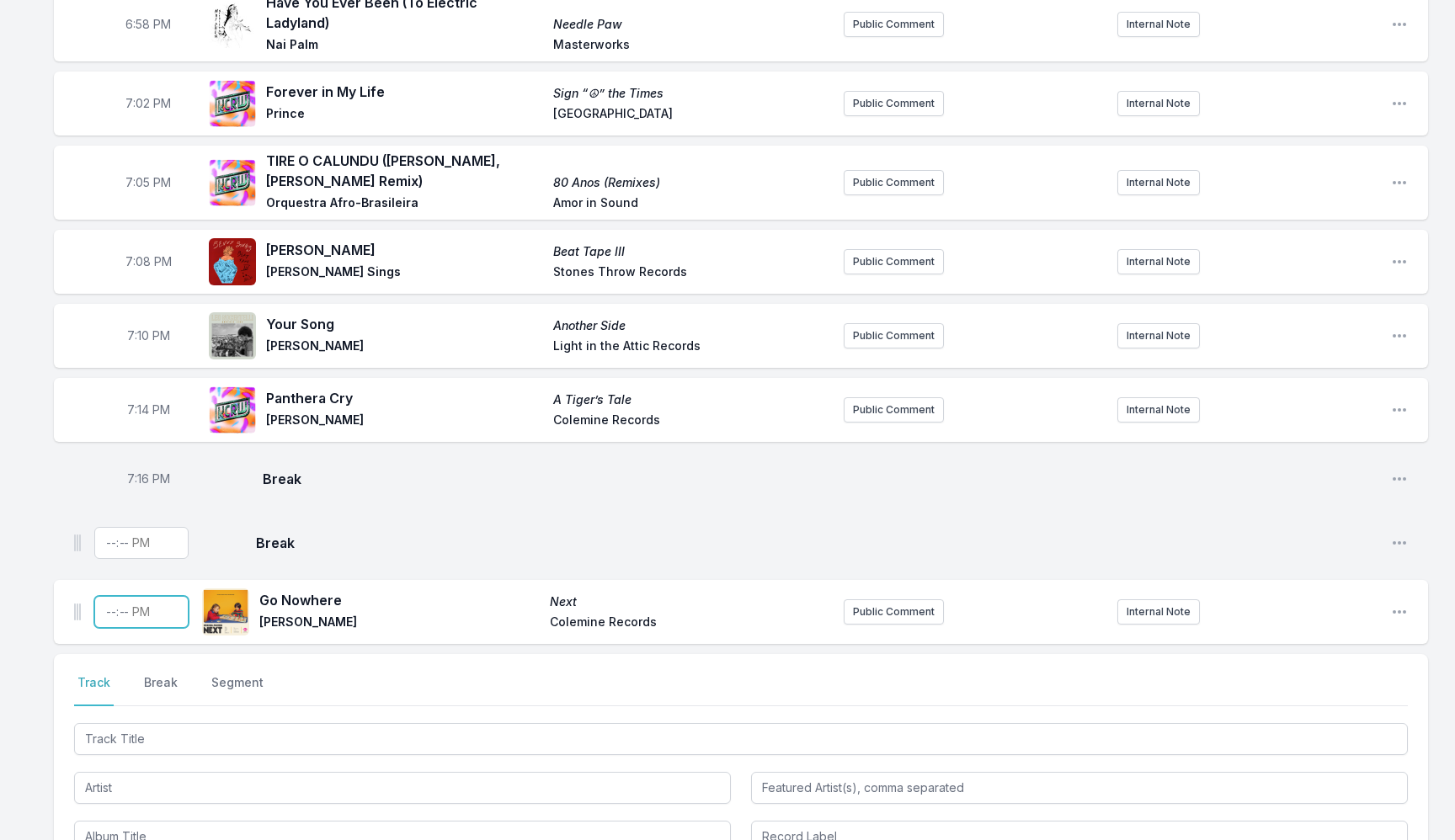
click at [105, 603] on input "Timestamp" at bounding box center [141, 612] width 94 height 32
type input "19:20"
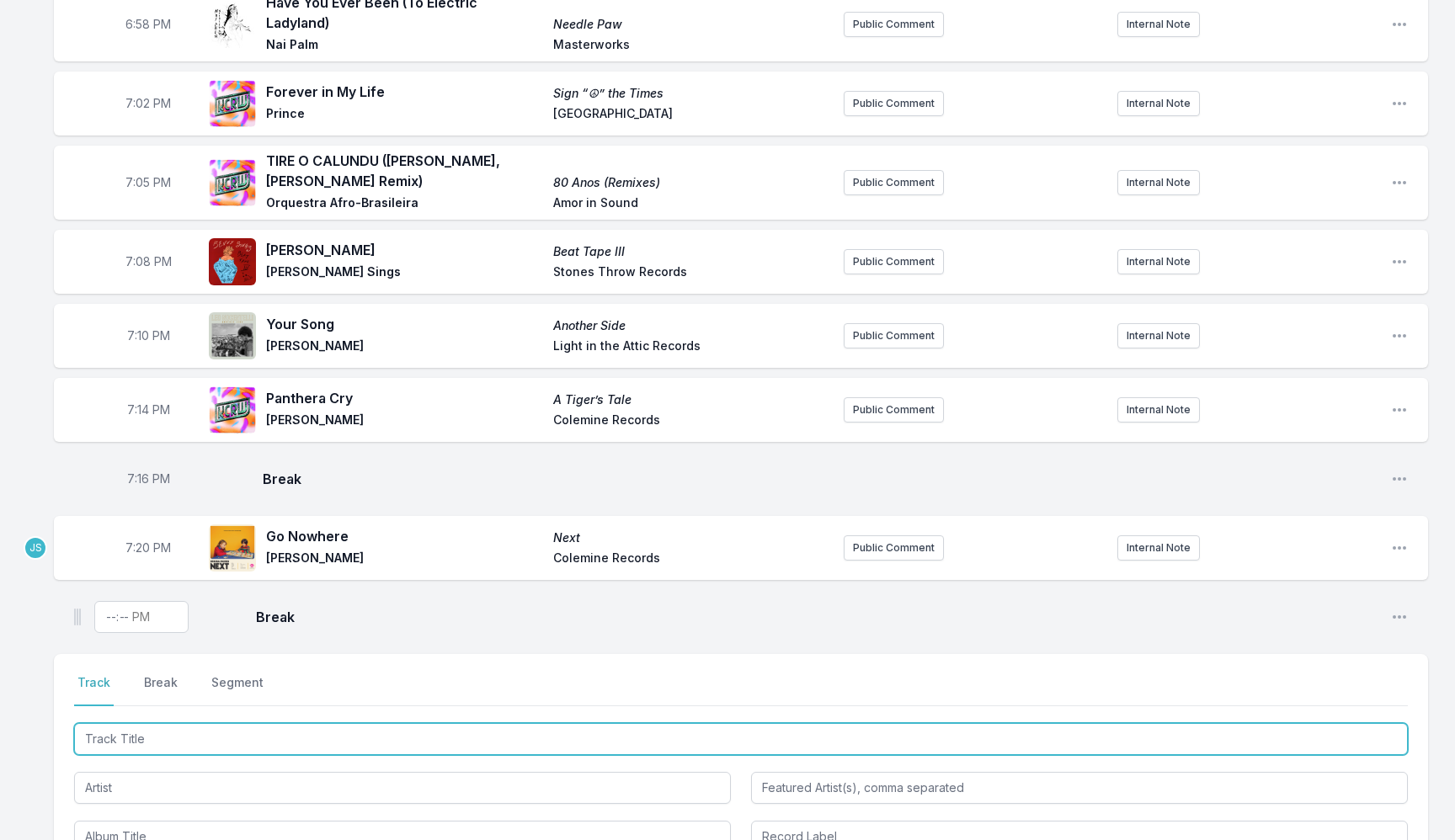
click at [175, 734] on input "Track Title" at bounding box center [741, 739] width 1334 height 32
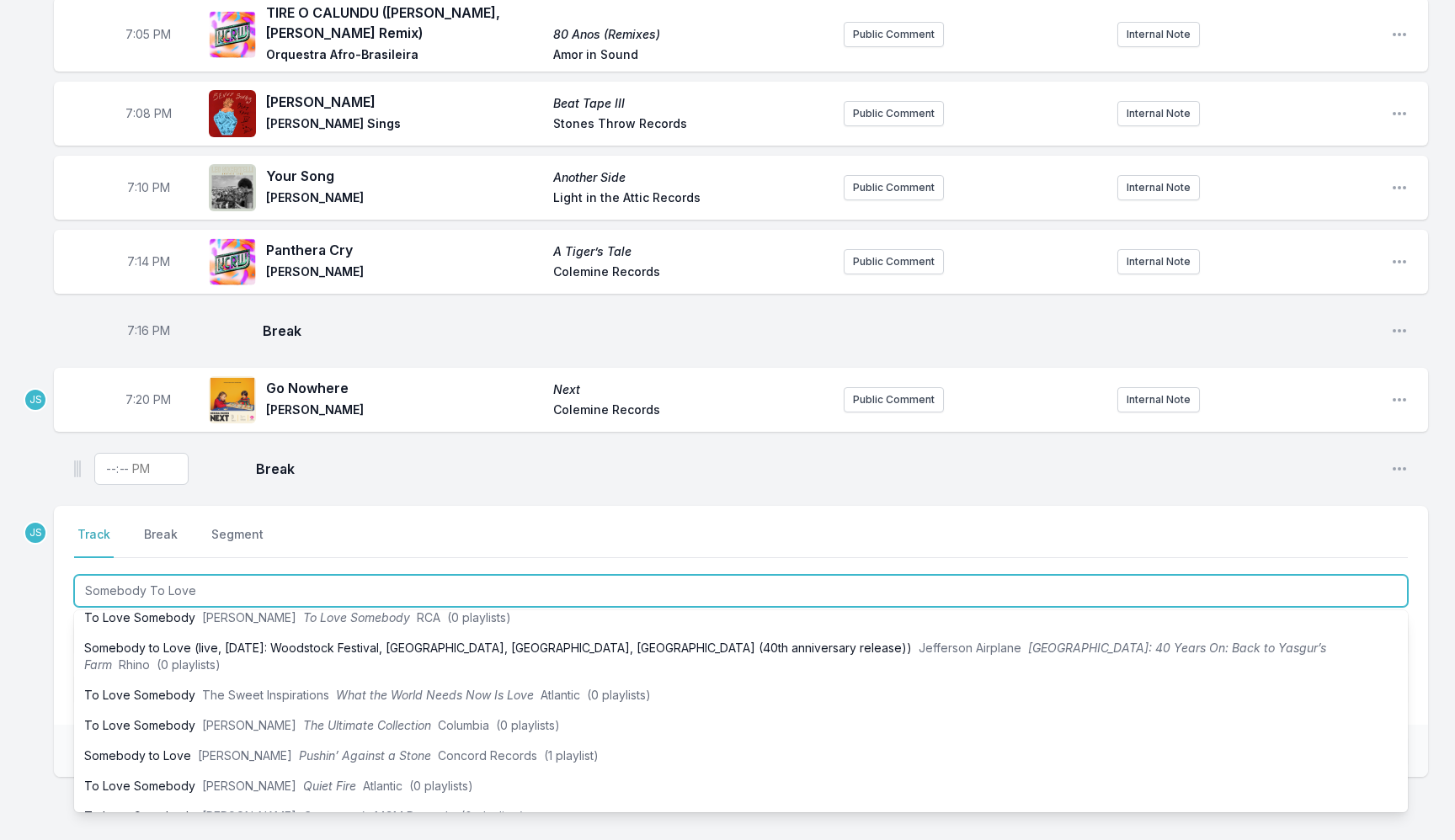
scroll to position [261, 0]
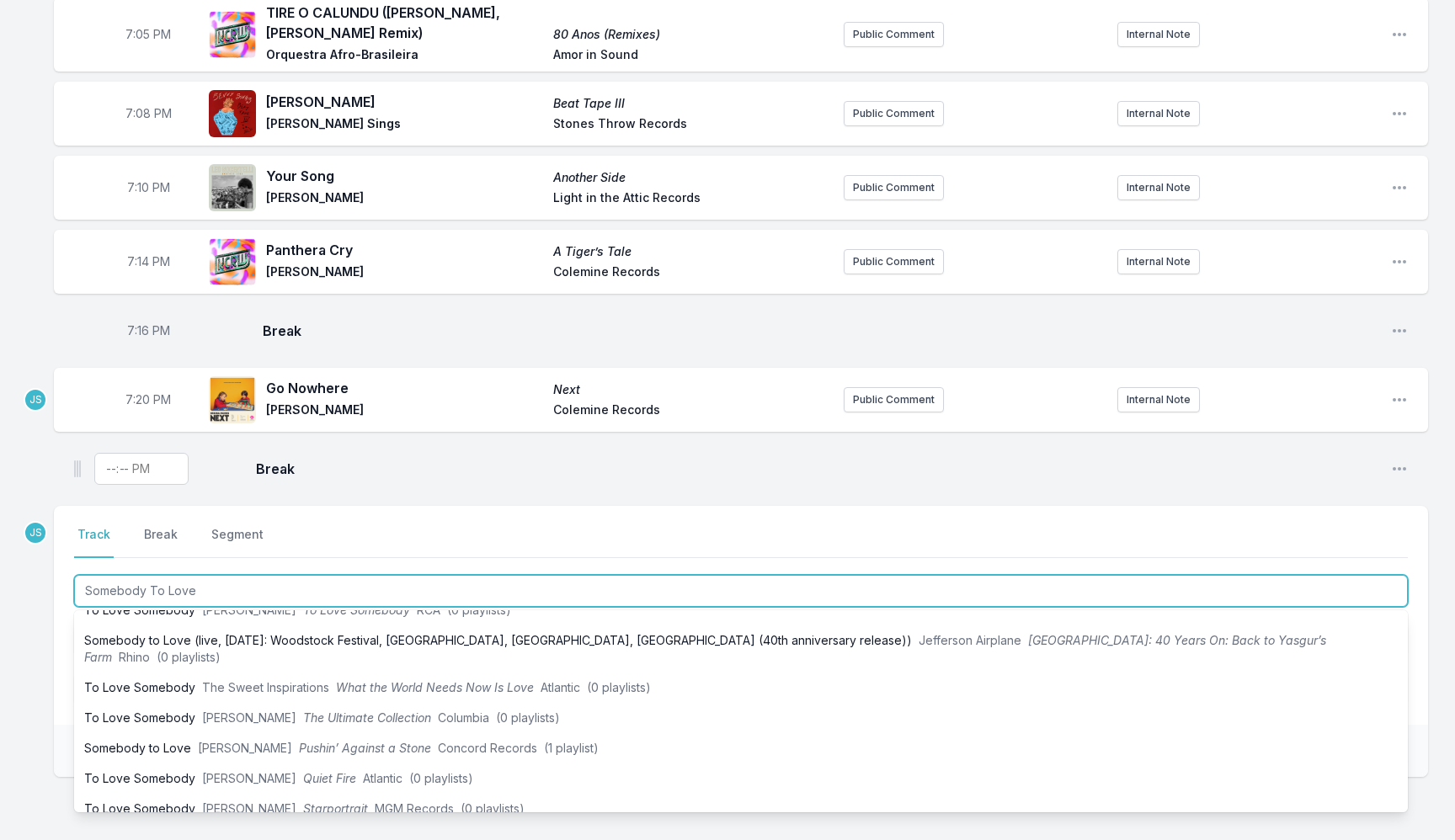
type input "Somebody To Love"
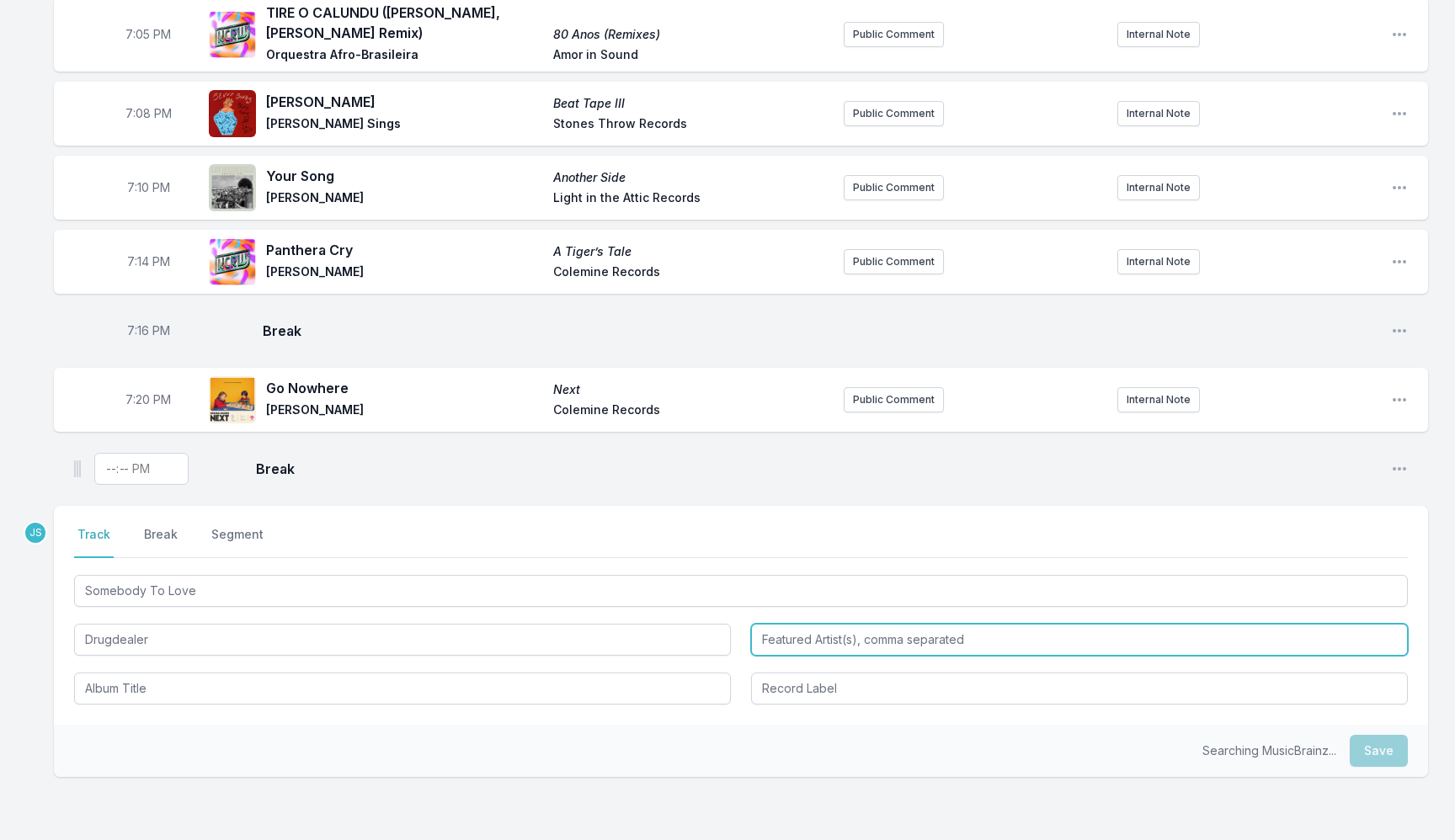
type input "Drugdealer"
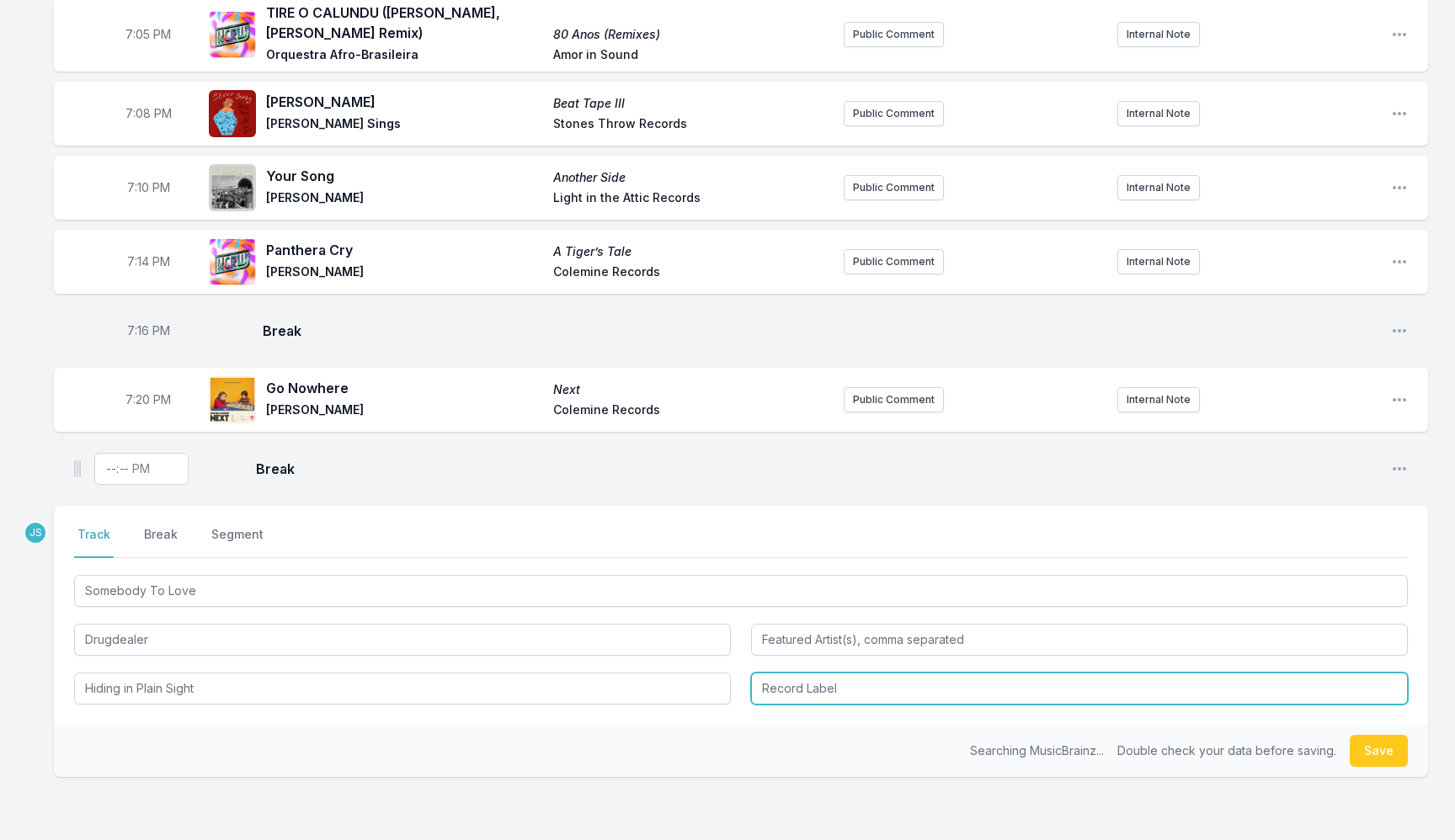
type input "Hiding in Plain Sight"
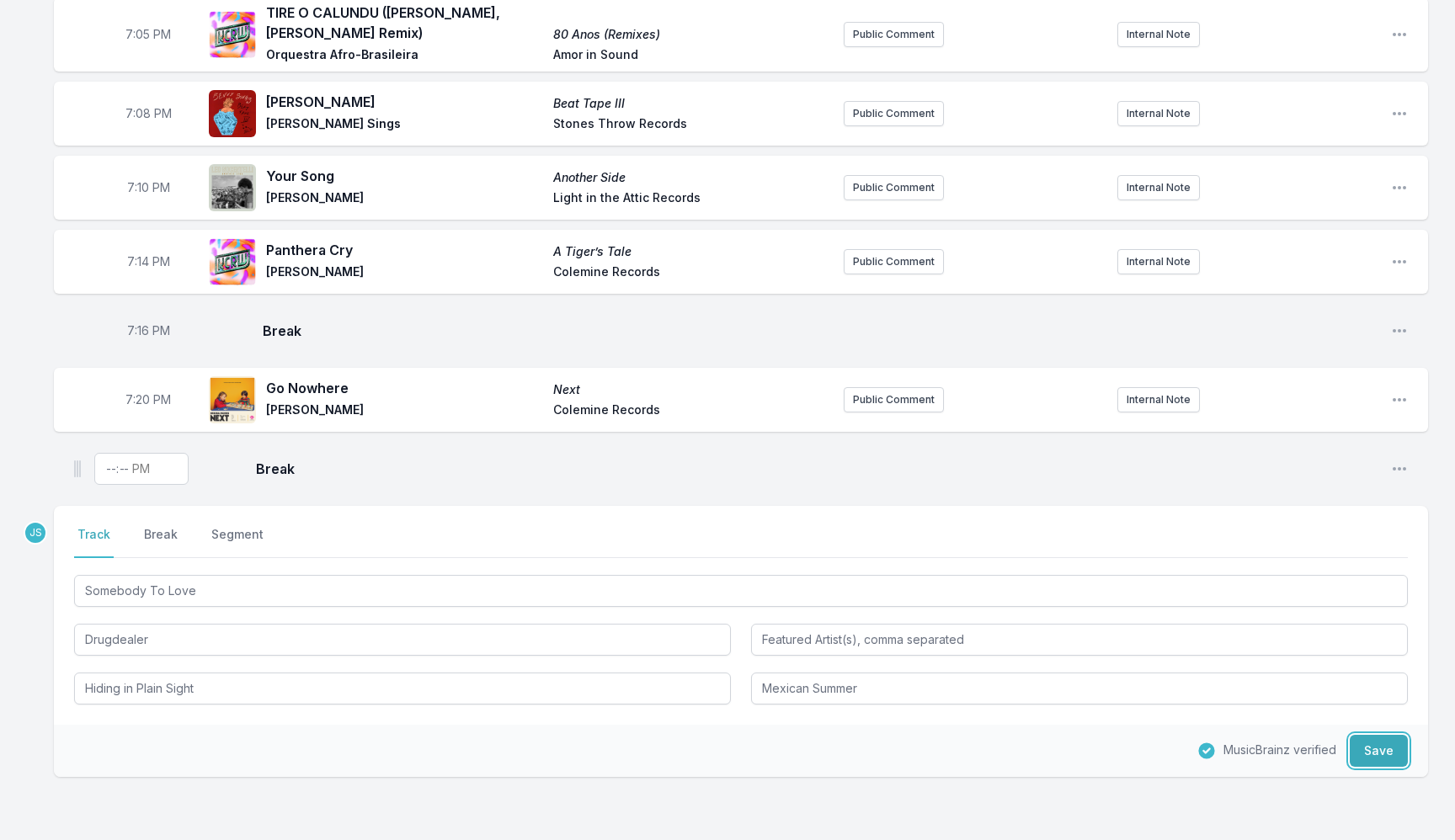
type input "Mexican Summer"
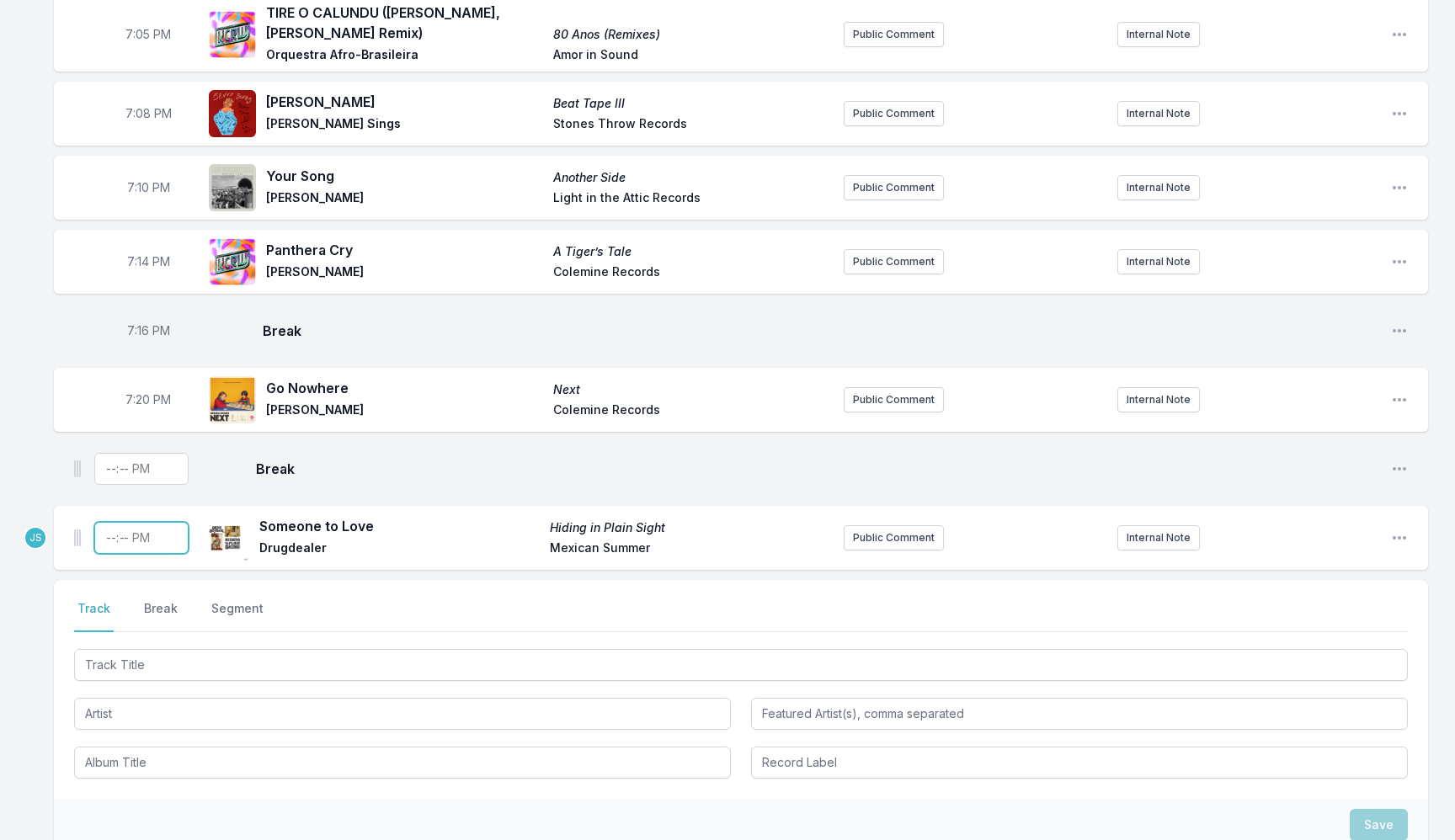
click at [103, 535] on input "Timestamp" at bounding box center [141, 538] width 94 height 32
type input "19:24"
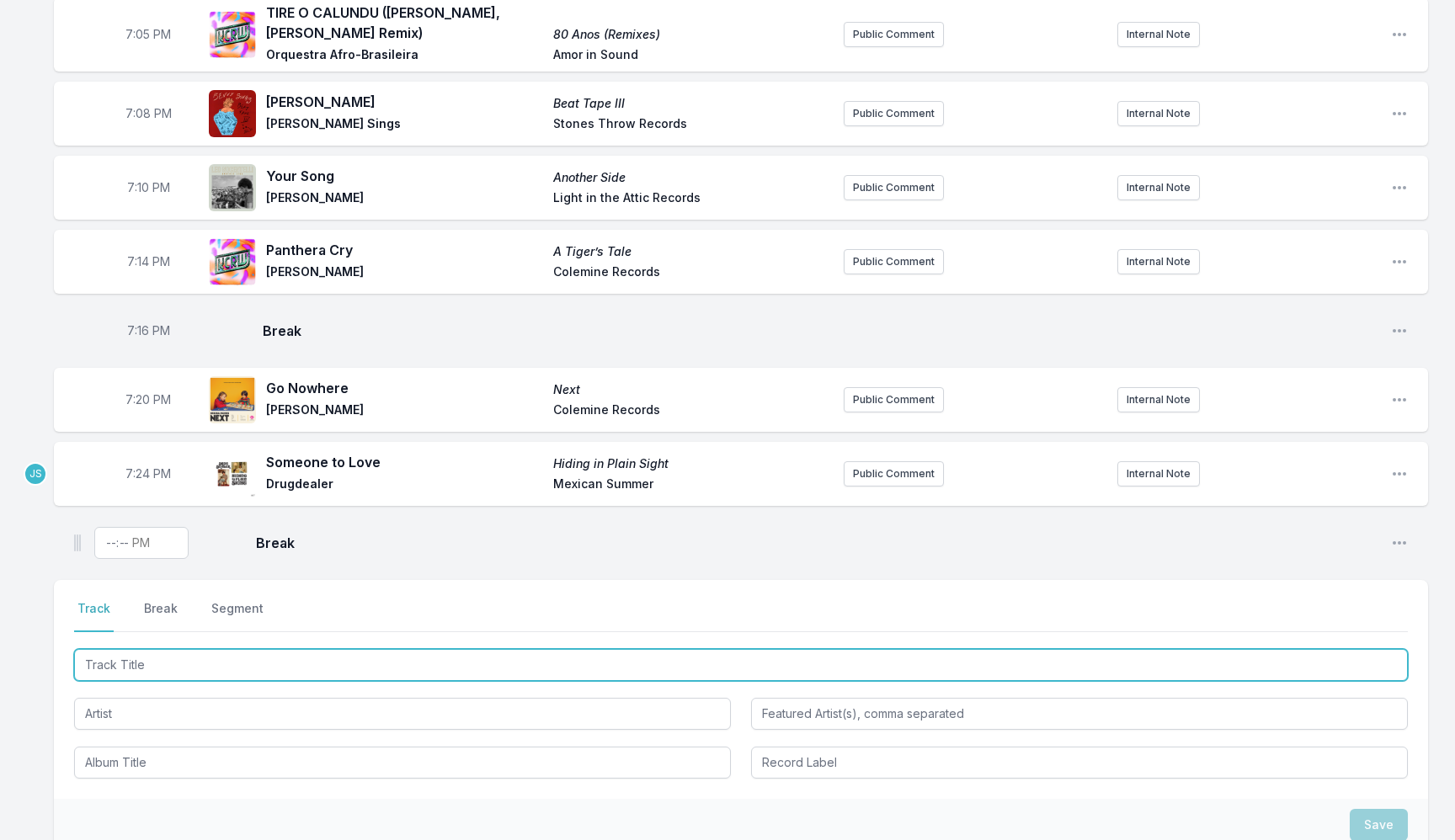
click at [139, 657] on input "Track Title" at bounding box center [741, 665] width 1334 height 32
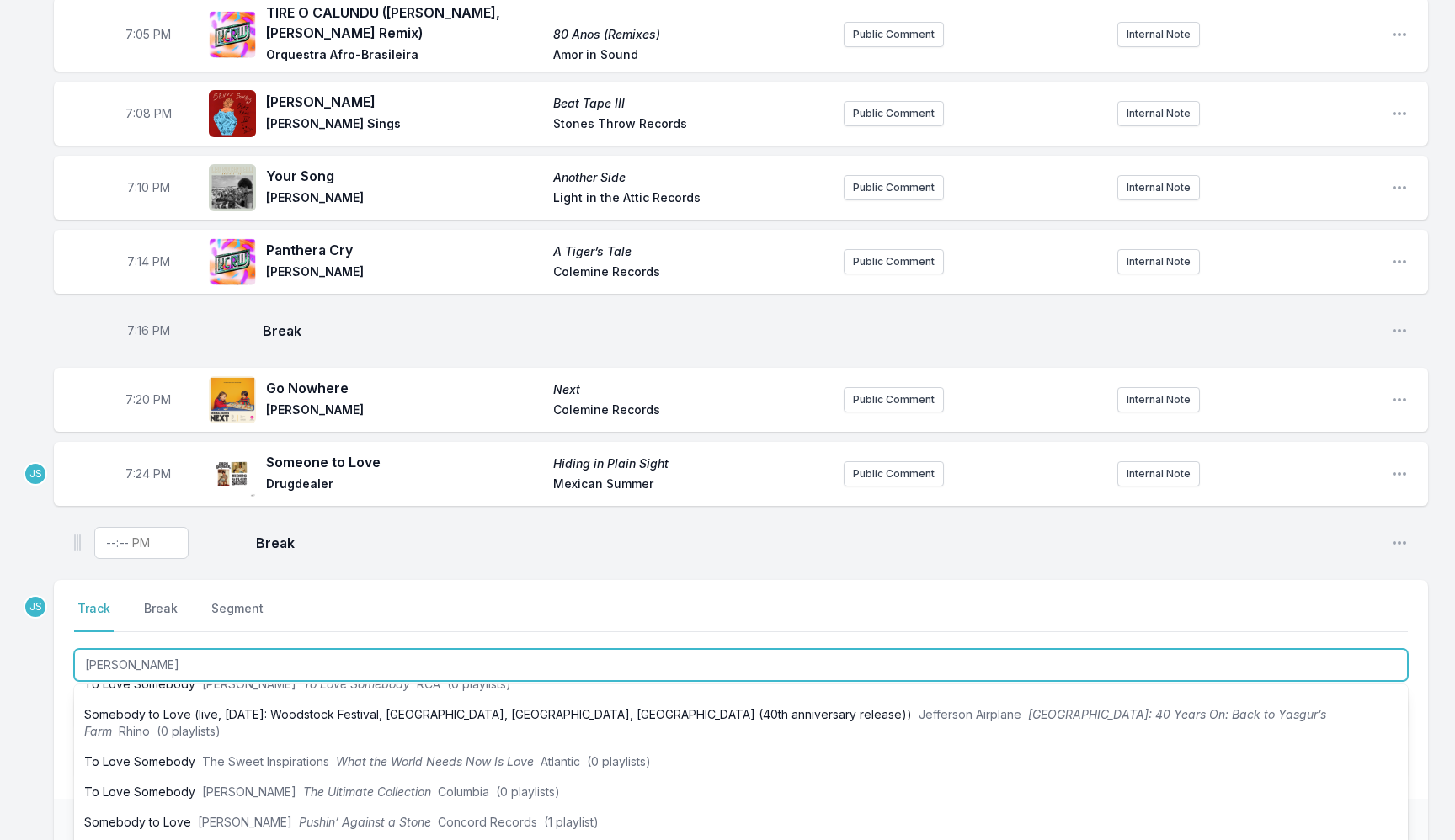
type input "Sara Smile"
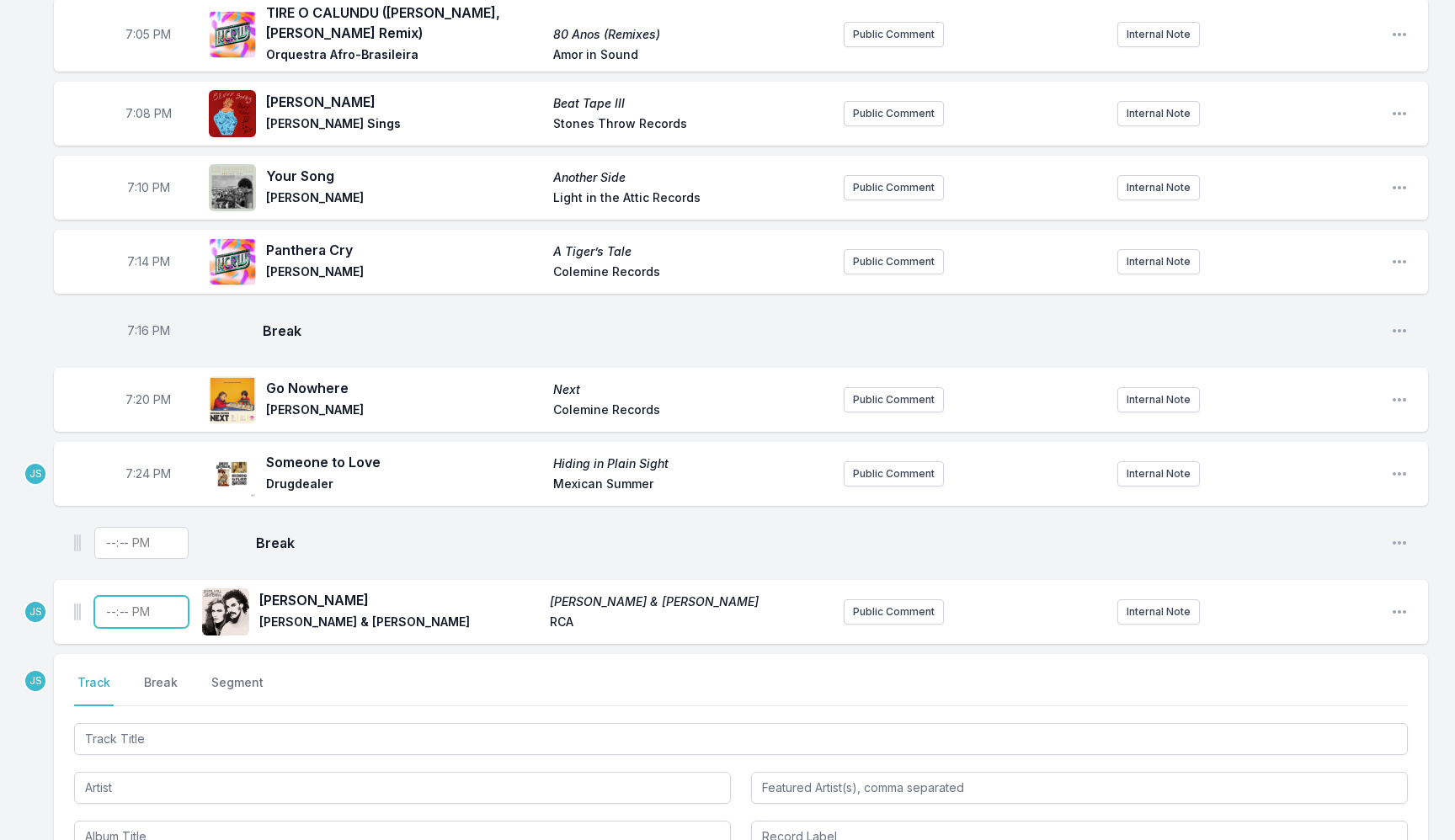
click at [115, 601] on input "Timestamp" at bounding box center [141, 612] width 94 height 32
type input "19:27"
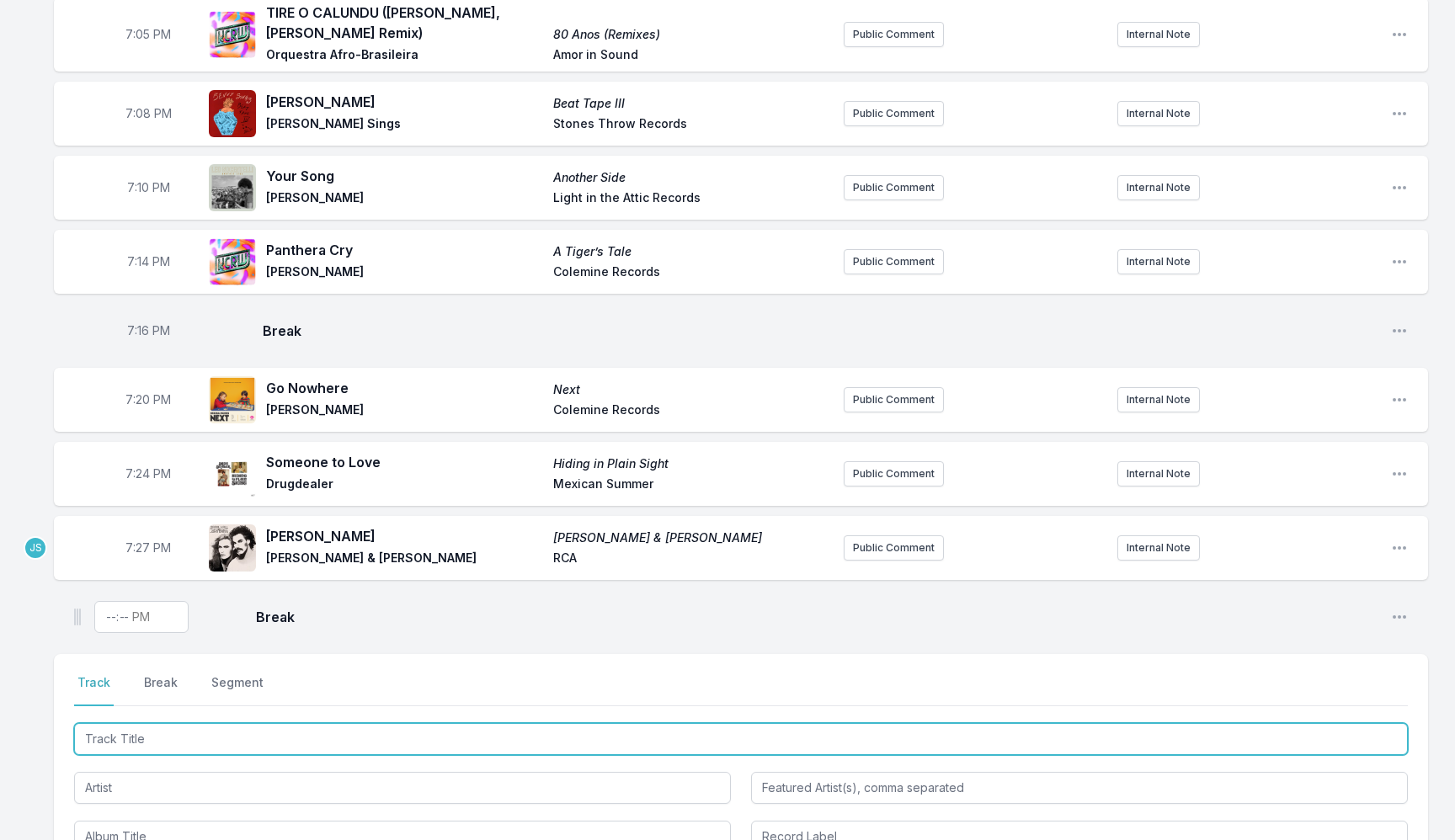
click at [138, 744] on input "Track Title" at bounding box center [741, 739] width 1334 height 32
paste input "Preemies"
type input "Preemies"
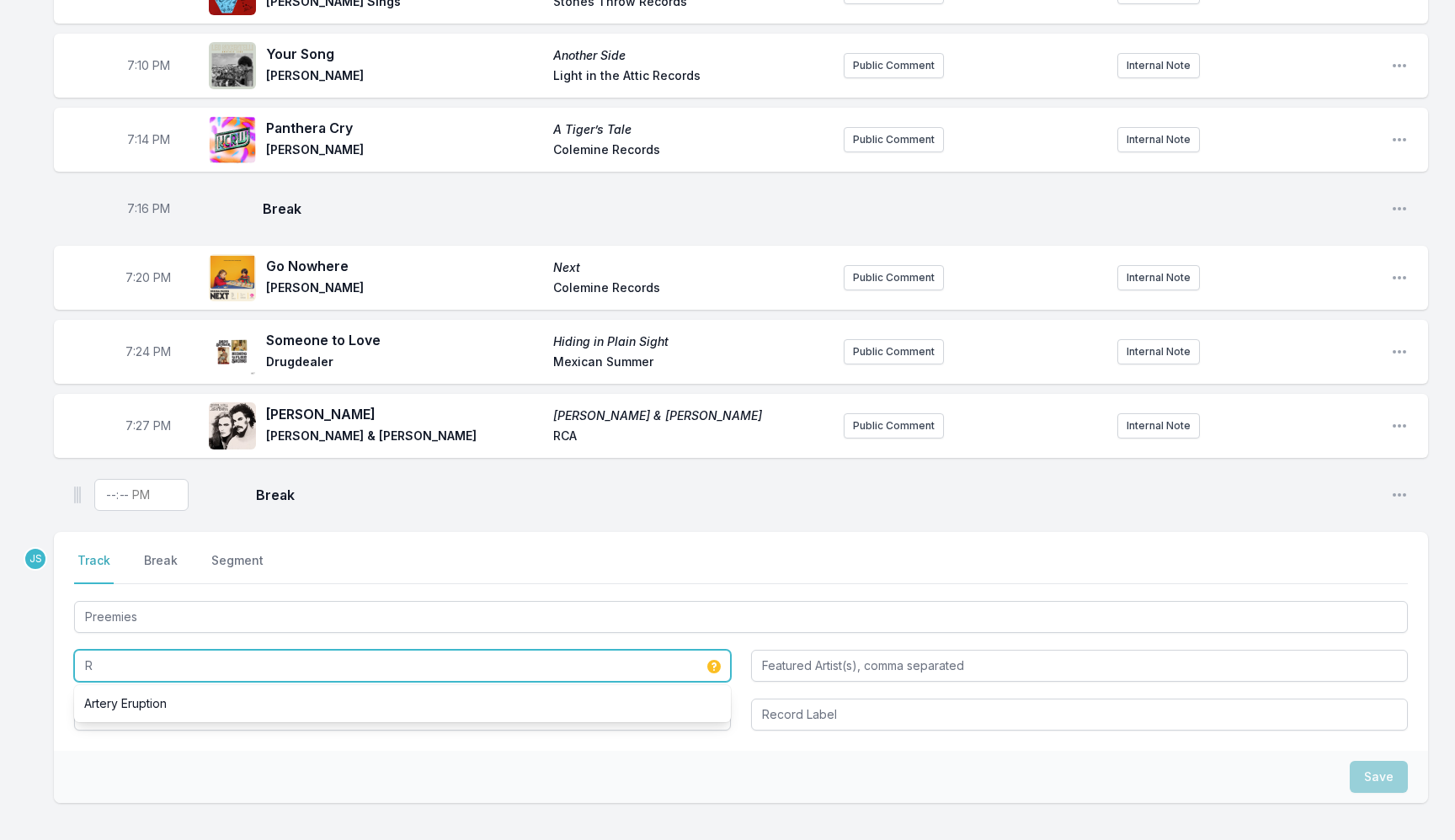
scroll to position [1831, 0]
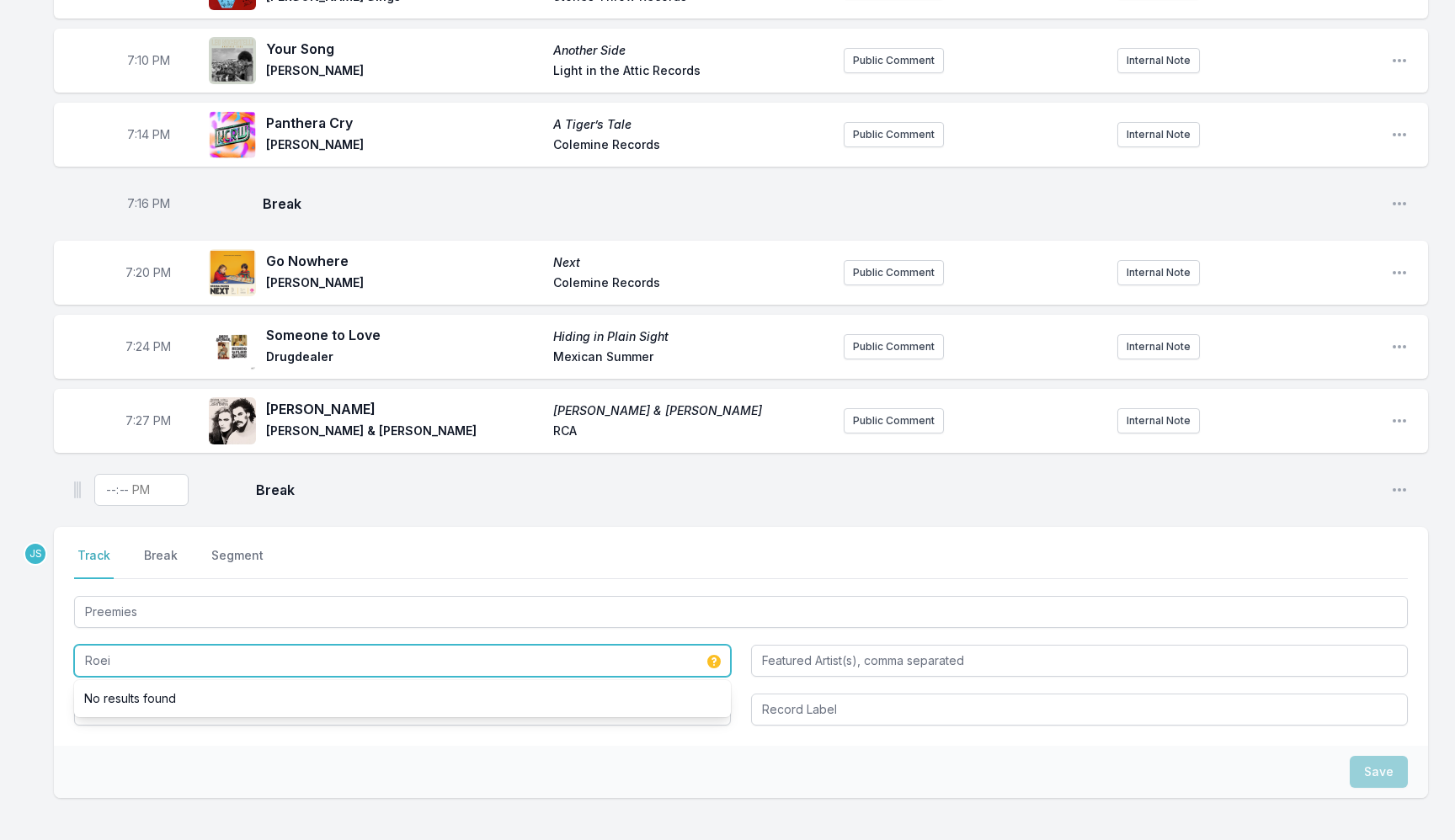
click at [159, 650] on input "Roei" at bounding box center [403, 660] width 657 height 32
paste input "Hermon"
type input "Roei Hermon"
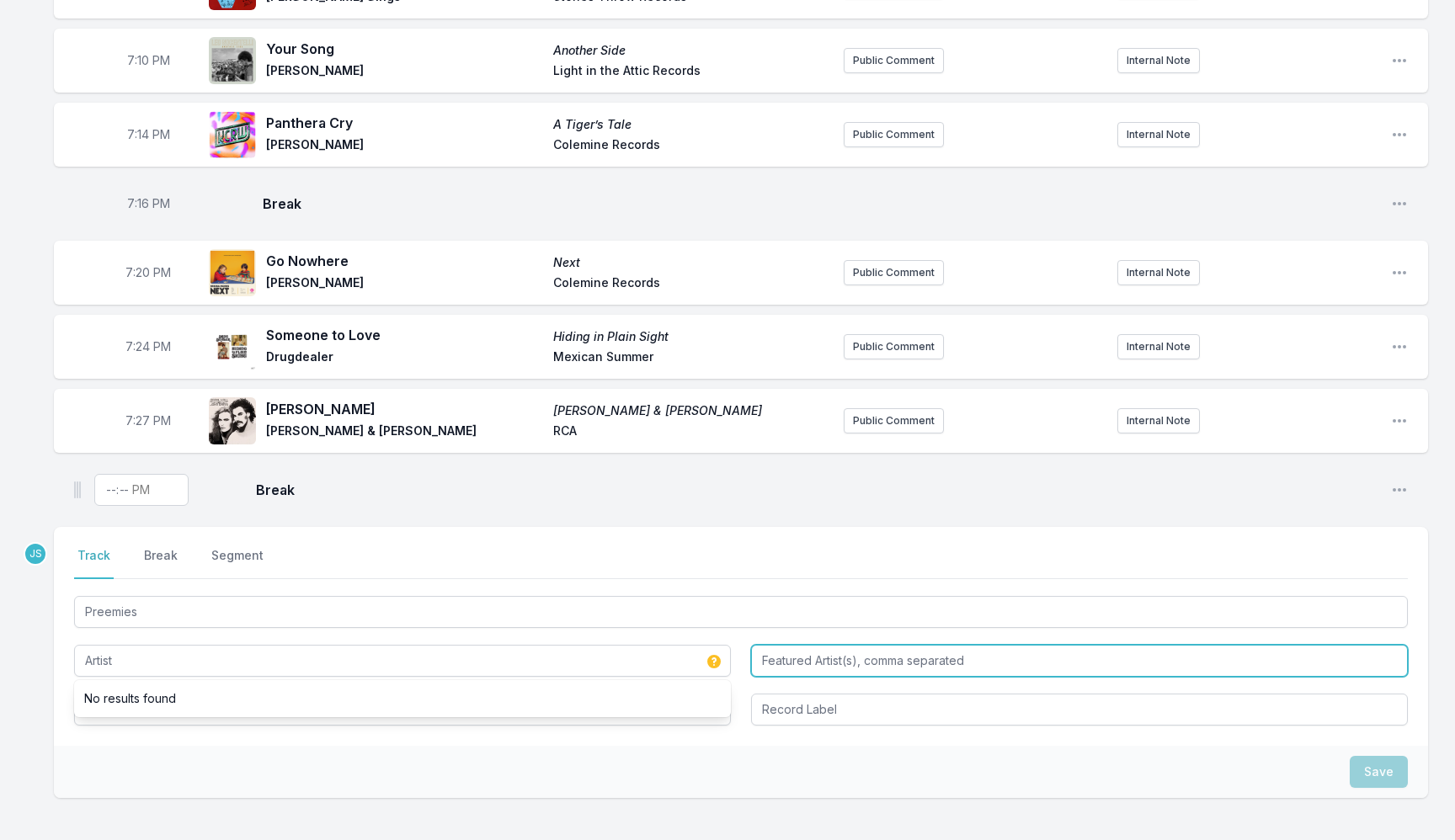
type input "Roei Hermon"
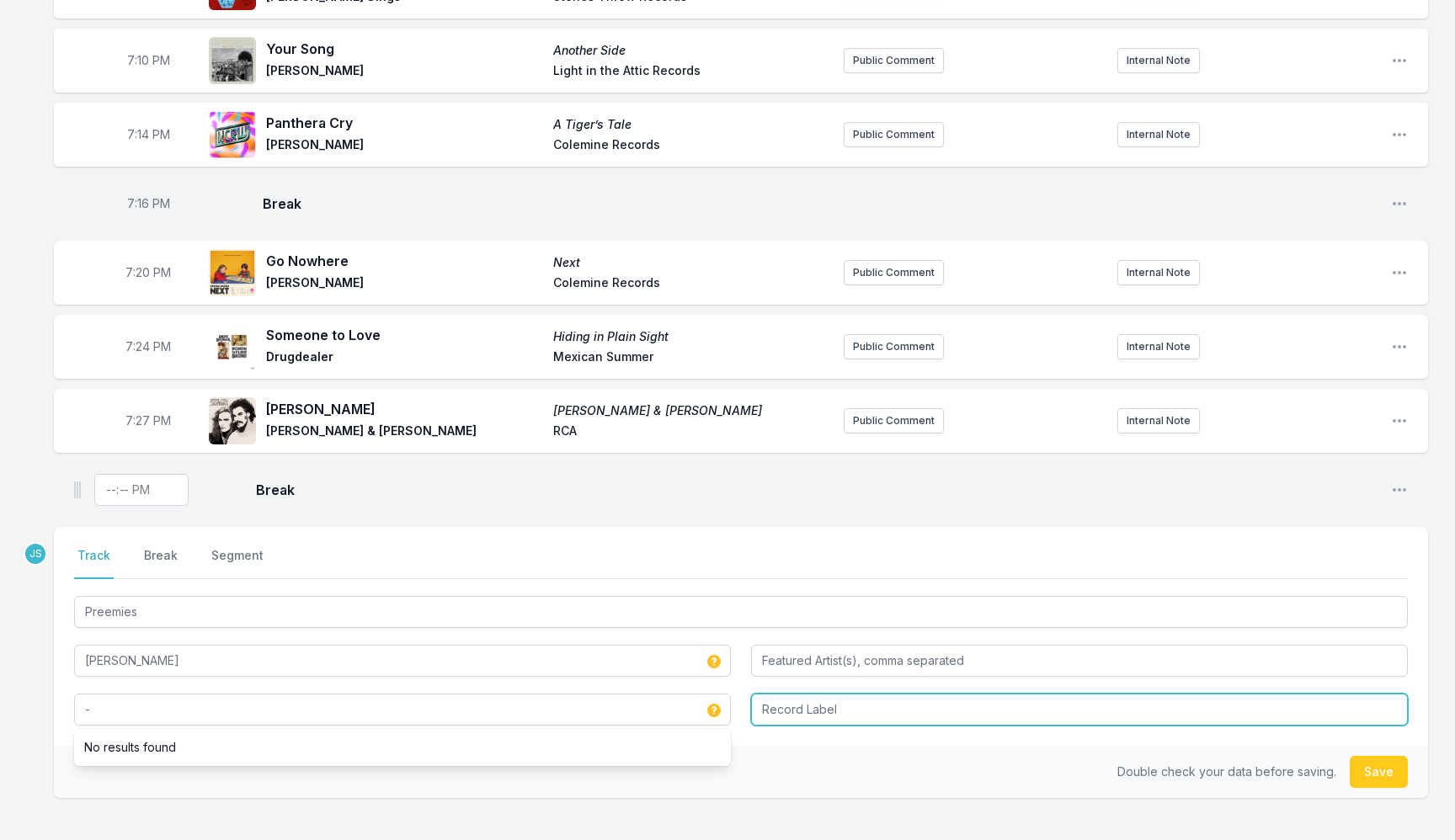
type input "-"
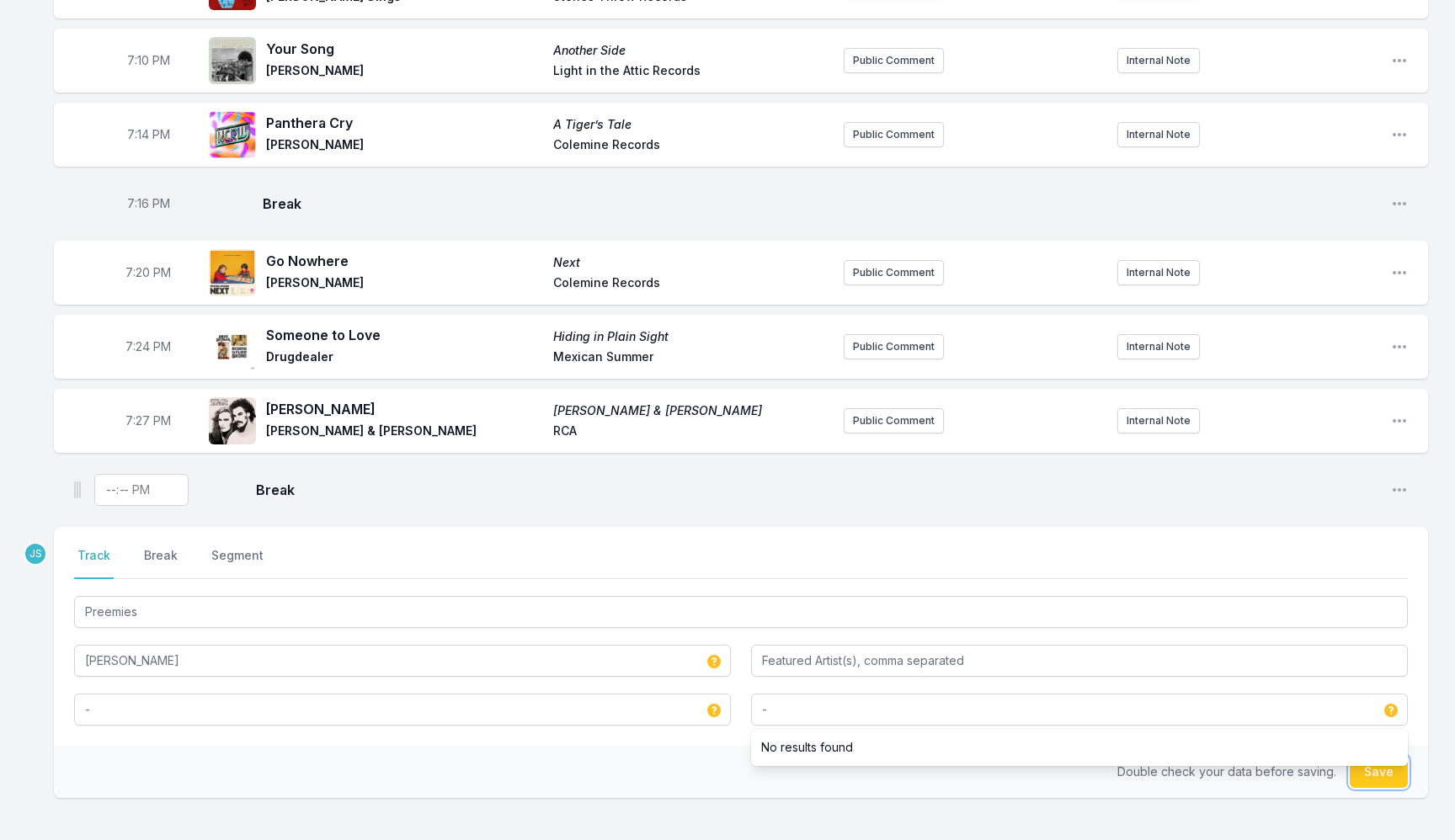
type input "-"
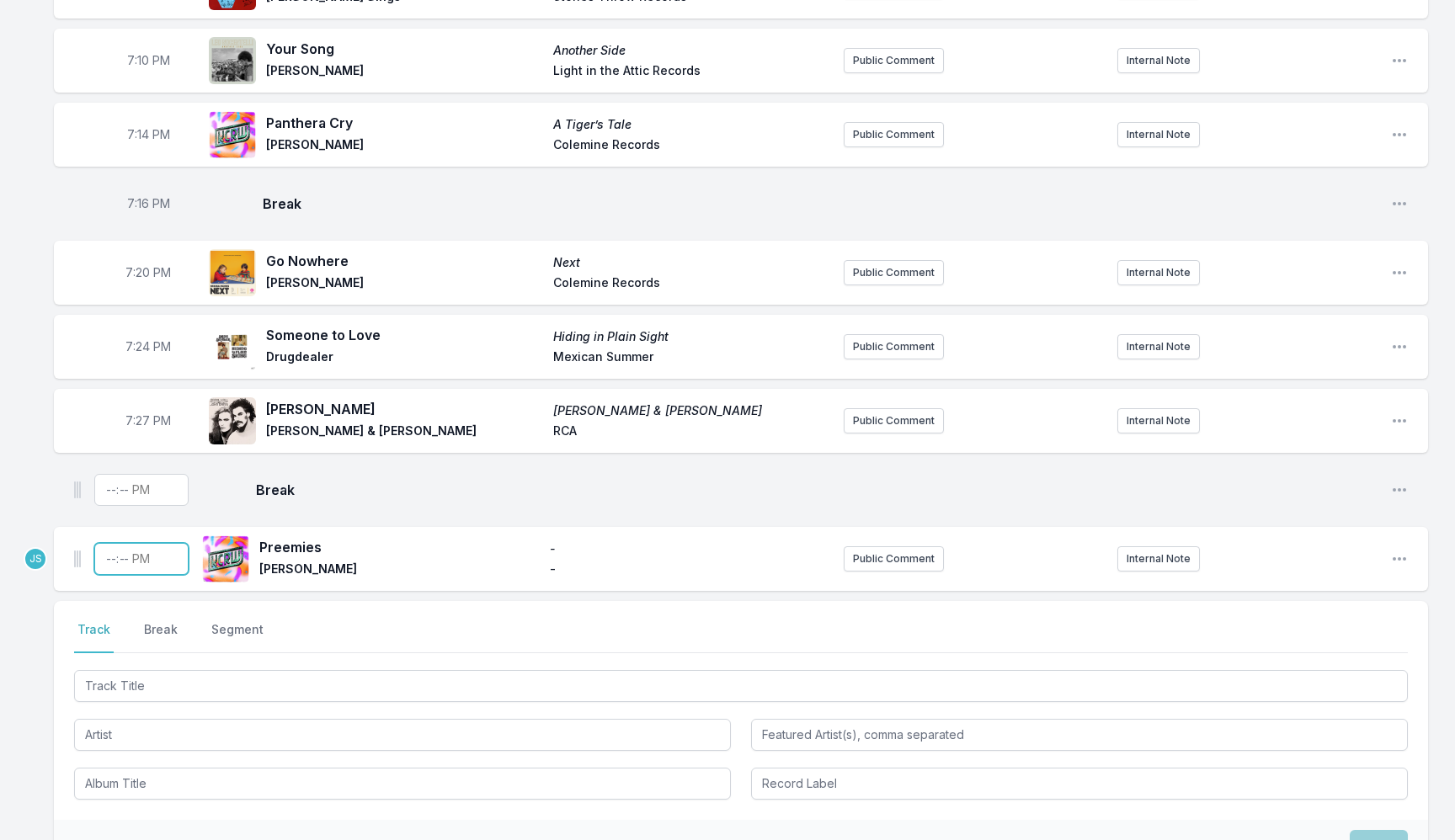
click at [102, 545] on input "Timestamp" at bounding box center [141, 559] width 94 height 32
type input "19:30"
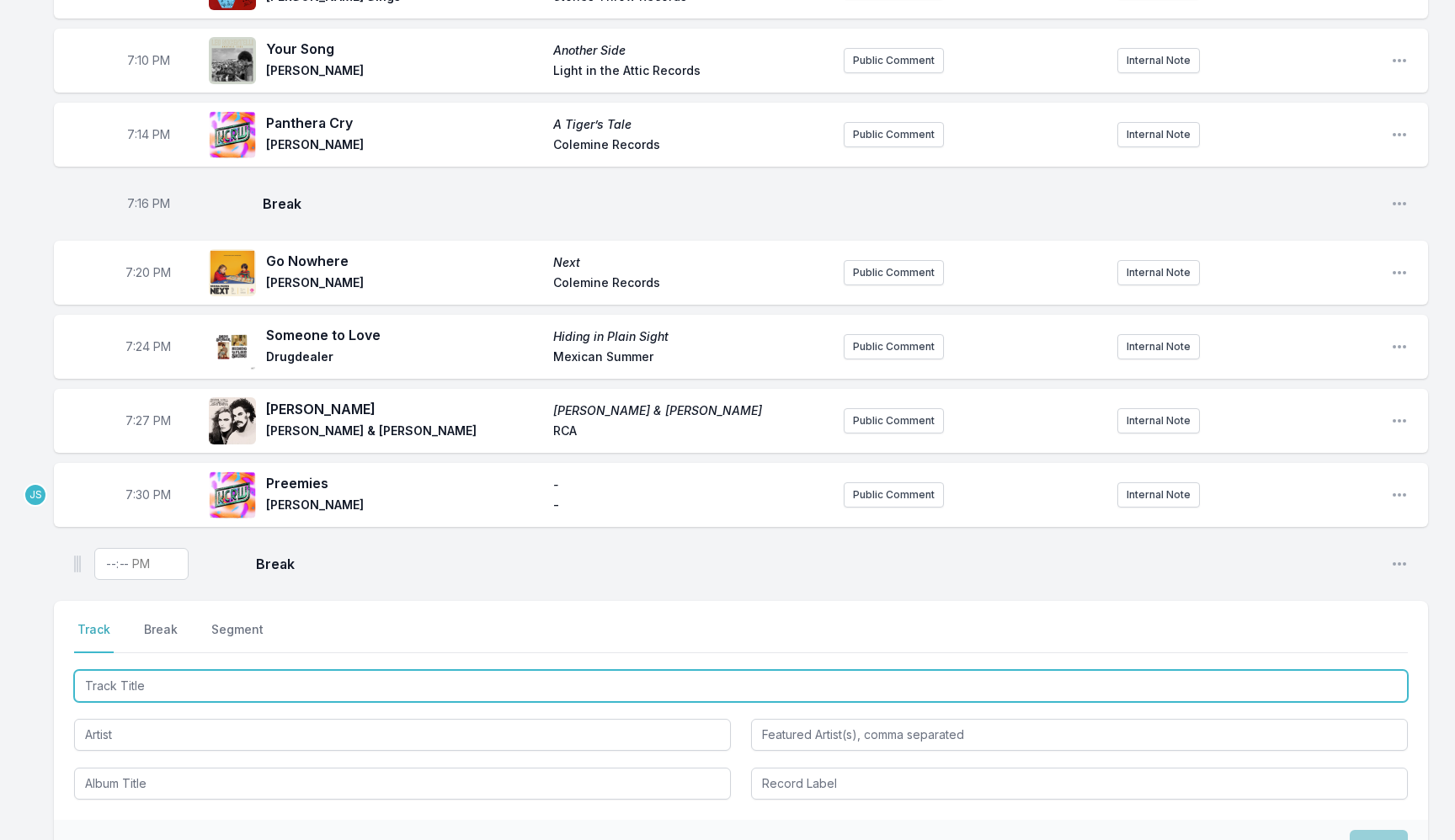
click at [160, 684] on input "Track Title" at bounding box center [741, 686] width 1334 height 32
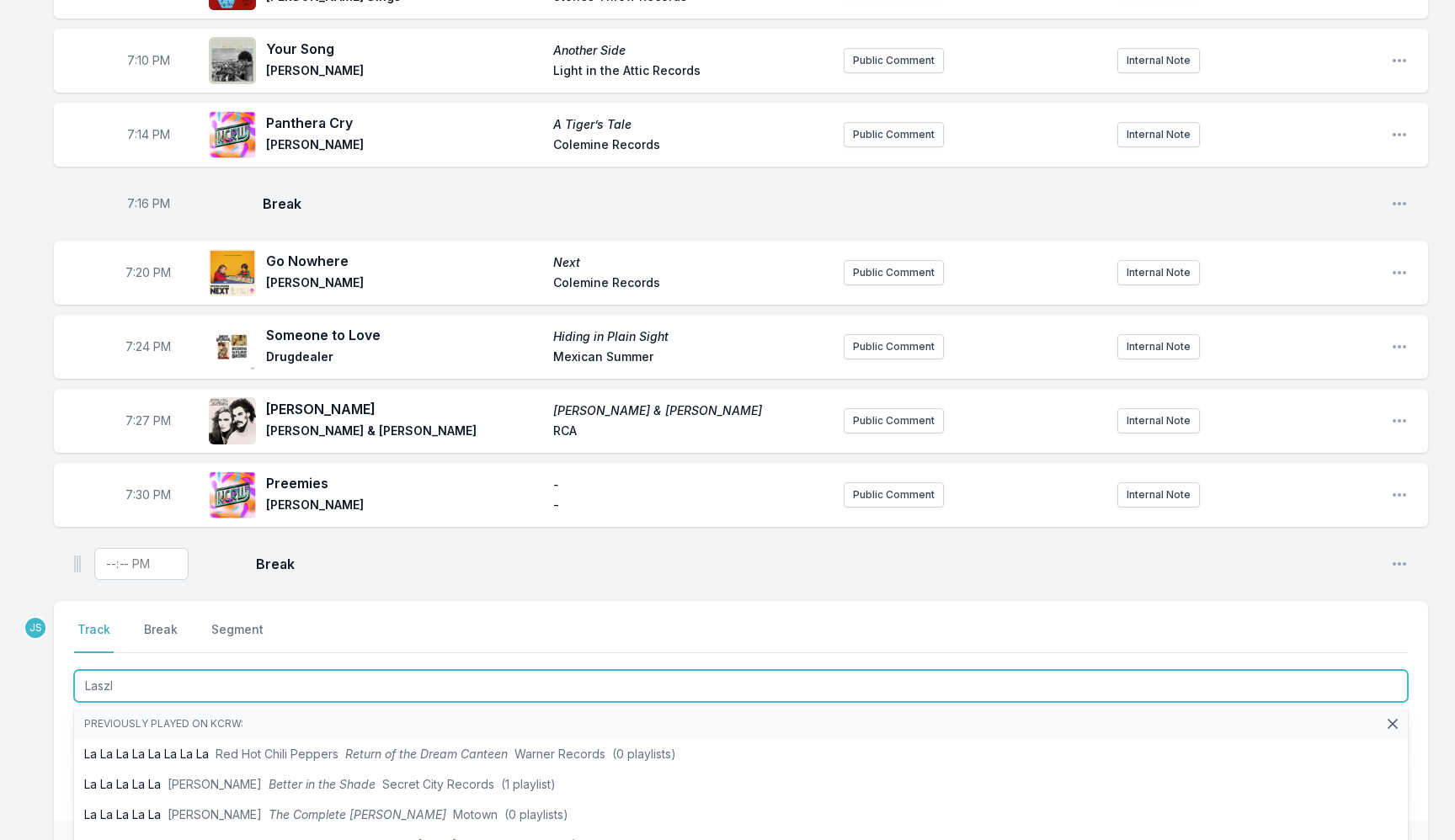
type input "Laszlo"
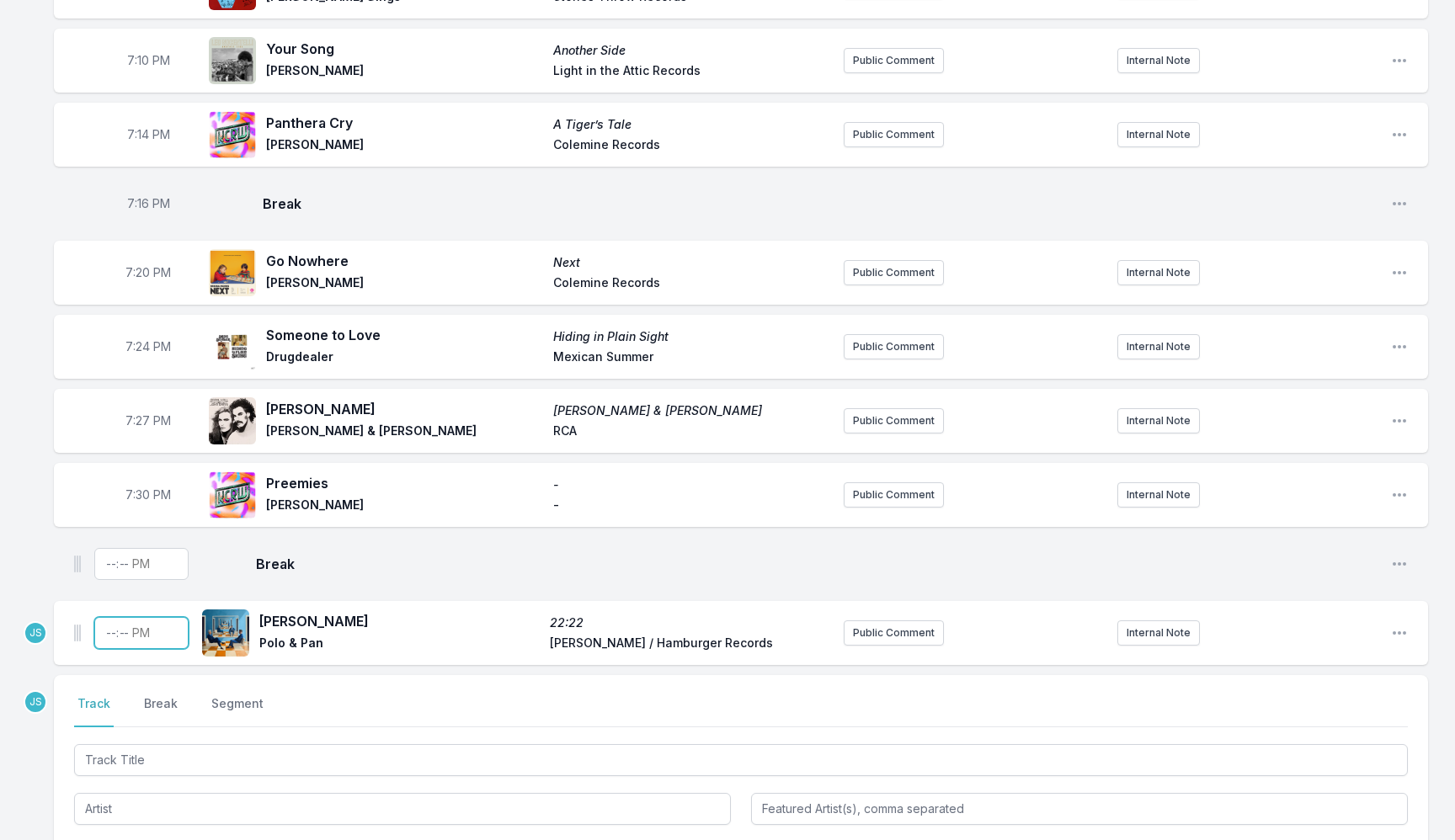
click at [103, 624] on input "Timestamp" at bounding box center [141, 633] width 94 height 32
type input "19:31"
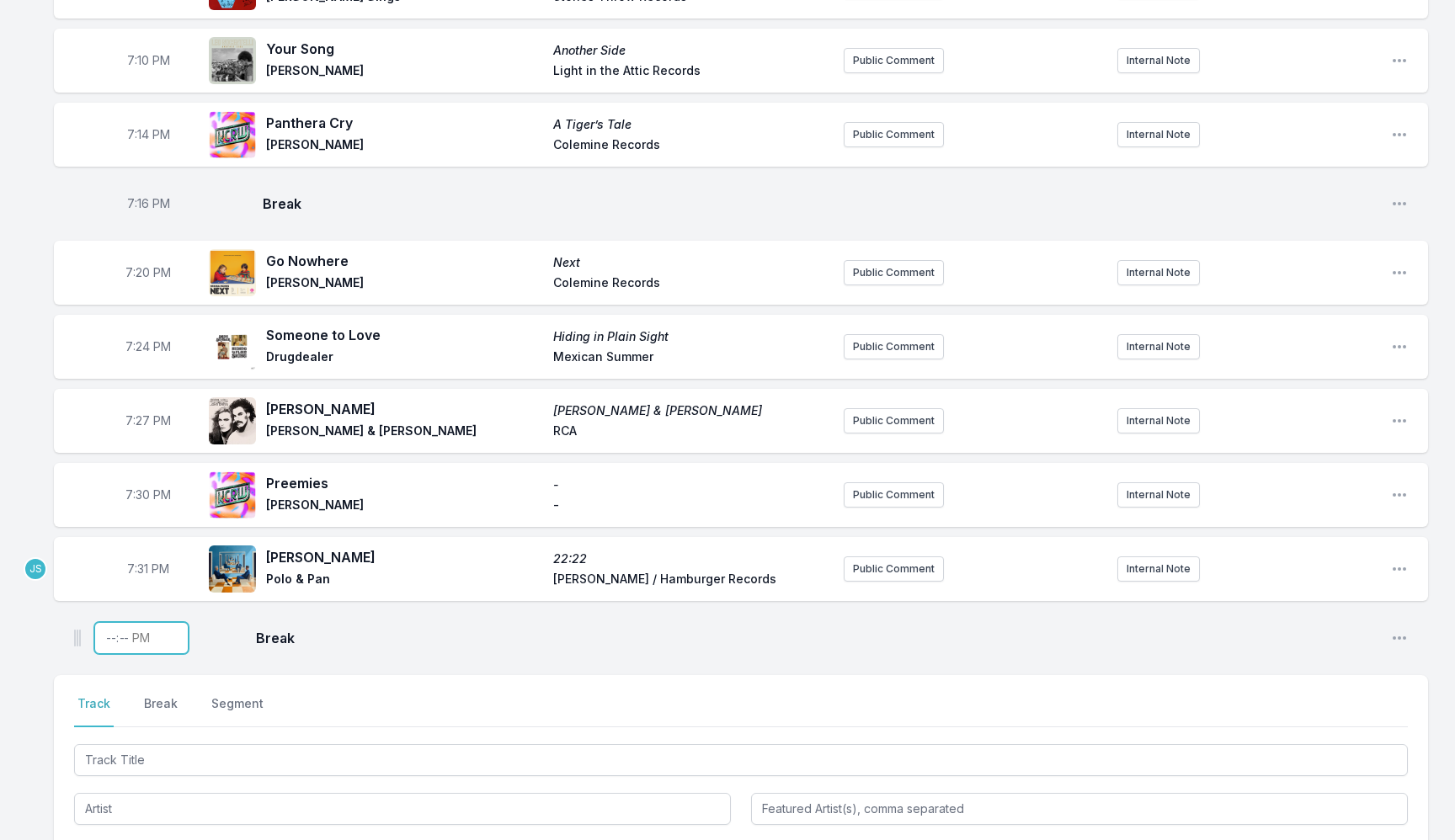
click at [113, 628] on input "Timestamp" at bounding box center [141, 638] width 94 height 32
type input "19:33"
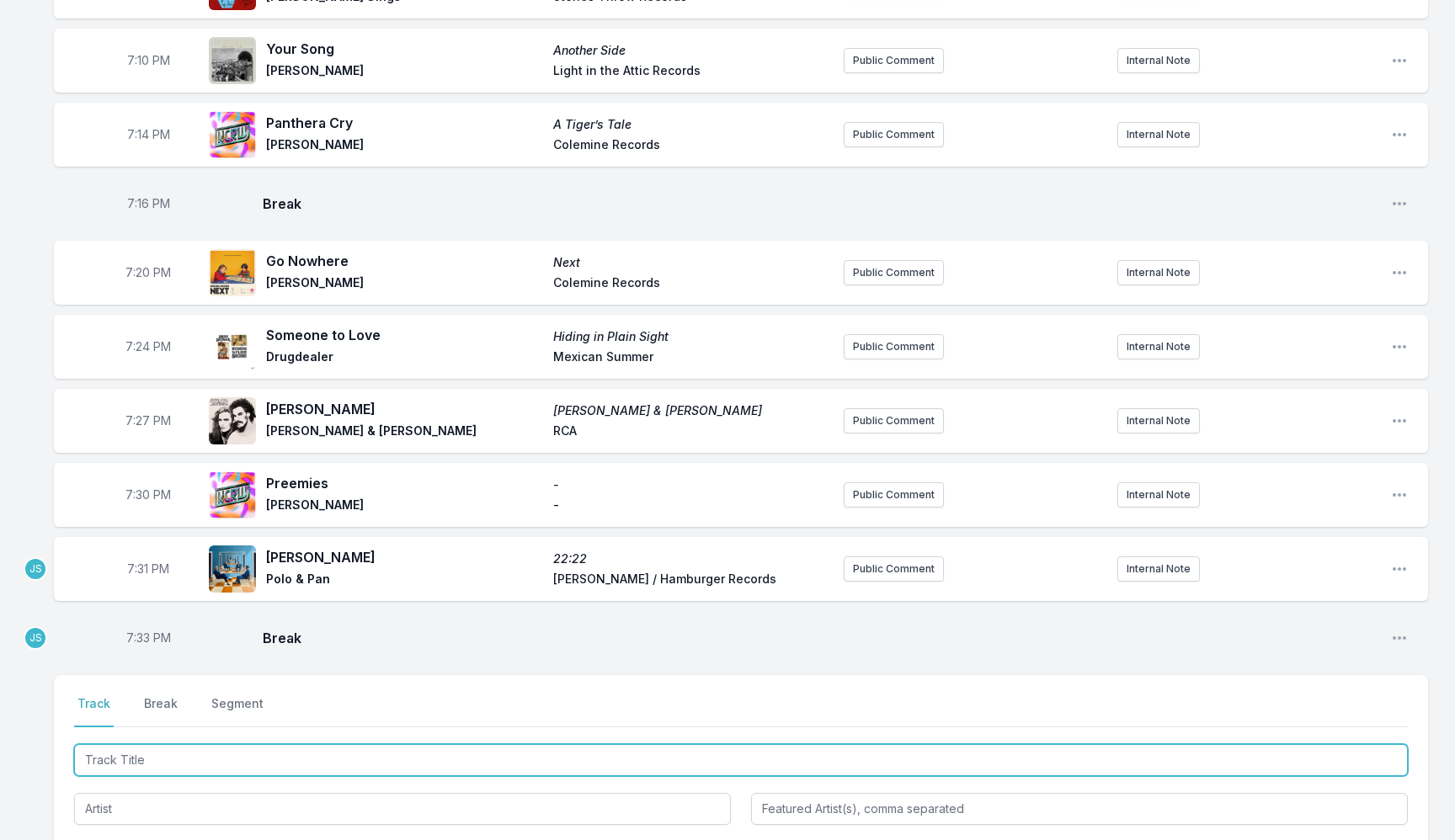
click at [257, 751] on input "Track Title" at bounding box center [741, 761] width 1334 height 32
type input "You Will Get Through This"
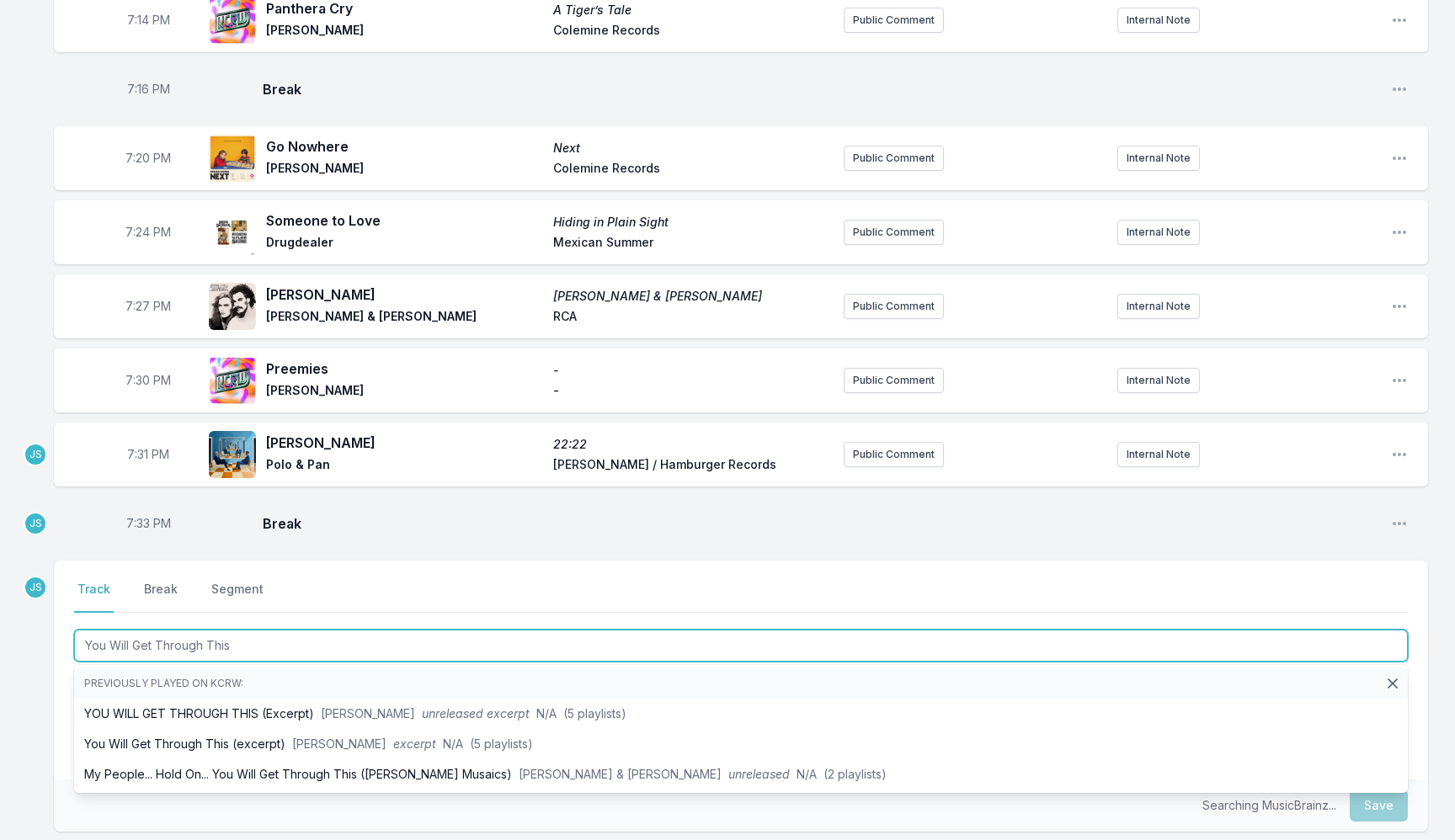
scroll to position [1952, 0]
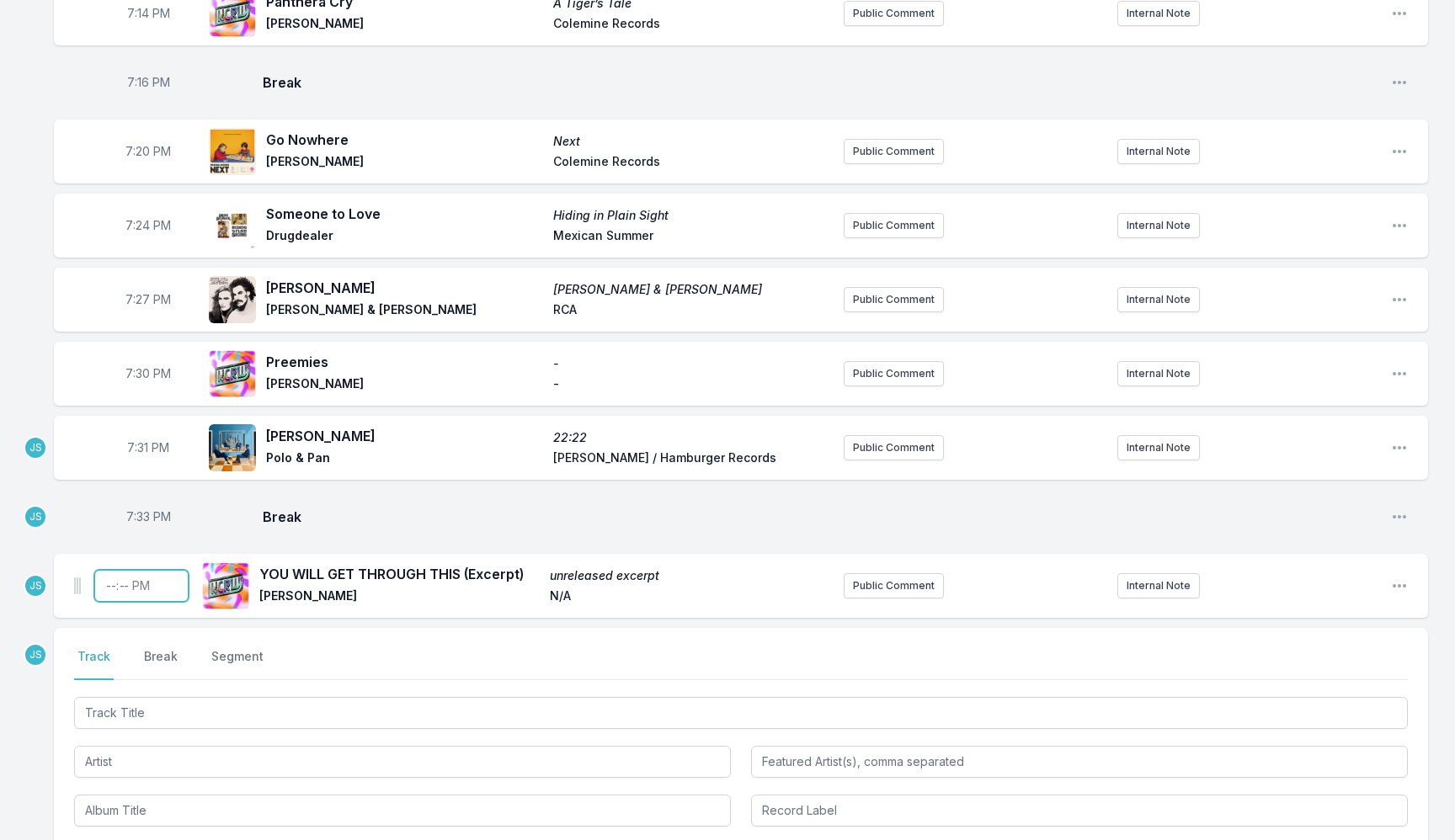
click at [107, 574] on input "Timestamp" at bounding box center [141, 586] width 94 height 32
type input "19:36"
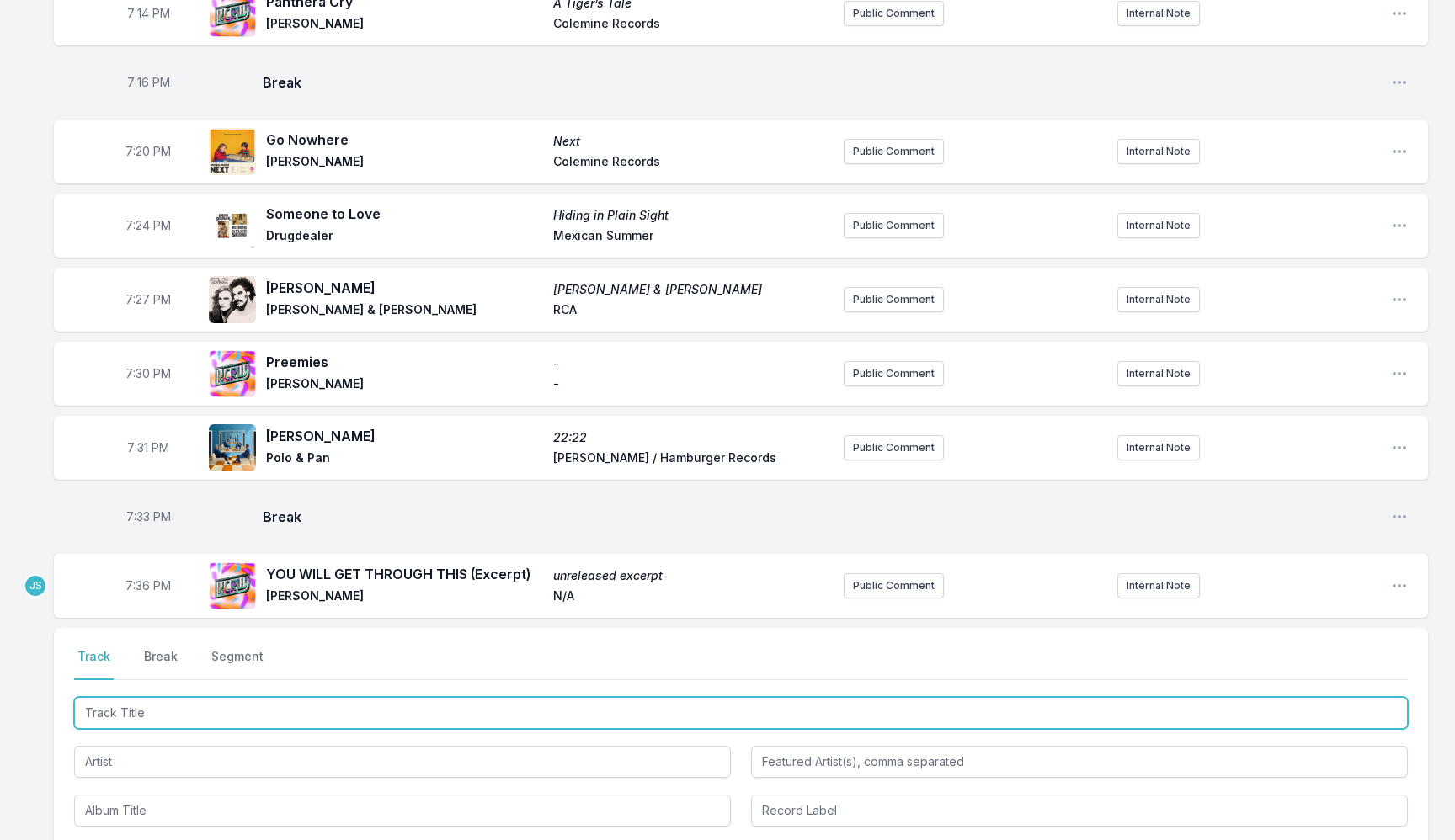
click at [227, 702] on input "Track Title" at bounding box center [741, 713] width 1334 height 32
type input "Metropolis"
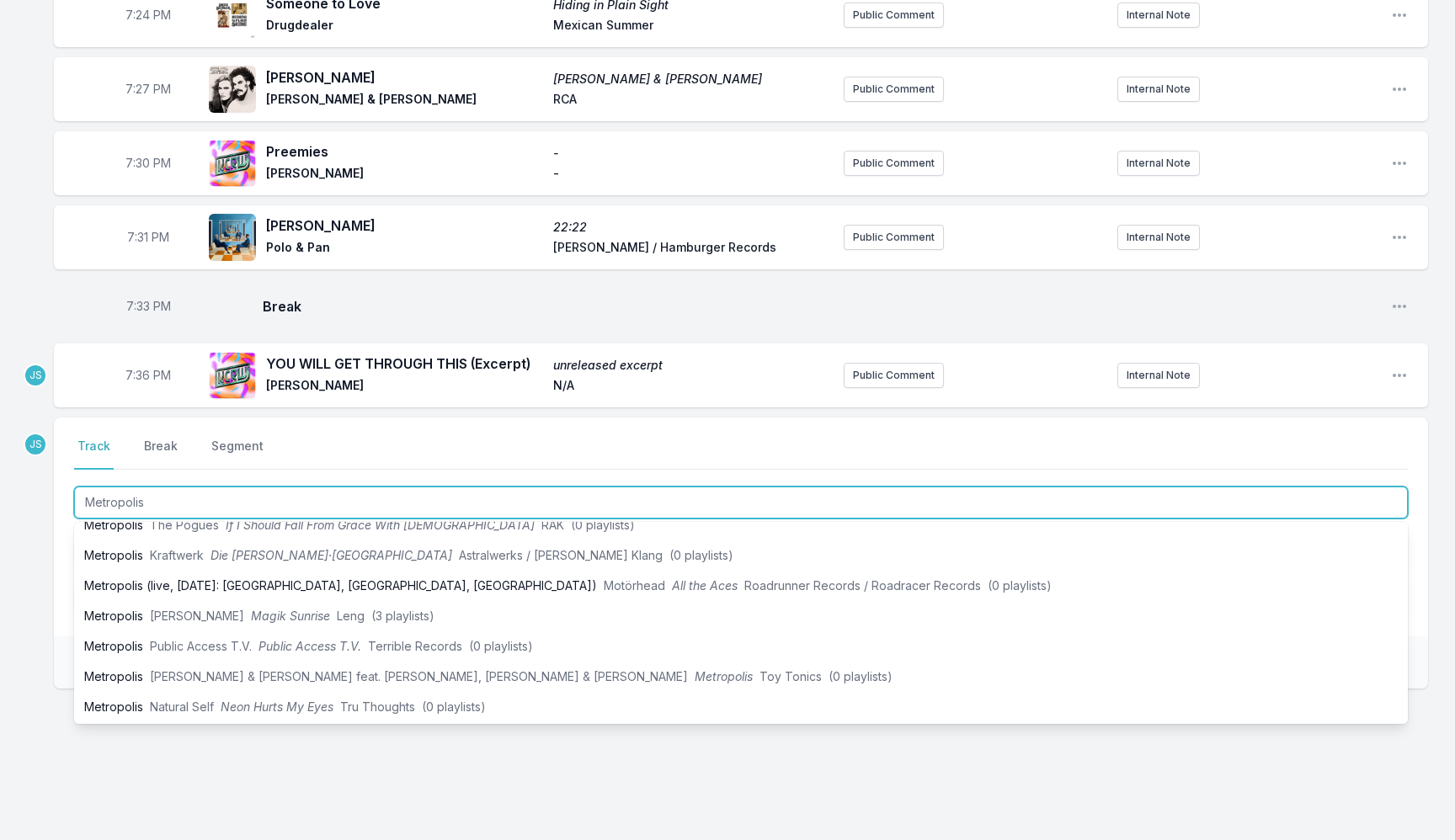
scroll to position [295, 0]
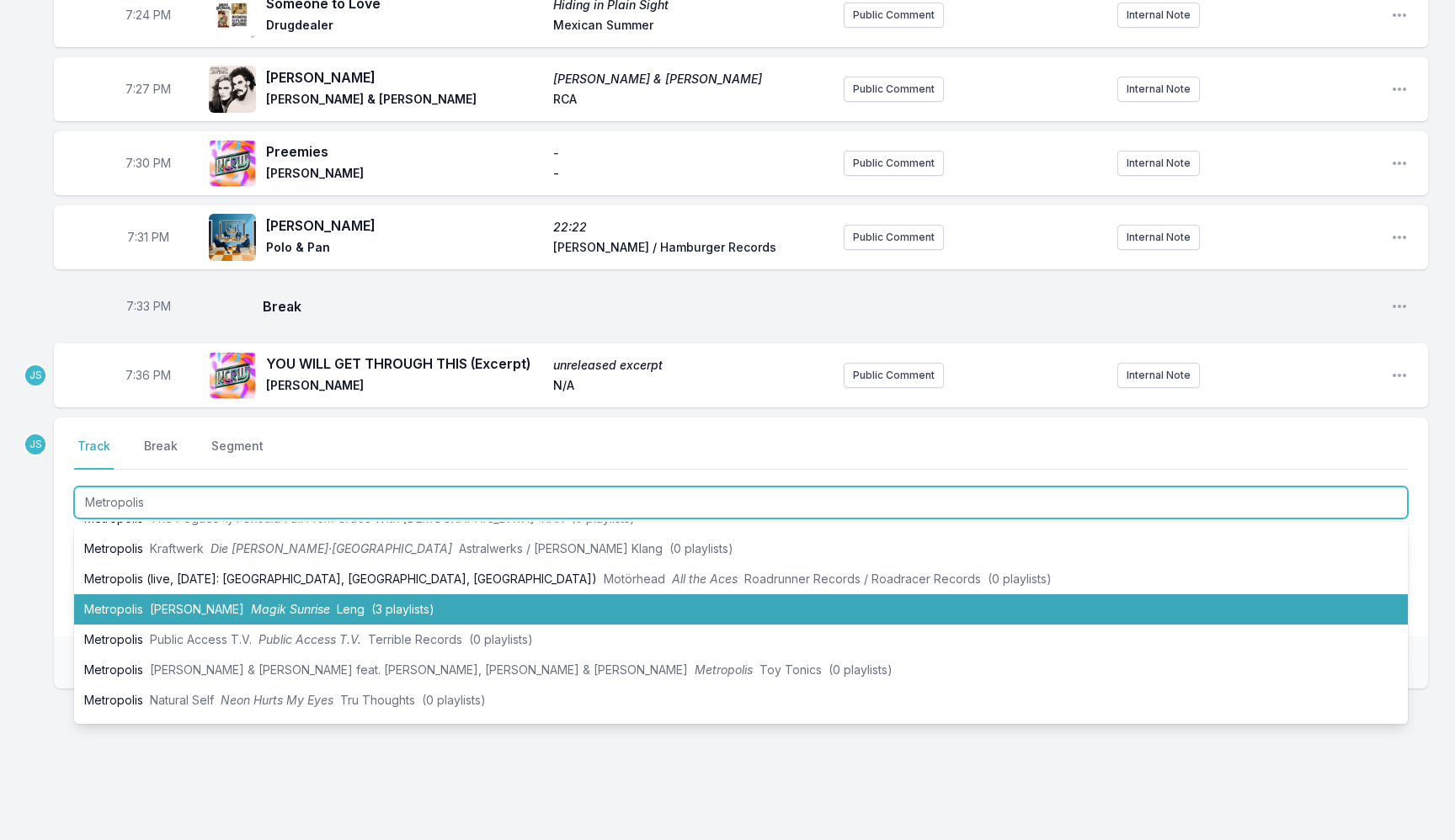
click at [439, 600] on li "Metropolis Walter Hawkins Magik Sunrise Leng (3 playlists)" at bounding box center [741, 609] width 1334 height 31
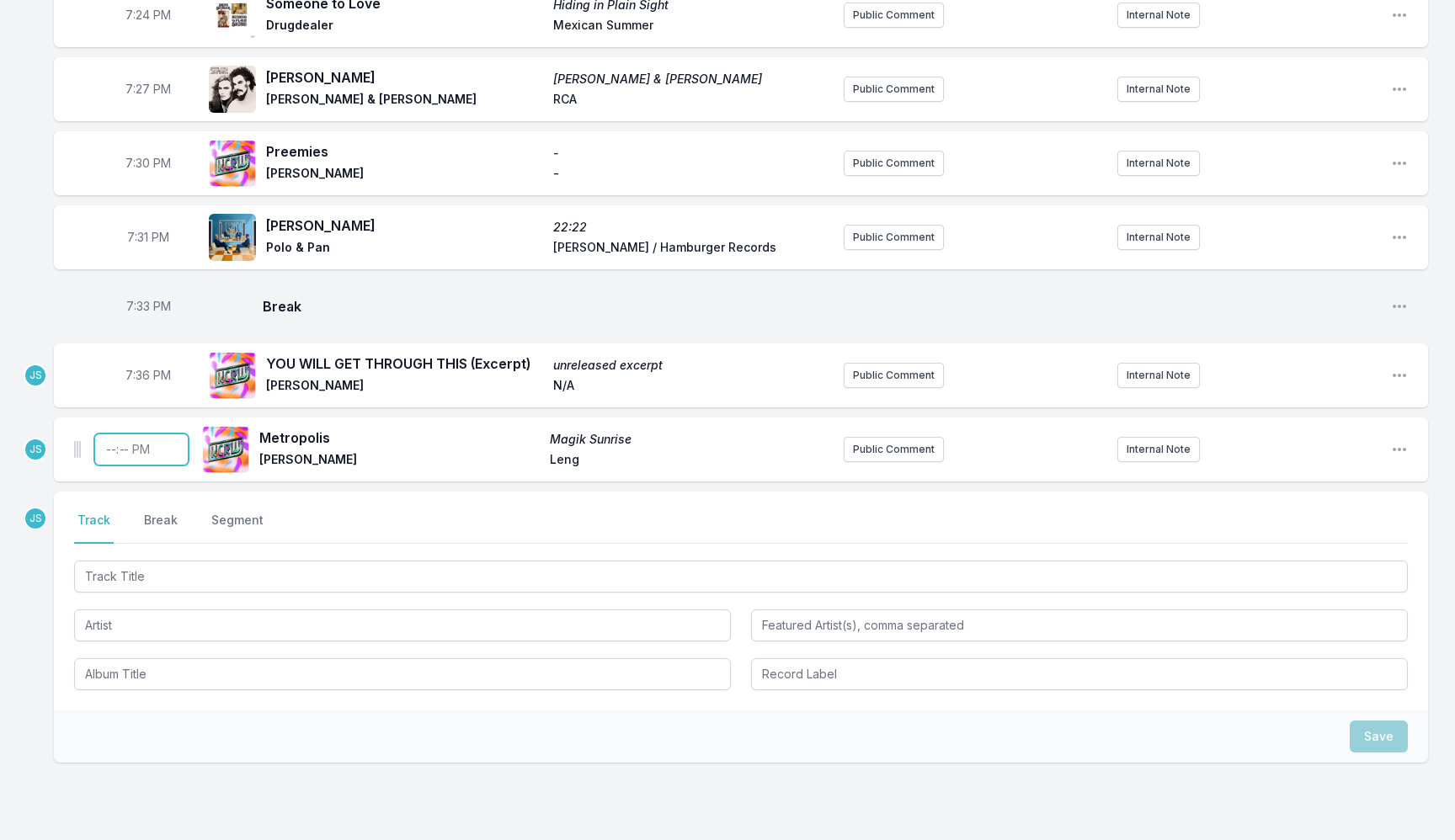
click at [104, 443] on input "Timestamp" at bounding box center [141, 449] width 94 height 32
type input "19:38"
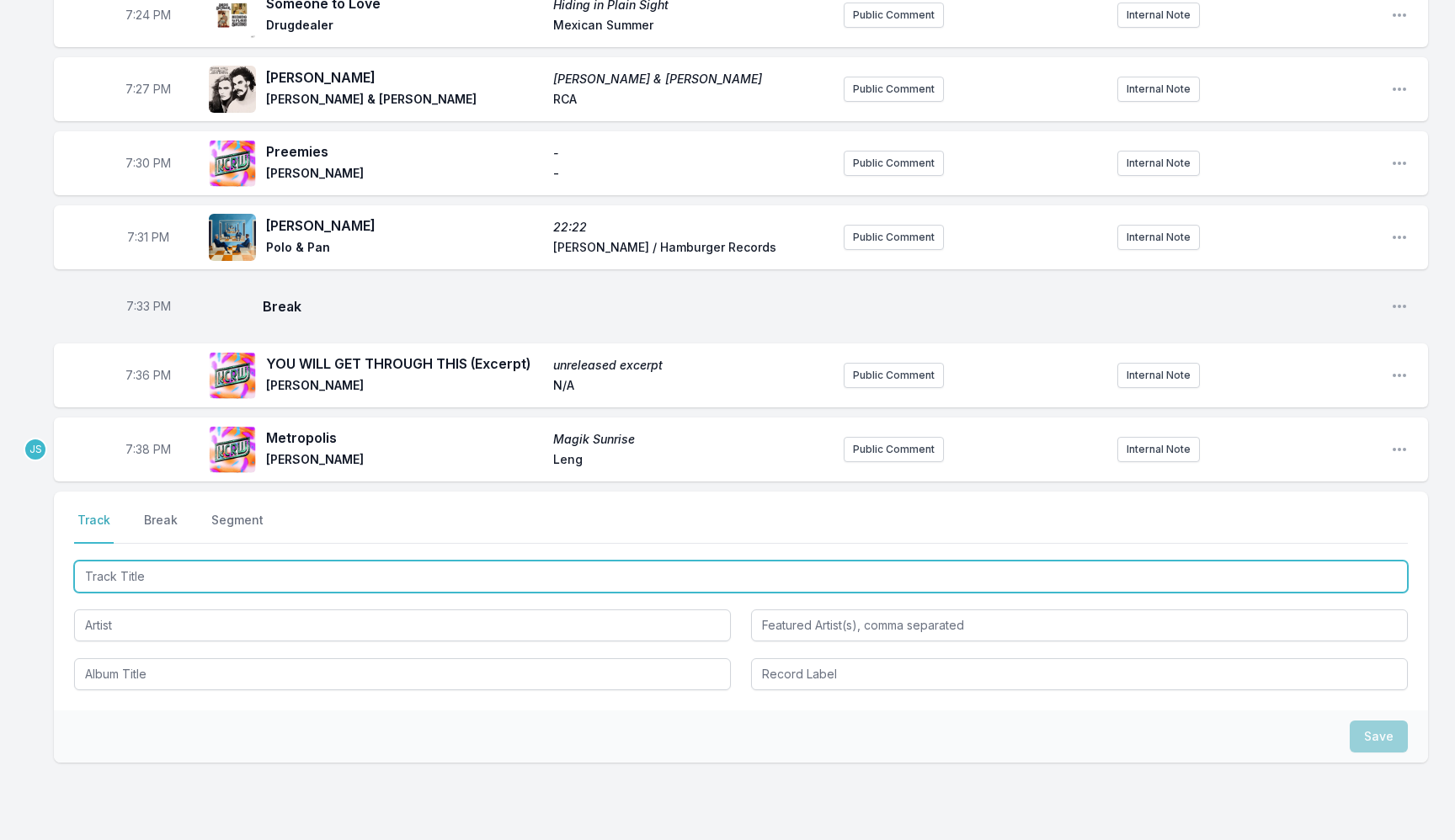
click at [283, 571] on input "Track Title" at bounding box center [741, 576] width 1334 height 32
type input "Searching For The Truth"
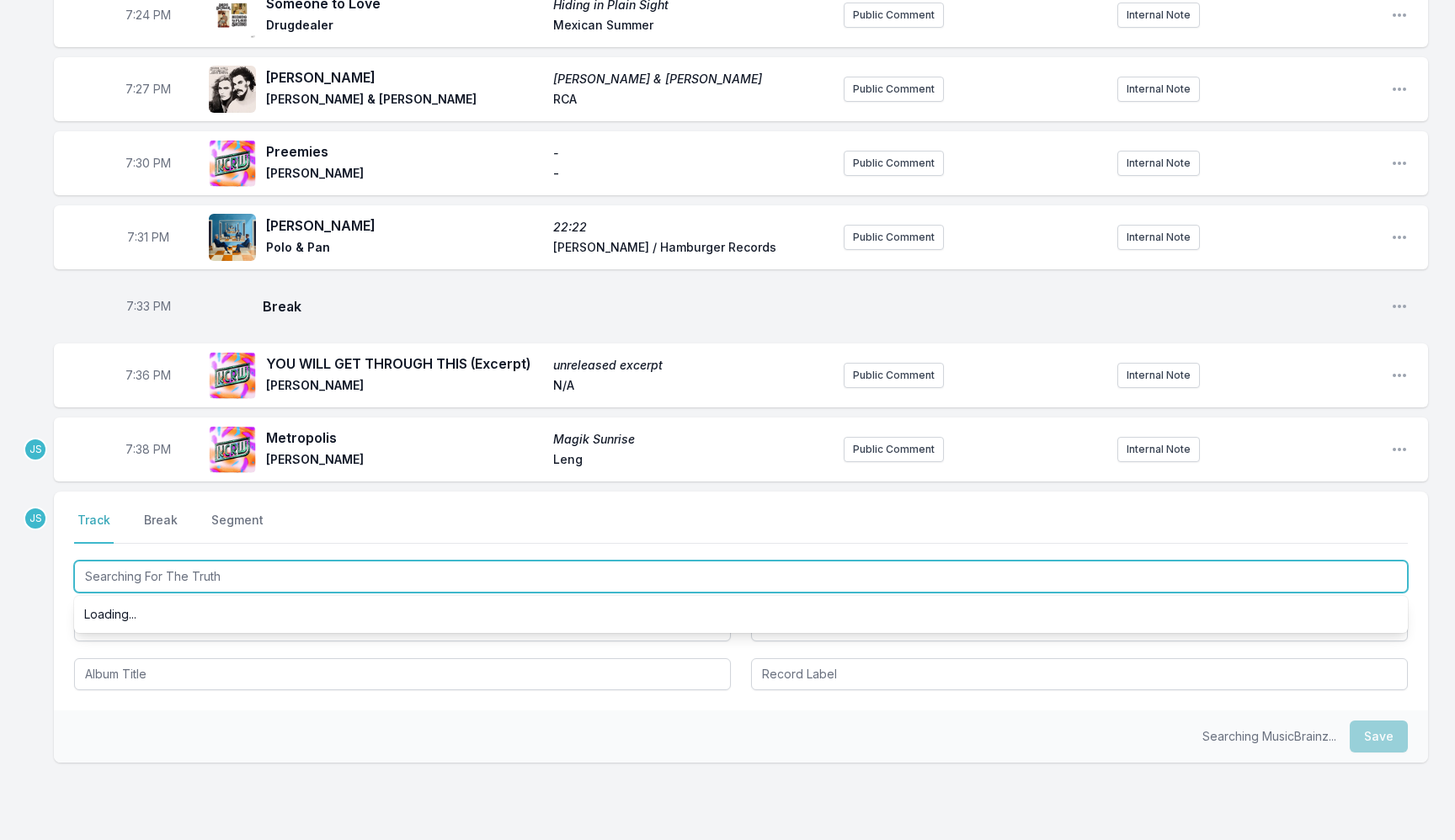
scroll to position [0, 0]
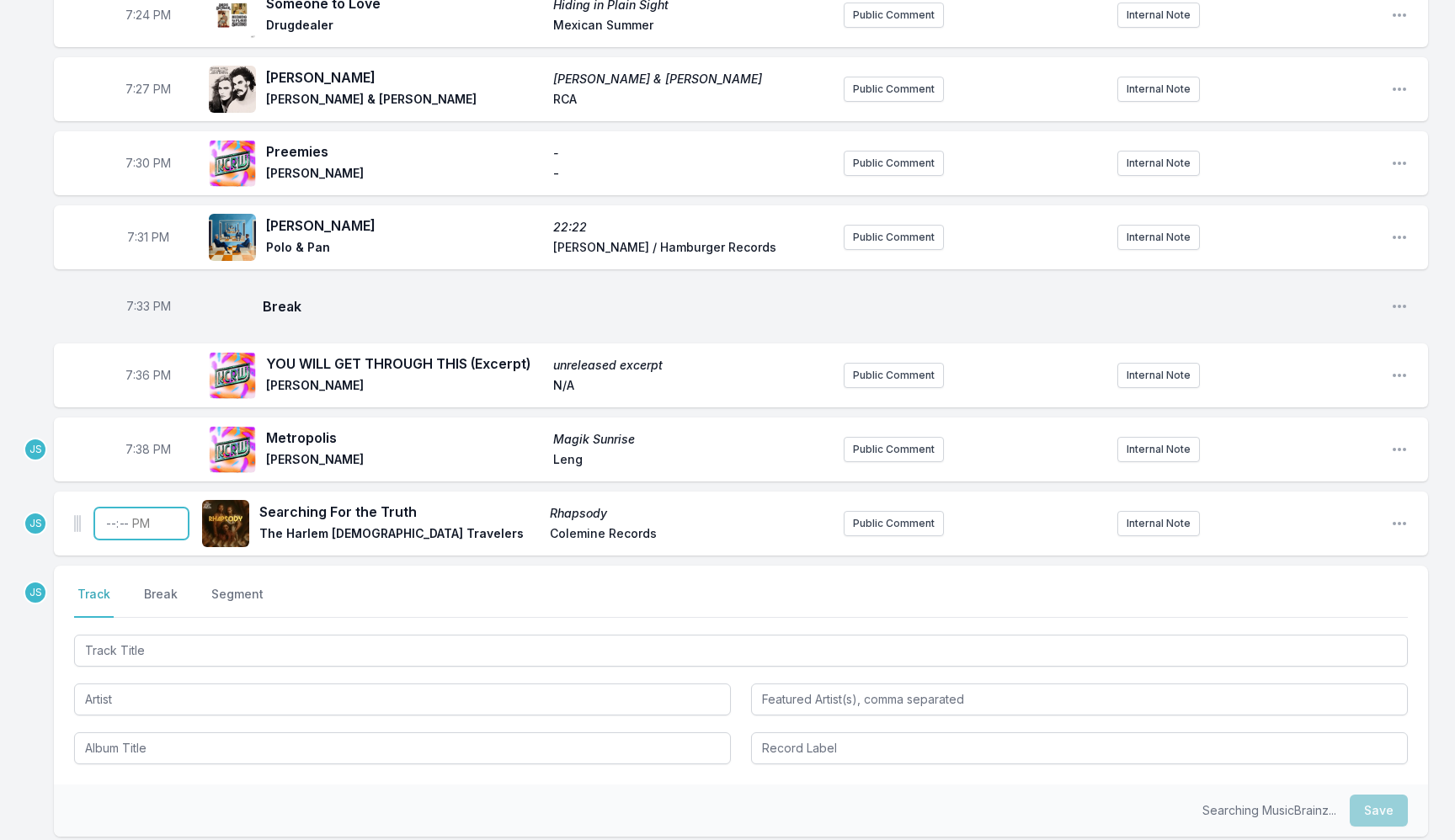
click at [105, 515] on input "Timestamp" at bounding box center [141, 524] width 94 height 32
type input "19:44"
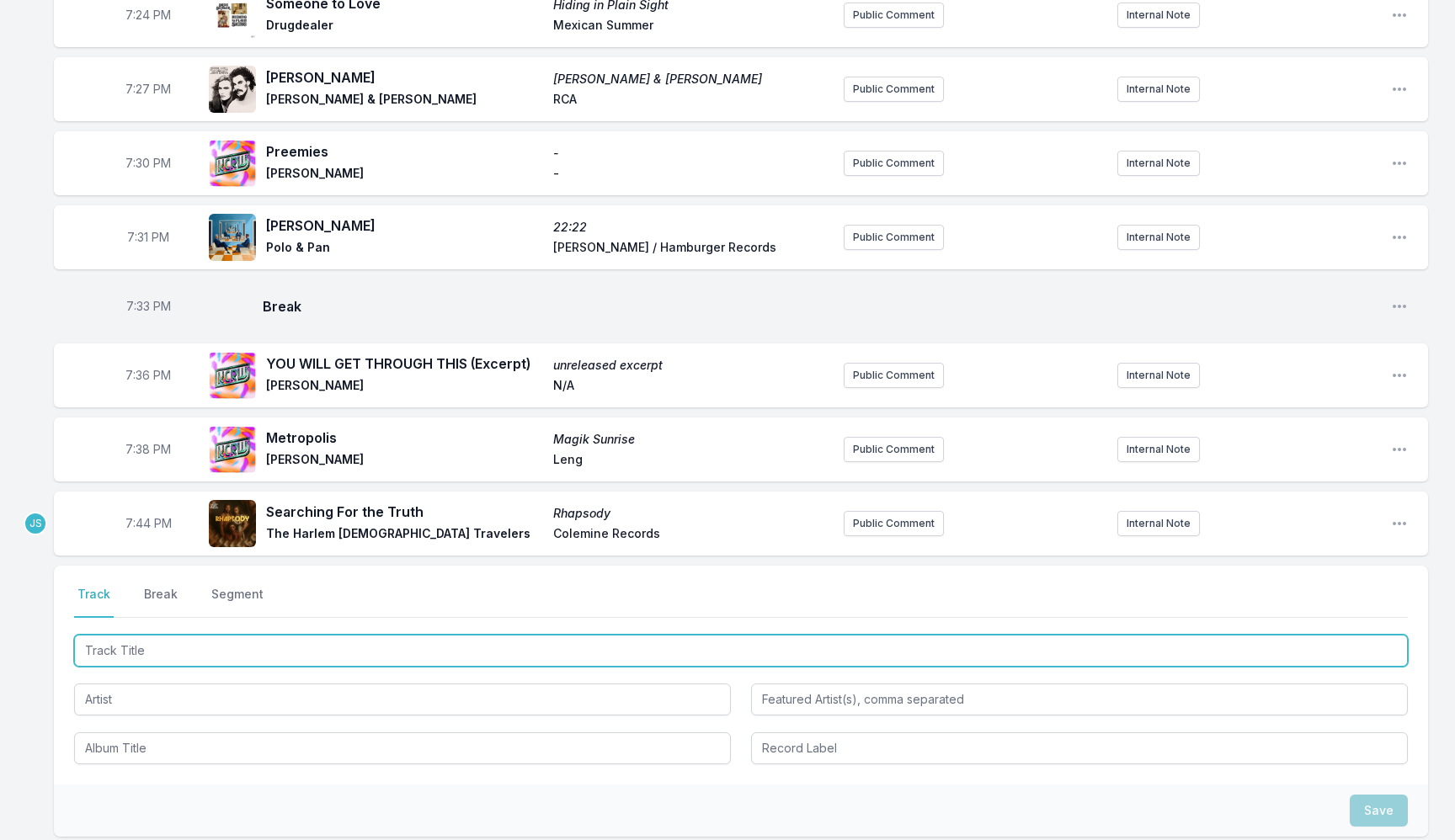
click at [262, 650] on input "Track Title" at bounding box center [741, 651] width 1334 height 32
type input "Seher (Instrumental)"
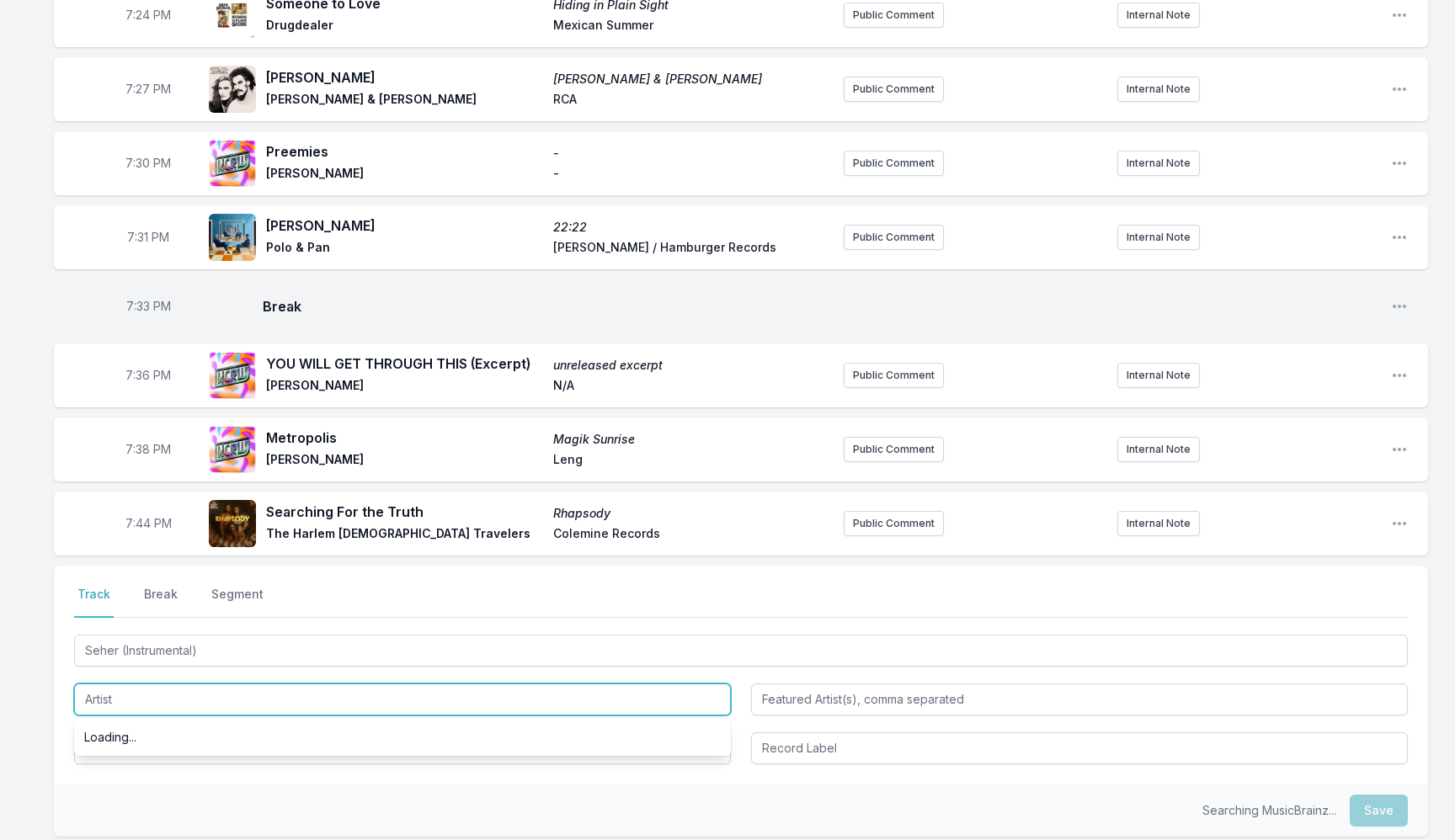
paste input "Sababa 5 & Itzhak Ventura"
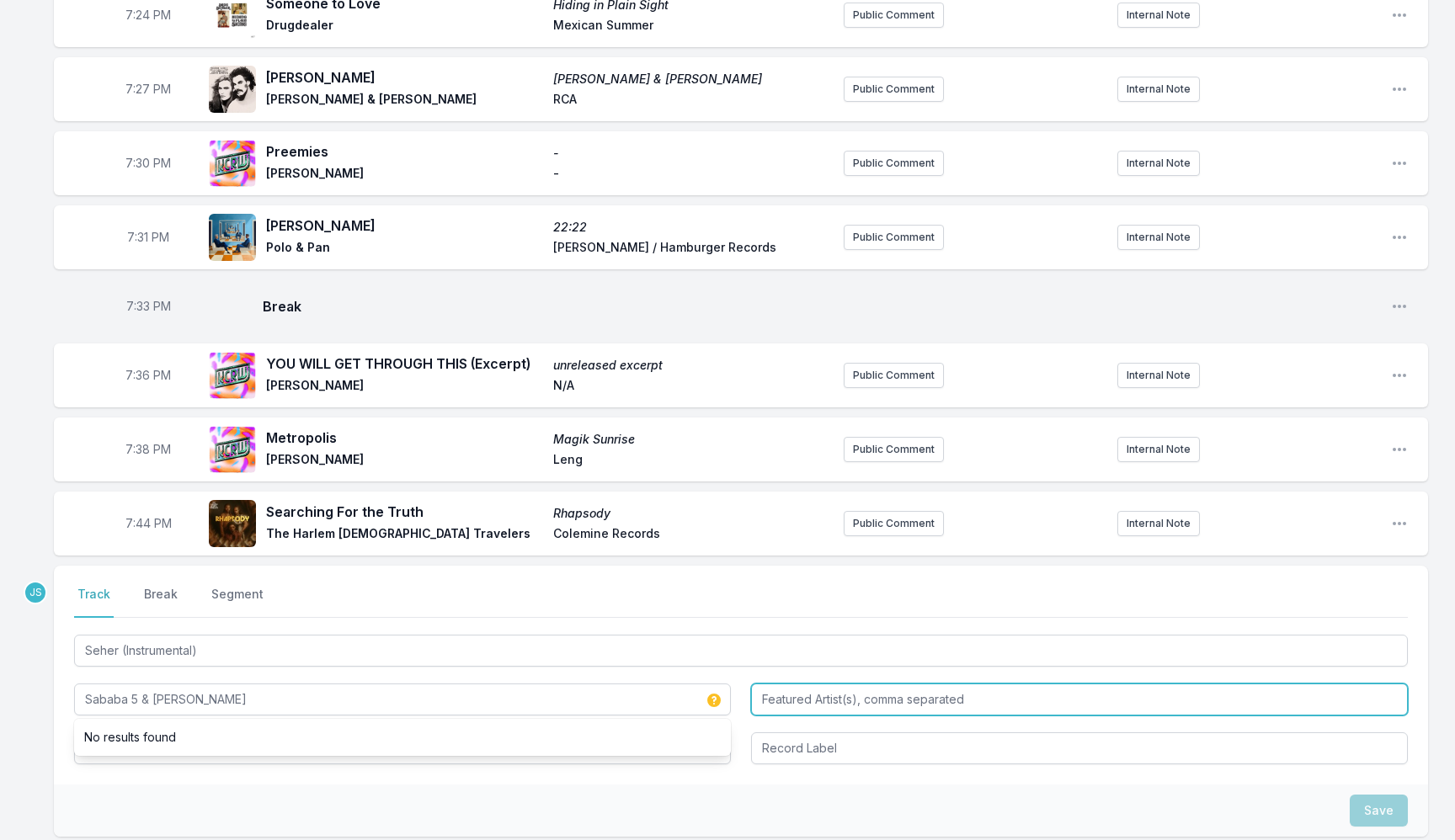
type input "Sababa 5 & Itzhak Ventura"
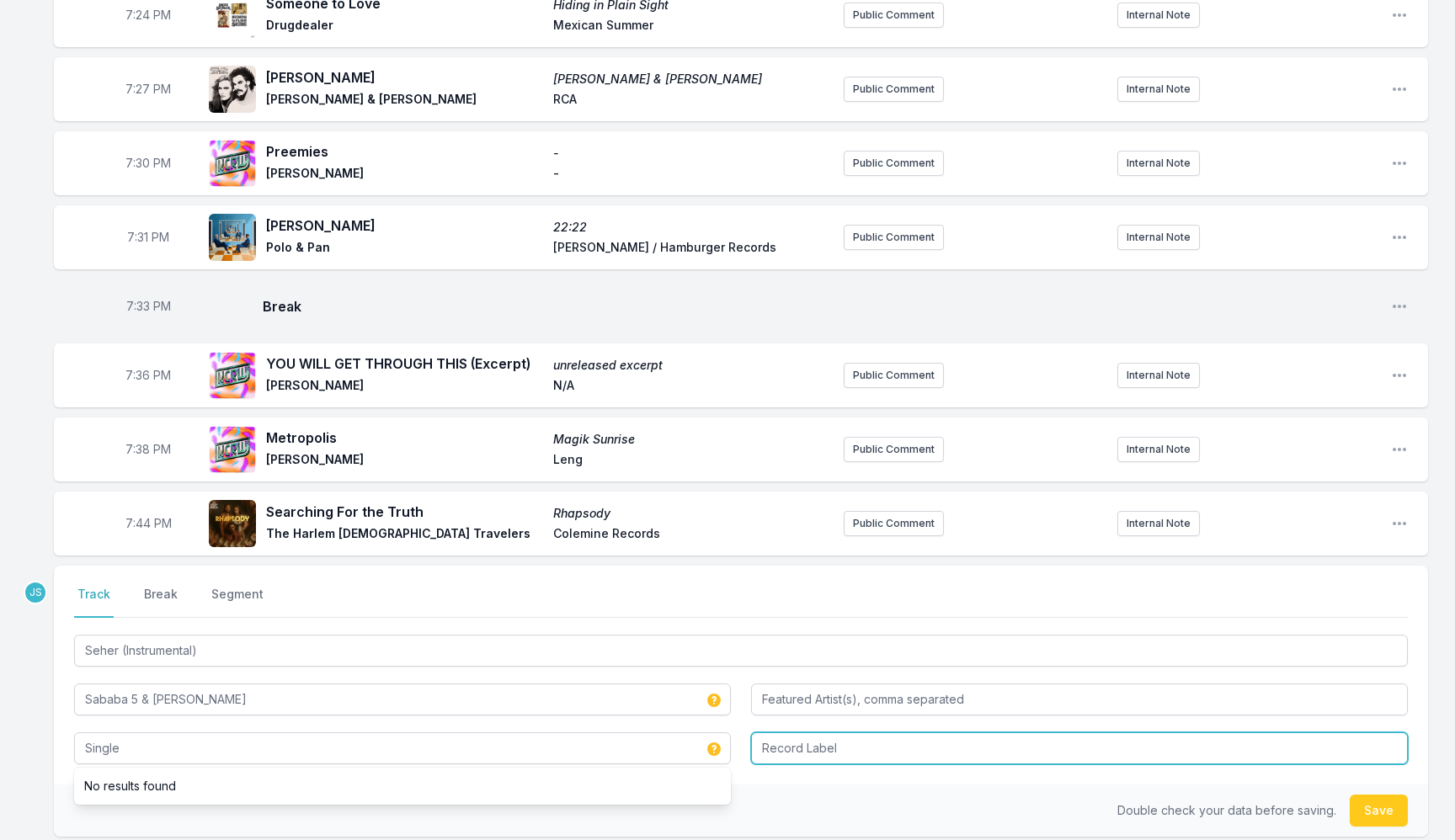
type input "Single"
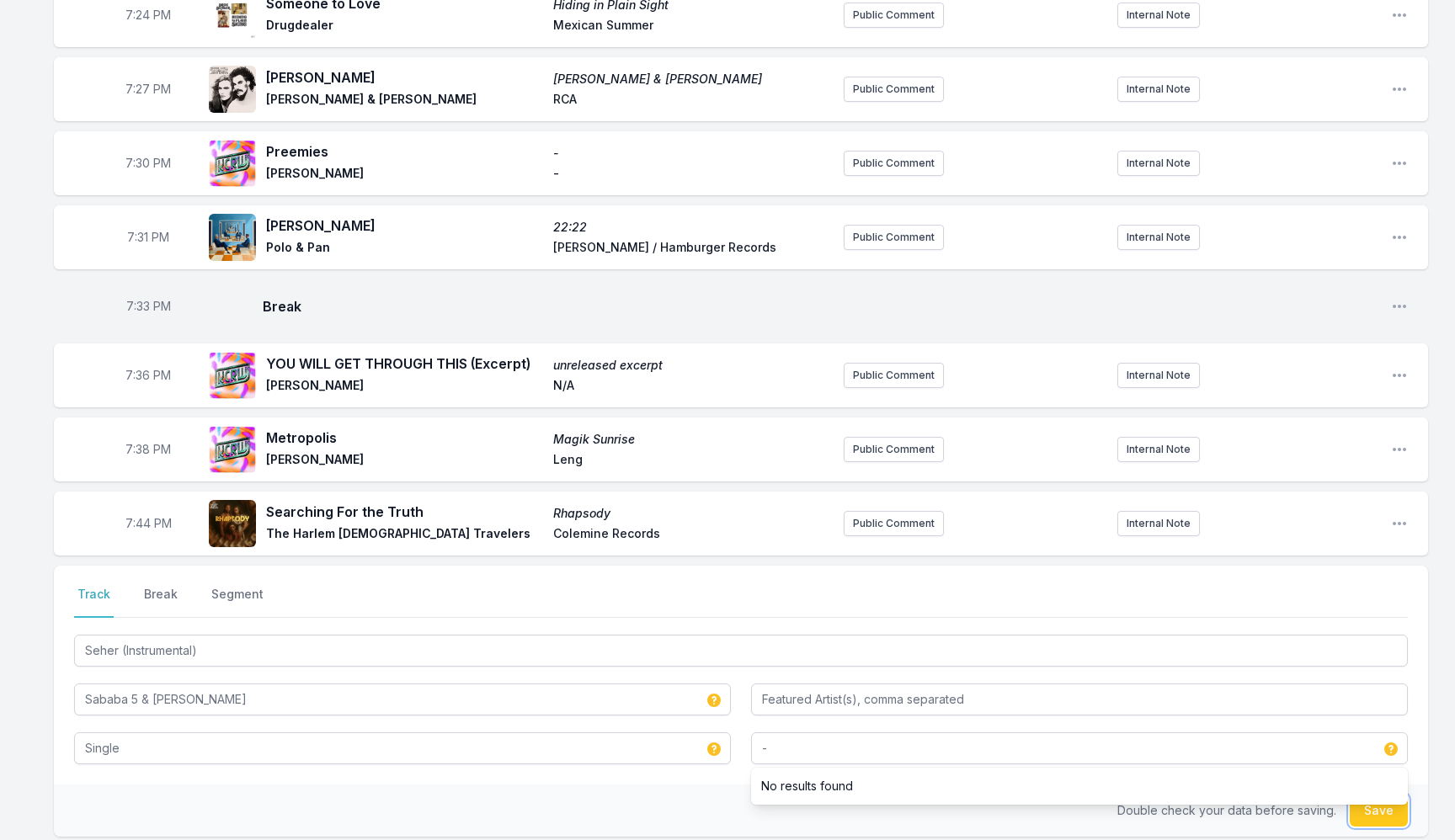
type input "-"
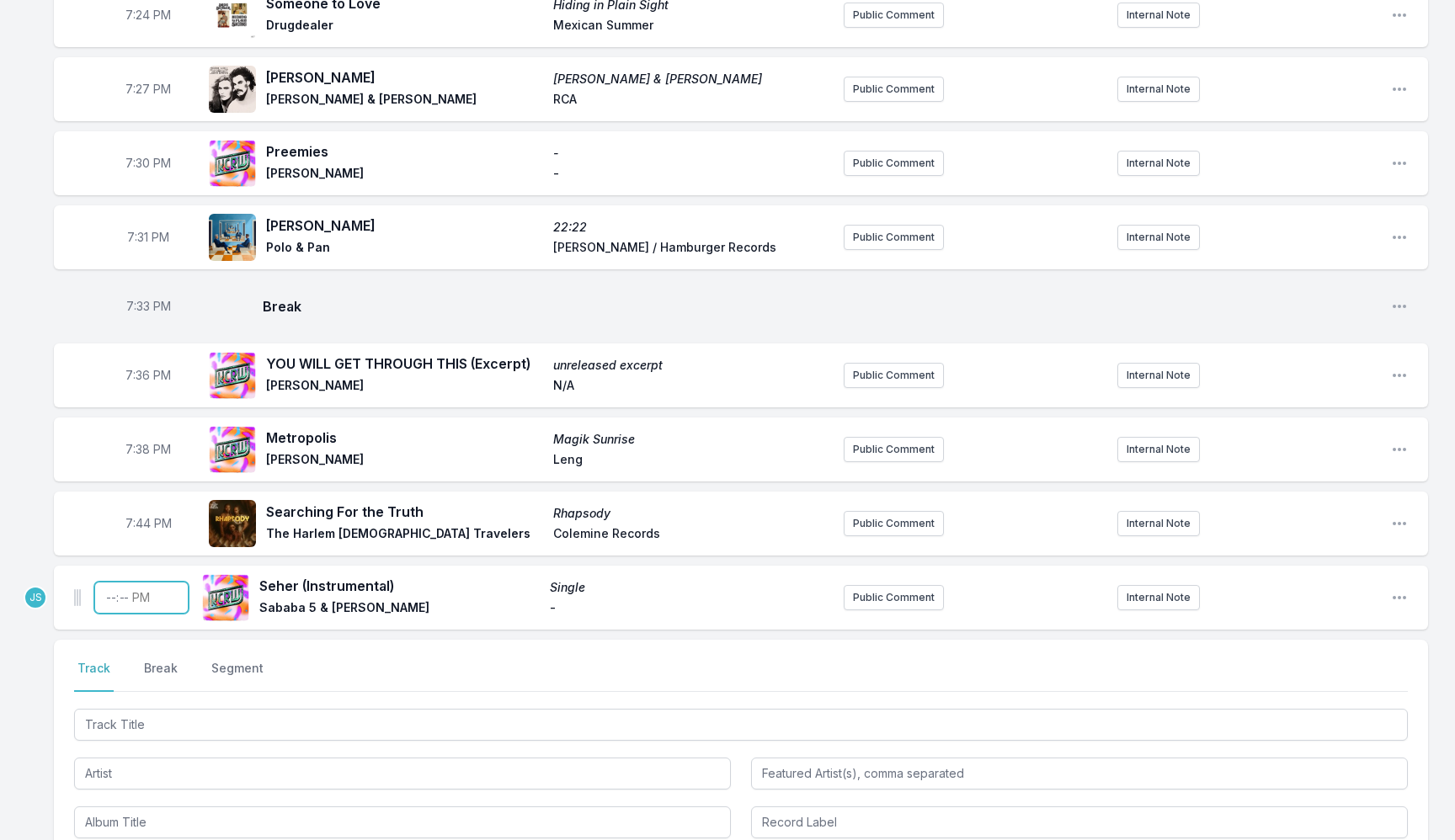
click at [108, 586] on input "Timestamp" at bounding box center [141, 598] width 94 height 32
type input "19:48"
drag, startPoint x: 422, startPoint y: 596, endPoint x: 419, endPoint y: 454, distance: 142.0
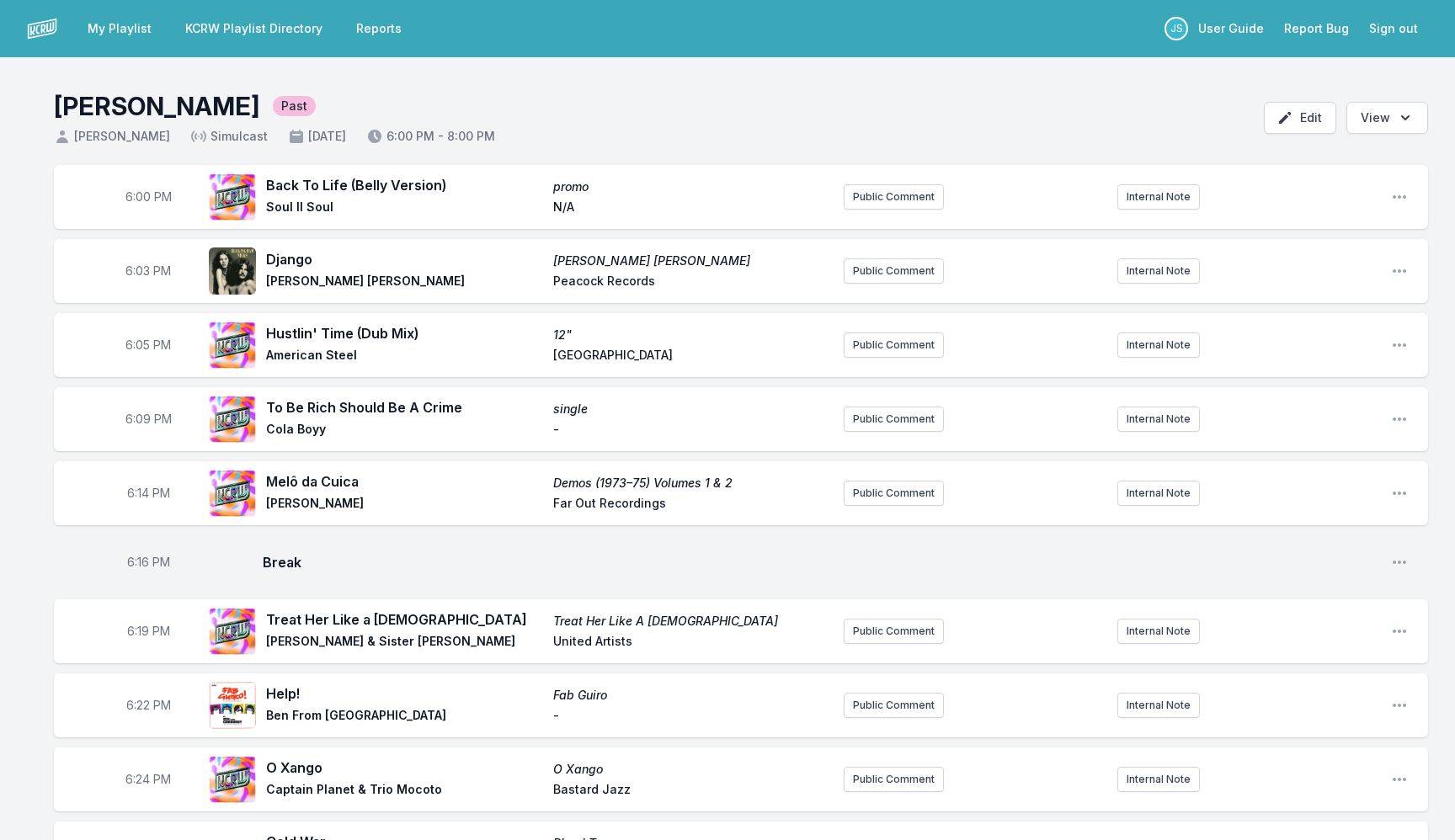
drag, startPoint x: 352, startPoint y: 307, endPoint x: 268, endPoint y: 183, distance: 149.8
copy ul "Back To Life (Belly Version) promo Soul II Soul N/A Public Comment Internal Not…"
